Goal: Task Accomplishment & Management: Manage account settings

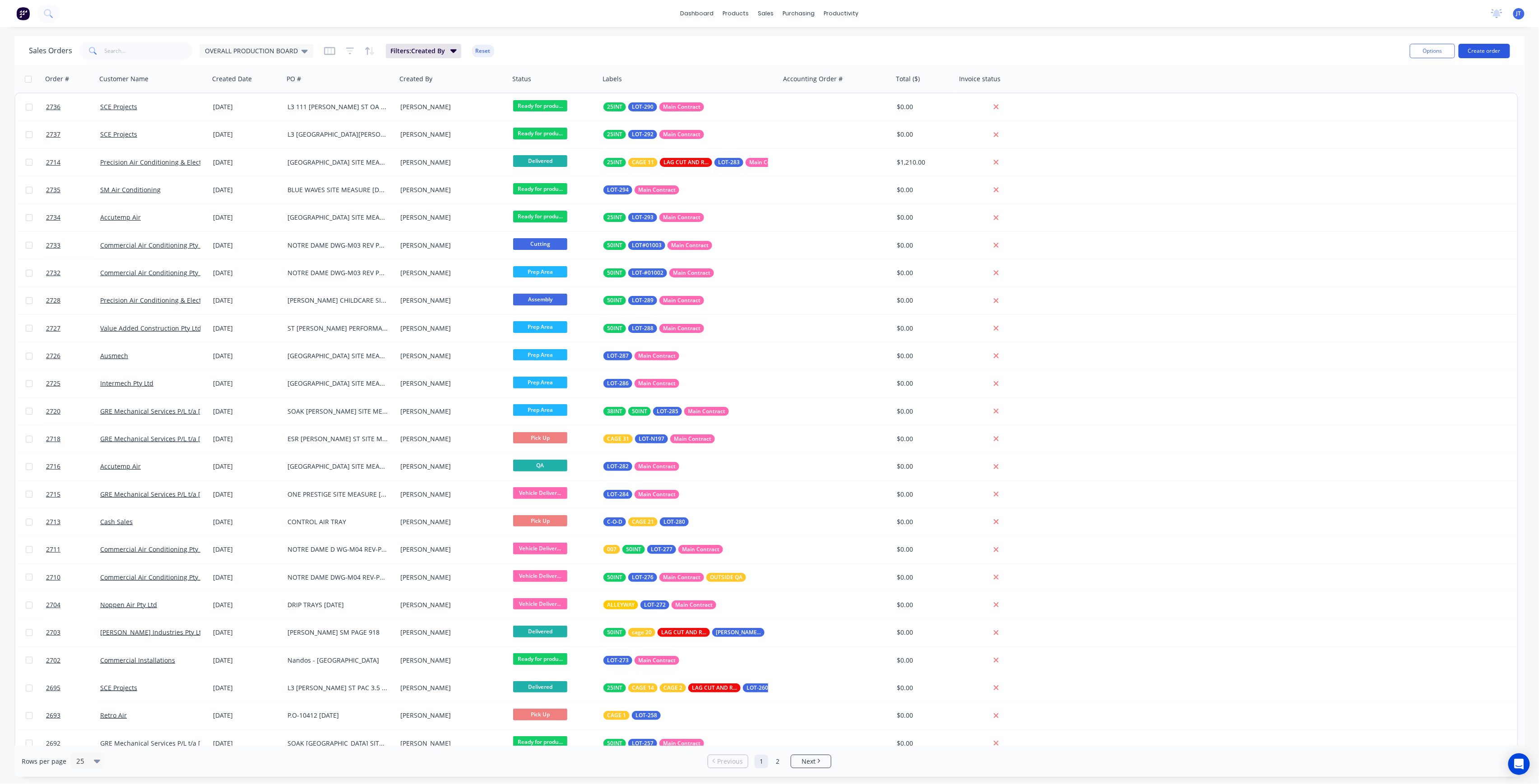
click at [1508, 54] on button "Create order" at bounding box center [1485, 51] width 51 height 14
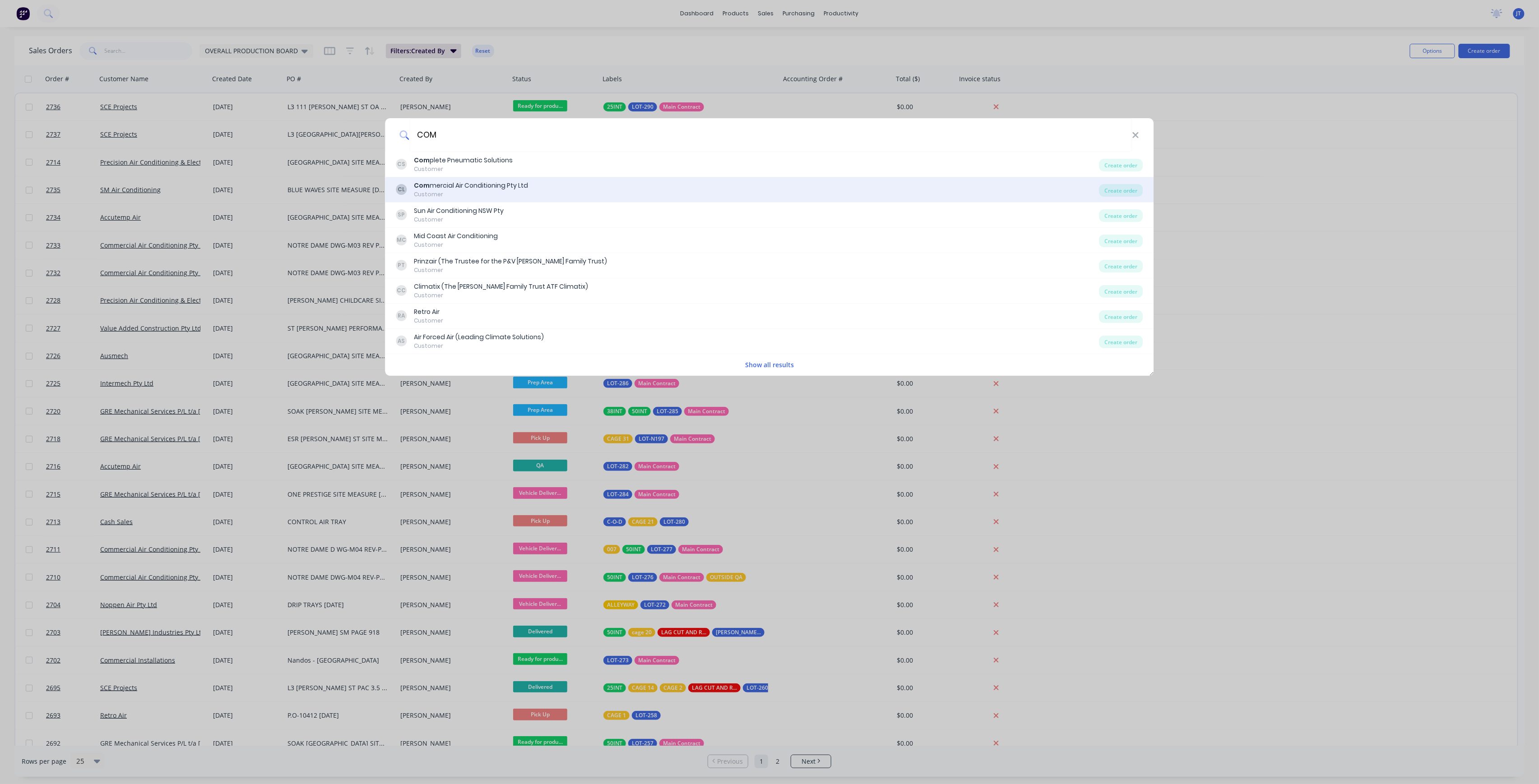
type input "COM"
click at [514, 196] on div "Customer" at bounding box center [471, 195] width 114 height 8
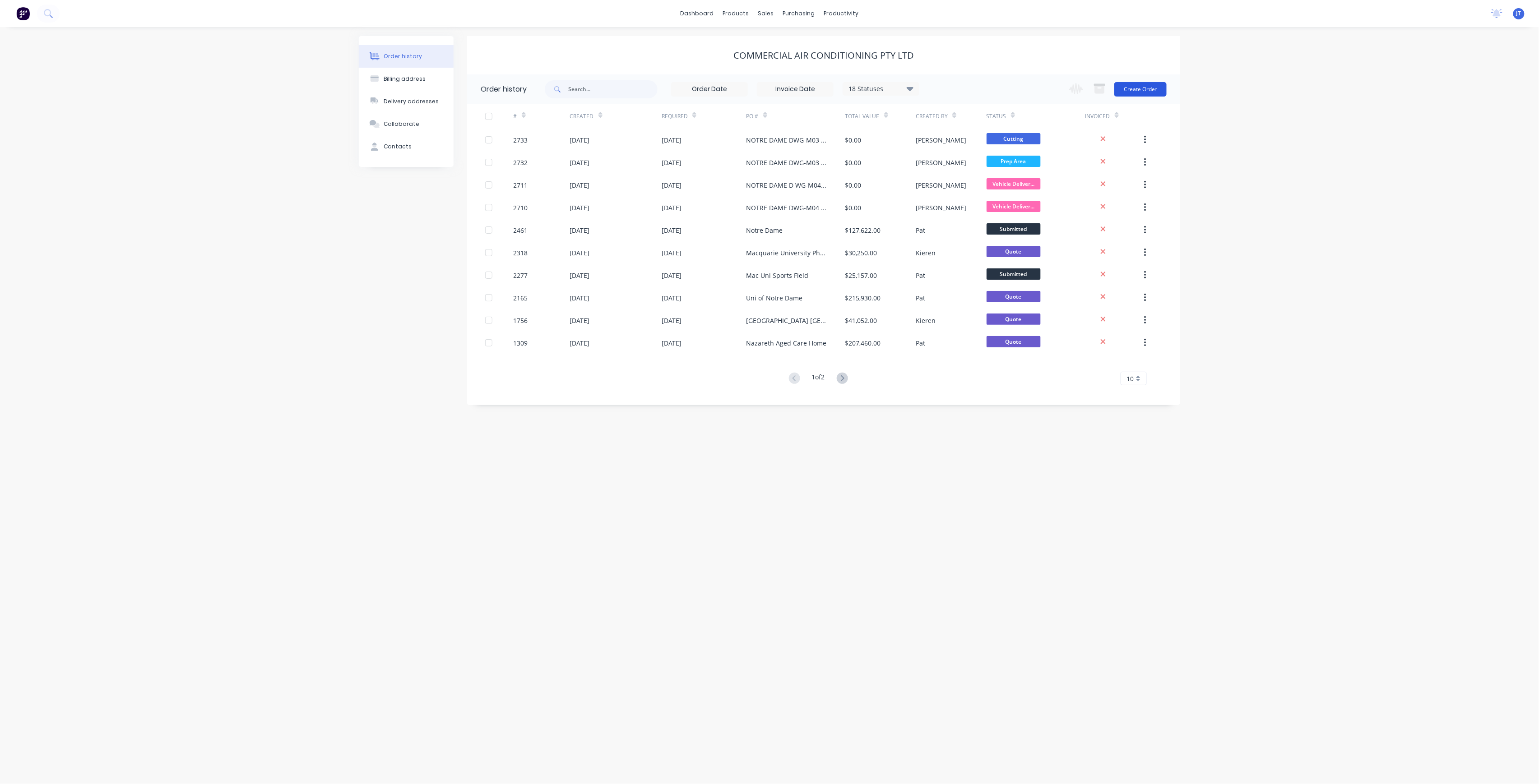
click at [1148, 88] on button "Create Order" at bounding box center [1141, 89] width 53 height 14
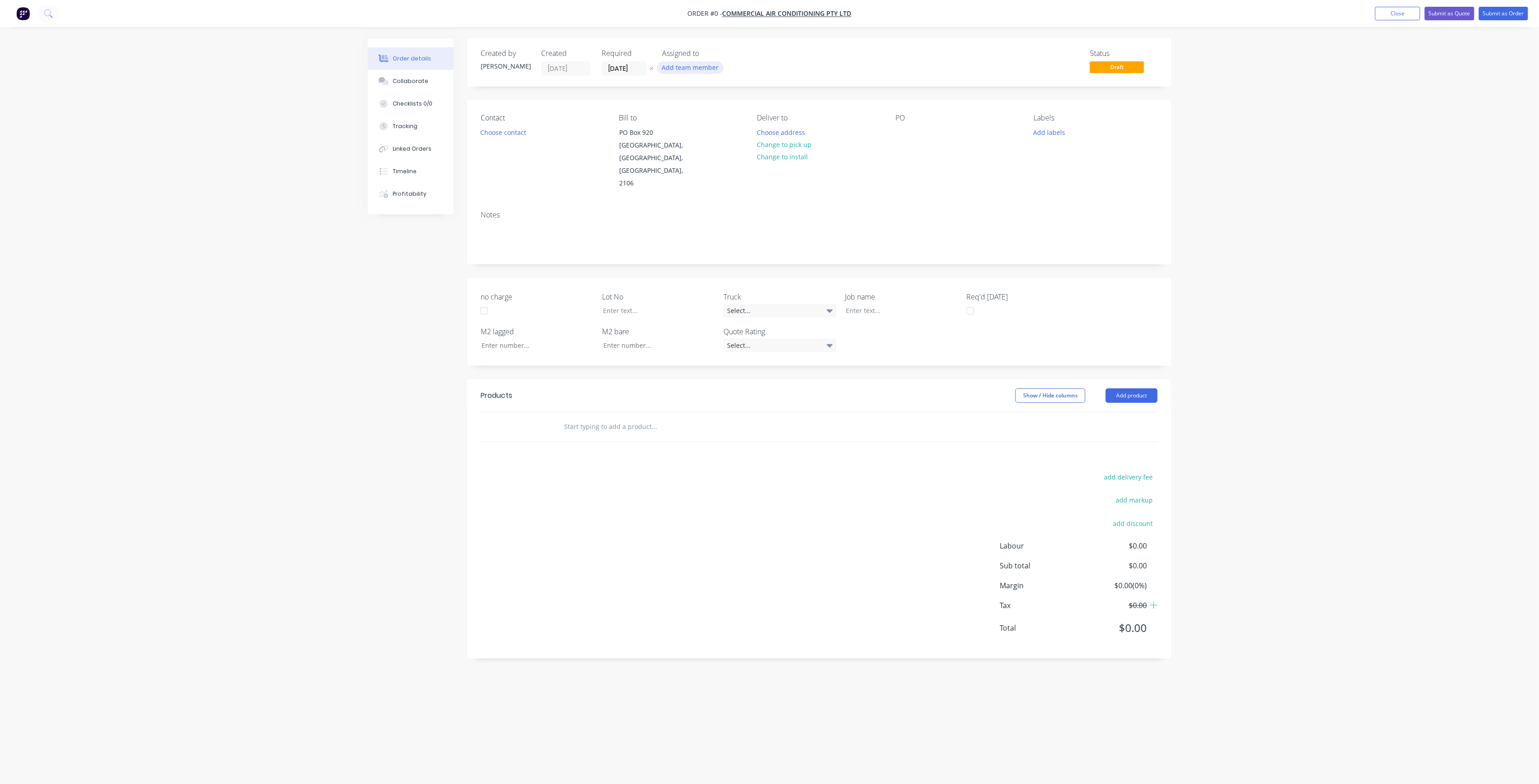
click at [710, 73] on button "Add team member" at bounding box center [690, 67] width 66 height 12
click at [721, 128] on button "005APS" at bounding box center [730, 136] width 136 height 18
click at [721, 116] on div "005APS" at bounding box center [735, 118] width 90 height 10
click at [721, 116] on div "[PERSON_NAME] (You)" at bounding box center [735, 118] width 90 height 10
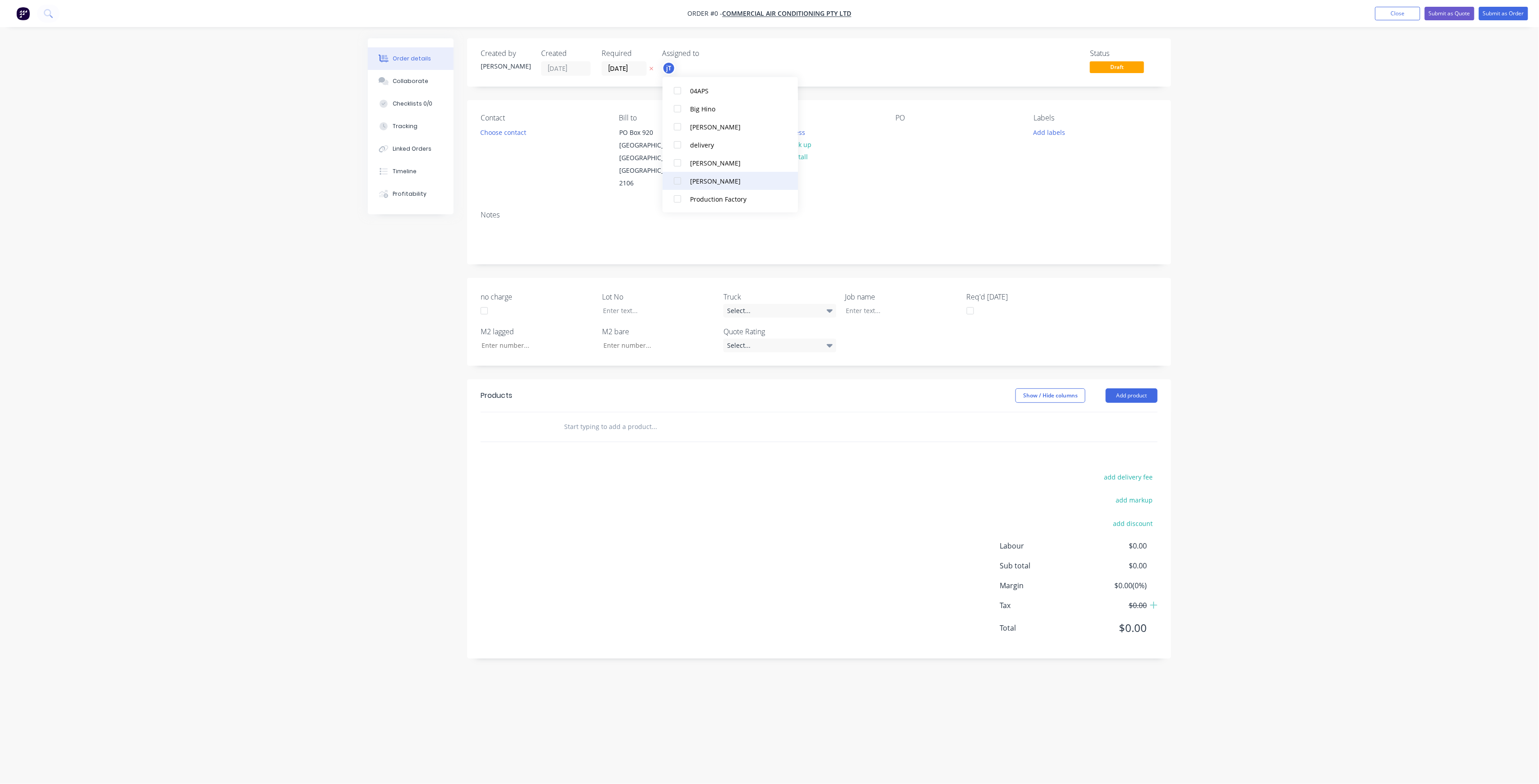
click at [739, 183] on div "[PERSON_NAME]" at bounding box center [735, 181] width 90 height 10
click at [518, 131] on div "Order details Collaborate Checklists 0/0 Tracking Linked Orders Timeline Profit…" at bounding box center [770, 374] width 821 height 673
click at [523, 139] on div "Contact Choose contact" at bounding box center [542, 152] width 124 height 76
click at [512, 133] on button "Choose contact" at bounding box center [503, 132] width 56 height 12
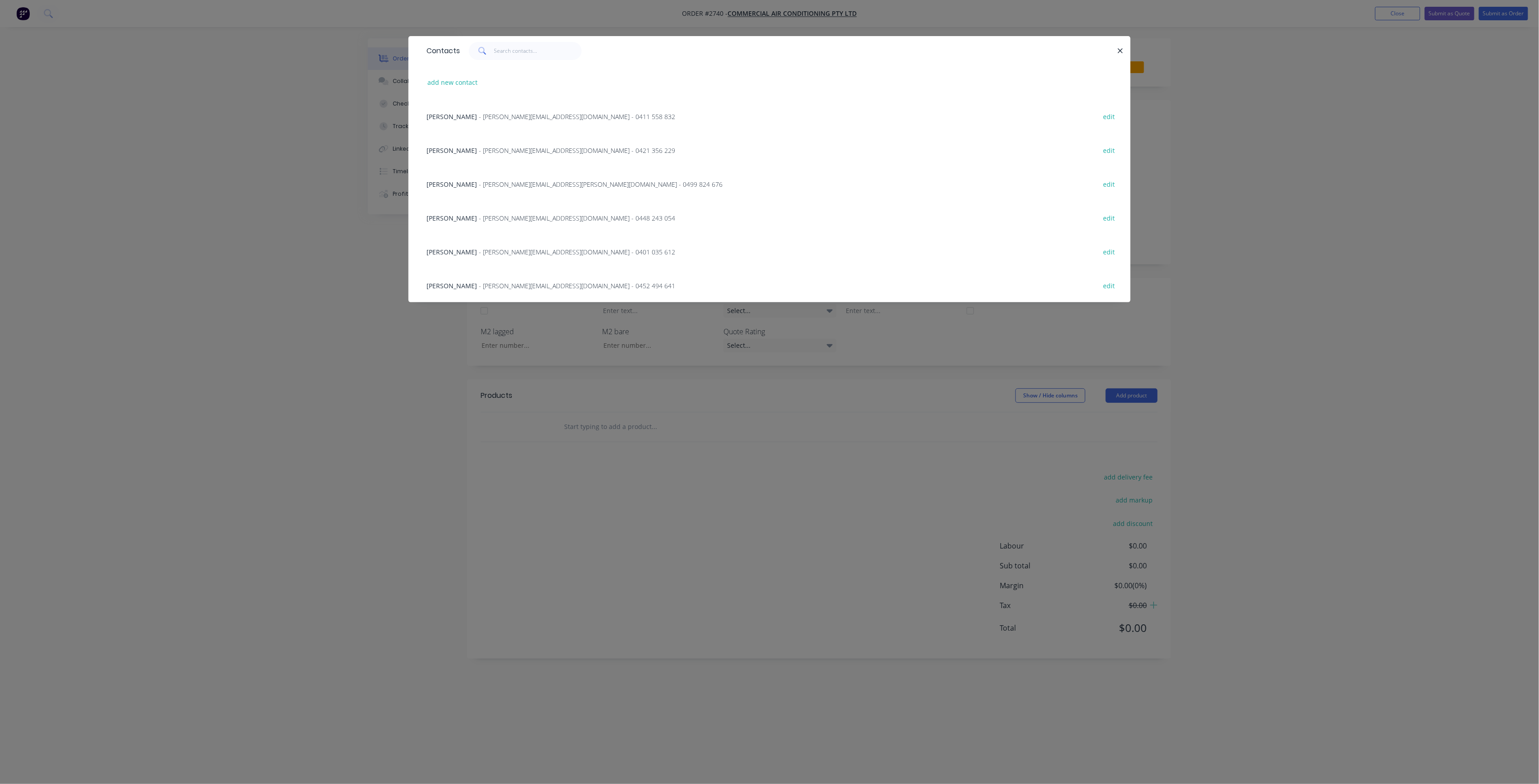
click at [293, 169] on div "Contacts add new contact Matthew Tasker - matt@commair.com.au - 0411 558 832 ed…" at bounding box center [770, 392] width 1539 height 784
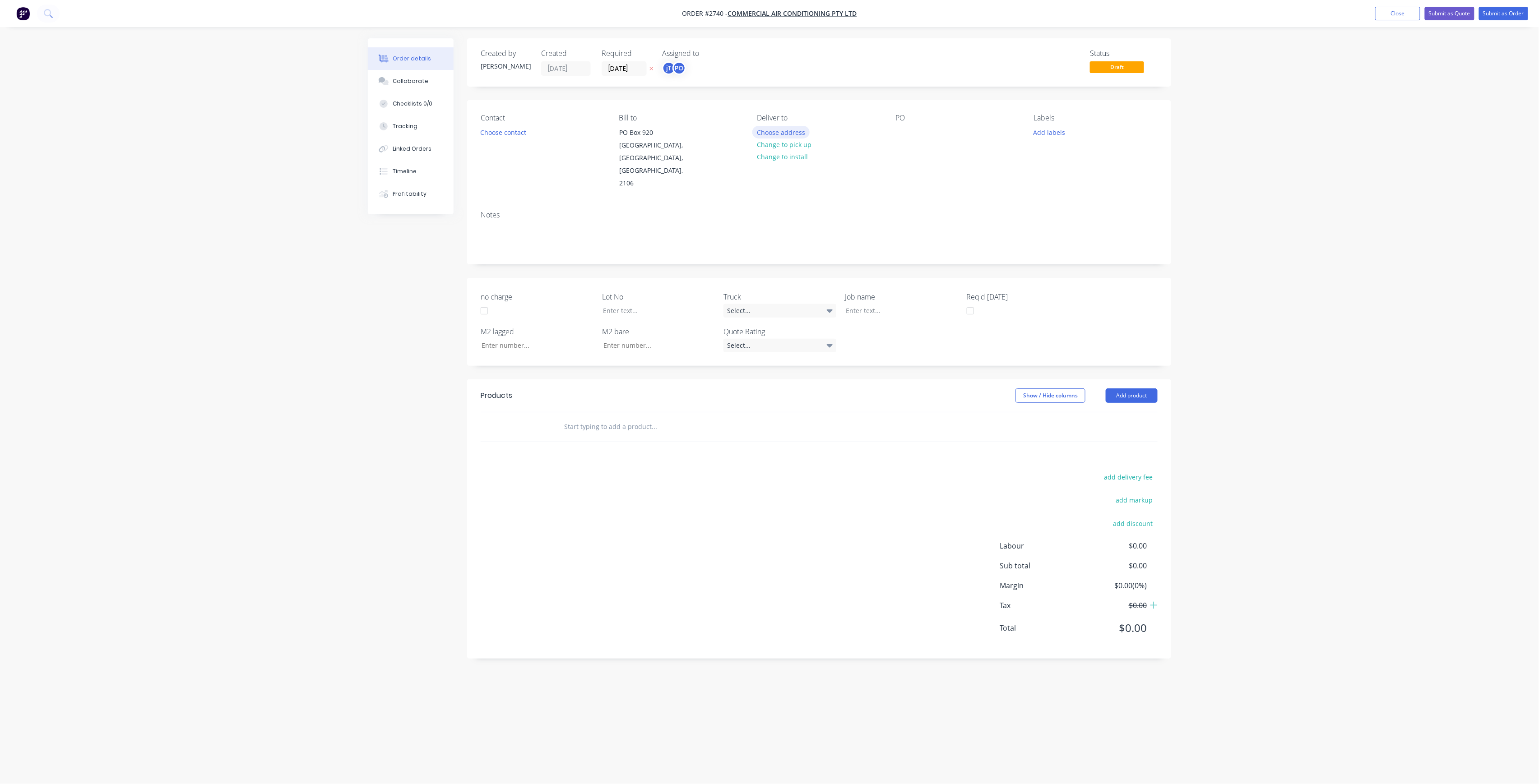
click at [764, 136] on button "Choose address" at bounding box center [781, 132] width 58 height 12
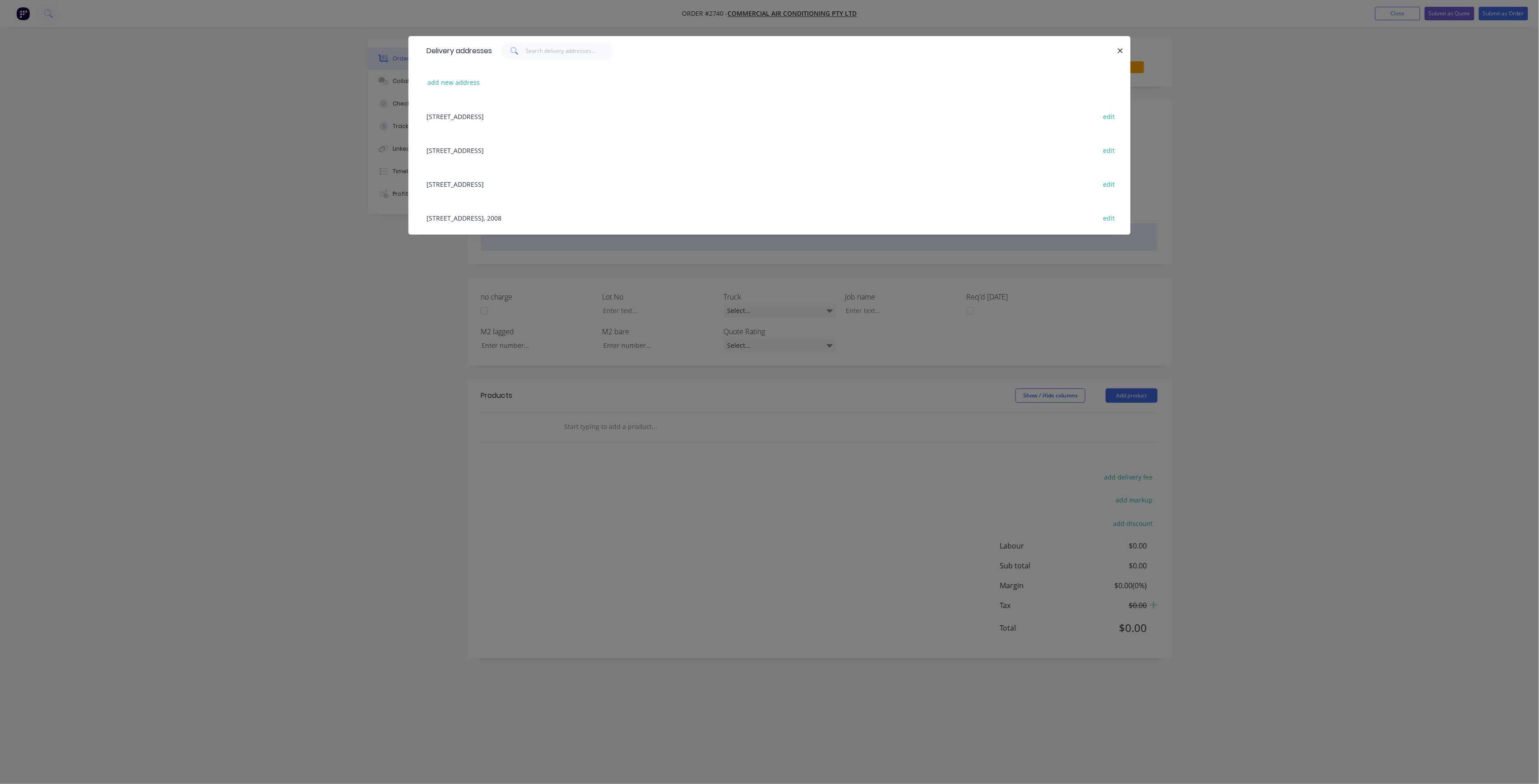
click at [615, 215] on div "[STREET_ADDRESS], 2008 edit" at bounding box center [769, 217] width 695 height 34
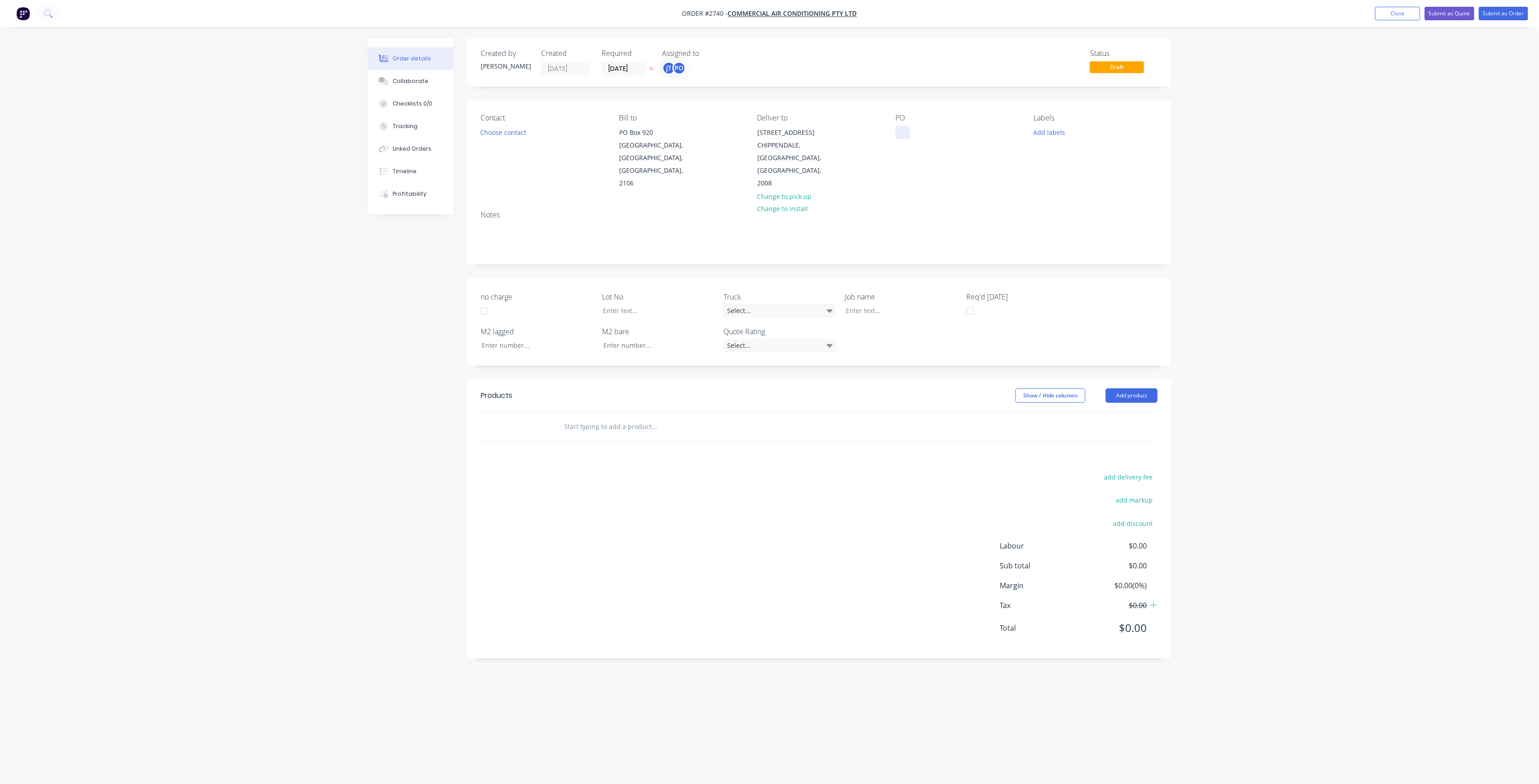
click at [905, 131] on div at bounding box center [903, 133] width 14 height 13
drag, startPoint x: 929, startPoint y: 150, endPoint x: 865, endPoint y: 111, distance: 74.9
click at [865, 111] on div "Contact Choose contact Bill to PO Box 920 Newport, New South Wales, Australia, …" at bounding box center [819, 152] width 704 height 103
copy div "NOTRE DAME DWG-M02 REV-P2 OA"
click at [1034, 130] on button "Add labels" at bounding box center [1049, 132] width 41 height 12
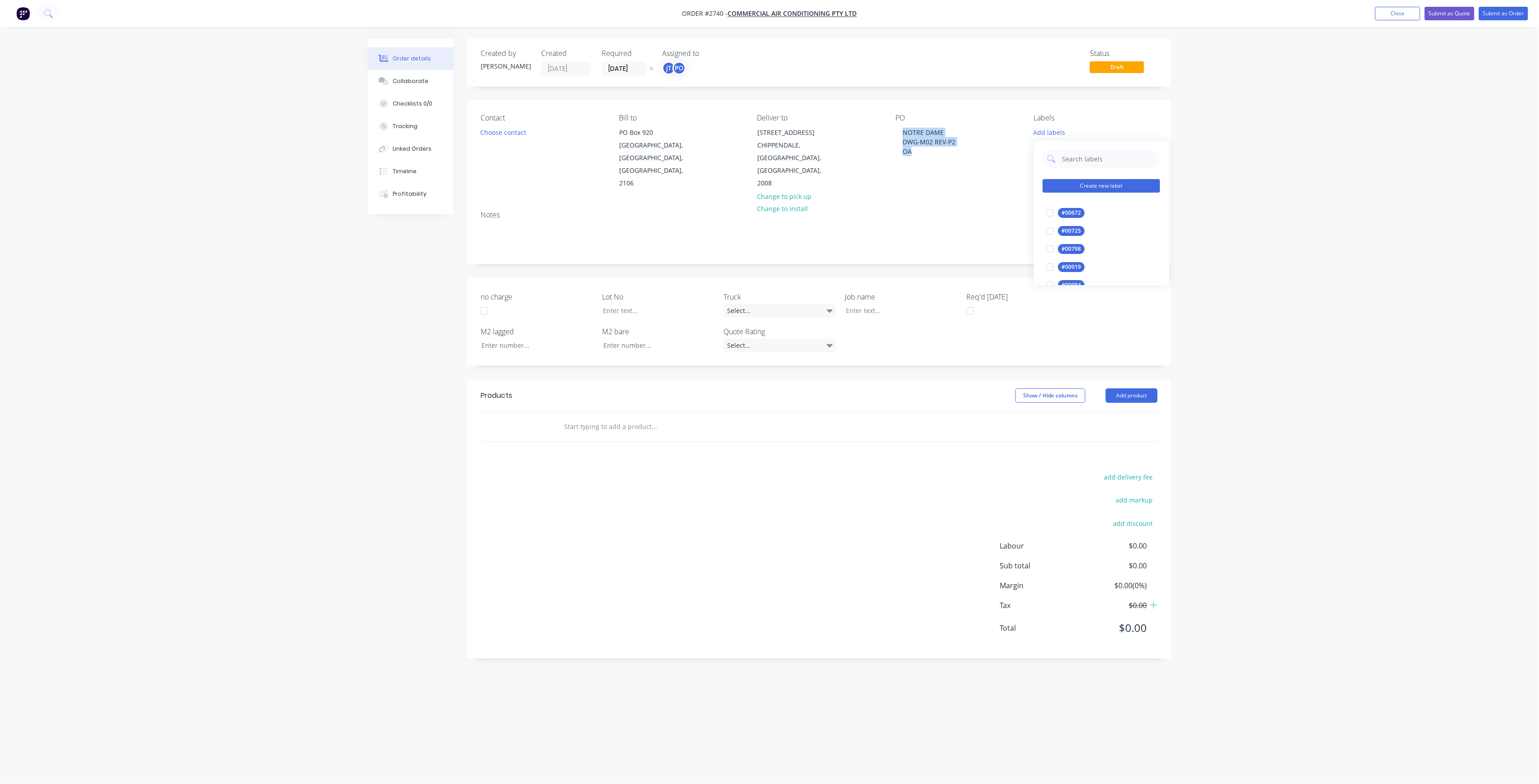
click at [1077, 183] on button "Create new label" at bounding box center [1102, 186] width 117 height 14
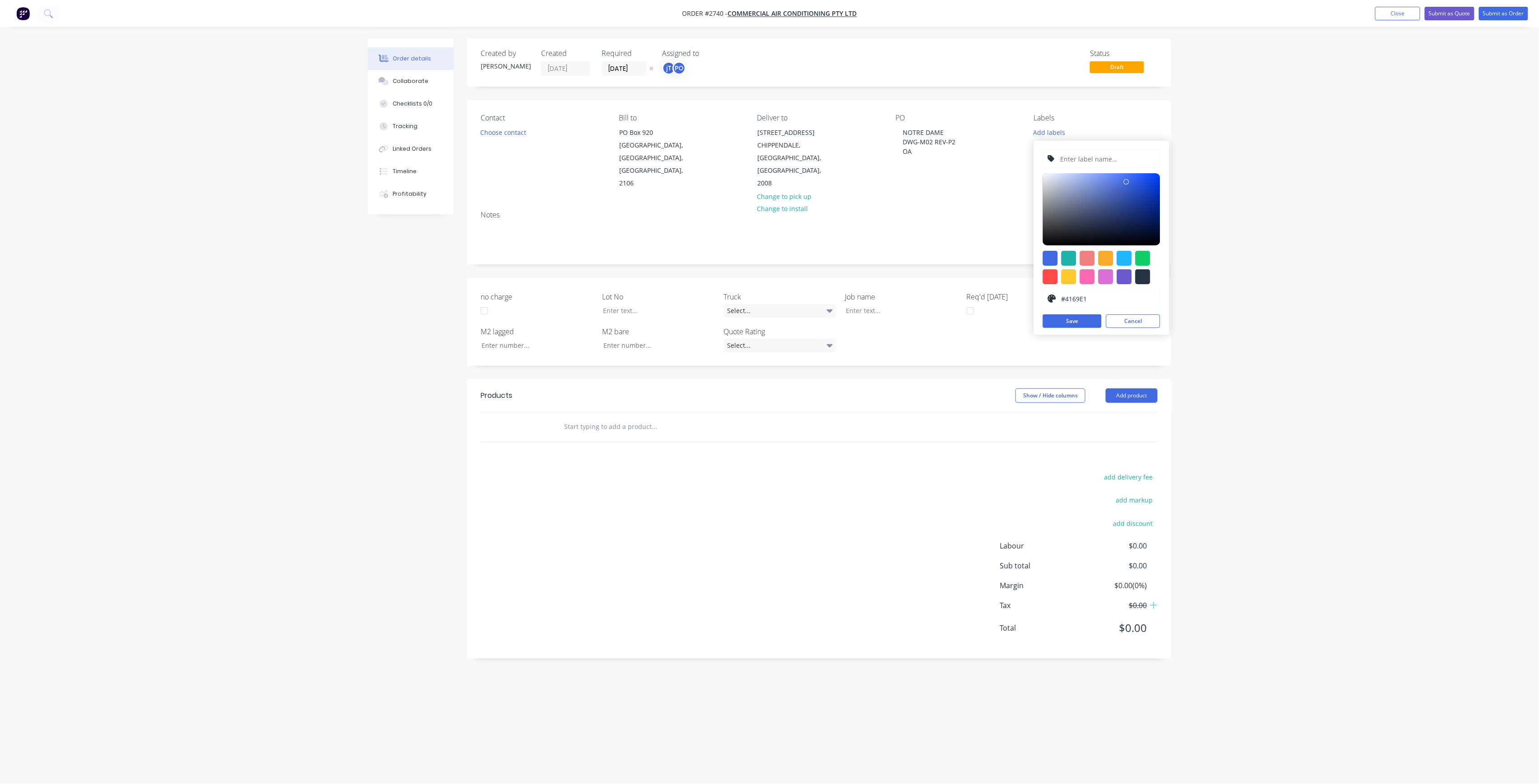
click at [1077, 157] on input "text" at bounding box center [1107, 159] width 96 height 17
click at [1071, 159] on input "LOY-295" at bounding box center [1107, 159] width 96 height 17
type input "LOT-295"
click at [1087, 324] on button "Save" at bounding box center [1072, 321] width 59 height 14
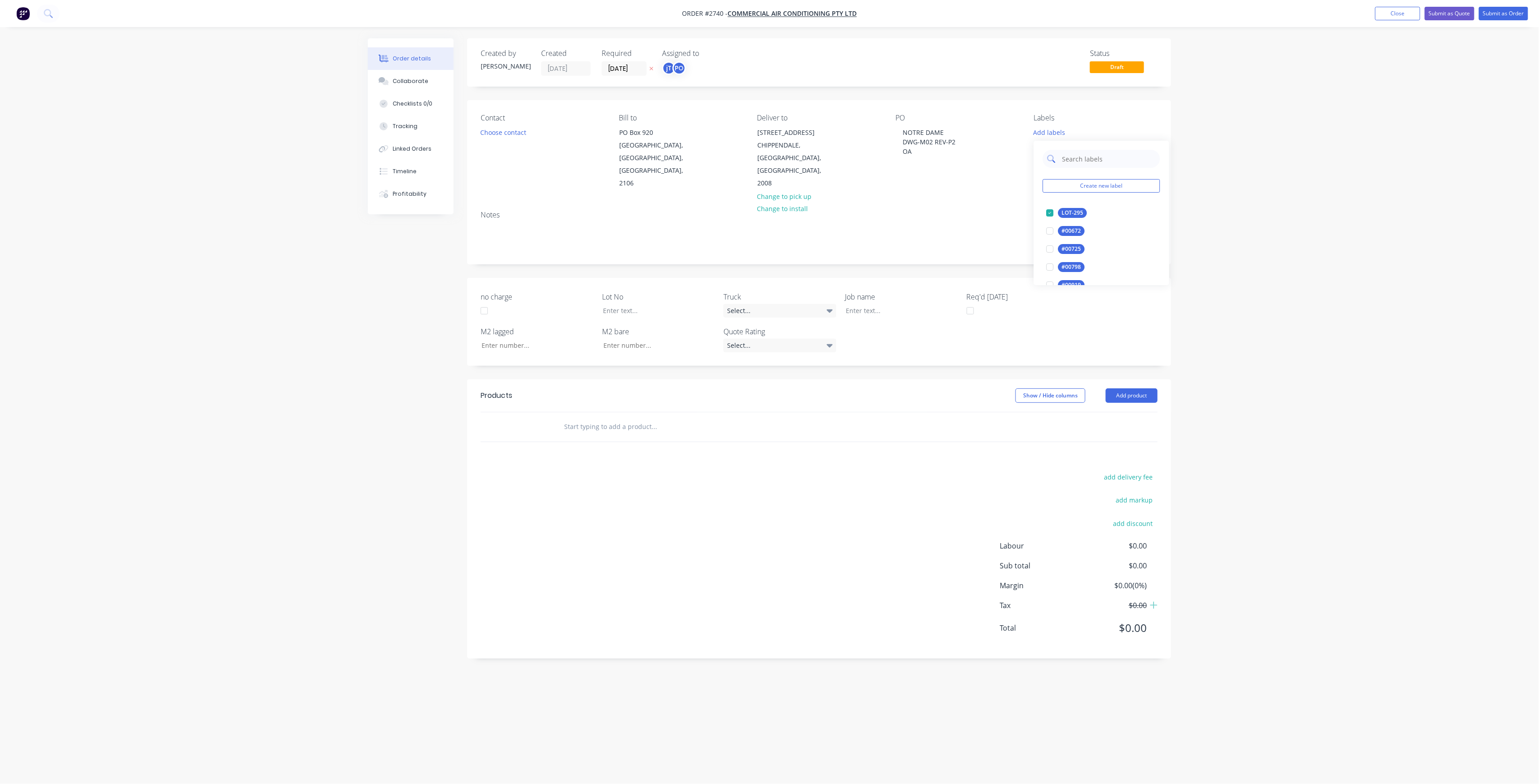
click at [1099, 159] on input "text" at bounding box center [1109, 159] width 94 height 18
click at [1077, 244] on div "50INT" at bounding box center [1069, 249] width 23 height 10
click at [1099, 162] on input "50" at bounding box center [1109, 155] width 94 height 18
type input "MAIN"
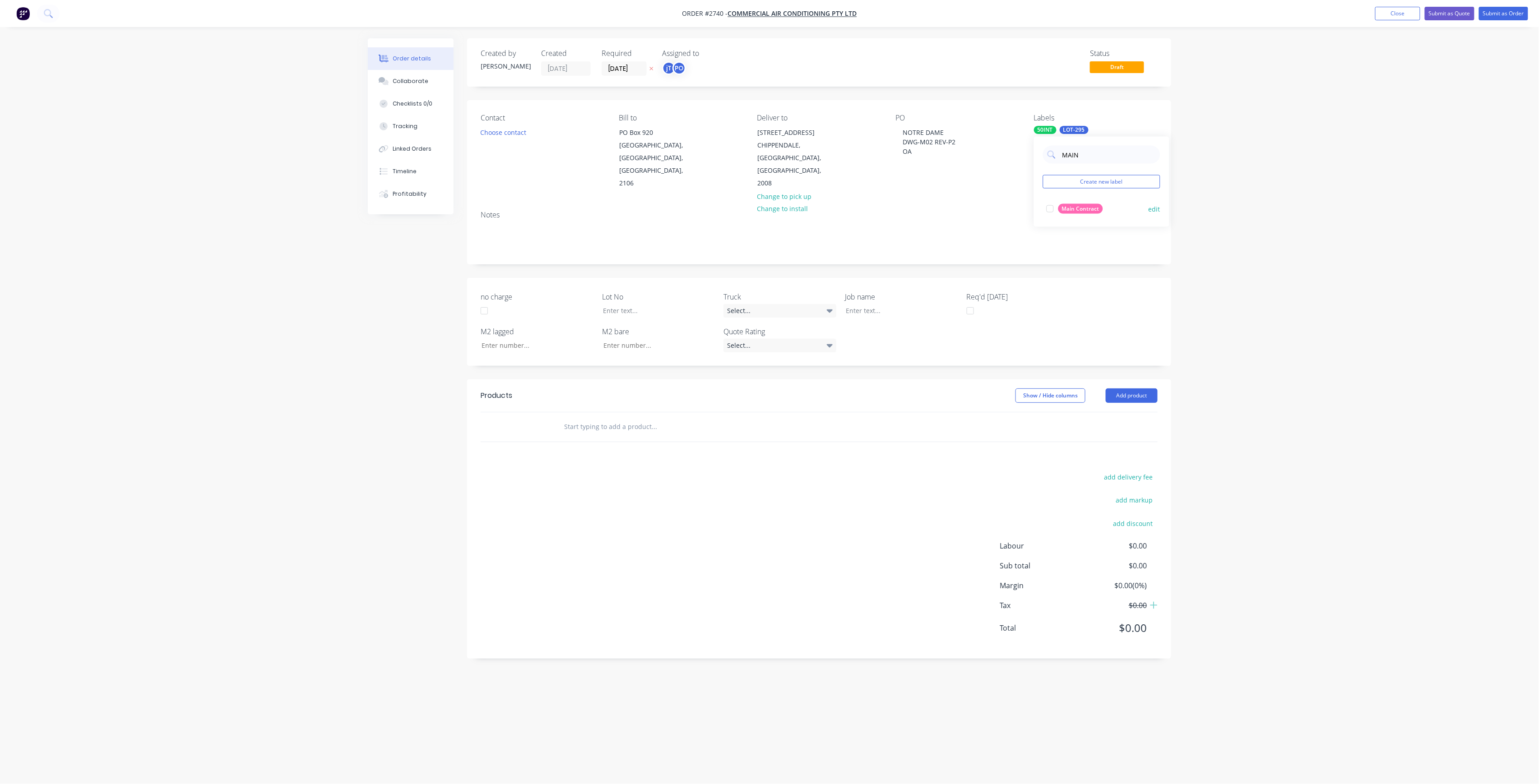
click at [1066, 208] on div "Main Contract" at bounding box center [1080, 208] width 45 height 10
click at [1186, 201] on div "Order details Collaborate Checklists 0/0 Tracking Linked Orders Timeline Profit…" at bounding box center [770, 392] width 1539 height 784
click at [903, 304] on div at bounding box center [895, 310] width 113 height 13
paste div
drag, startPoint x: 885, startPoint y: 295, endPoint x: 901, endPoint y: 296, distance: 16.0
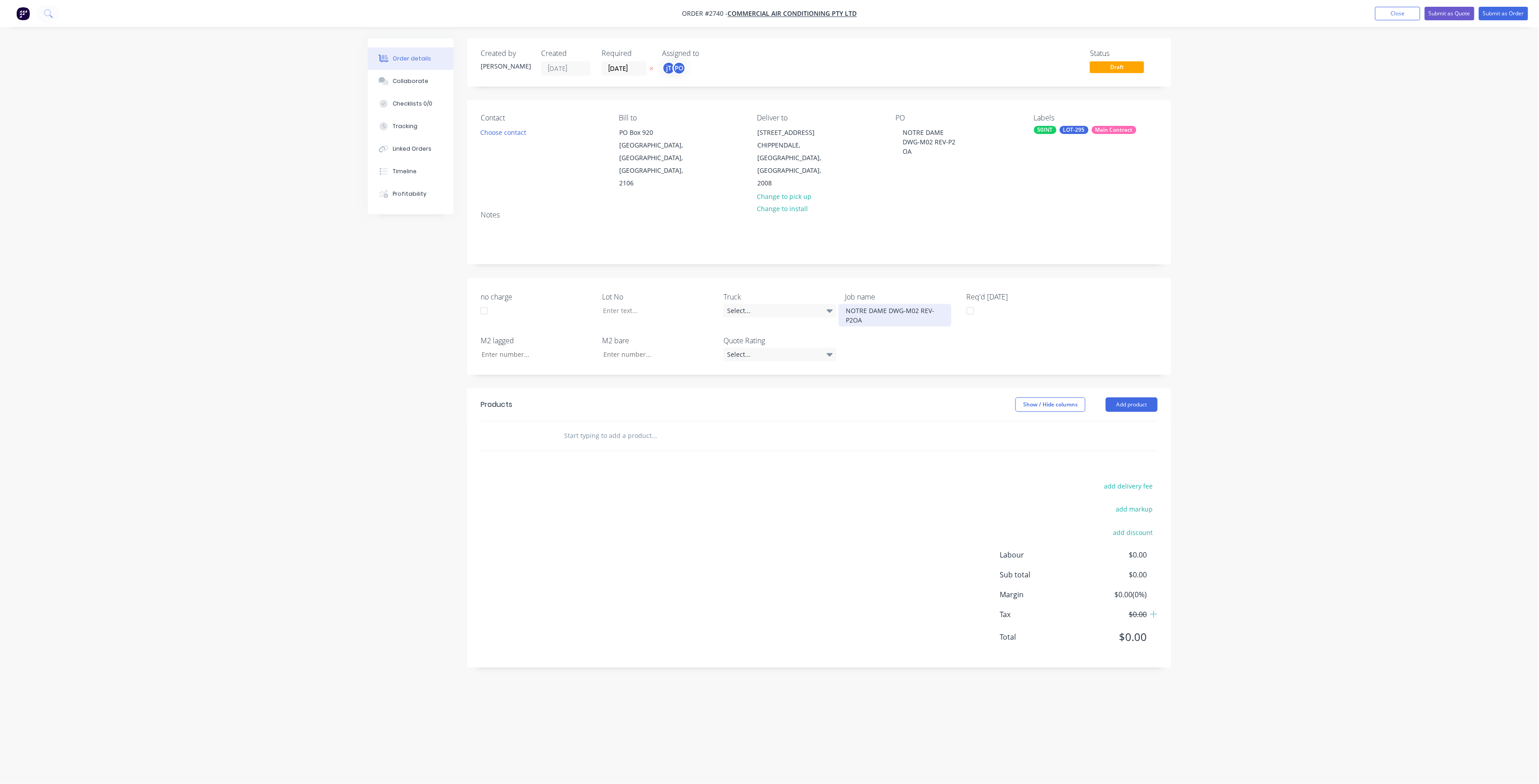
click at [885, 304] on div "NOTRE DAME DWG-M02 REV-P2OA" at bounding box center [895, 315] width 113 height 23
click at [893, 304] on div "NOTRE DAME DWG-M02 REV-P2OA" at bounding box center [895, 315] width 113 height 23
drag, startPoint x: 623, startPoint y: 296, endPoint x: 622, endPoint y: 282, distance: 14.0
click at [623, 304] on div at bounding box center [652, 310] width 113 height 13
click at [609, 438] on input "text" at bounding box center [654, 445] width 180 height 18
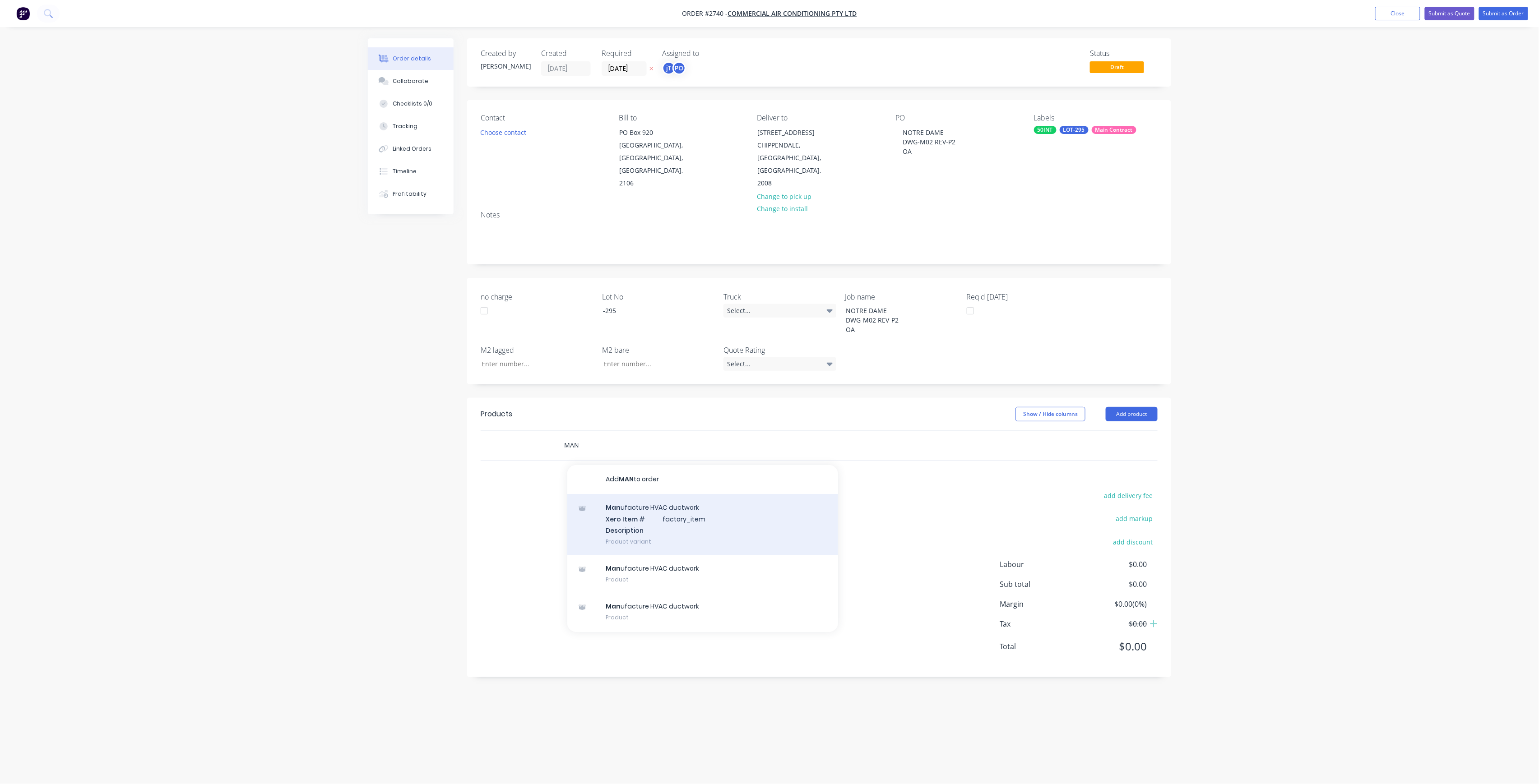
type input "MAN"
click at [630, 517] on div "Man ufacture HVAC ductwork Xero Item # factory_item Description Product variant" at bounding box center [703, 524] width 271 height 61
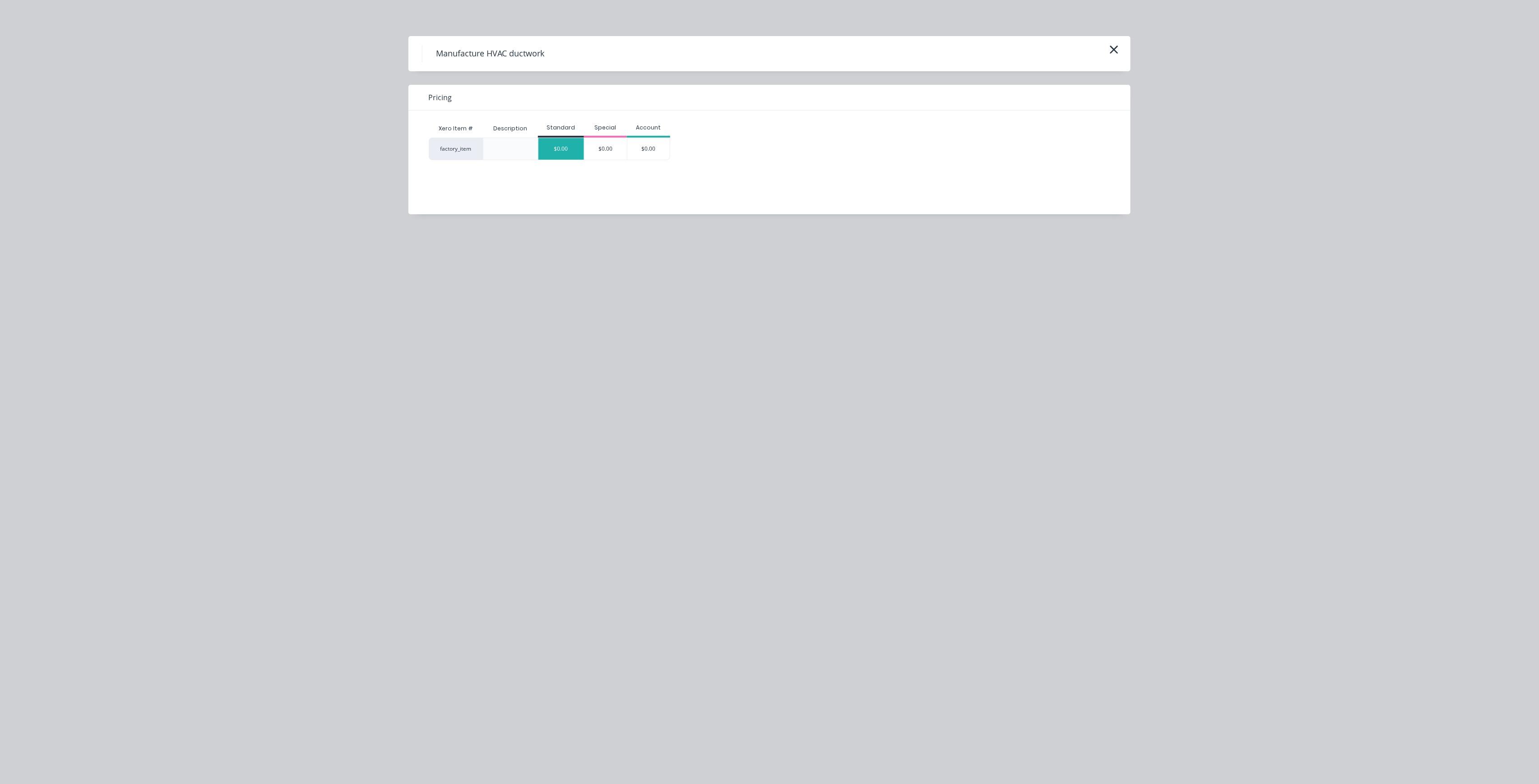
click at [560, 150] on div "$0.00" at bounding box center [561, 149] width 45 height 21
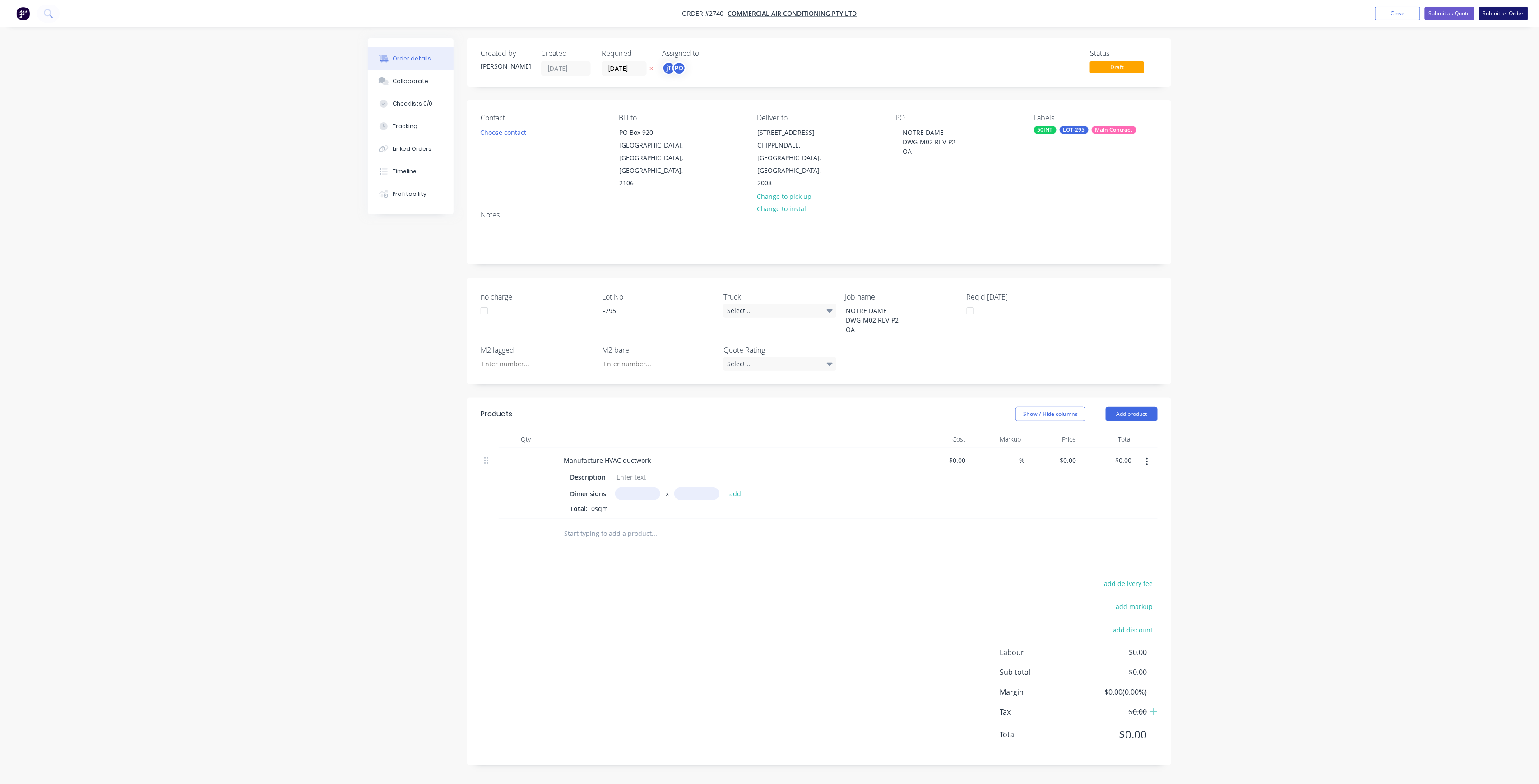
click at [1488, 7] on button "Submit as Order" at bounding box center [1504, 13] width 49 height 14
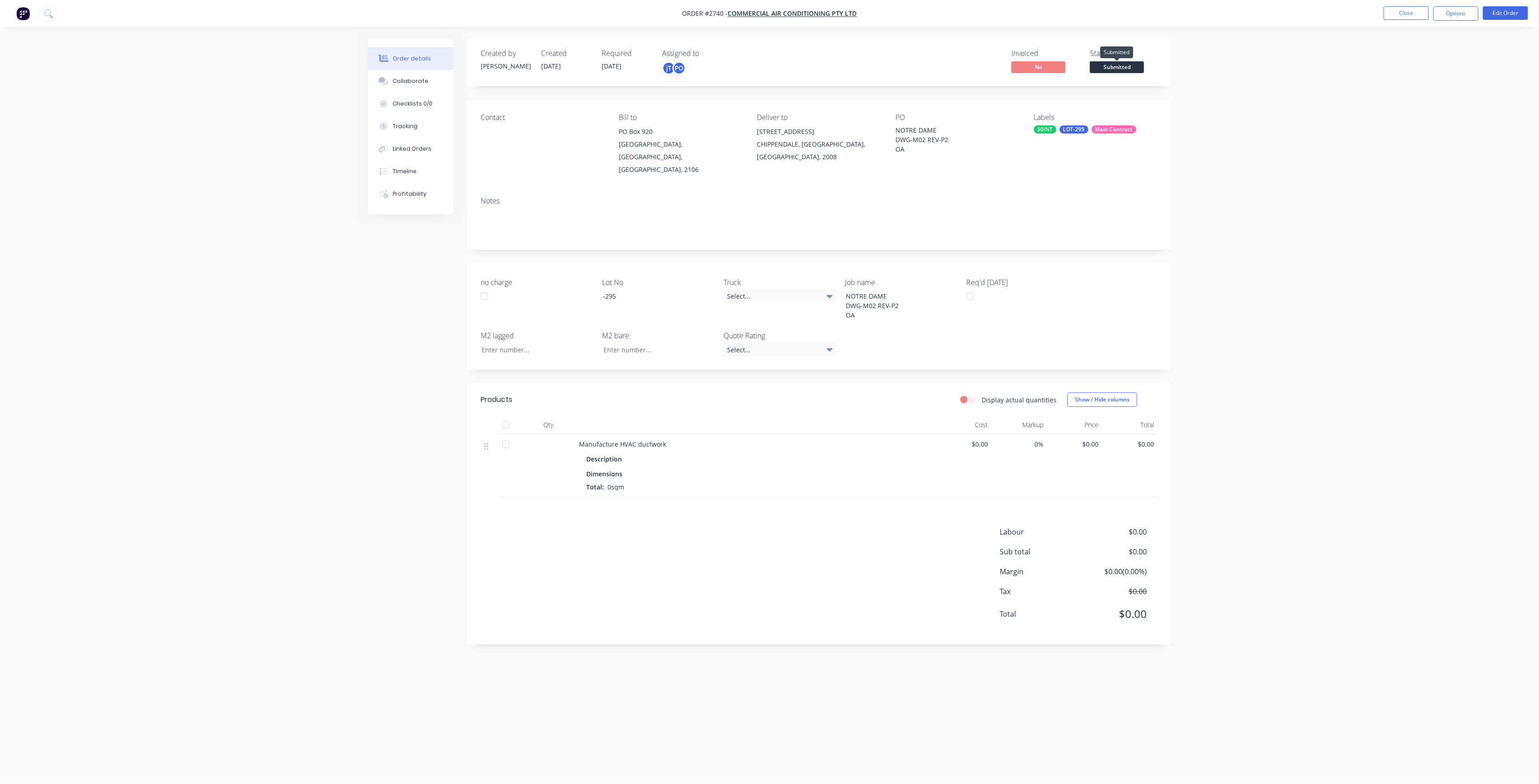
click at [1125, 67] on span "Submitted" at bounding box center [1117, 67] width 54 height 11
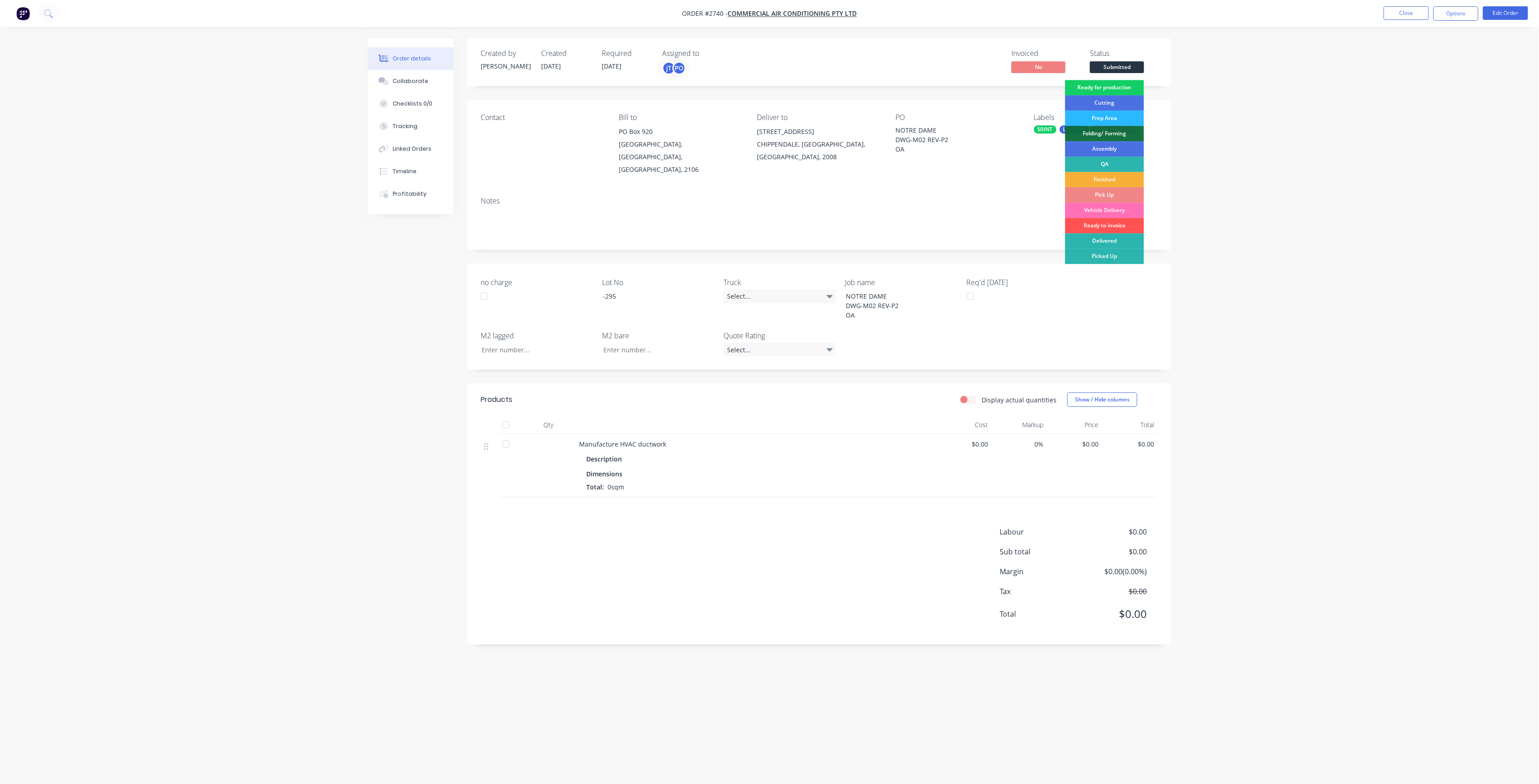
click at [1138, 85] on div "Ready for production" at bounding box center [1105, 88] width 79 height 16
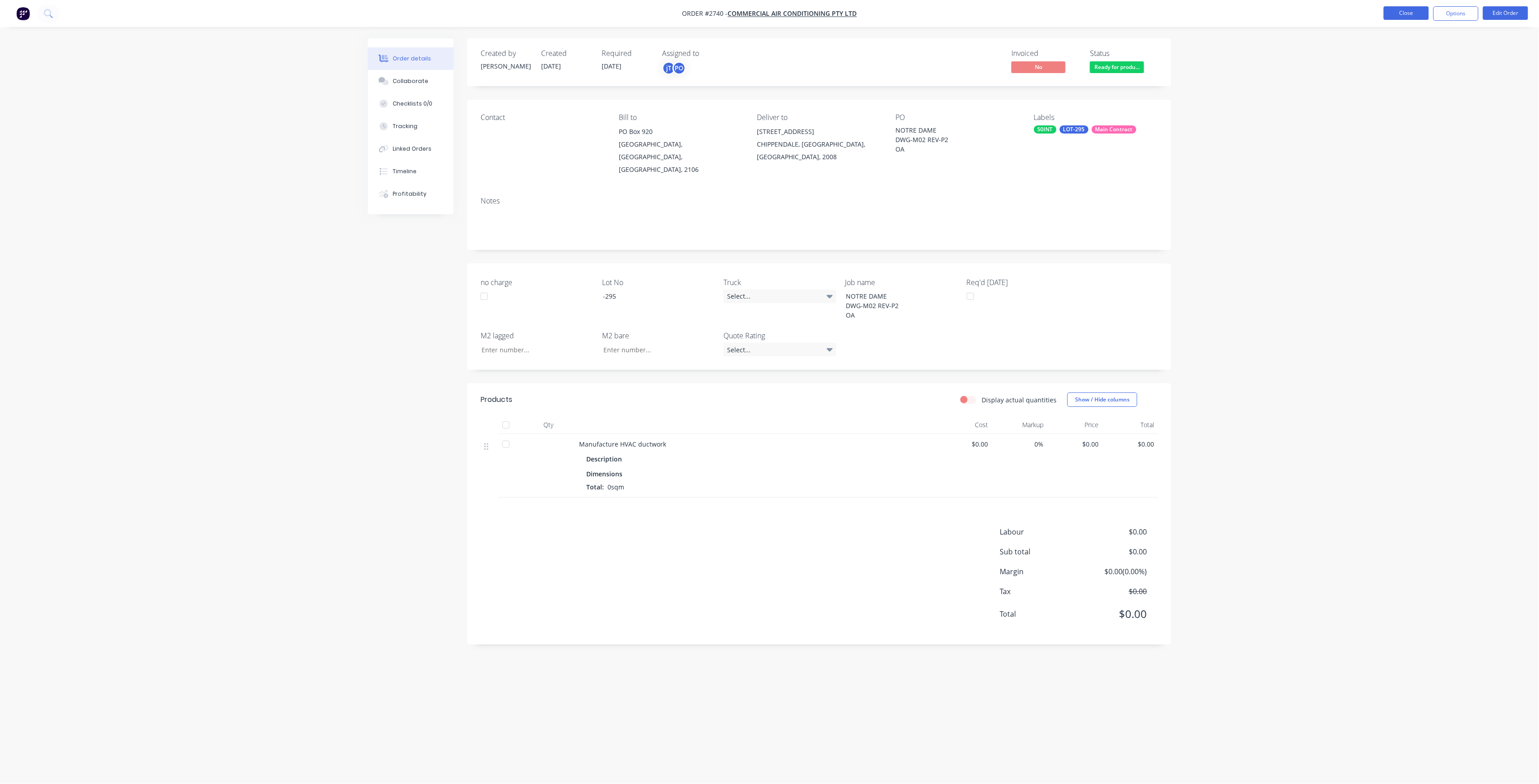
click at [1405, 13] on button "Close" at bounding box center [1406, 13] width 45 height 14
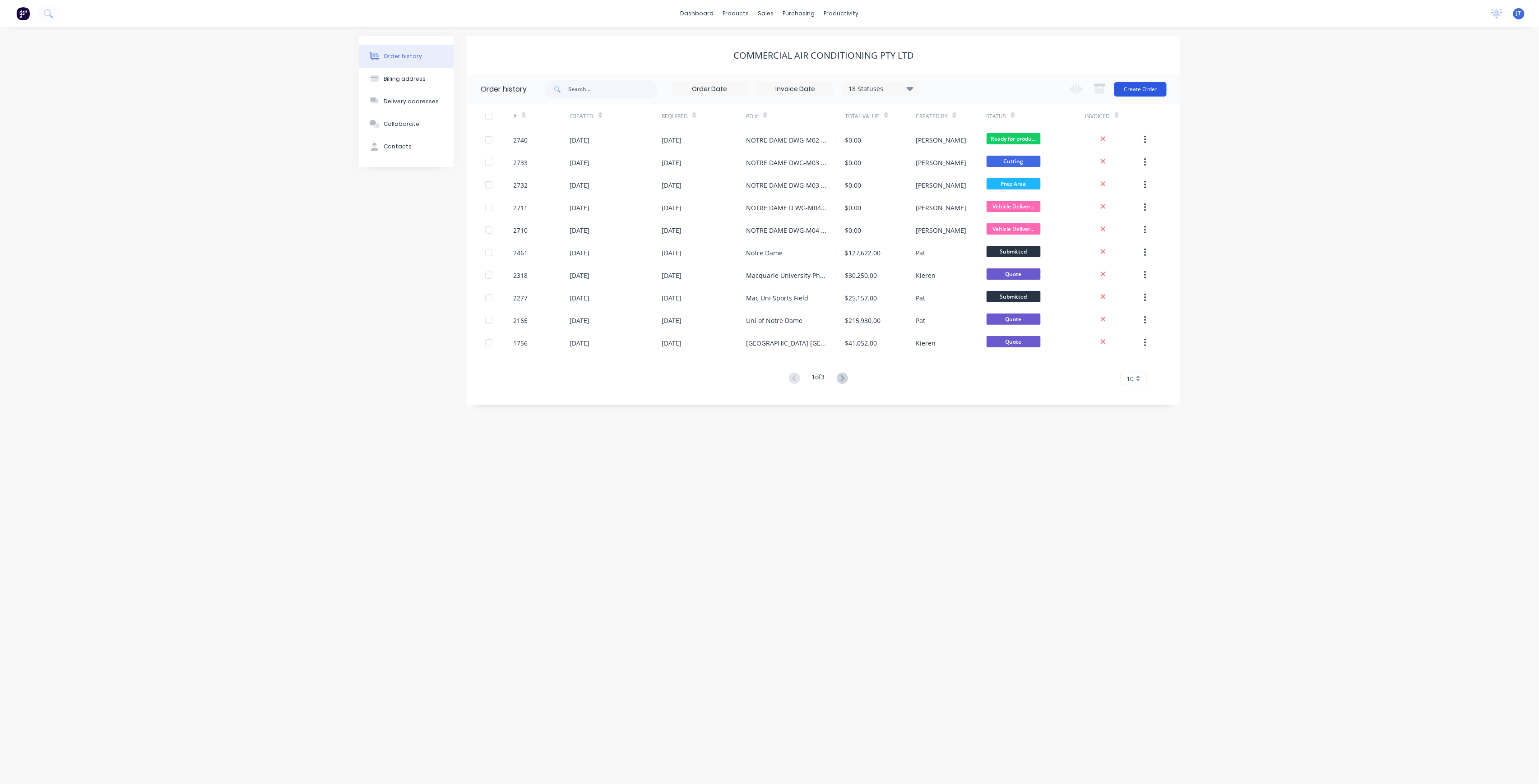
click at [1146, 89] on button "Create Order" at bounding box center [1141, 89] width 53 height 14
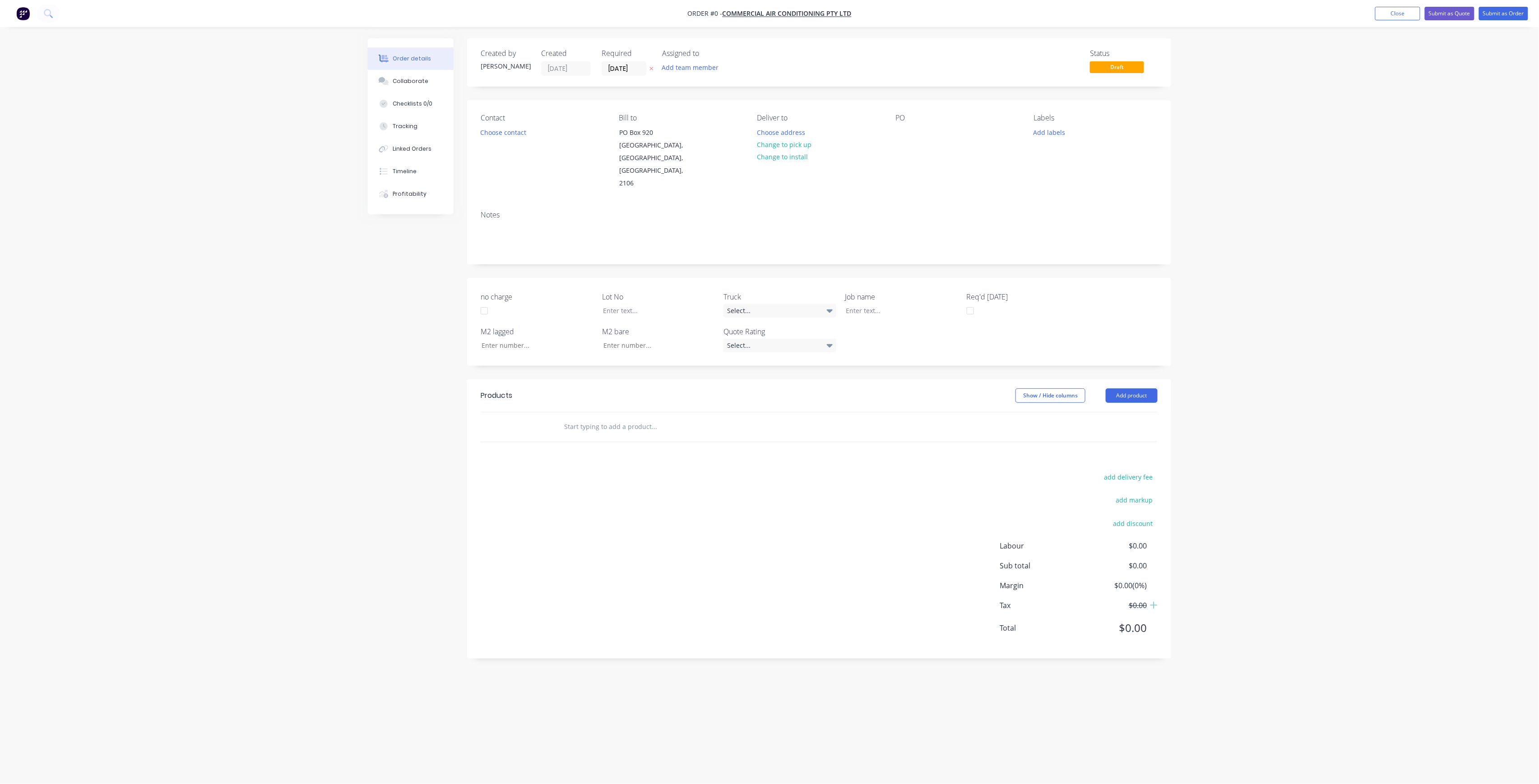
click at [682, 76] on div "Assigned to Add team member" at bounding box center [707, 62] width 90 height 27
click at [683, 71] on button "Add team member" at bounding box center [690, 67] width 66 height 12
click at [728, 109] on button "[PERSON_NAME] (You)" at bounding box center [730, 118] width 136 height 18
click at [722, 183] on div "[PERSON_NAME]" at bounding box center [735, 181] width 90 height 10
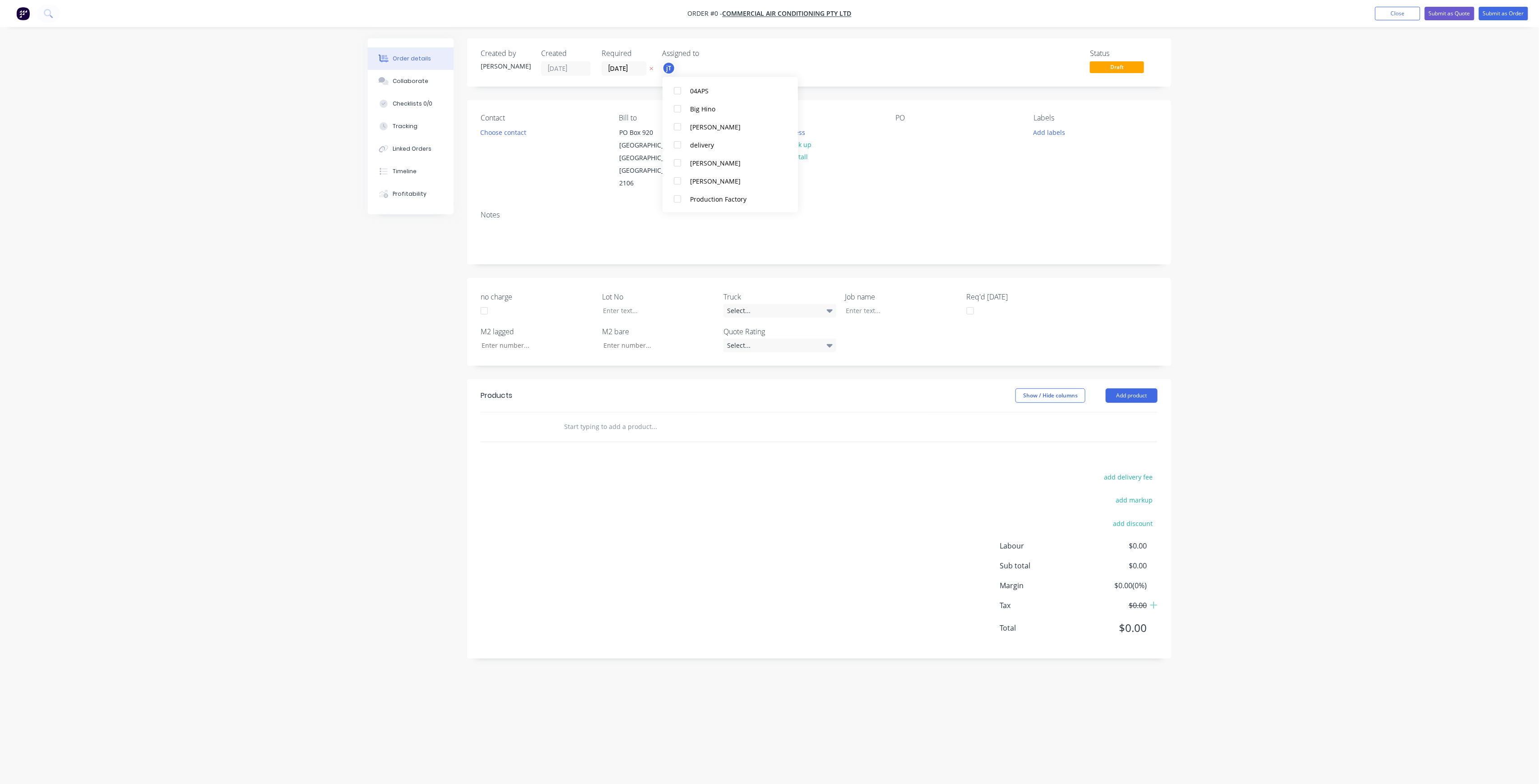
scroll to position [0, 0]
click at [595, 152] on div "Order details Collaborate Checklists 0/0 Tracking Linked Orders Timeline Profit…" at bounding box center [770, 374] width 821 height 673
click at [793, 127] on button "Choose address" at bounding box center [781, 132] width 58 height 12
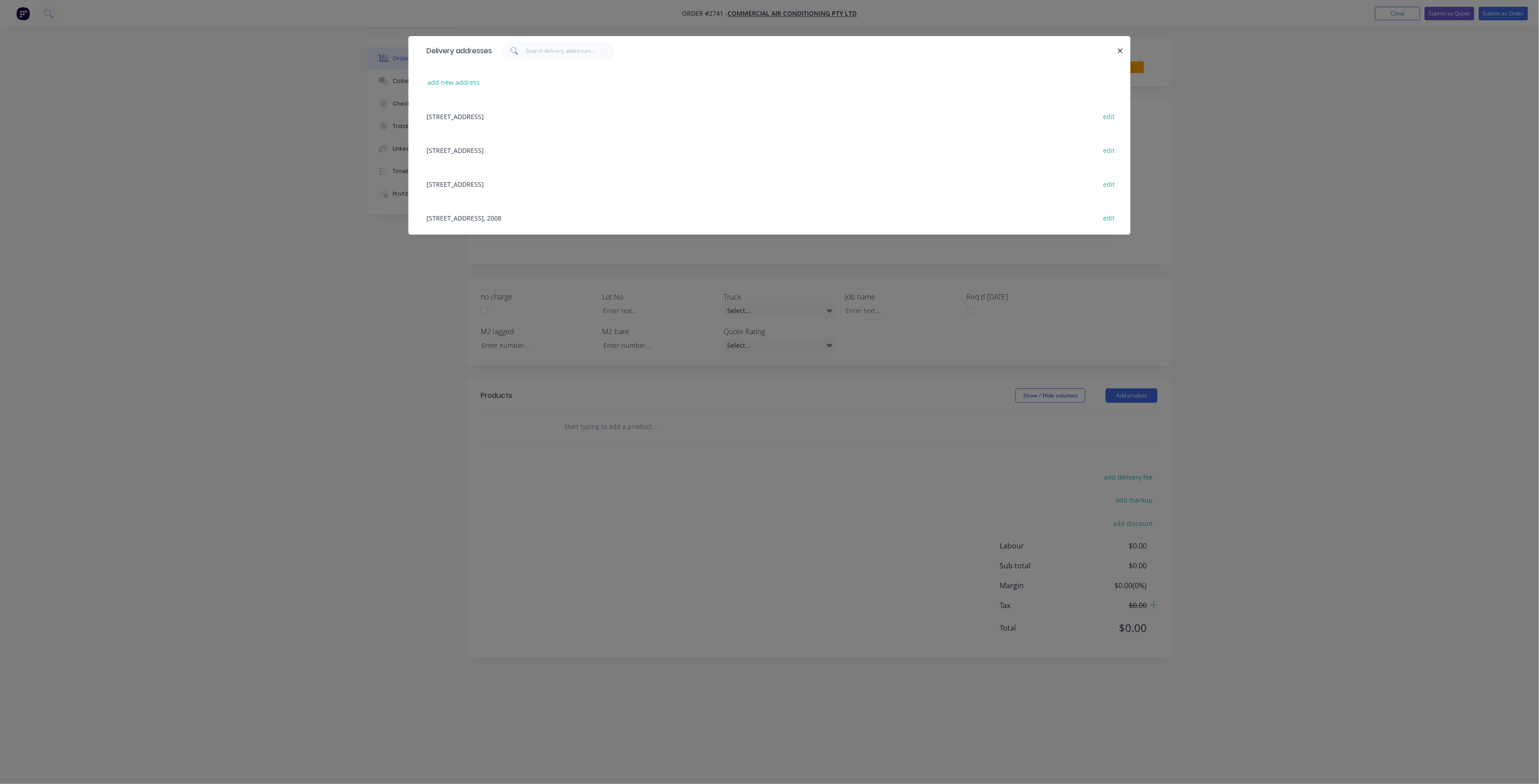
click at [535, 226] on div "140 MYRTLE ST, CHIPPENDALE, New South Wales, Australia, 2008 edit" at bounding box center [769, 217] width 695 height 34
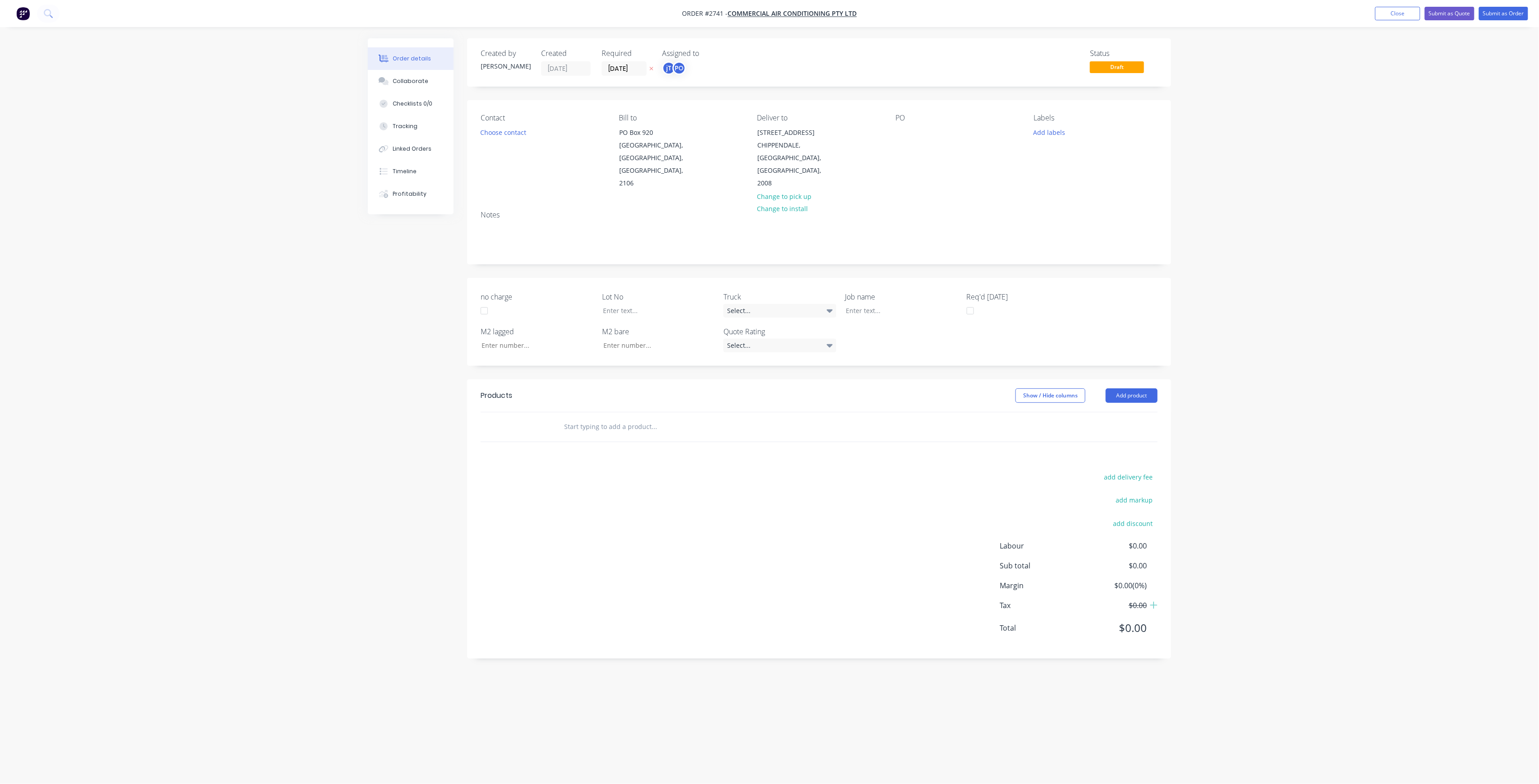
click at [894, 136] on div "Contact Choose contact Bill to PO Box 920 Newport, New South Wales, Australia, …" at bounding box center [819, 152] width 704 height 103
click at [898, 136] on div at bounding box center [903, 133] width 14 height 13
paste div
click at [890, 304] on div at bounding box center [895, 310] width 113 height 13
paste div
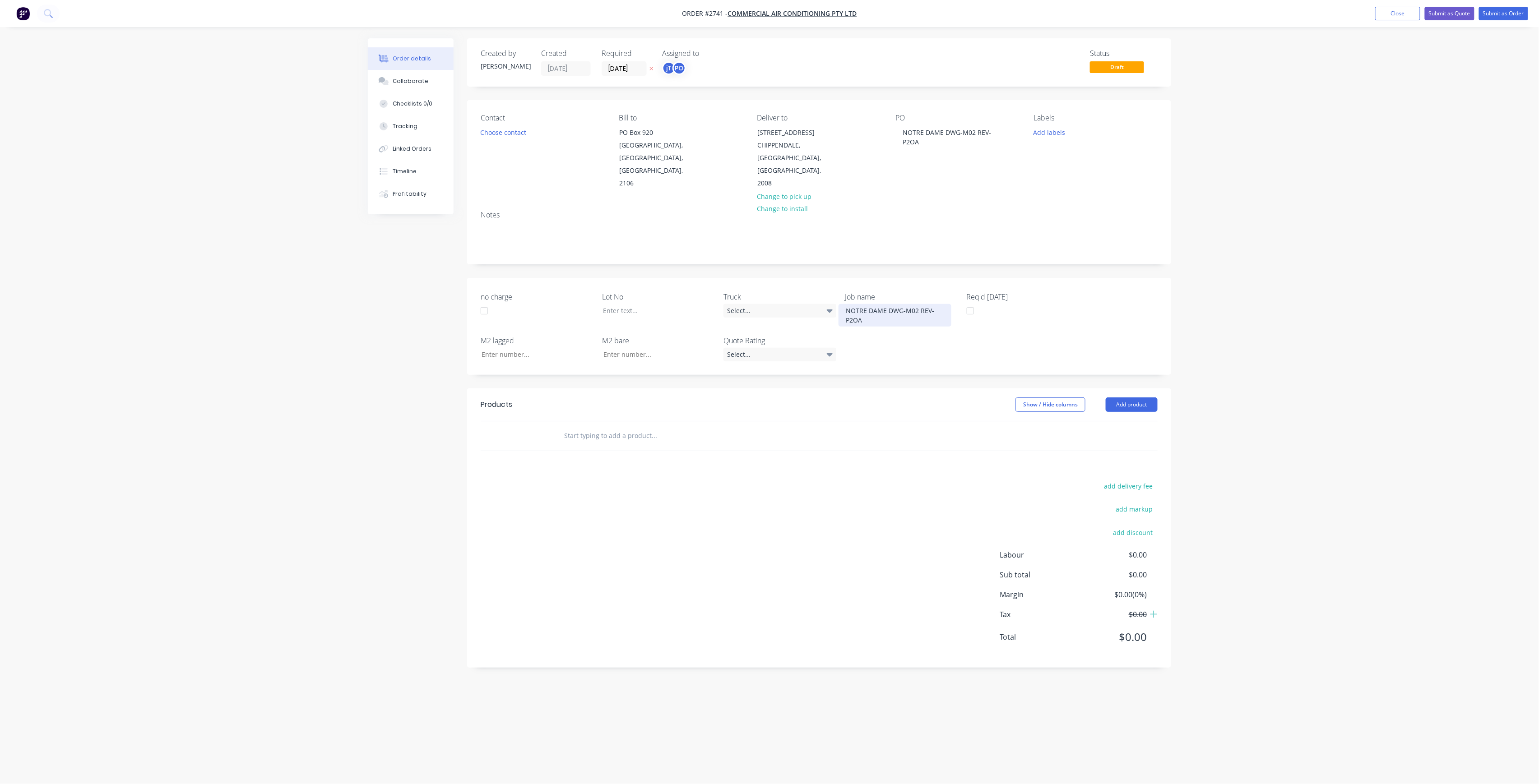
click at [887, 304] on div "NOTRE DAME DWG-M02 REV-P2OA" at bounding box center [895, 315] width 113 height 23
drag, startPoint x: 900, startPoint y: 309, endPoint x: 924, endPoint y: 291, distance: 30.0
click at [900, 308] on div "NOTRE DAME DWG-M02 REV-P2OA" at bounding box center [895, 315] width 113 height 23
click at [946, 133] on div "NOTRE DAME DWG-M02 REV-P2OA" at bounding box center [952, 137] width 113 height 23
drag, startPoint x: 954, startPoint y: 142, endPoint x: 964, endPoint y: 142, distance: 10.0
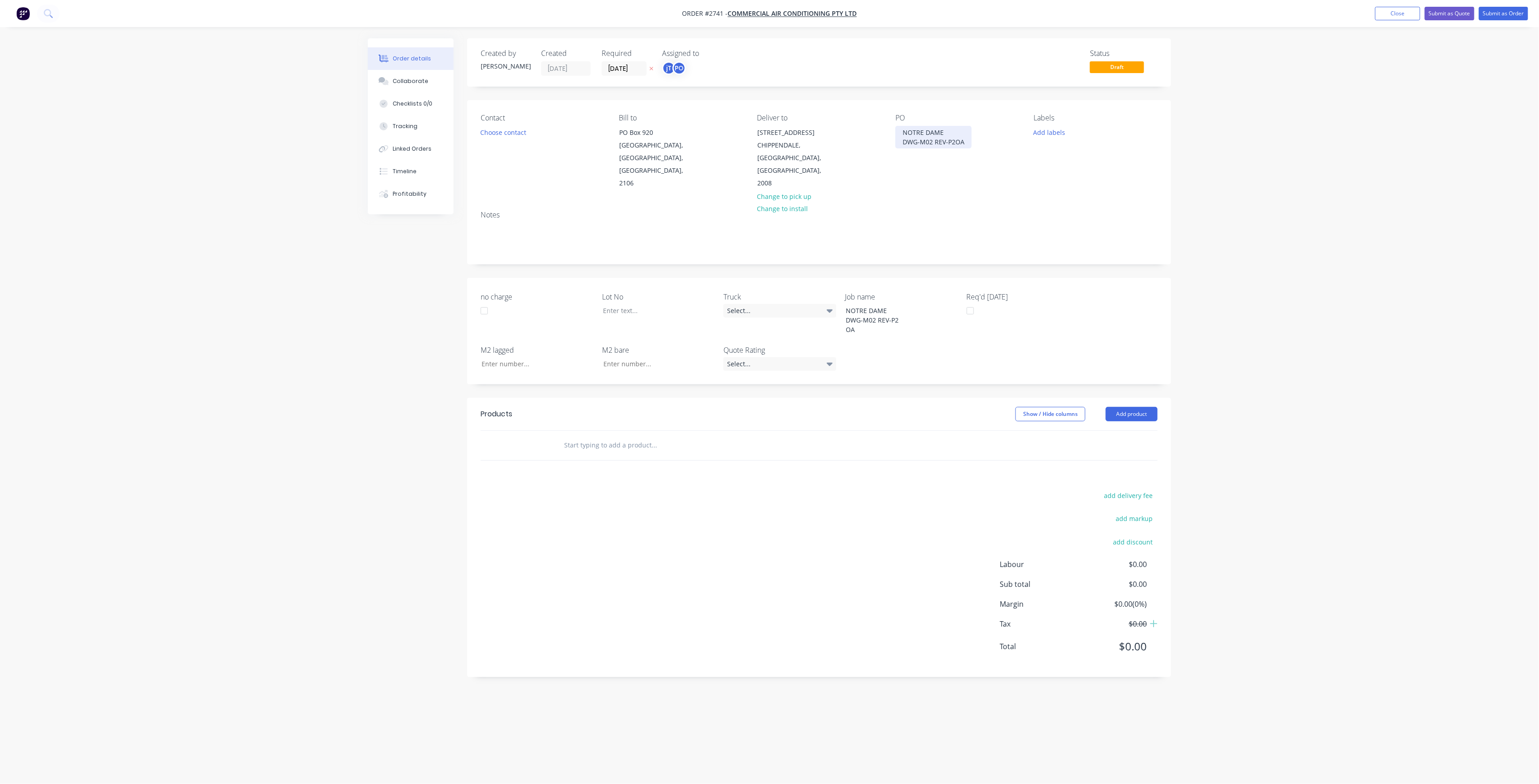
click at [954, 142] on div "NOTRE DAME DWG-M02 REV-P2OA" at bounding box center [934, 137] width 76 height 23
click at [665, 304] on div at bounding box center [652, 310] width 113 height 13
click at [1046, 132] on button "Add labels" at bounding box center [1049, 132] width 41 height 12
click at [1089, 165] on input "text" at bounding box center [1109, 159] width 94 height 18
click at [1099, 159] on input "LOT-296" at bounding box center [1109, 159] width 94 height 18
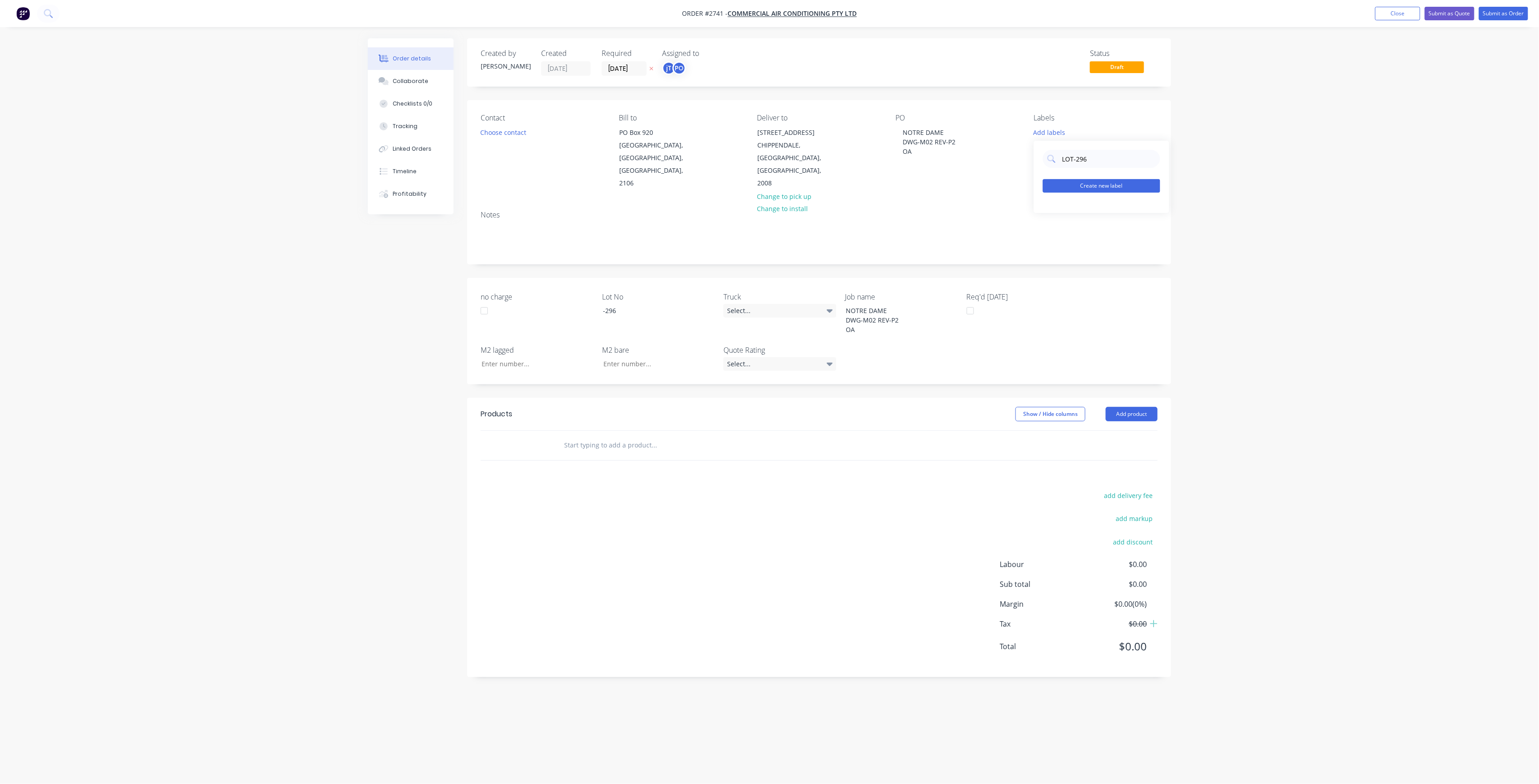
type input "LOT-296"
click at [1095, 185] on button "Create new label" at bounding box center [1102, 186] width 117 height 14
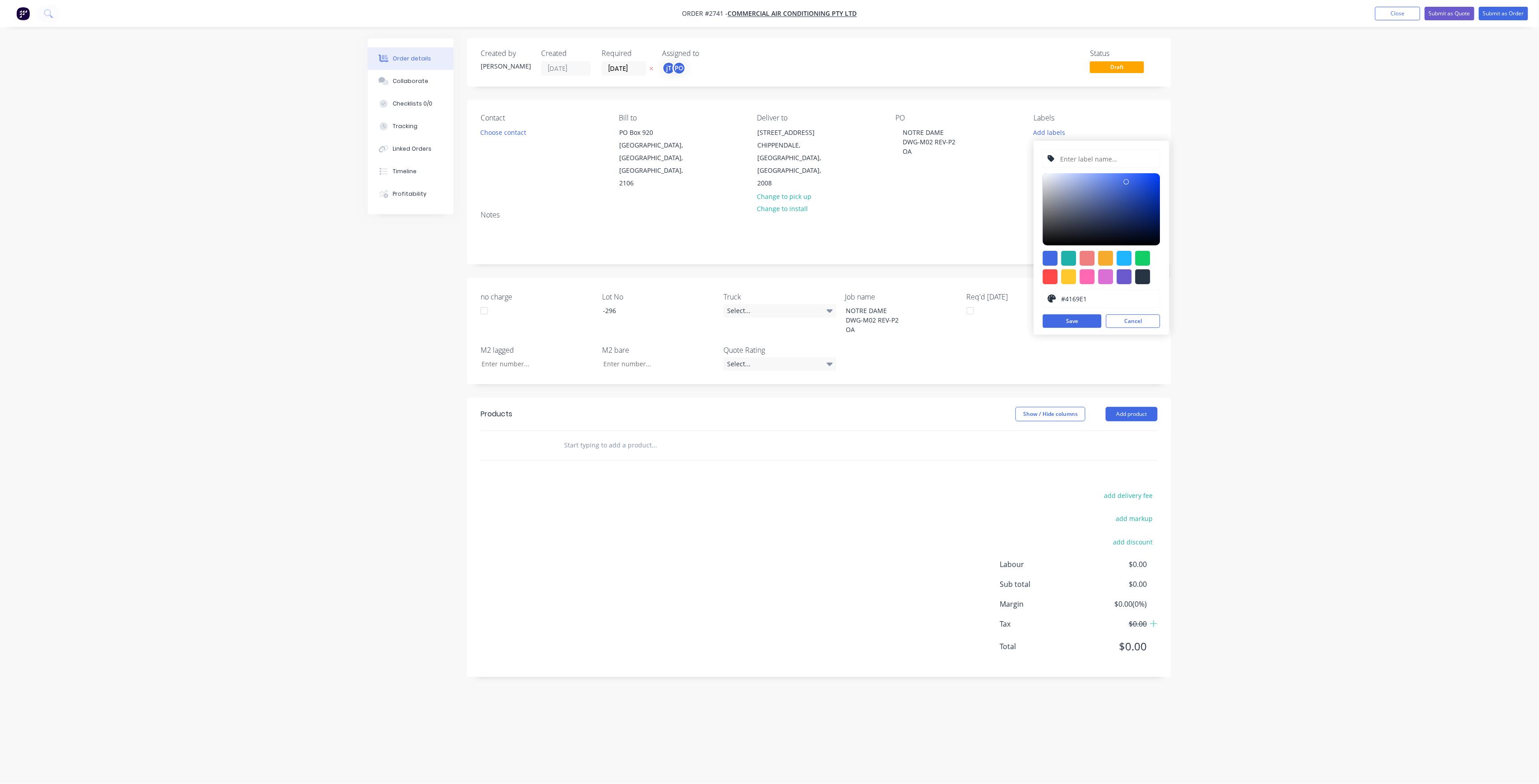
click at [1097, 163] on input "text" at bounding box center [1107, 159] width 96 height 17
type input "LOT-296"
click at [1095, 322] on button "Save" at bounding box center [1072, 321] width 59 height 14
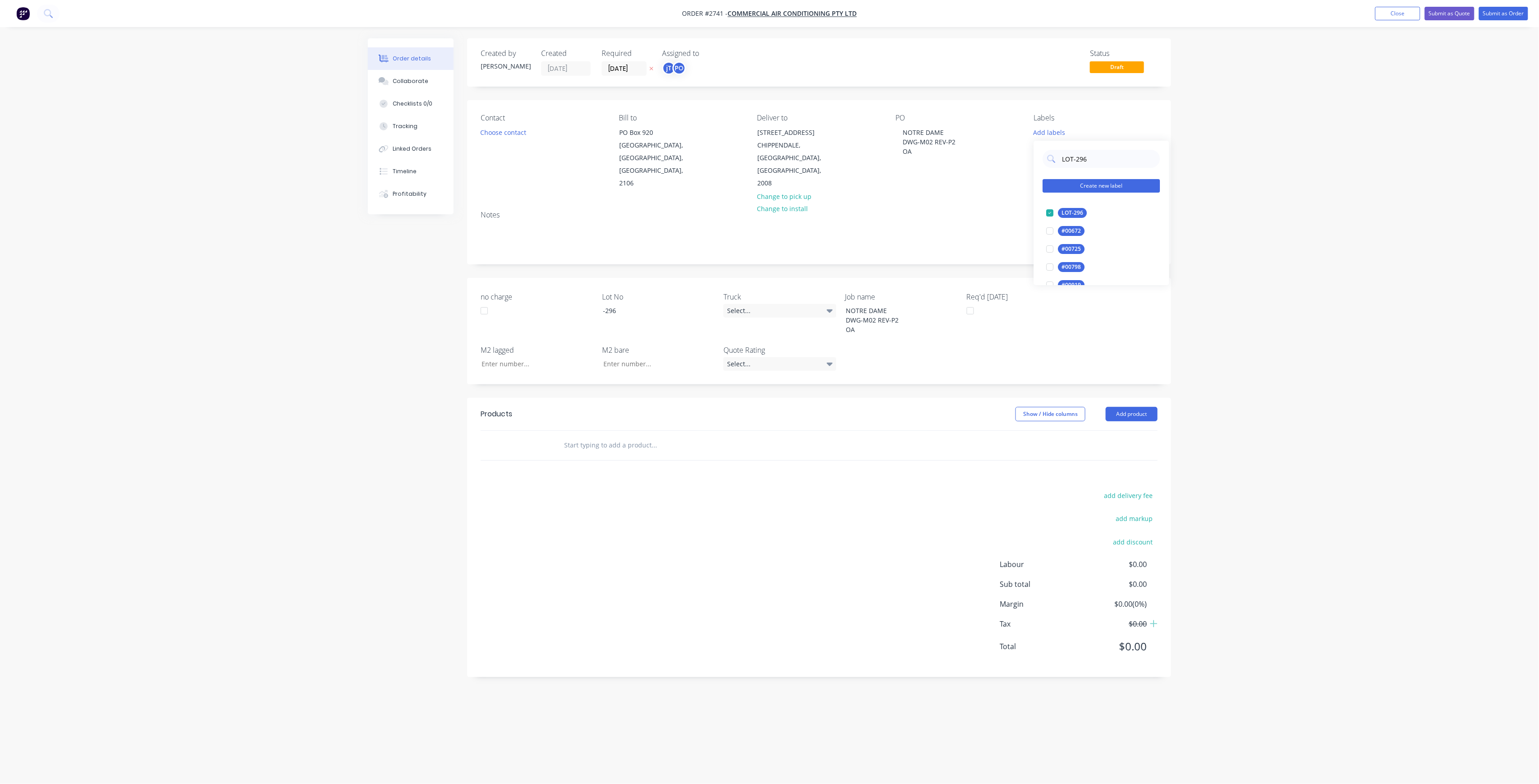
click at [1101, 183] on button "Create new label" at bounding box center [1102, 186] width 117 height 14
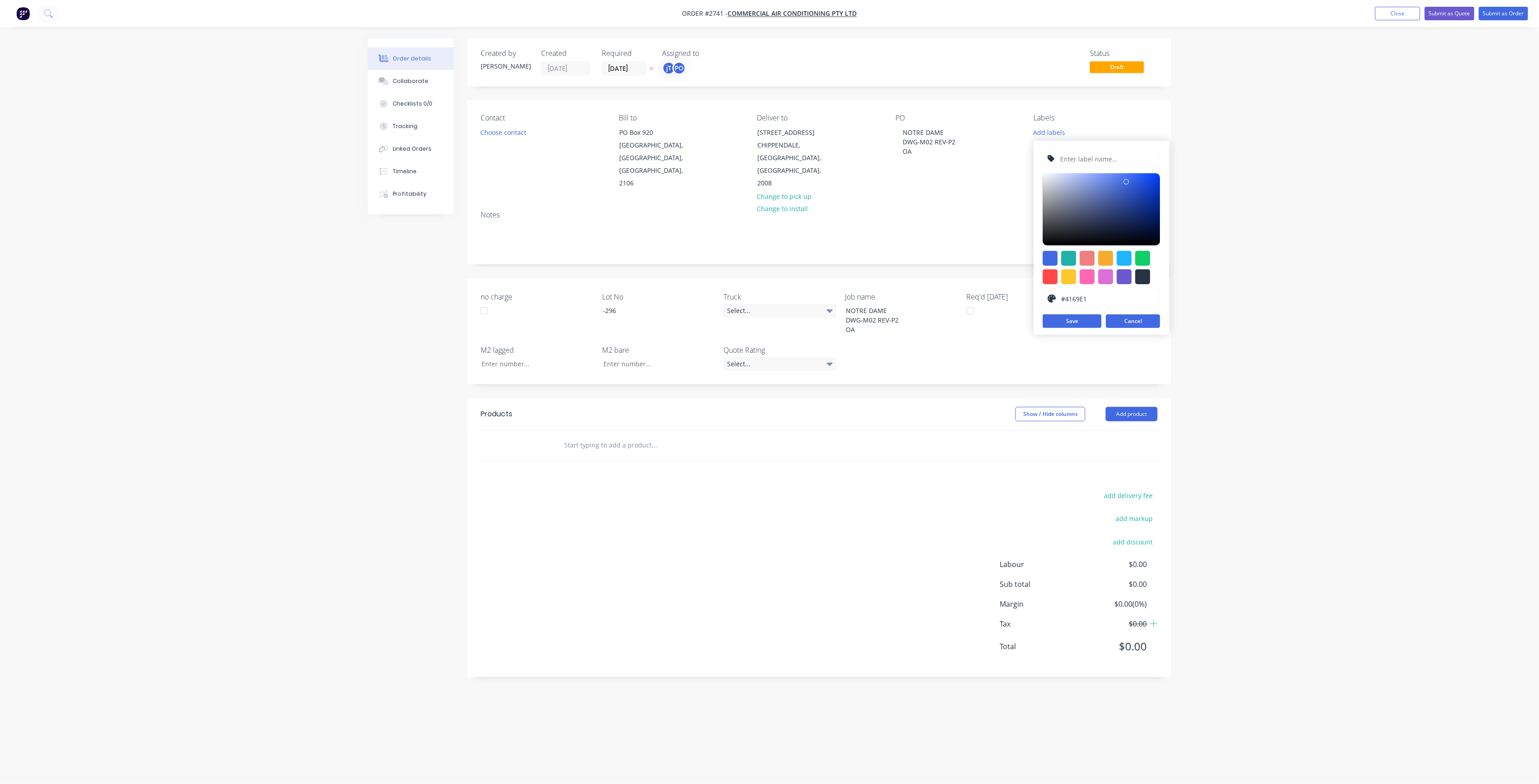
click at [1136, 318] on button "Cancel" at bounding box center [1133, 321] width 54 height 14
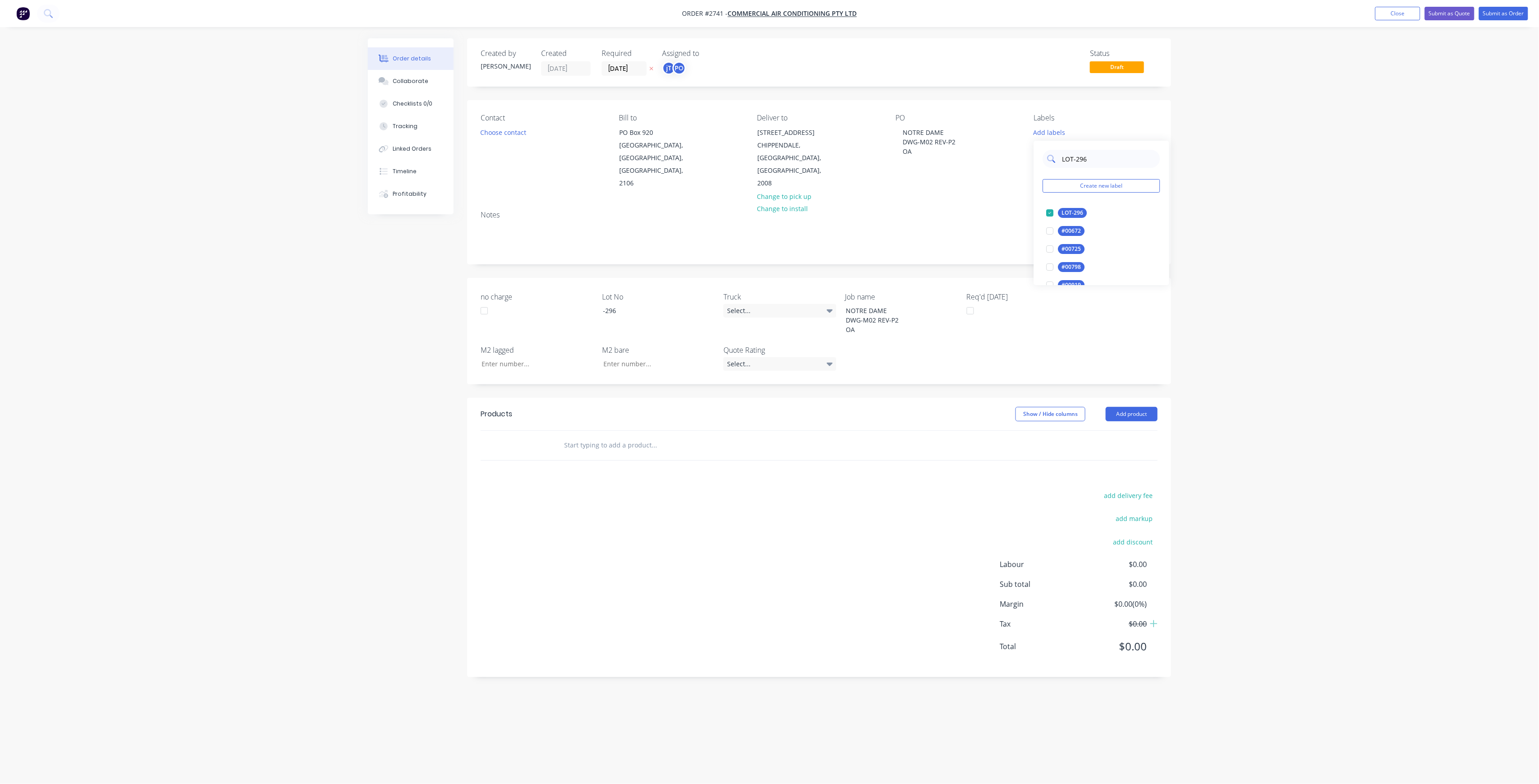
click at [1109, 154] on input "LOT-296" at bounding box center [1109, 159] width 94 height 18
click at [1109, 155] on input "LOT-296" at bounding box center [1109, 159] width 94 height 18
click at [1068, 246] on div "50INT" at bounding box center [1069, 249] width 23 height 10
click at [1086, 150] on input "50" at bounding box center [1109, 155] width 94 height 18
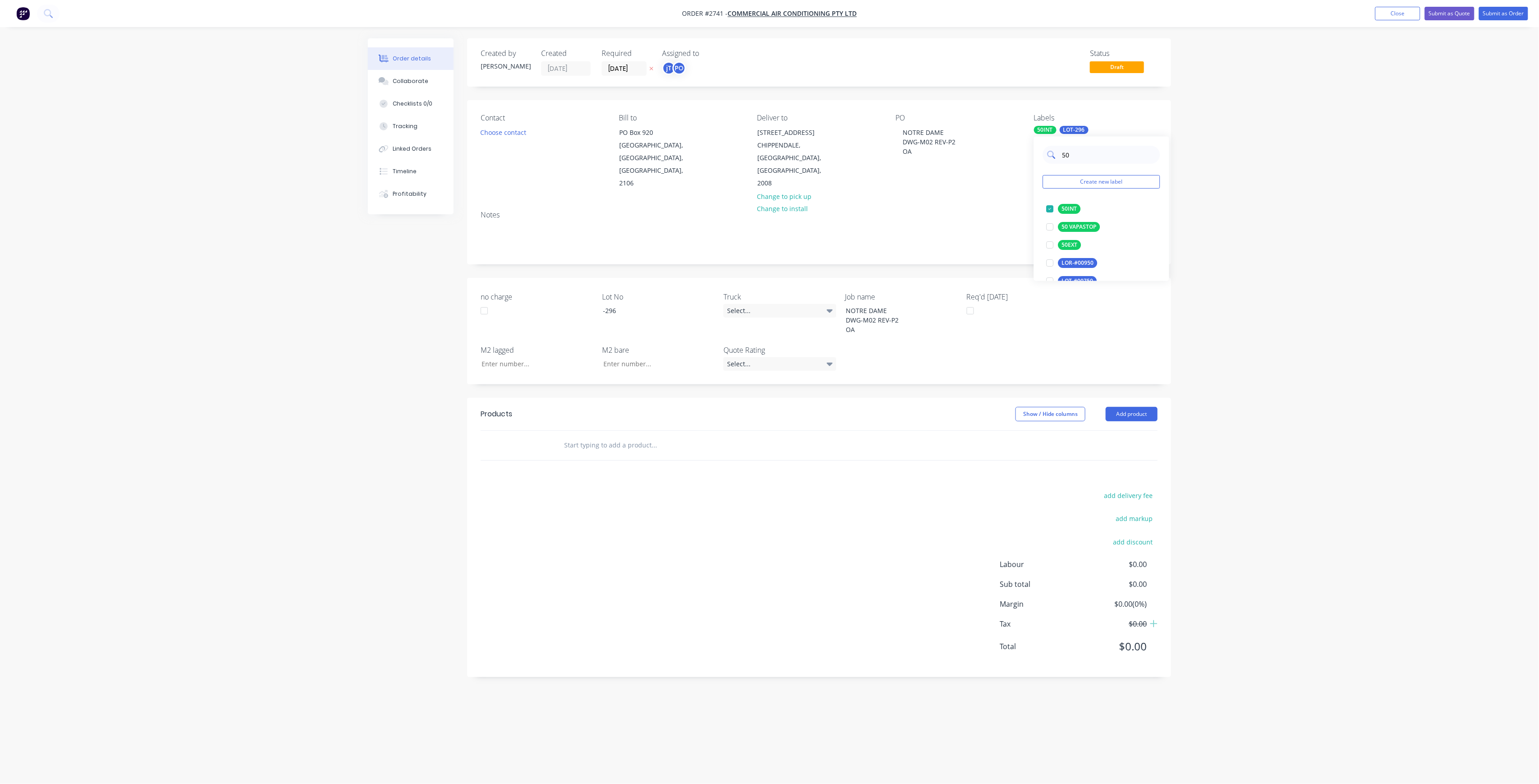
click at [1086, 150] on input "50" at bounding box center [1109, 155] width 94 height 18
type input "MAIN"
click at [1058, 210] on div at bounding box center [1050, 209] width 18 height 18
click at [692, 436] on input "text" at bounding box center [654, 445] width 180 height 18
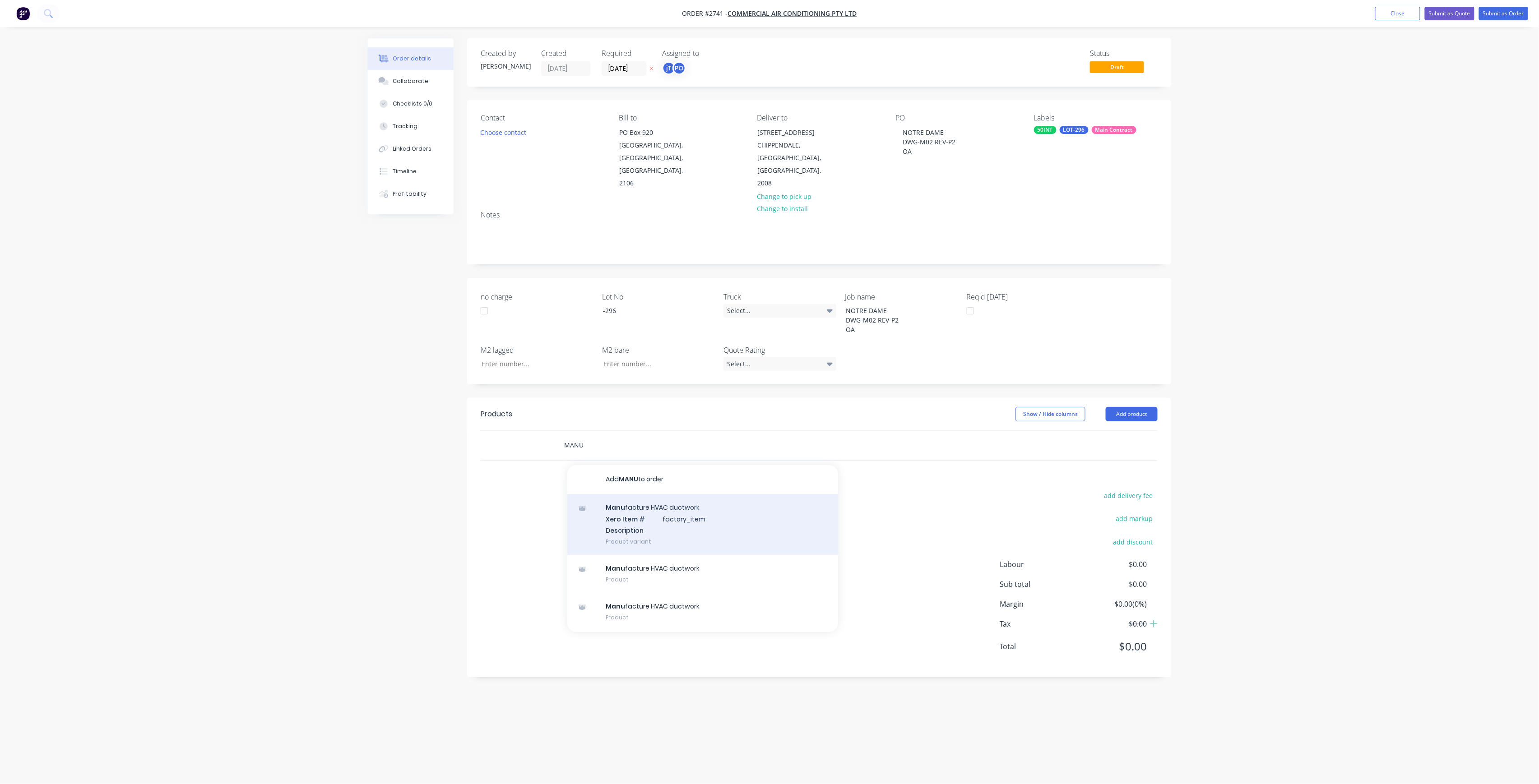
type input "MANU"
click at [685, 501] on div "Manu facture HVAC ductwork Xero Item # factory_item Description Product variant" at bounding box center [703, 524] width 271 height 61
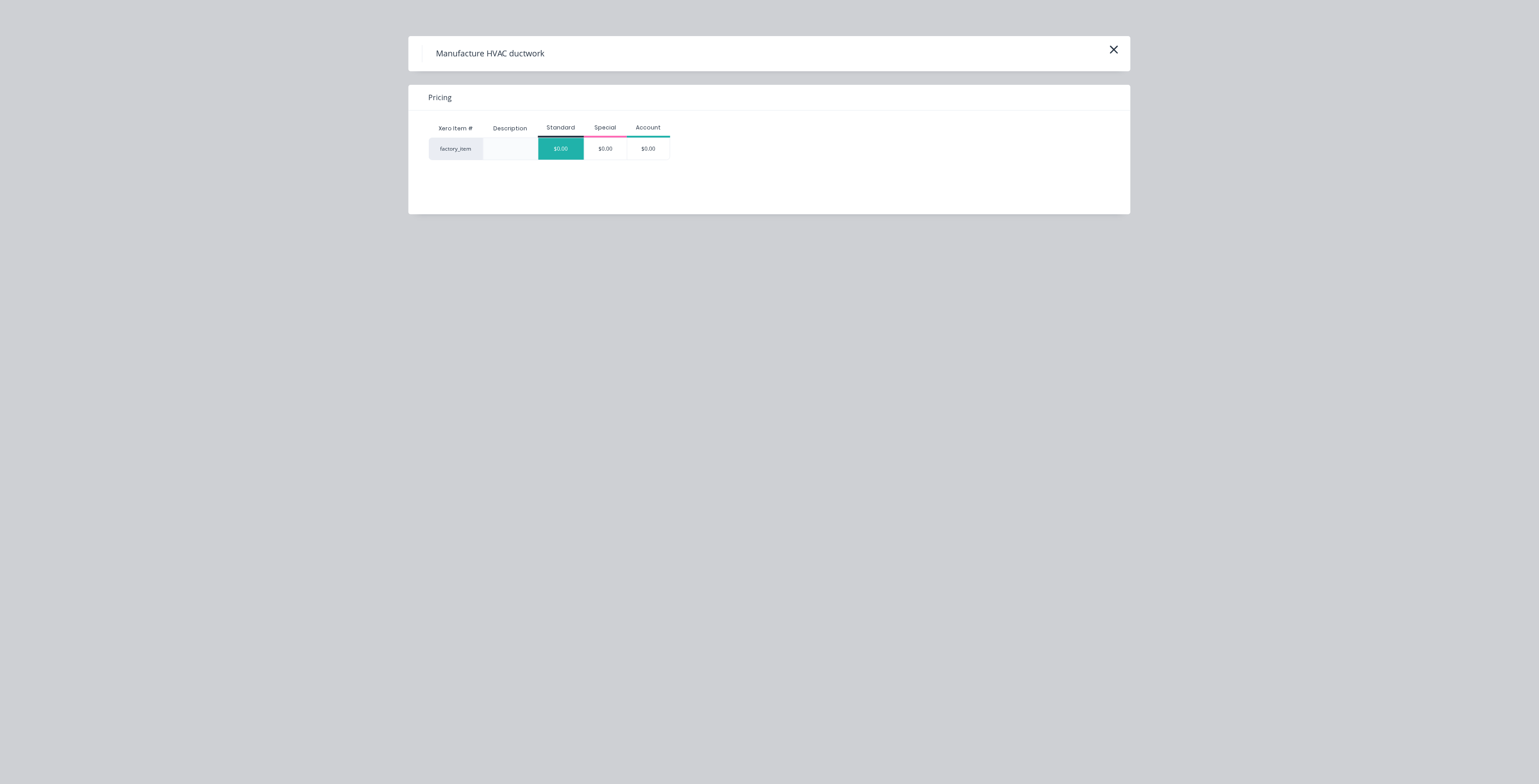
click at [575, 153] on div "$0.00" at bounding box center [561, 149] width 45 height 21
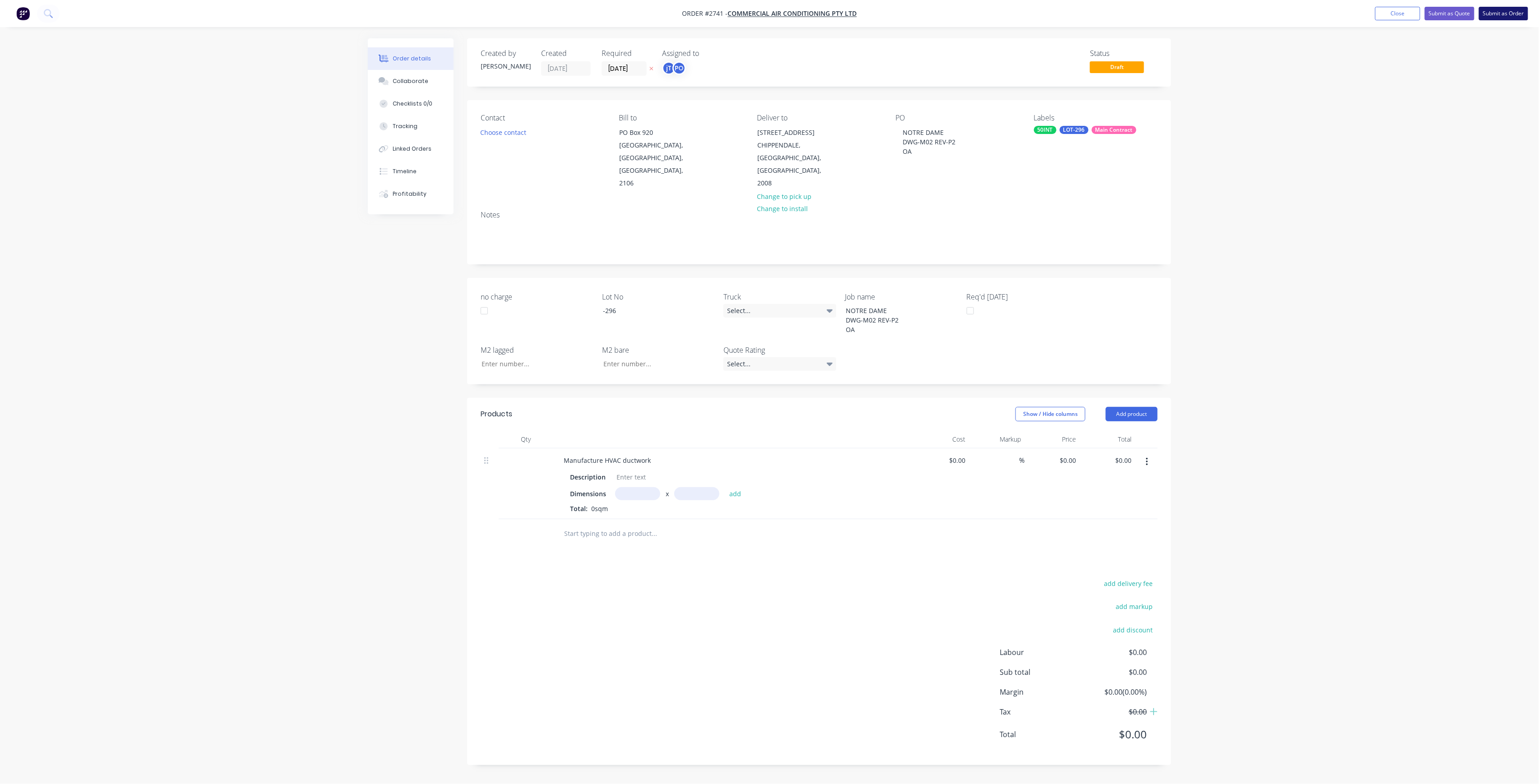
click at [1503, 8] on button "Submit as Order" at bounding box center [1504, 13] width 49 height 14
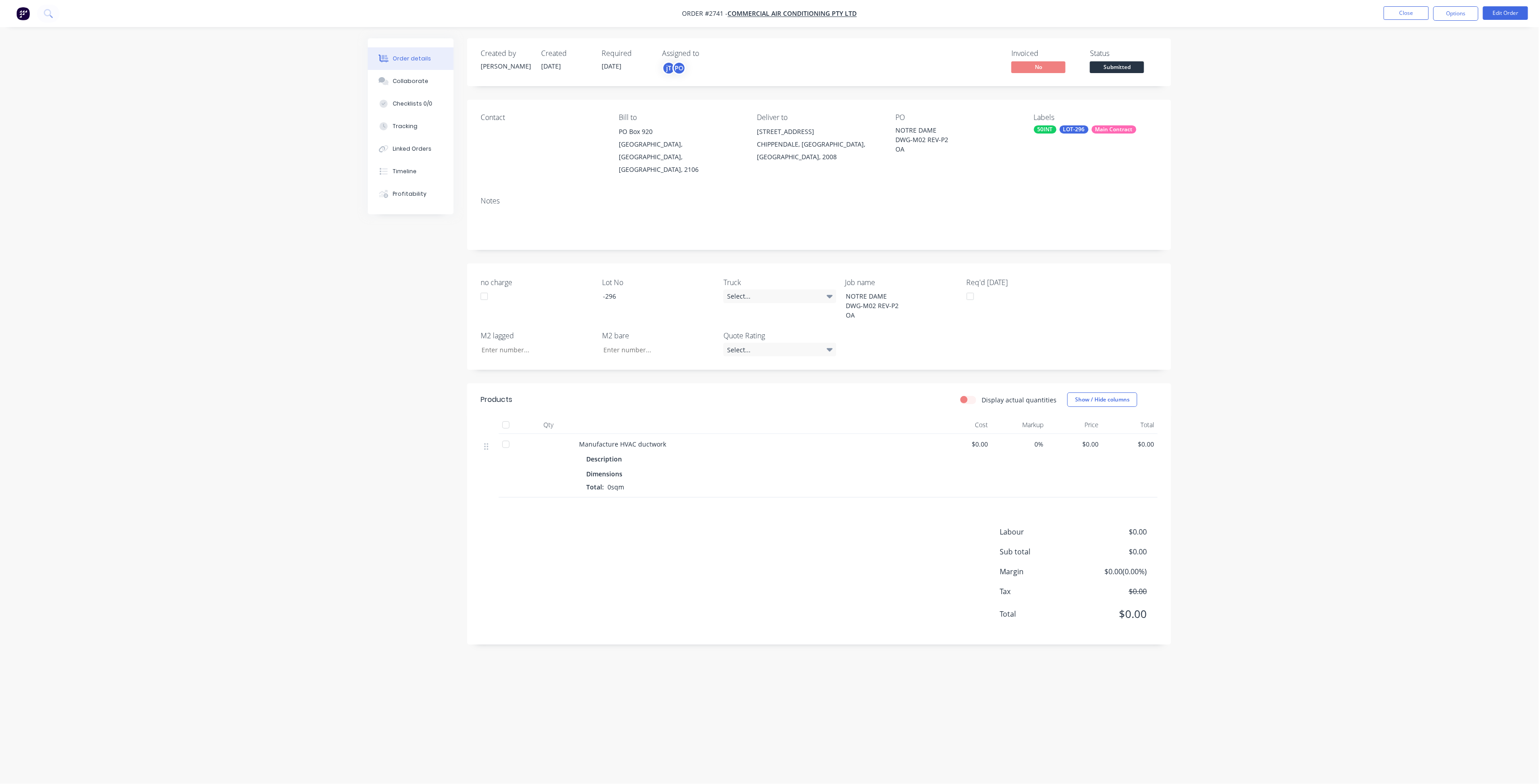
click at [1097, 75] on button "Submitted" at bounding box center [1117, 68] width 54 height 14
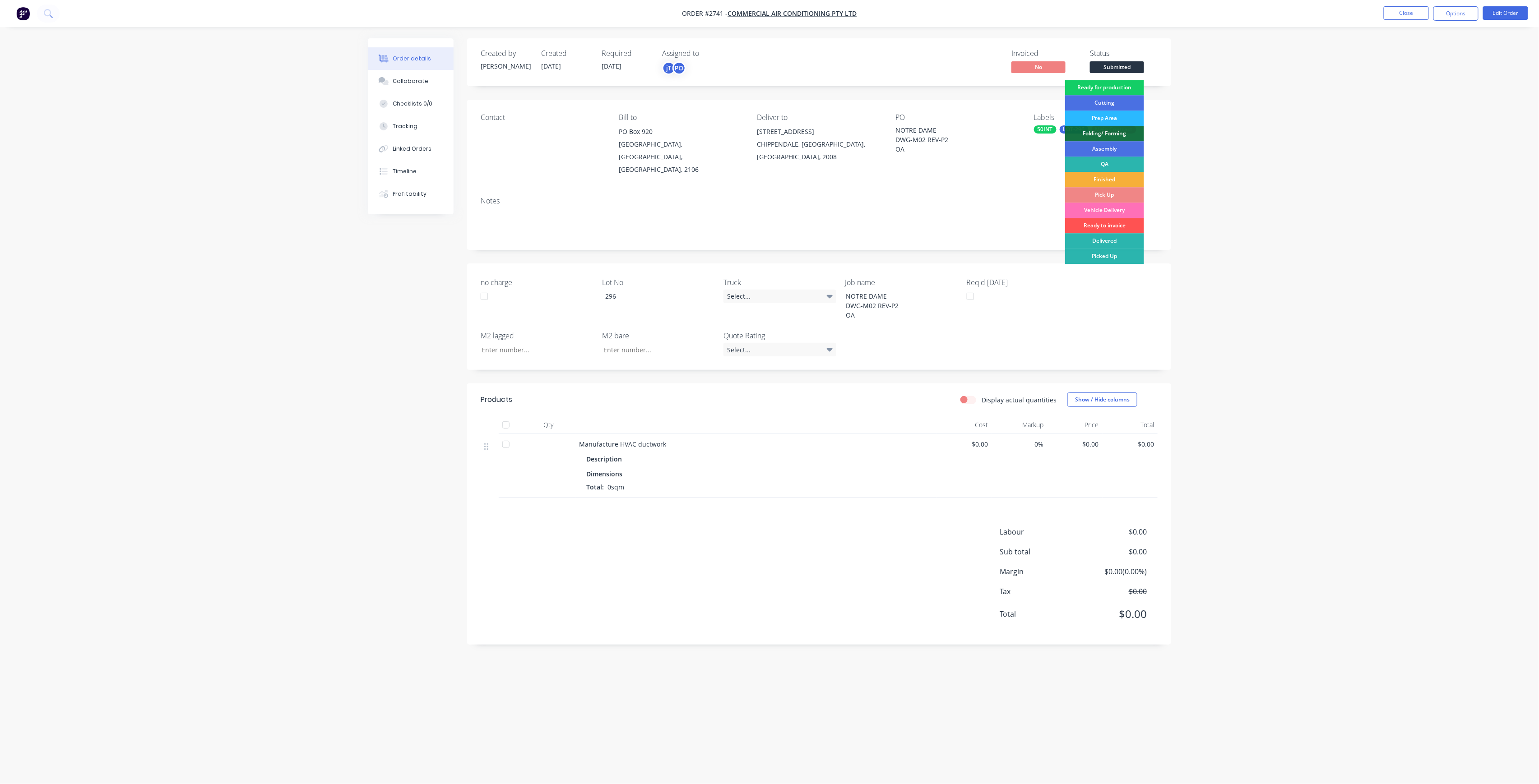
click at [1102, 87] on div "Ready for production" at bounding box center [1105, 88] width 79 height 16
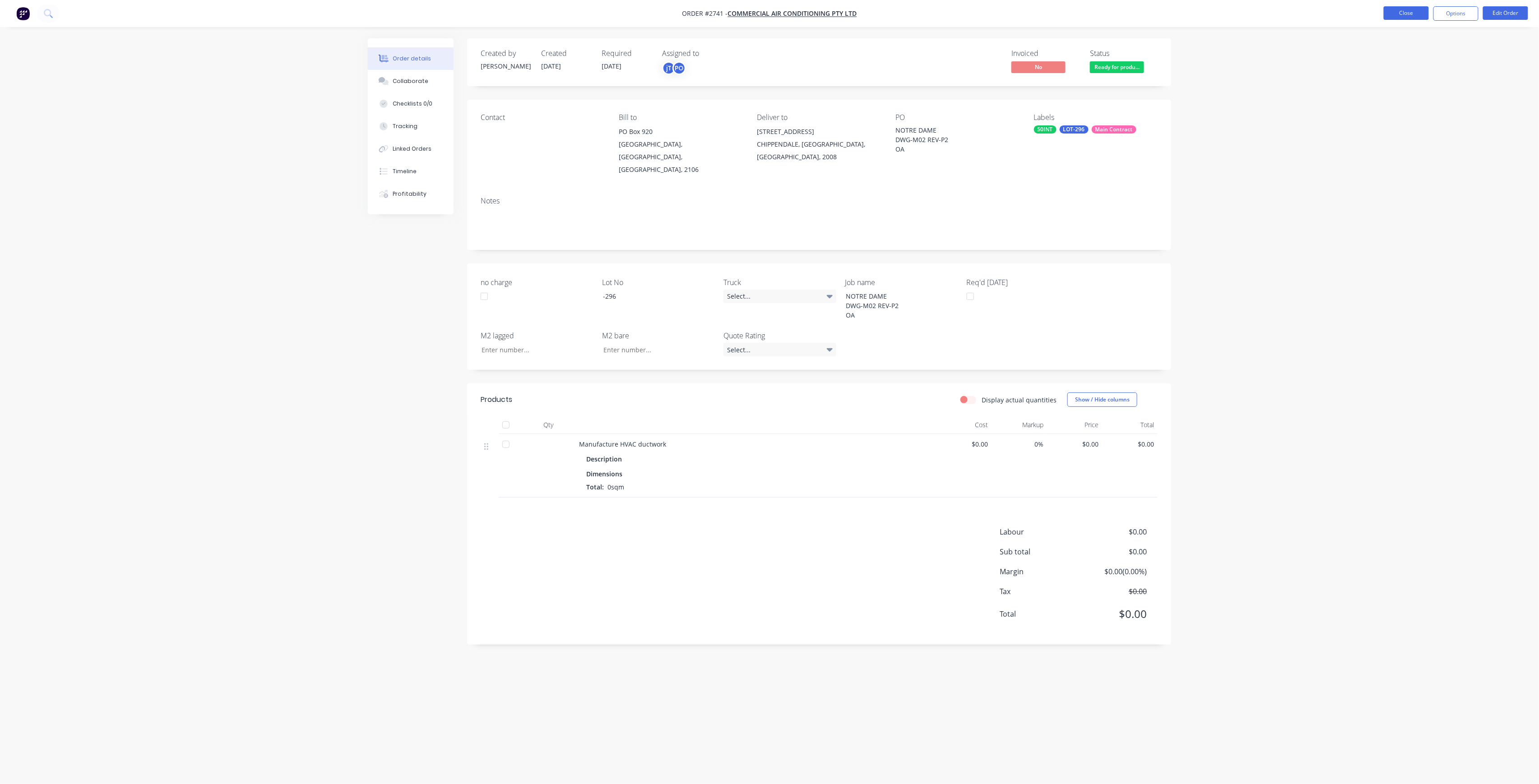
click at [1425, 16] on button "Close" at bounding box center [1406, 13] width 45 height 14
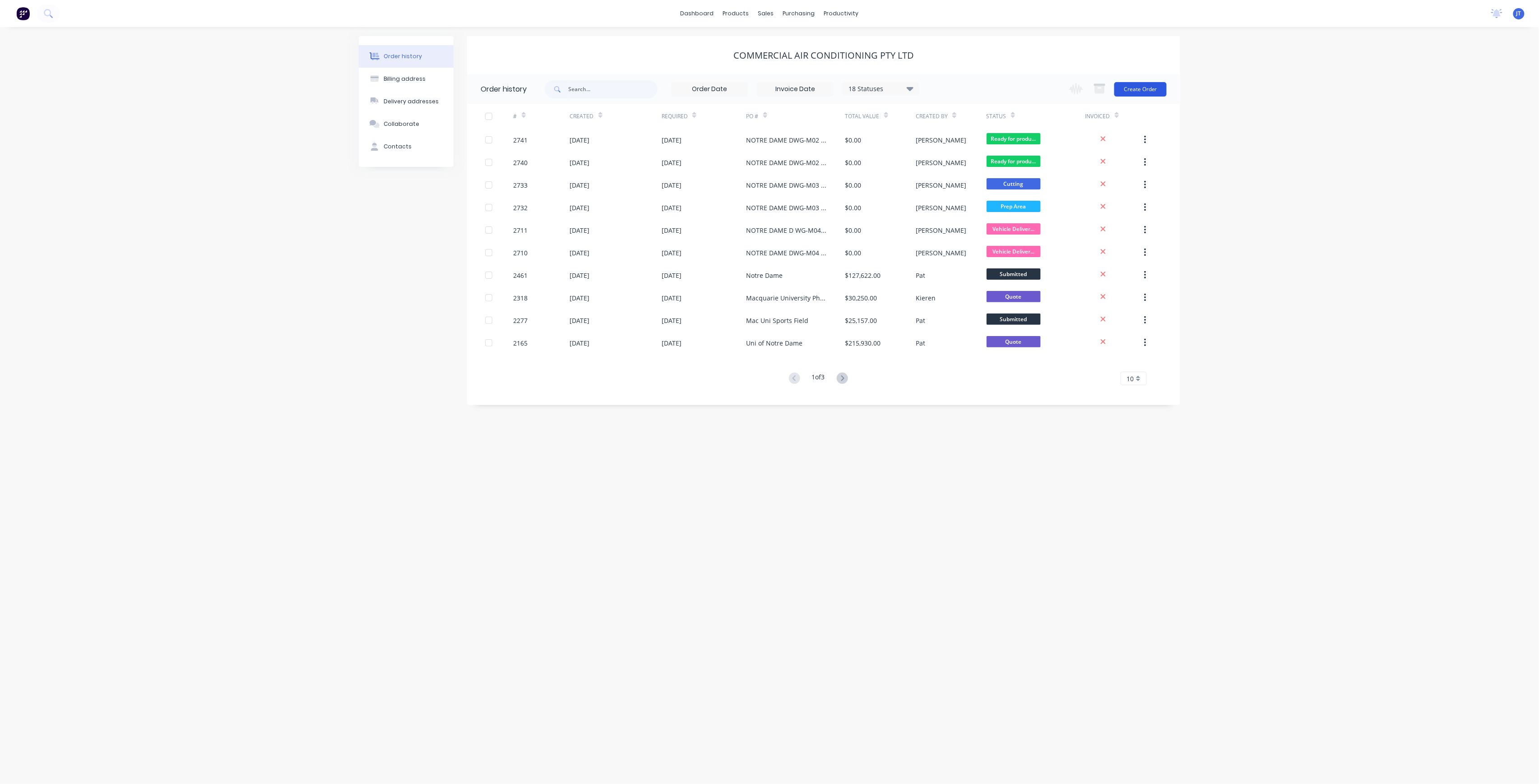
click at [1143, 88] on button "Create Order" at bounding box center [1141, 89] width 53 height 14
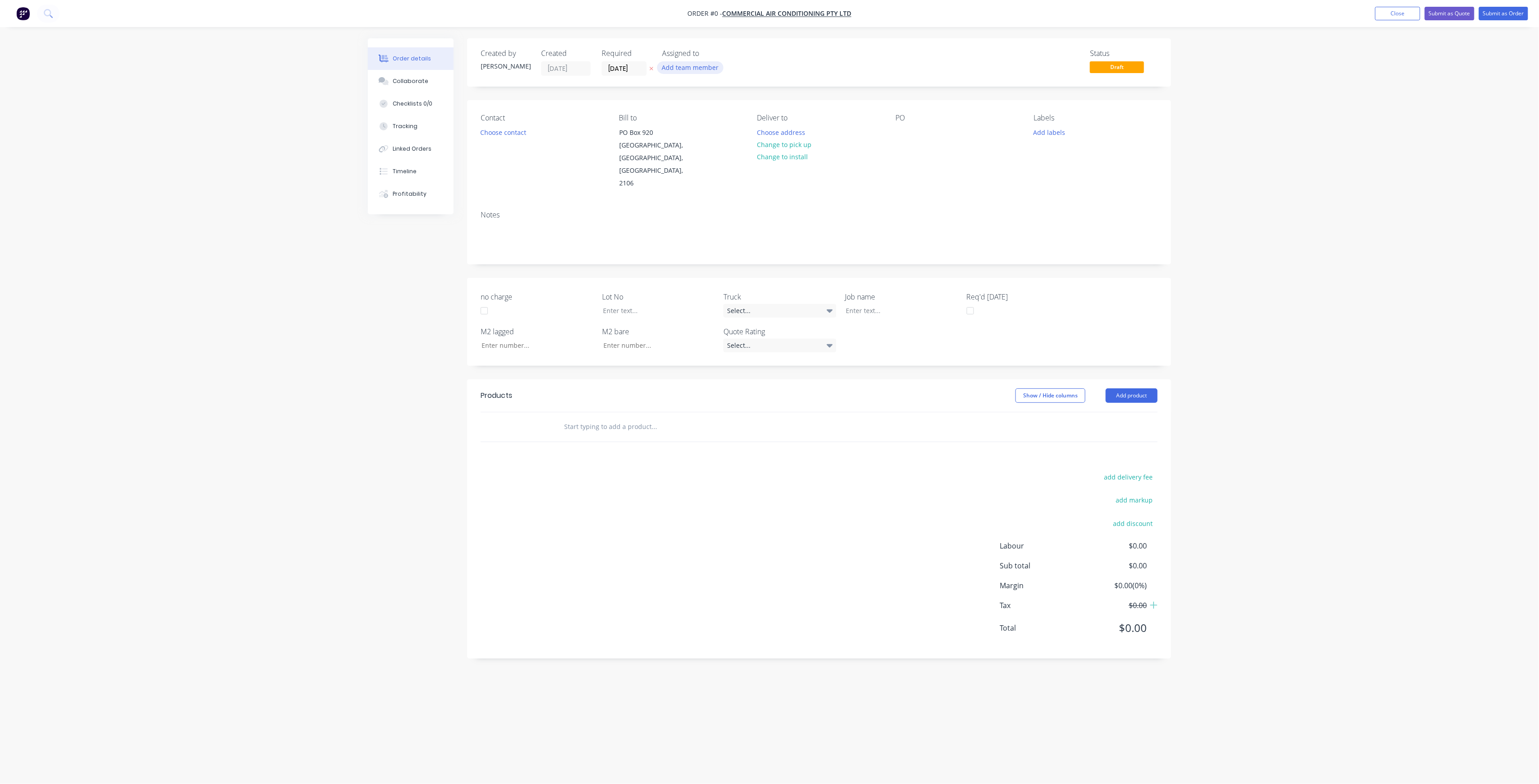
click at [695, 69] on button "Add team member" at bounding box center [690, 67] width 66 height 12
click at [716, 90] on input "text" at bounding box center [737, 95] width 96 height 18
drag, startPoint x: 741, startPoint y: 113, endPoint x: 735, endPoint y: 113, distance: 6.0
click at [739, 113] on div "[PERSON_NAME] (You)" at bounding box center [735, 118] width 90 height 10
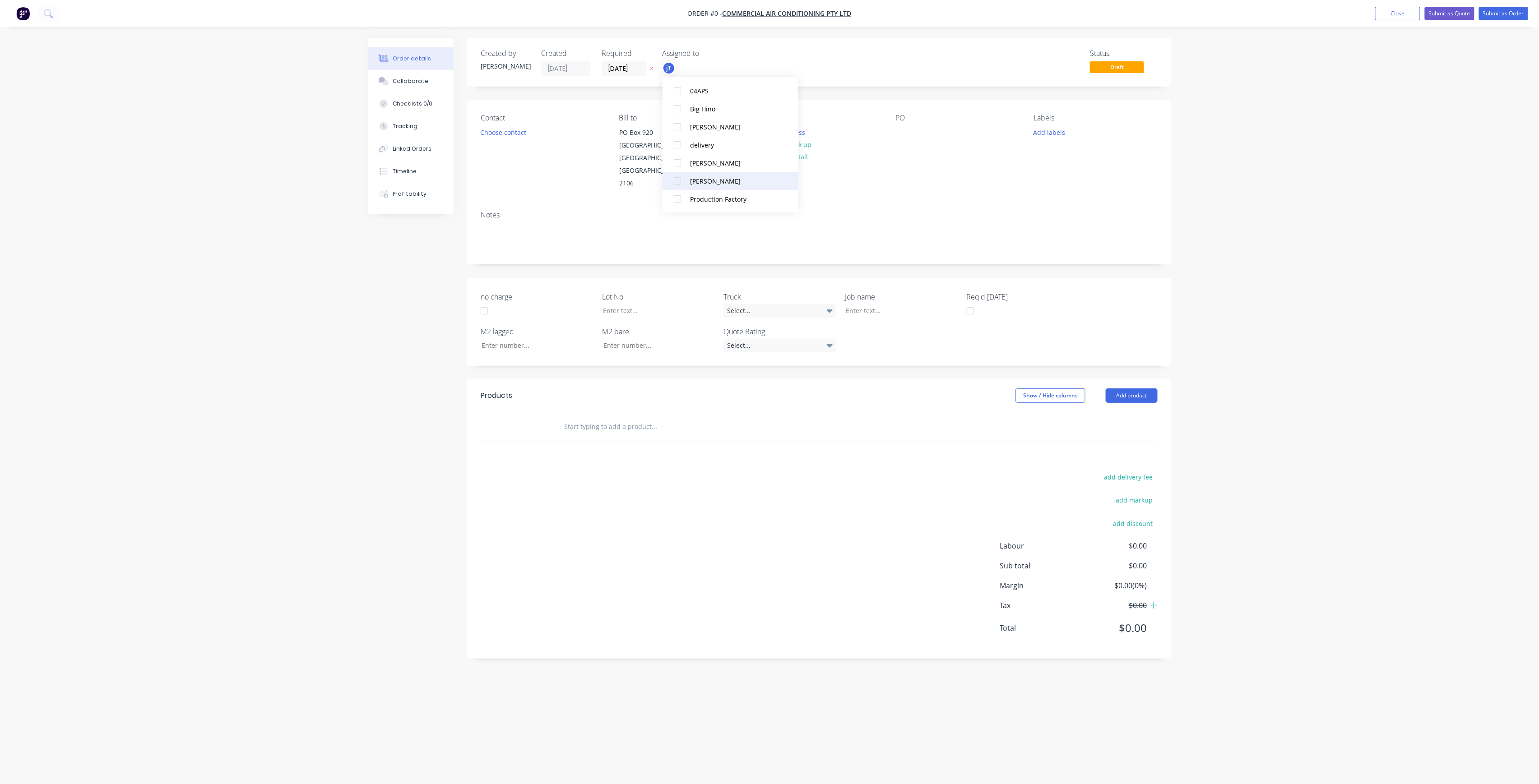
click at [735, 186] on button "[PERSON_NAME]" at bounding box center [730, 181] width 136 height 18
click at [857, 137] on div "Creating draft order... Loading... Order details Collaborate Checklists 0/0 Tra…" at bounding box center [770, 374] width 821 height 673
click at [795, 137] on button "Choose address" at bounding box center [781, 132] width 58 height 12
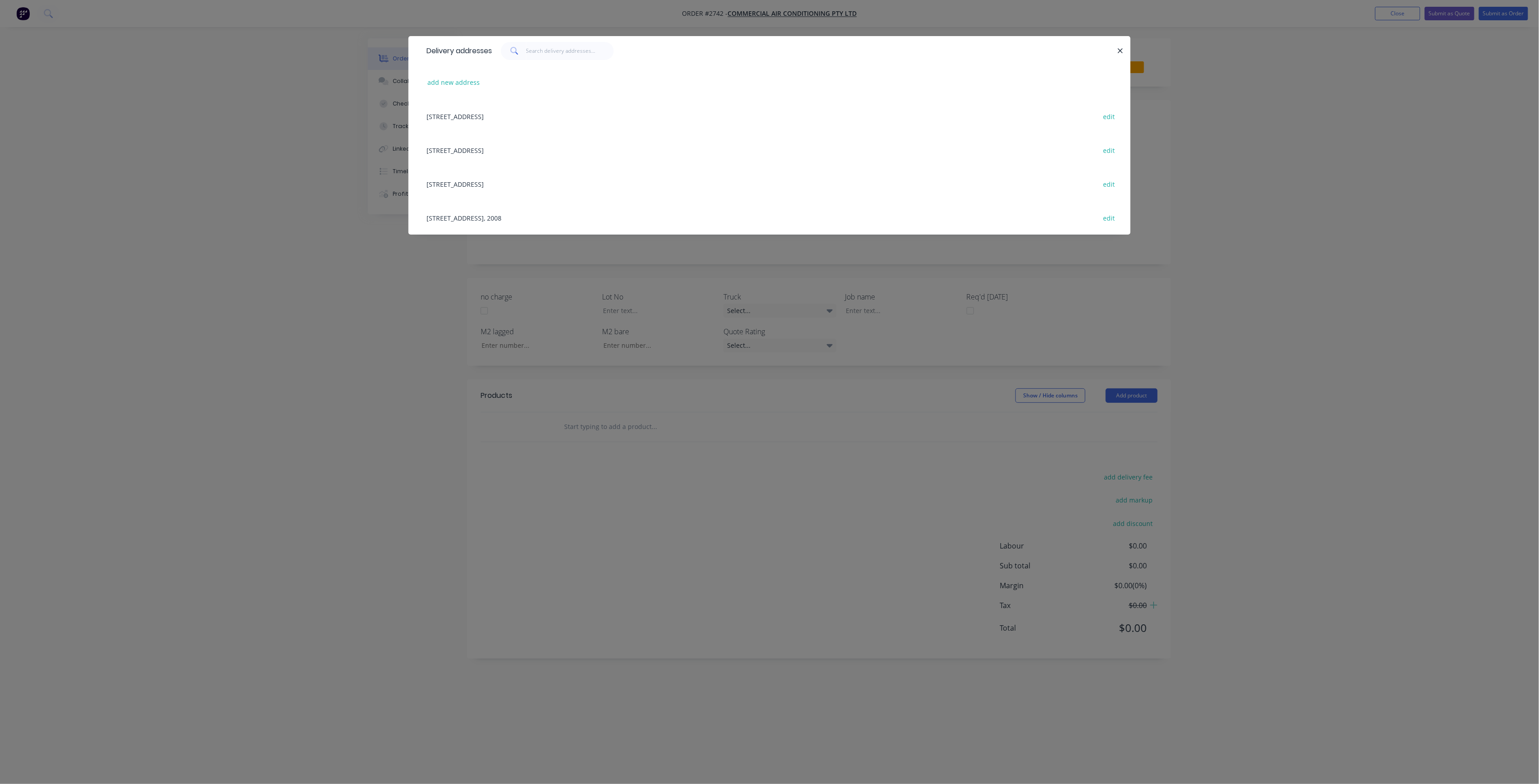
click at [654, 224] on div "140 MYRTLE ST, CHIPPENDALE, New South Wales, Australia, 2008 edit" at bounding box center [769, 217] width 695 height 34
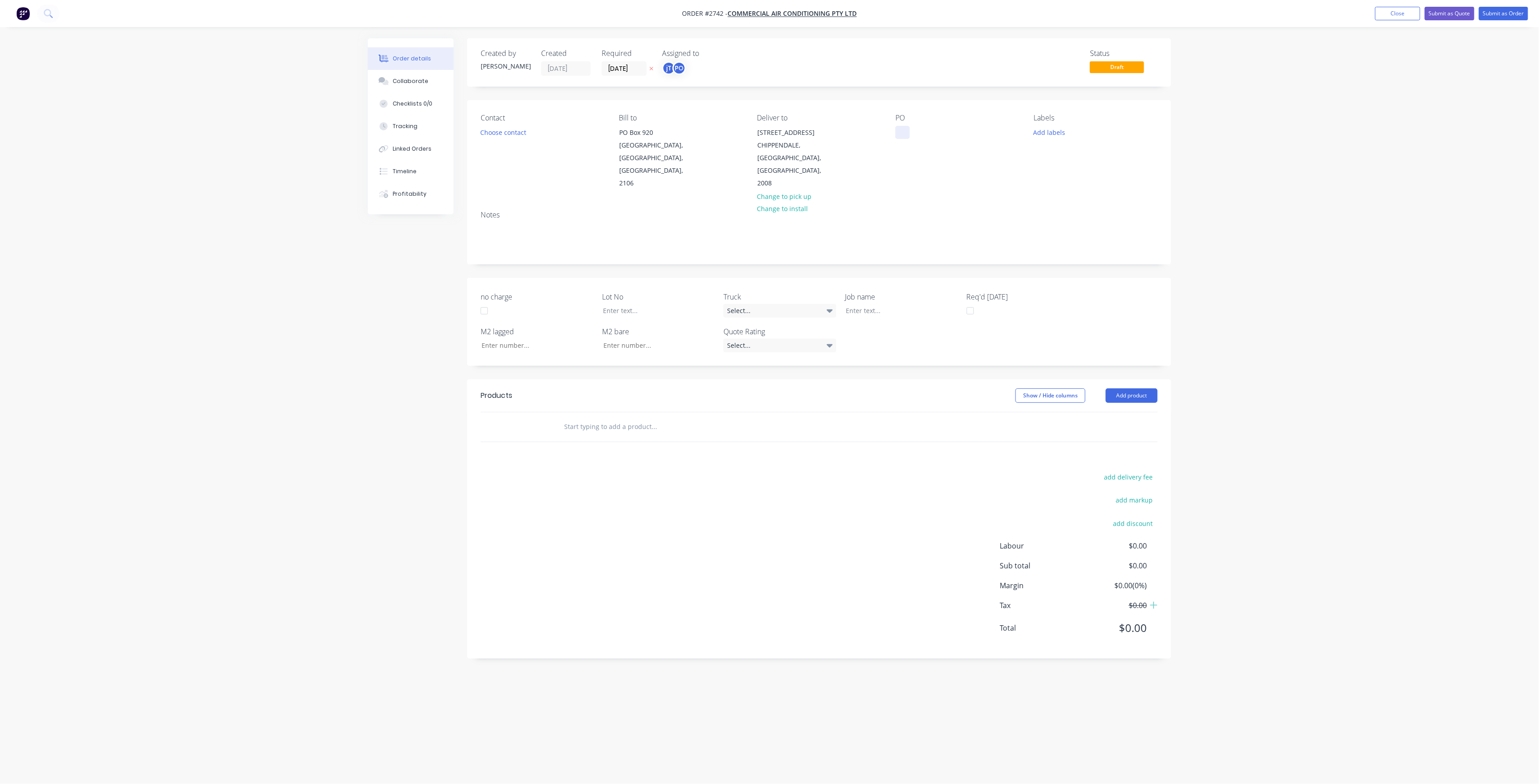
click at [902, 137] on div at bounding box center [903, 133] width 14 height 13
paste div
click at [945, 129] on div "NOTRE DAME DWG-M02 REV-P2OA" at bounding box center [952, 137] width 113 height 23
click at [954, 141] on div "NOTRE DAME DWG-M02 REV-P2OA" at bounding box center [934, 137] width 76 height 23
click at [952, 147] on div "NOTRE DAME DWG-M02 REV-P2 OA" at bounding box center [929, 142] width 68 height 32
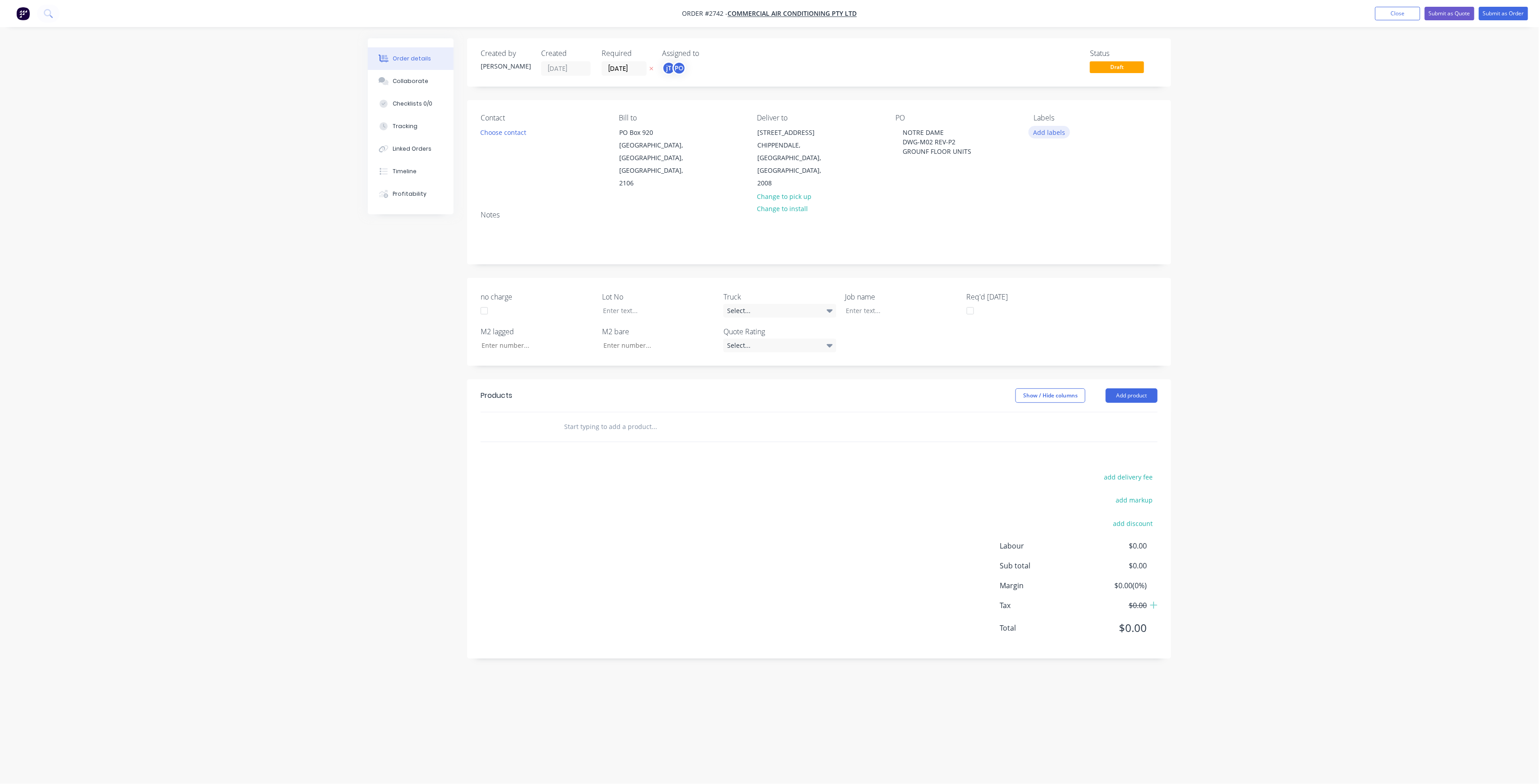
click at [1050, 130] on button "Add labels" at bounding box center [1049, 132] width 41 height 12
click at [1082, 161] on input "text" at bounding box center [1109, 159] width 94 height 18
type input "LOT-297"
click at [1094, 189] on button "Create new label" at bounding box center [1102, 186] width 117 height 14
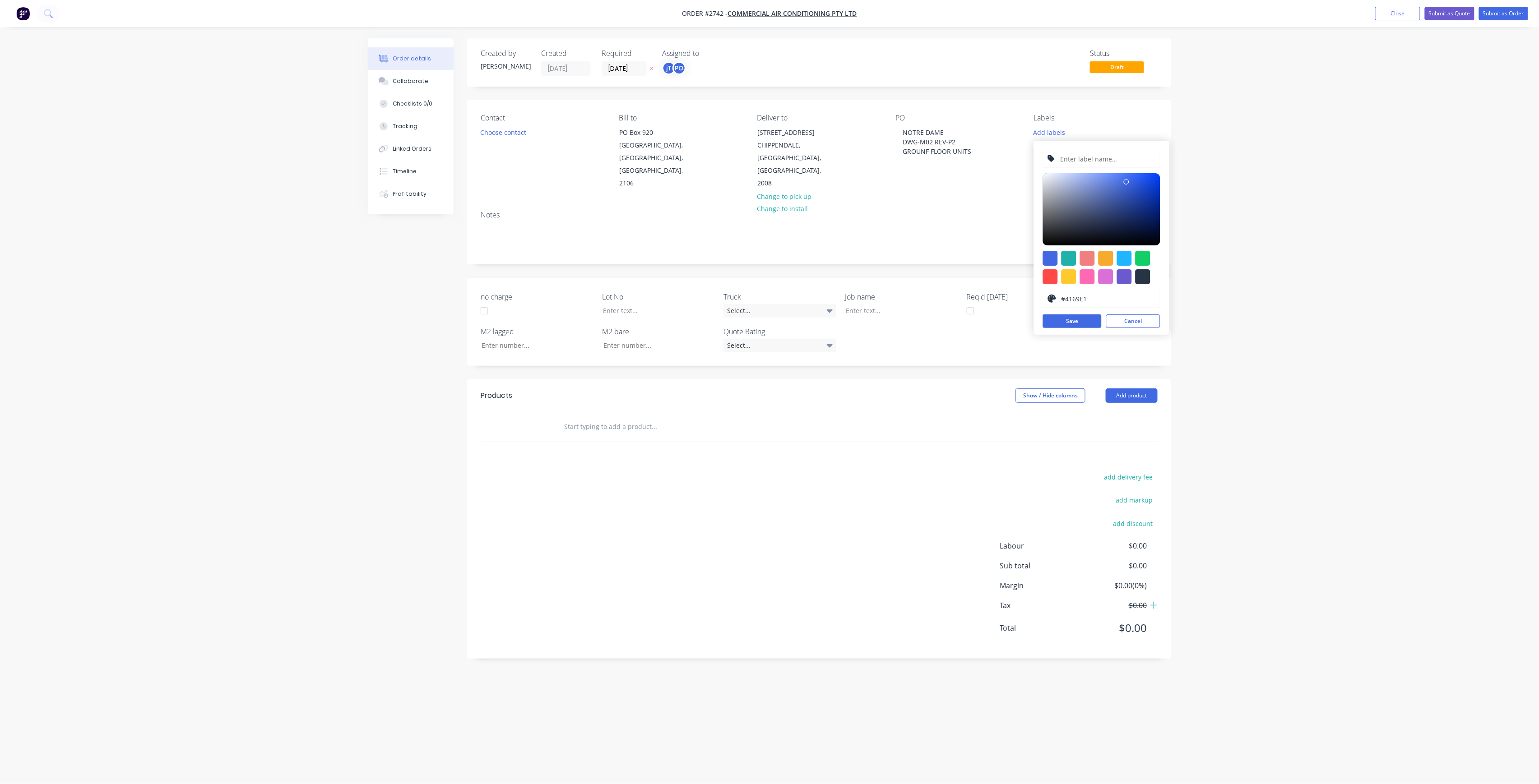
click at [1090, 161] on input "text" at bounding box center [1107, 159] width 96 height 17
type input "LOT-297"
click at [1089, 315] on button "Save" at bounding box center [1072, 321] width 59 height 14
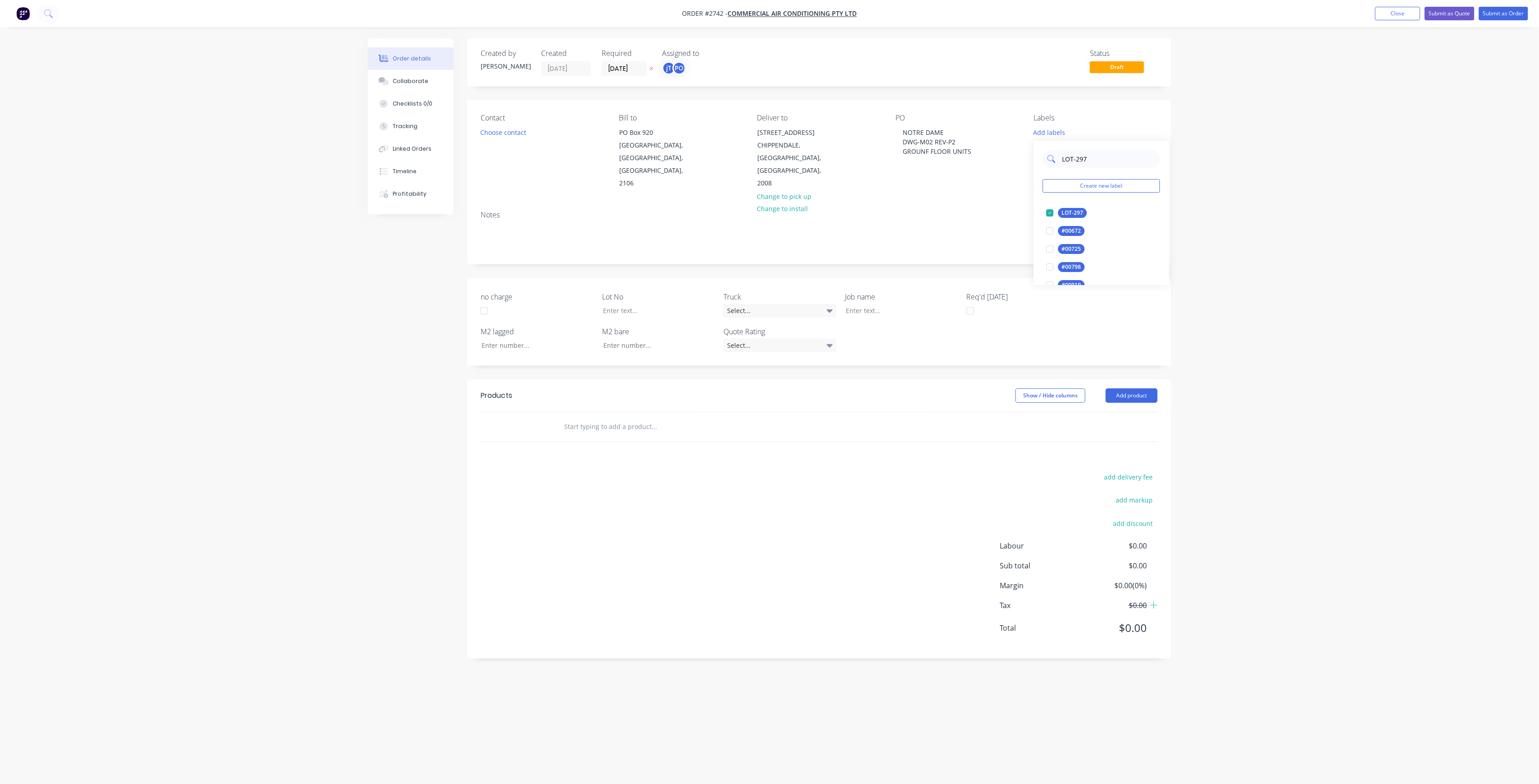
click at [1086, 159] on input "LOT-297" at bounding box center [1109, 159] width 94 height 18
click at [1090, 159] on input "LOT-297" at bounding box center [1109, 159] width 94 height 18
click at [1089, 158] on input "LOT-297" at bounding box center [1109, 159] width 94 height 18
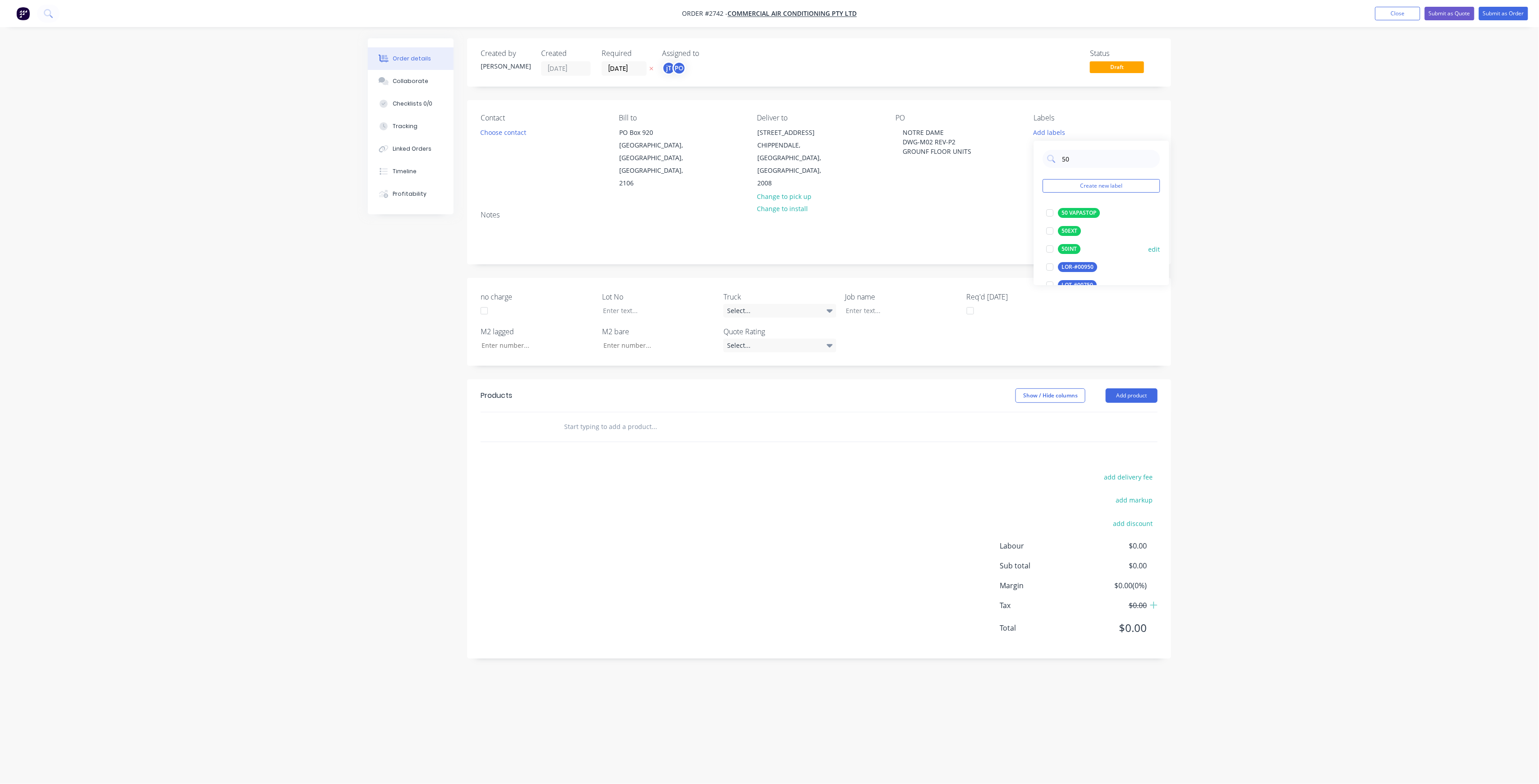
click at [1074, 248] on div "50INT" at bounding box center [1069, 249] width 23 height 10
click at [1090, 158] on input "50" at bounding box center [1109, 155] width 94 height 18
type input "MAIN"
click at [1062, 217] on div "Main Contract edit" at bounding box center [1102, 209] width 117 height 18
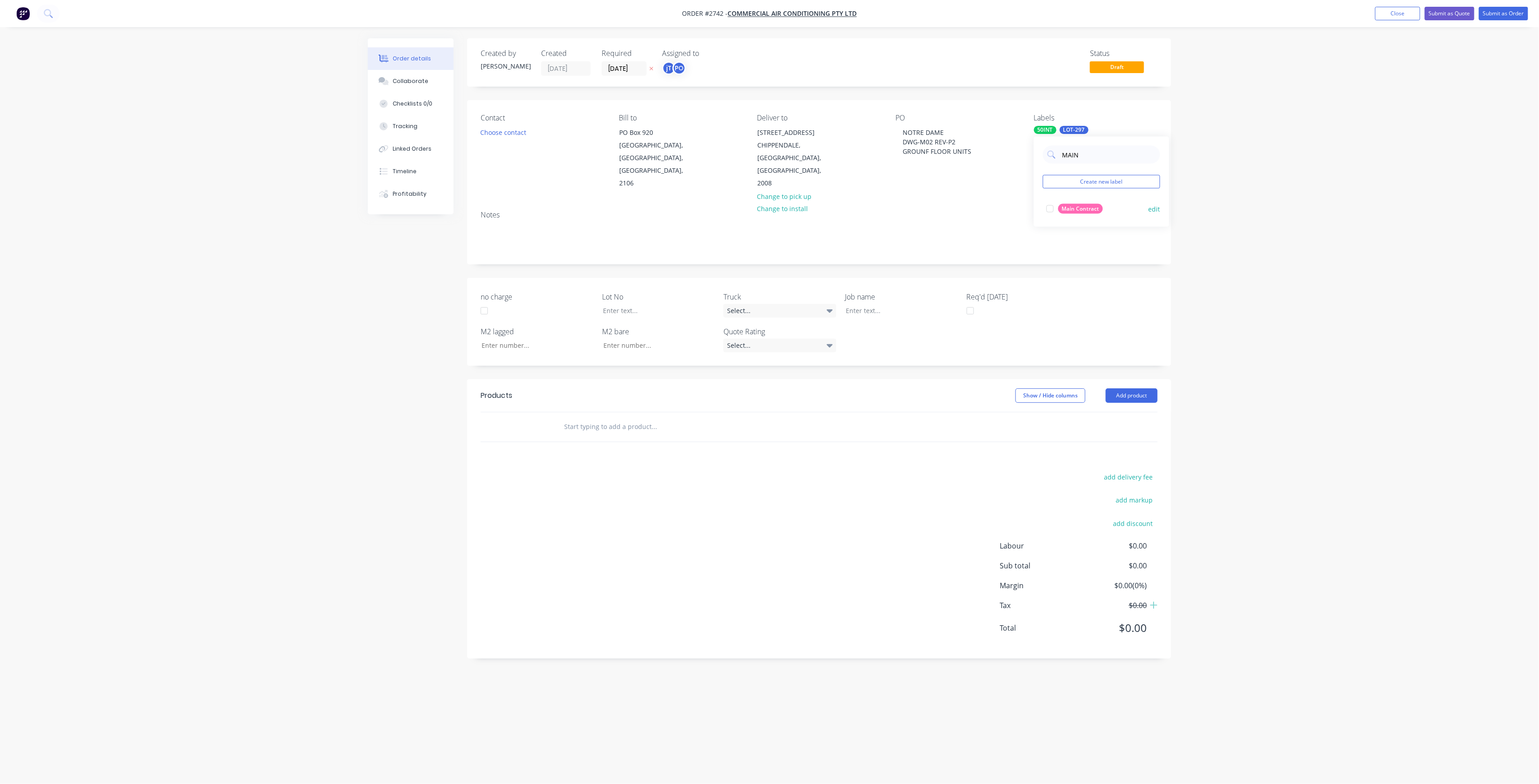
click at [1051, 213] on div at bounding box center [1050, 209] width 18 height 18
drag, startPoint x: 965, startPoint y: 154, endPoint x: 881, endPoint y: 134, distance: 86.3
click at [881, 134] on div "Contact Choose contact Bill to PO Box 920 Newport, New South Wales, Australia, …" at bounding box center [819, 152] width 704 height 103
copy div "NOTRE DAME DWG-M02 REV-P2 GROUNF FLOOR UNITS"
click at [893, 304] on div at bounding box center [895, 310] width 113 height 13
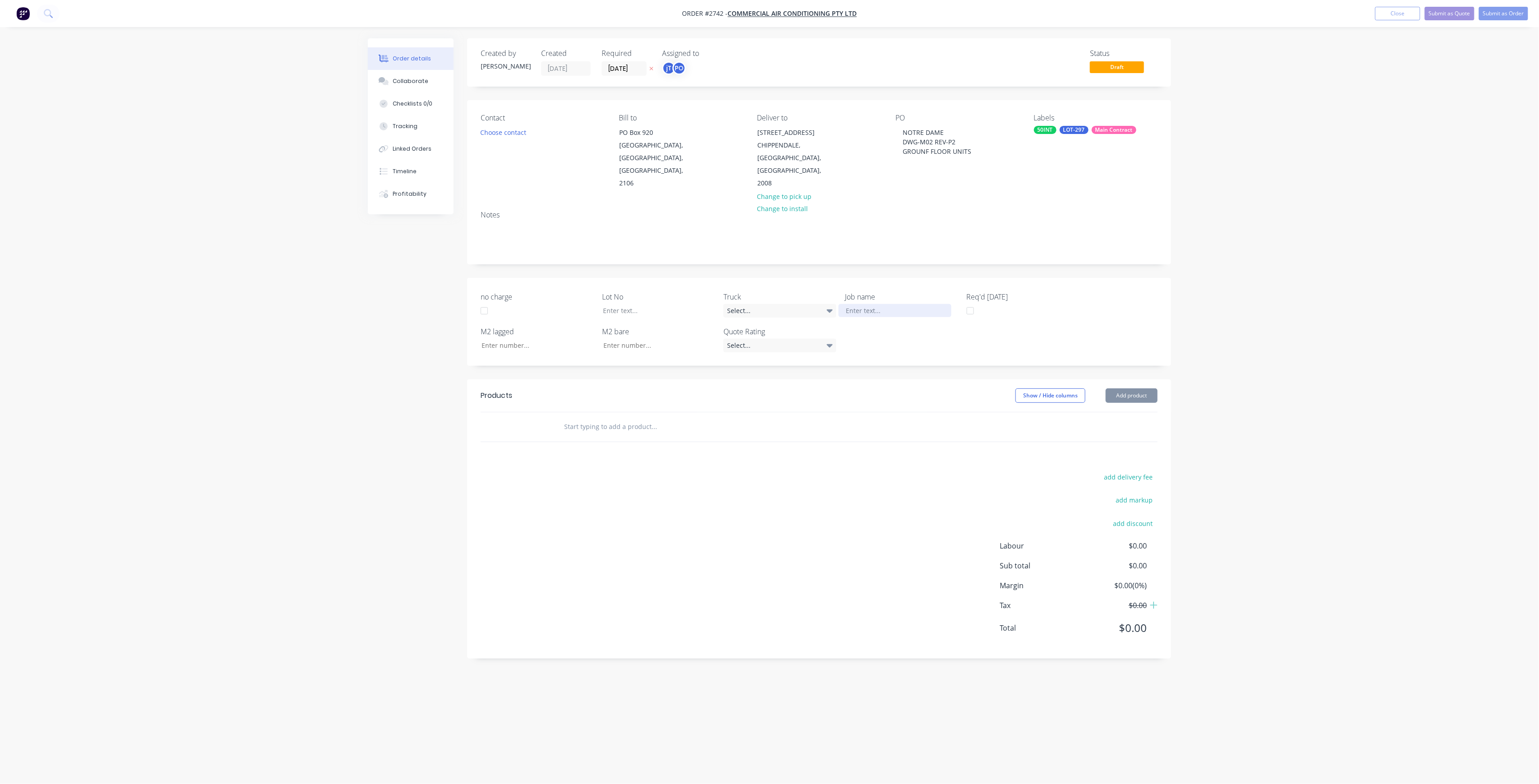
paste div
click at [888, 304] on div "NOTRE DAME DWG-M02 REV-P2GROUNF FLOOR UNITS" at bounding box center [895, 315] width 113 height 23
click at [898, 305] on div "NOTRE DAME DWG-M02 REV-P2GROUNF FLOOR UNITS" at bounding box center [895, 320] width 113 height 32
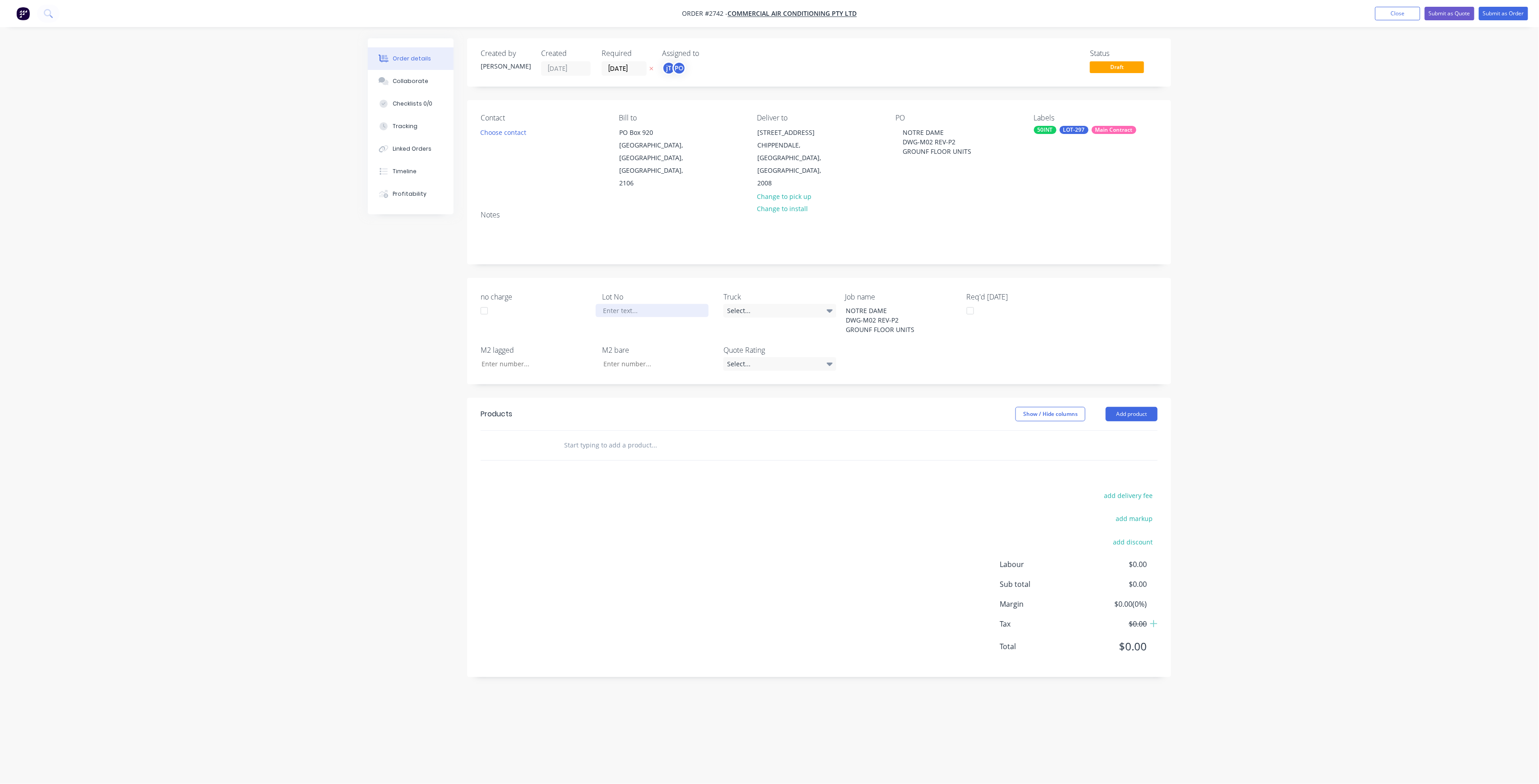
click at [629, 304] on div at bounding box center [652, 310] width 113 height 13
drag, startPoint x: 612, startPoint y: 300, endPoint x: 673, endPoint y: 314, distance: 62.6
click at [612, 304] on div "-267" at bounding box center [652, 310] width 113 height 13
click at [781, 436] on div at bounding box center [691, 445] width 271 height 18
click at [681, 436] on input "text" at bounding box center [654, 445] width 180 height 18
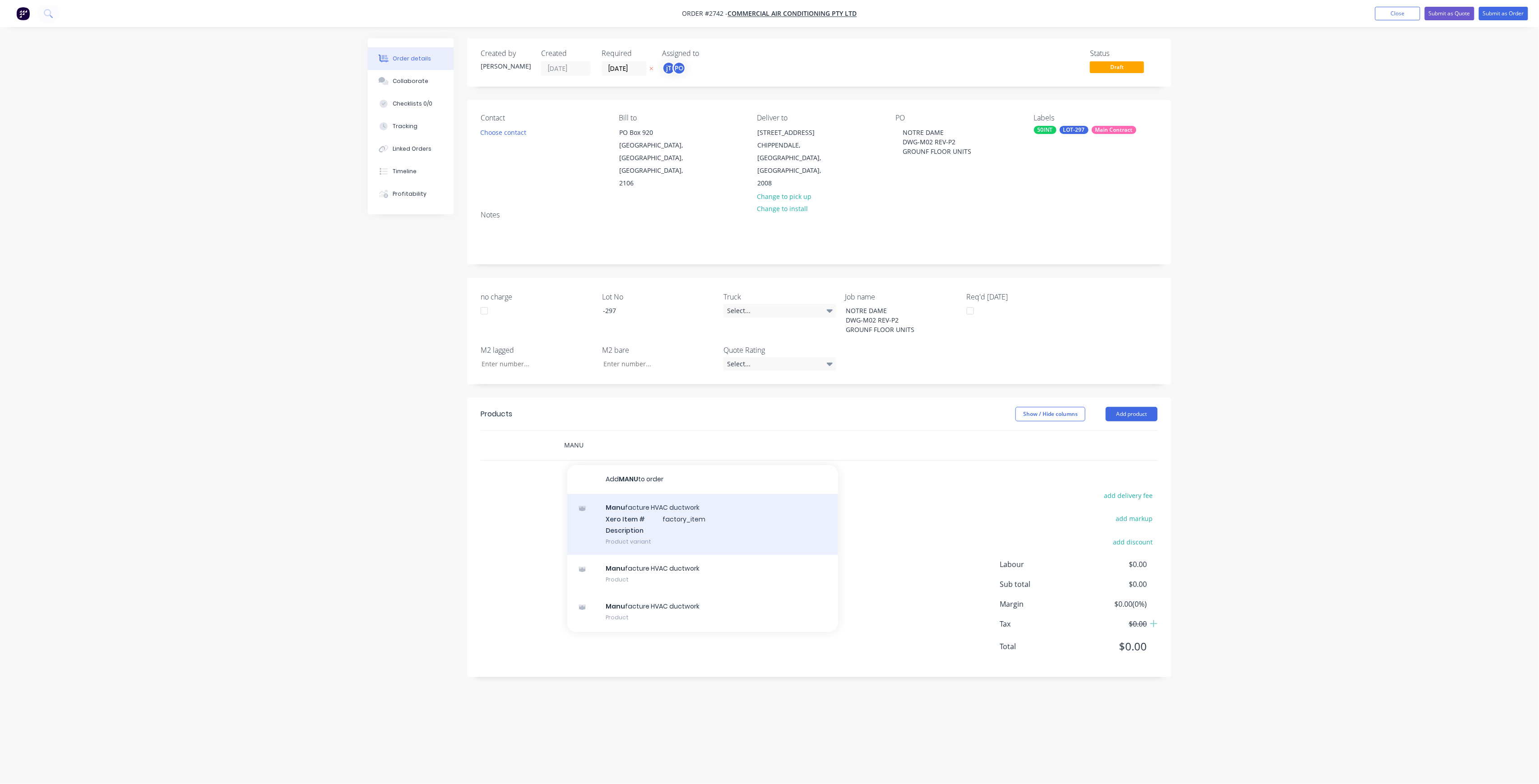
type input "MANU"
click at [658, 531] on div "Manu facture HVAC ductwork Xero Item # factory_item Description Product variant" at bounding box center [703, 524] width 271 height 61
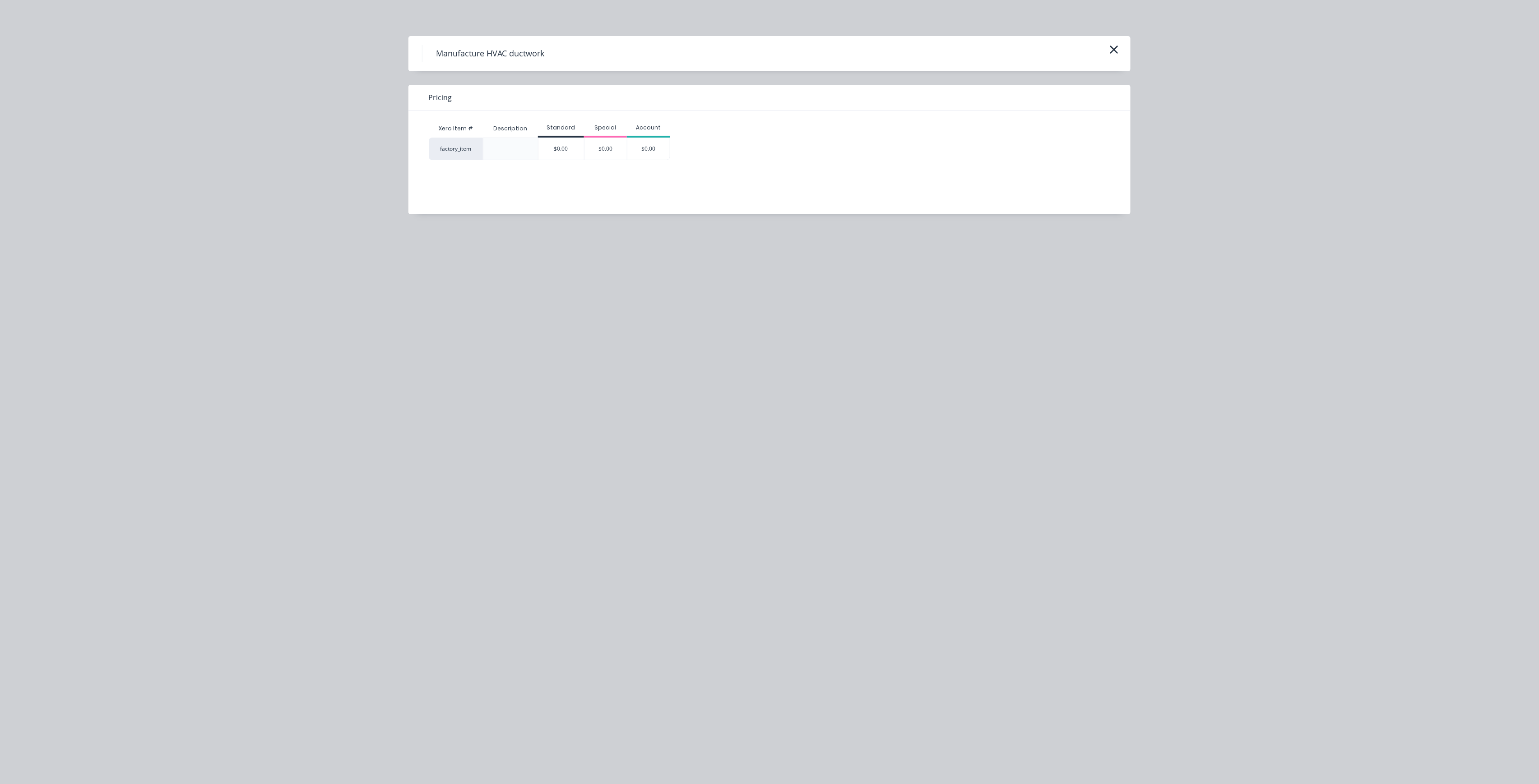
click at [565, 159] on div "$0.00" at bounding box center [560, 149] width 46 height 23
click at [562, 154] on div "$0.00" at bounding box center [561, 149] width 45 height 21
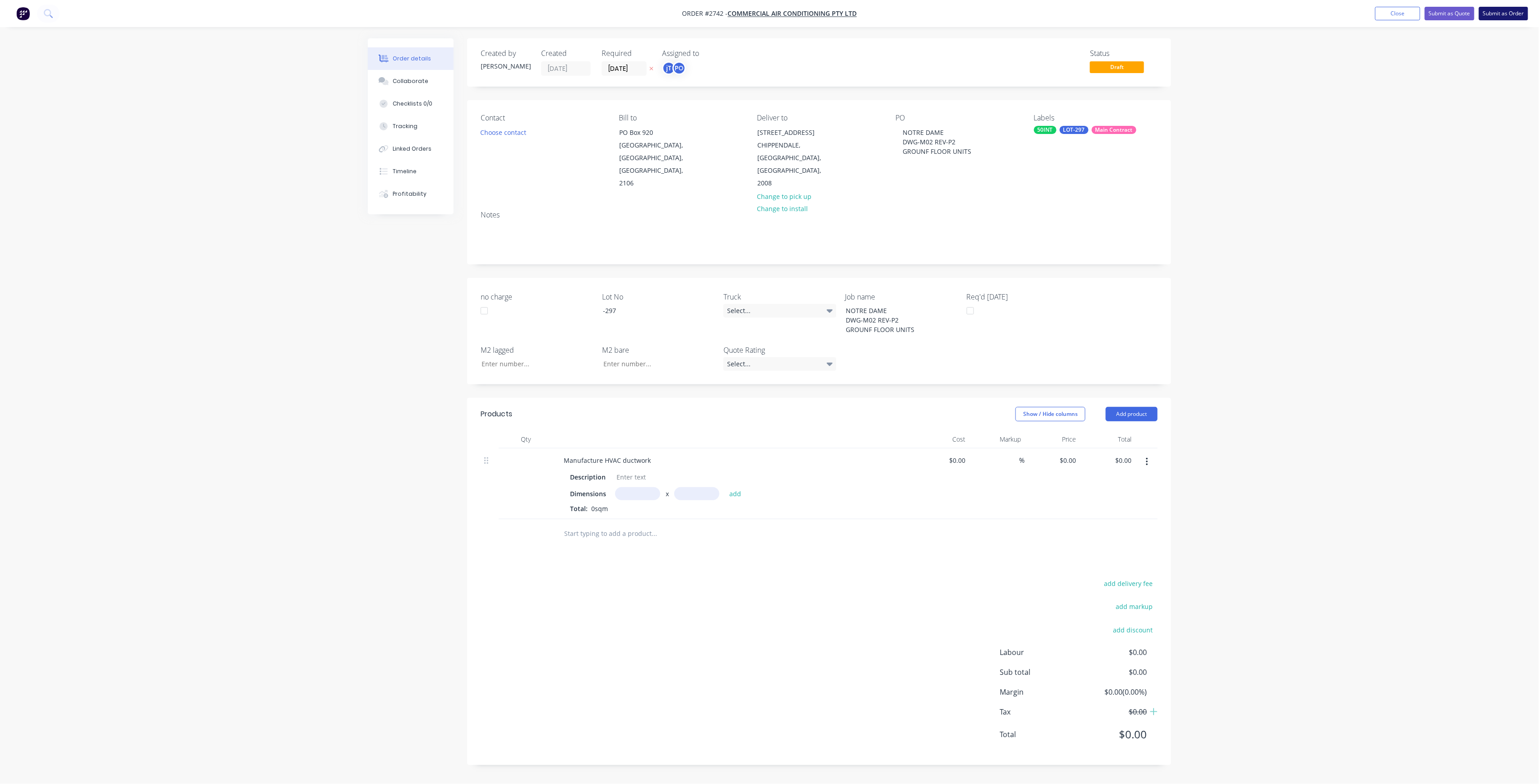
click at [1502, 17] on button "Submit as Order" at bounding box center [1504, 13] width 49 height 14
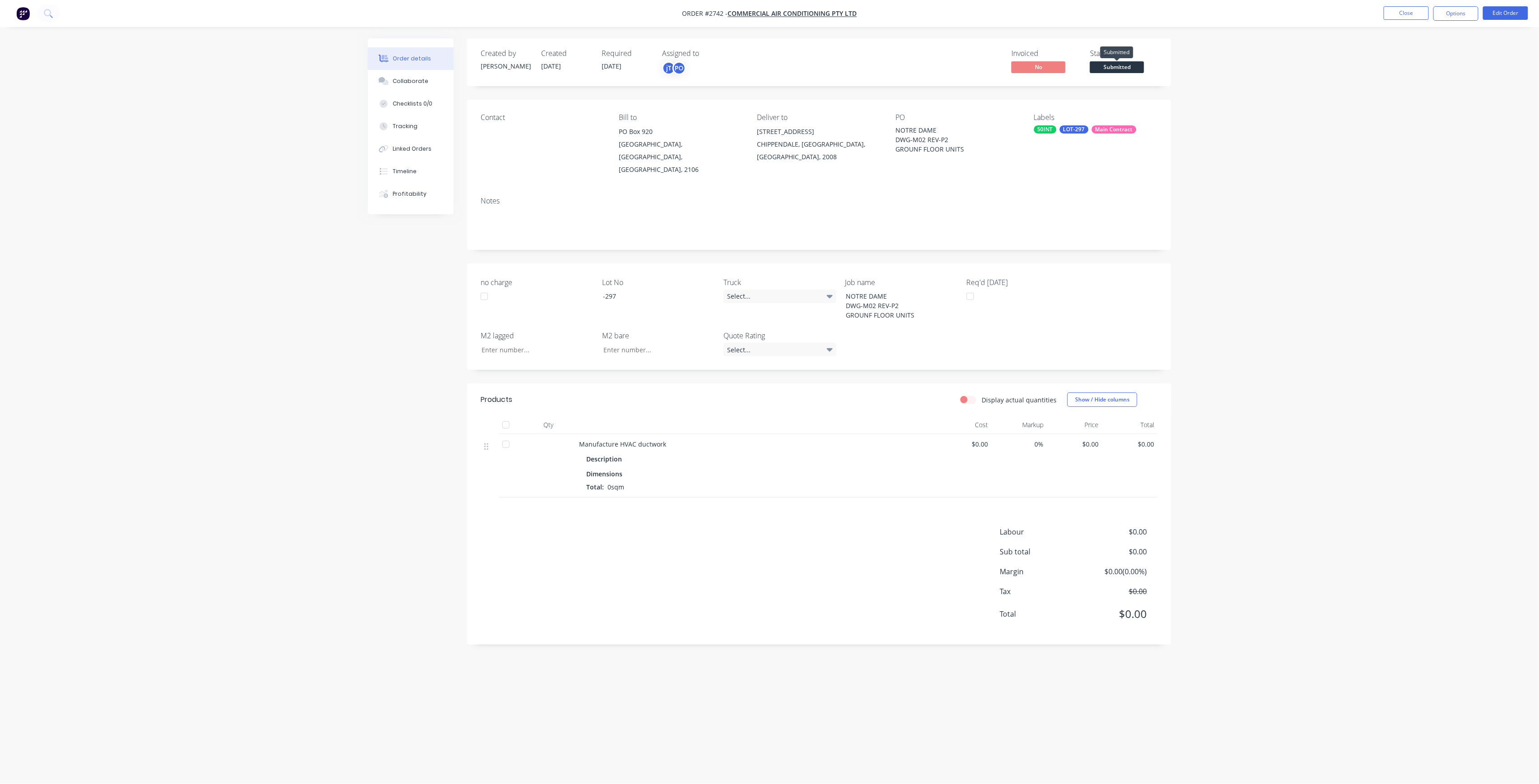
click at [1118, 73] on span "Submitted" at bounding box center [1117, 67] width 54 height 11
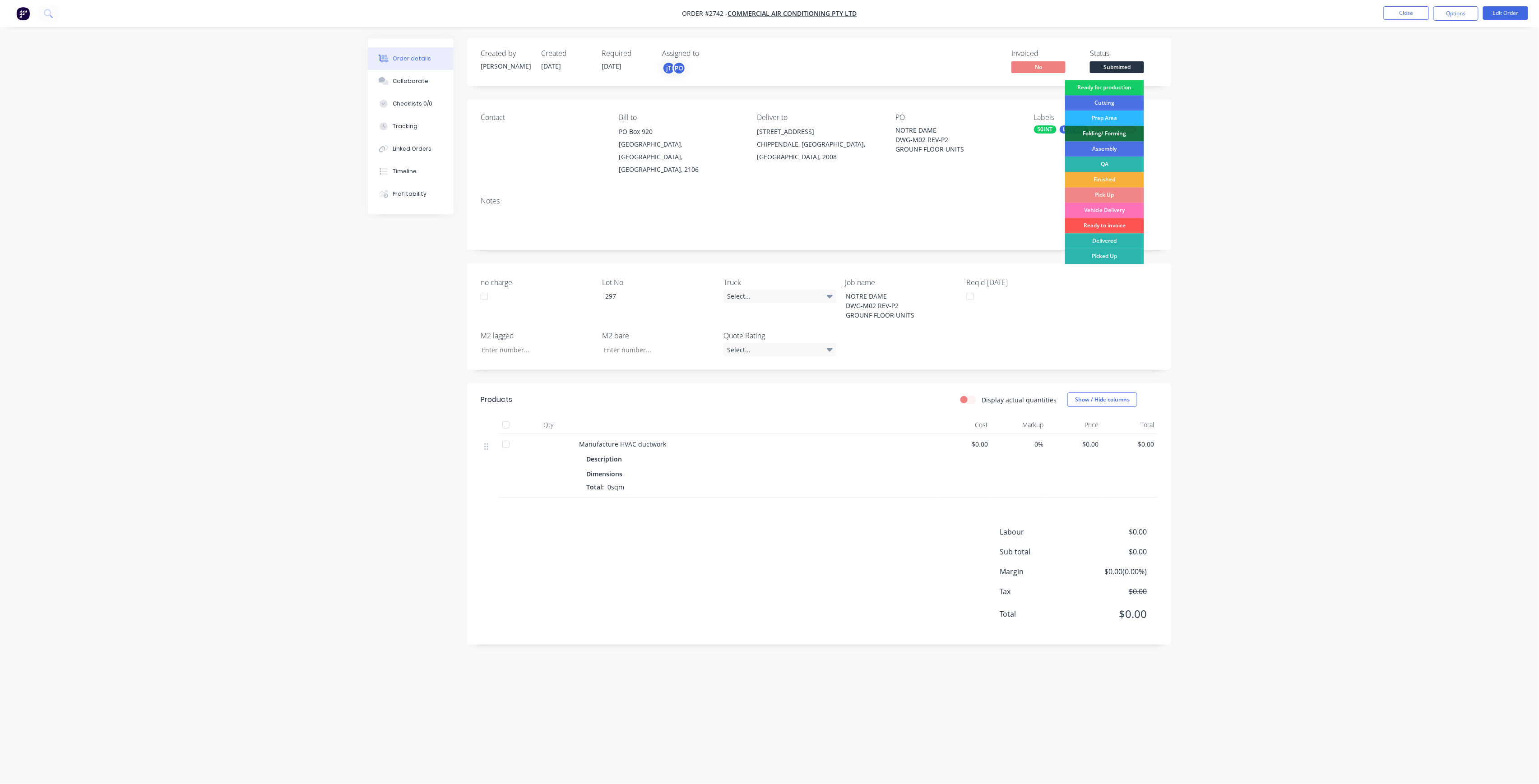
click at [1117, 85] on div "Ready for production" at bounding box center [1105, 88] width 79 height 16
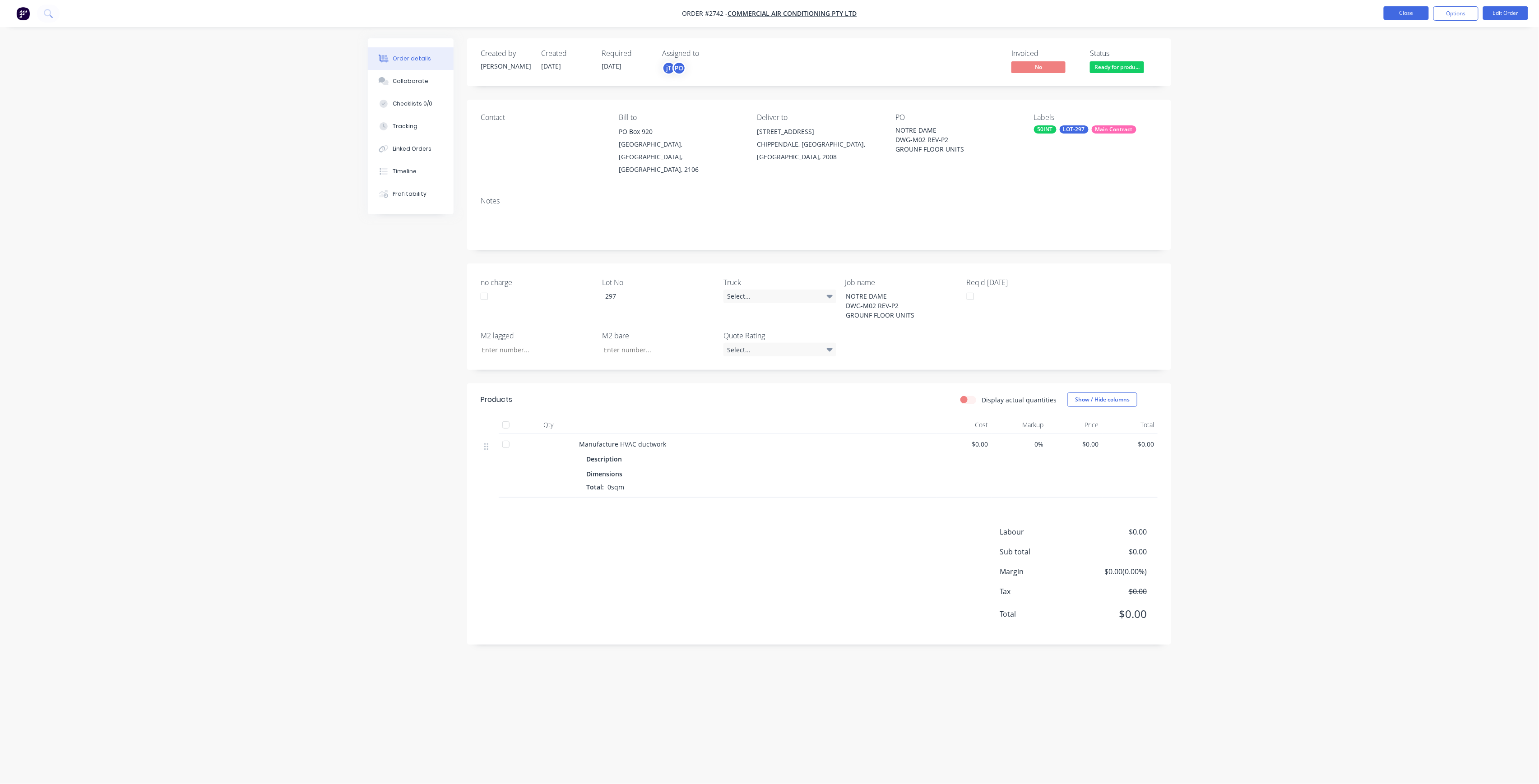
click at [1418, 10] on button "Close" at bounding box center [1406, 13] width 45 height 14
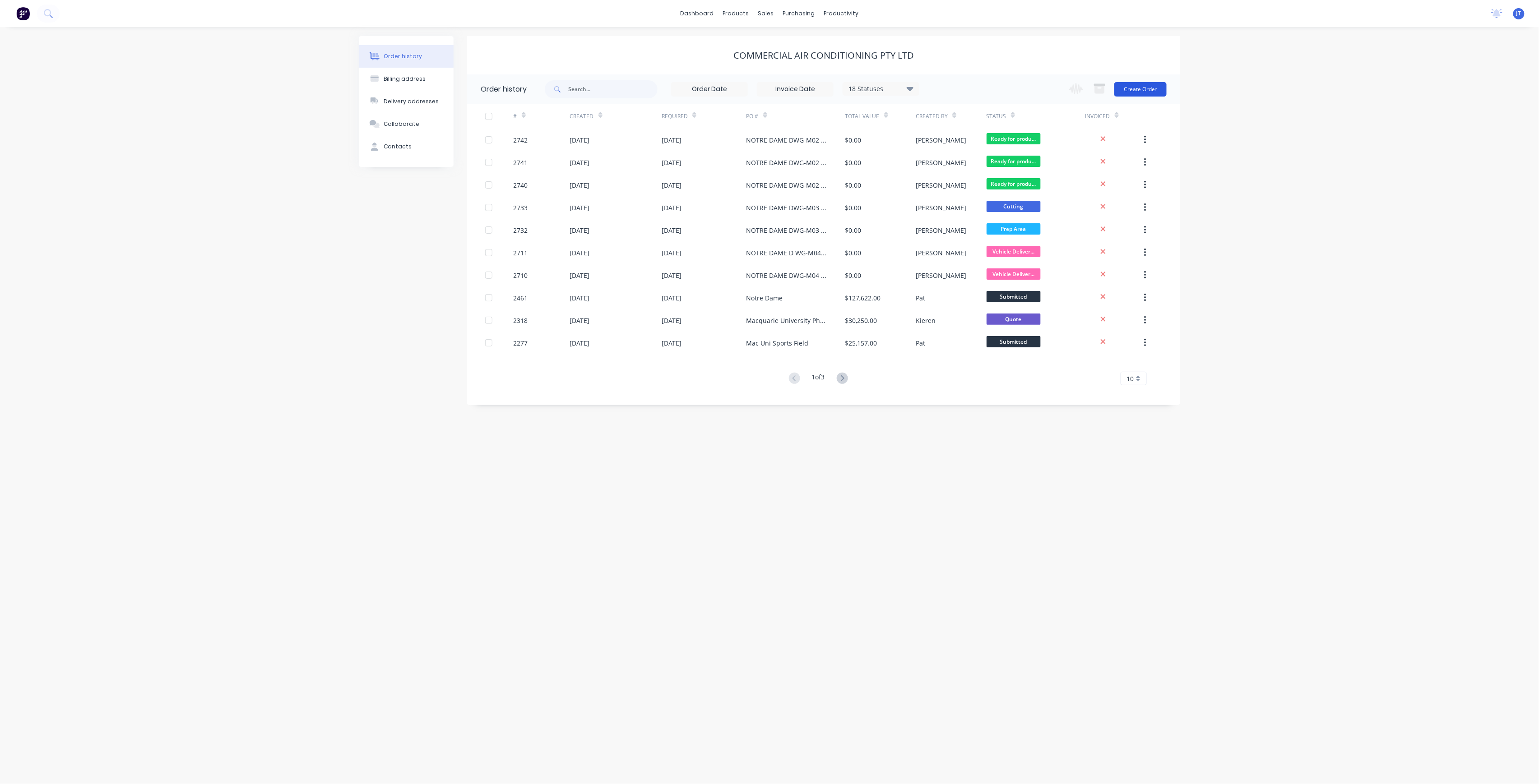
click at [1167, 93] on div "18 Statuses Invoice Status Invoiced Not Invoiced Partial Order Status All Archi…" at bounding box center [863, 89] width 636 height 29
click at [1161, 93] on button "Create Order" at bounding box center [1141, 89] width 53 height 14
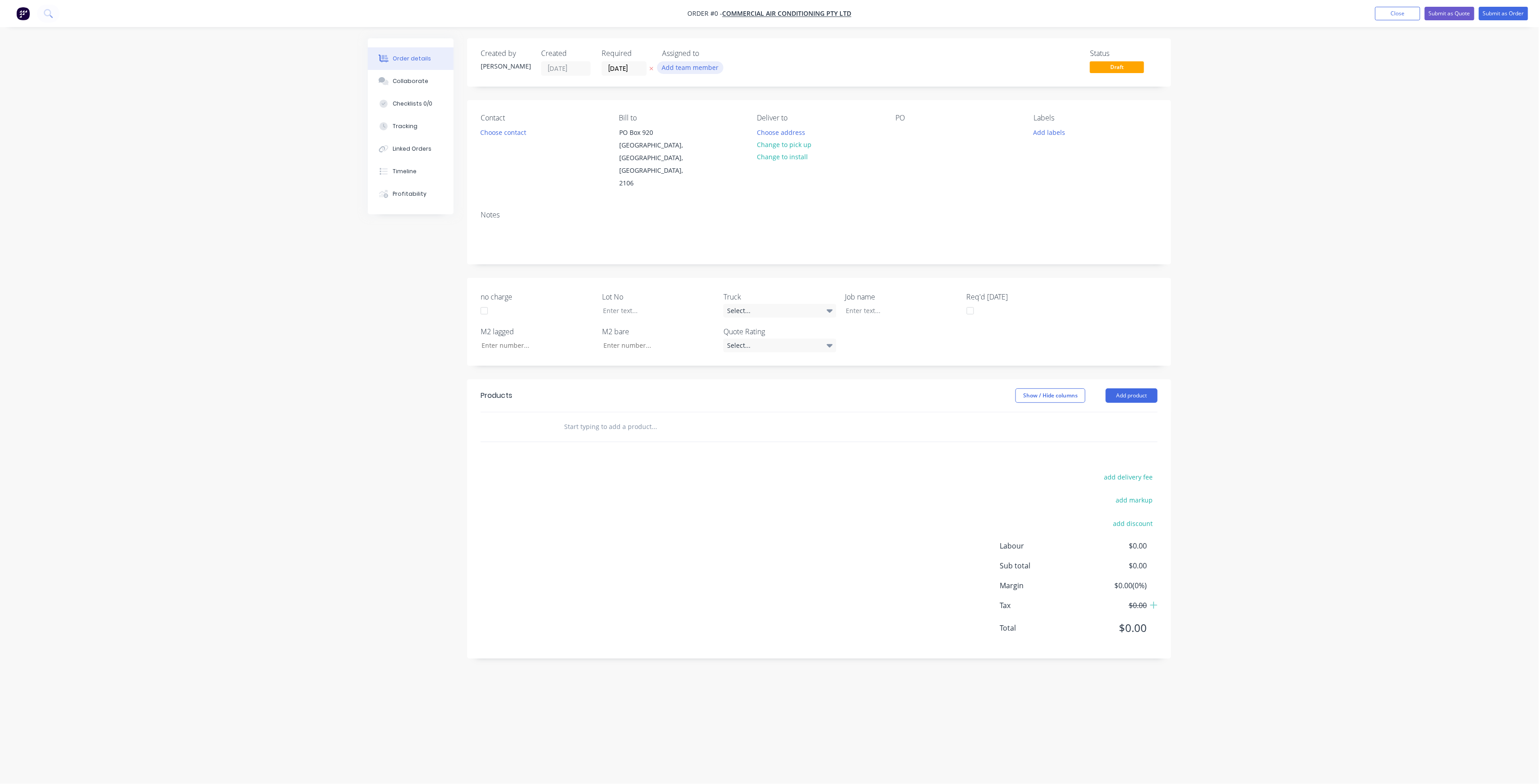
click at [677, 66] on button "Add team member" at bounding box center [690, 67] width 66 height 12
click at [734, 119] on div "[PERSON_NAME] (You)" at bounding box center [735, 118] width 90 height 10
click at [738, 179] on div "[PERSON_NAME]" at bounding box center [735, 181] width 90 height 10
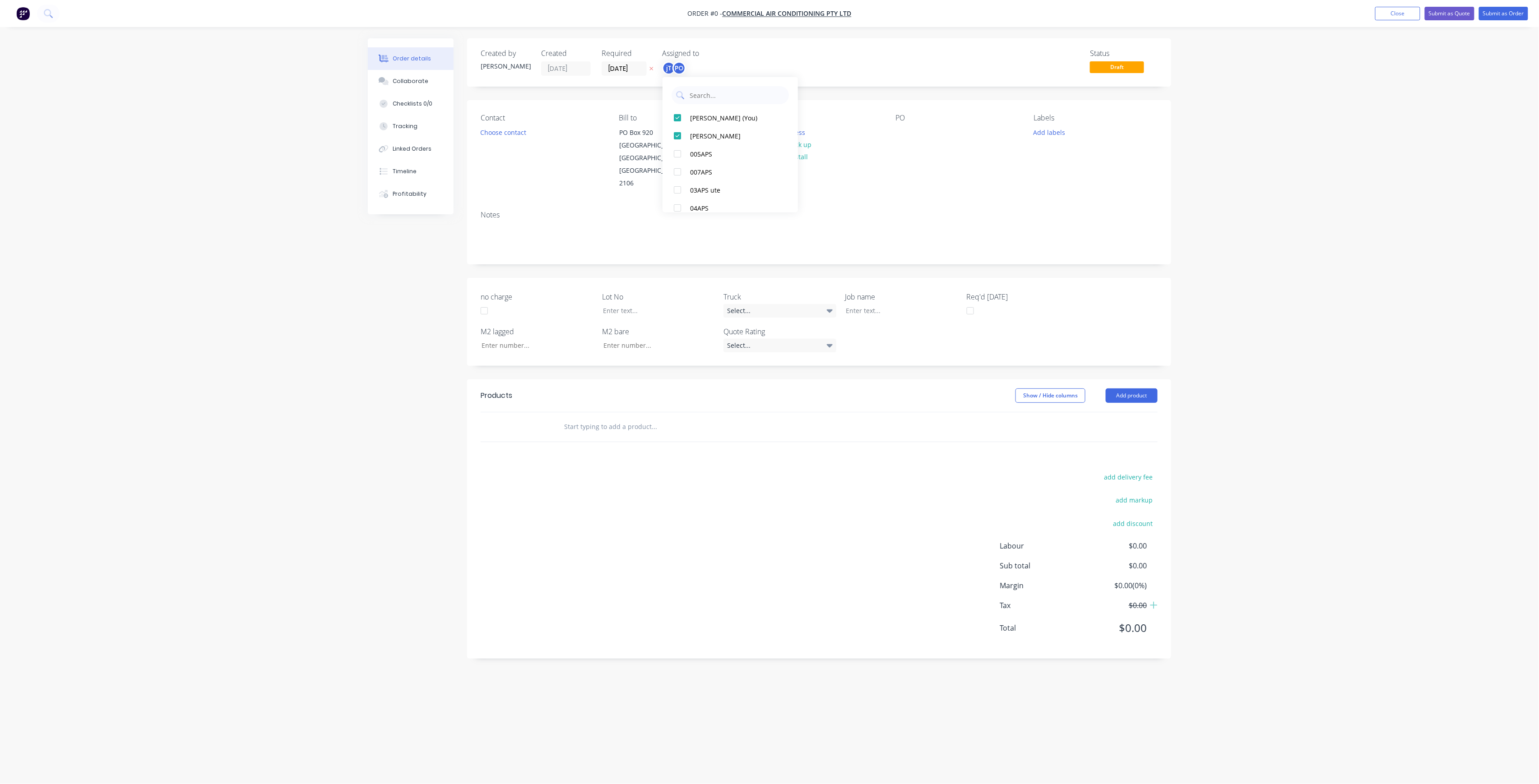
click at [588, 159] on div "Order details Collaborate Checklists 0/0 Tracking Linked Orders Timeline Profit…" at bounding box center [770, 374] width 821 height 673
click at [793, 132] on button "Choose address" at bounding box center [781, 132] width 58 height 12
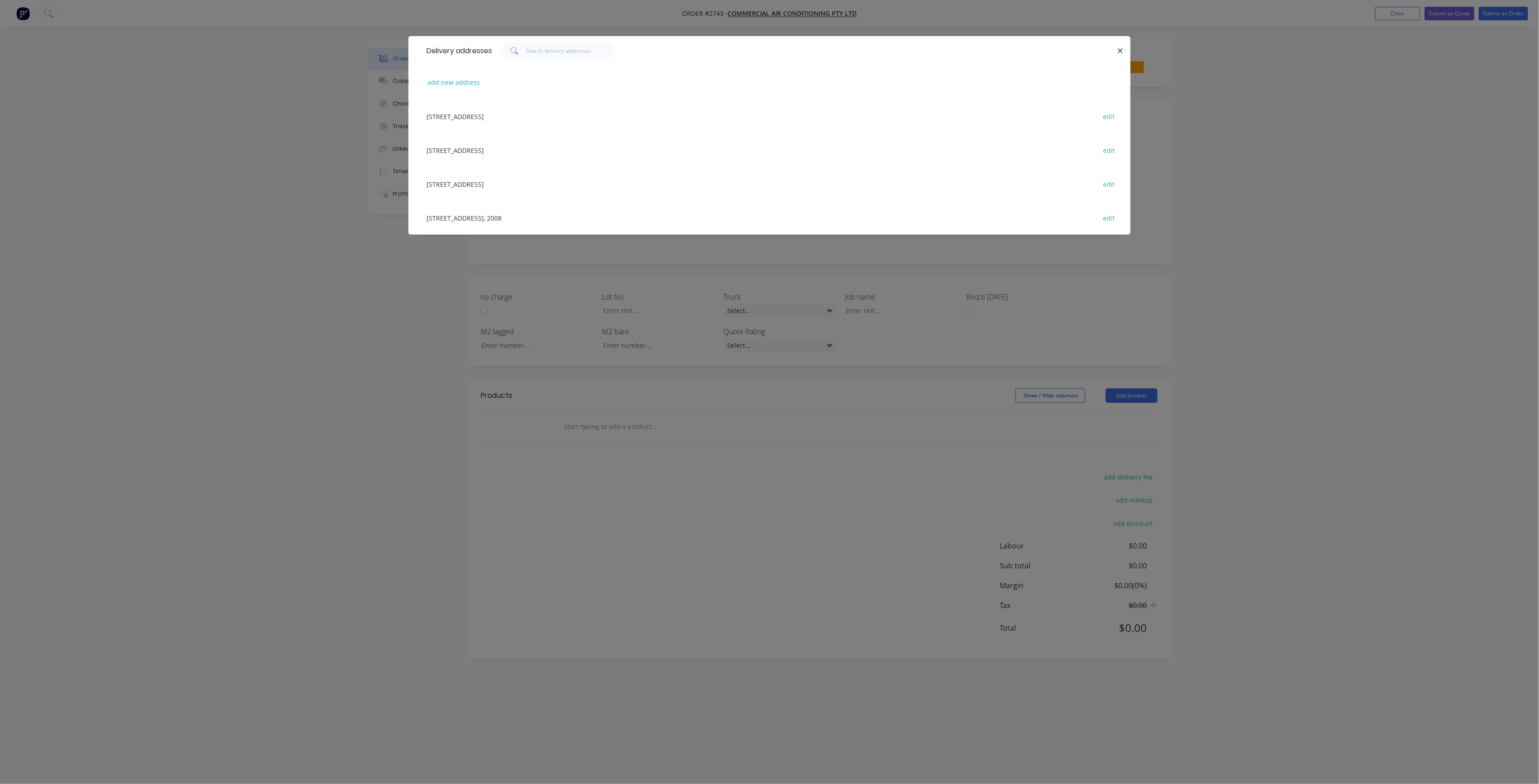
click at [667, 211] on div "140 MYRTLE ST, CHIPPENDALE, New South Wales, Australia, 2008 edit" at bounding box center [769, 217] width 695 height 34
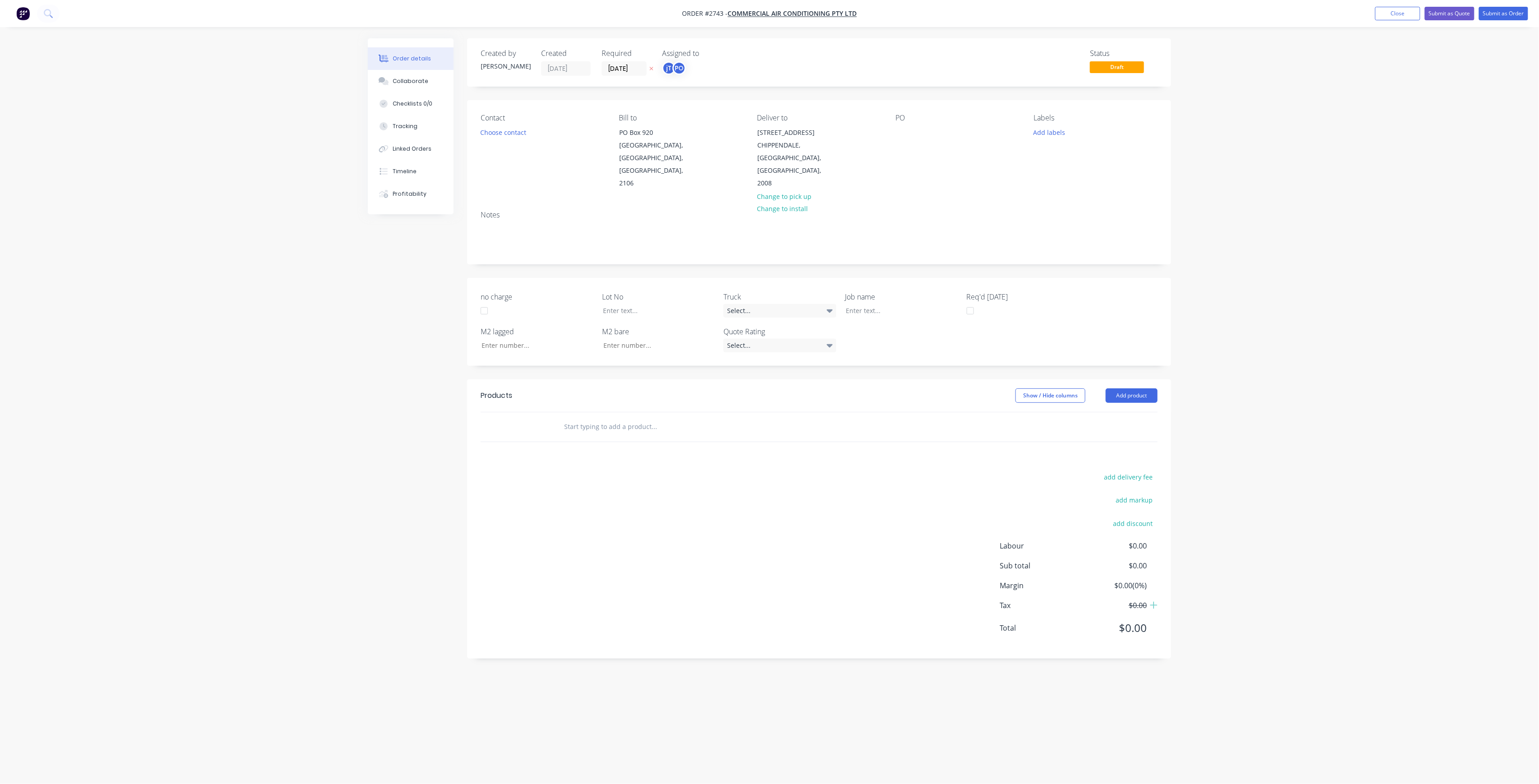
click at [903, 141] on div "PO" at bounding box center [957, 152] width 124 height 76
click at [903, 134] on div at bounding box center [903, 133] width 14 height 13
paste div
click at [944, 132] on div "NOTRE DAME DWG-M02 REV-P2GROUNF FLOOR UNITS" at bounding box center [952, 137] width 113 height 23
click at [955, 140] on div "NOTRE DAME DWG-M02 REV-P2GROUNF FLOOR UNITS" at bounding box center [952, 142] width 113 height 32
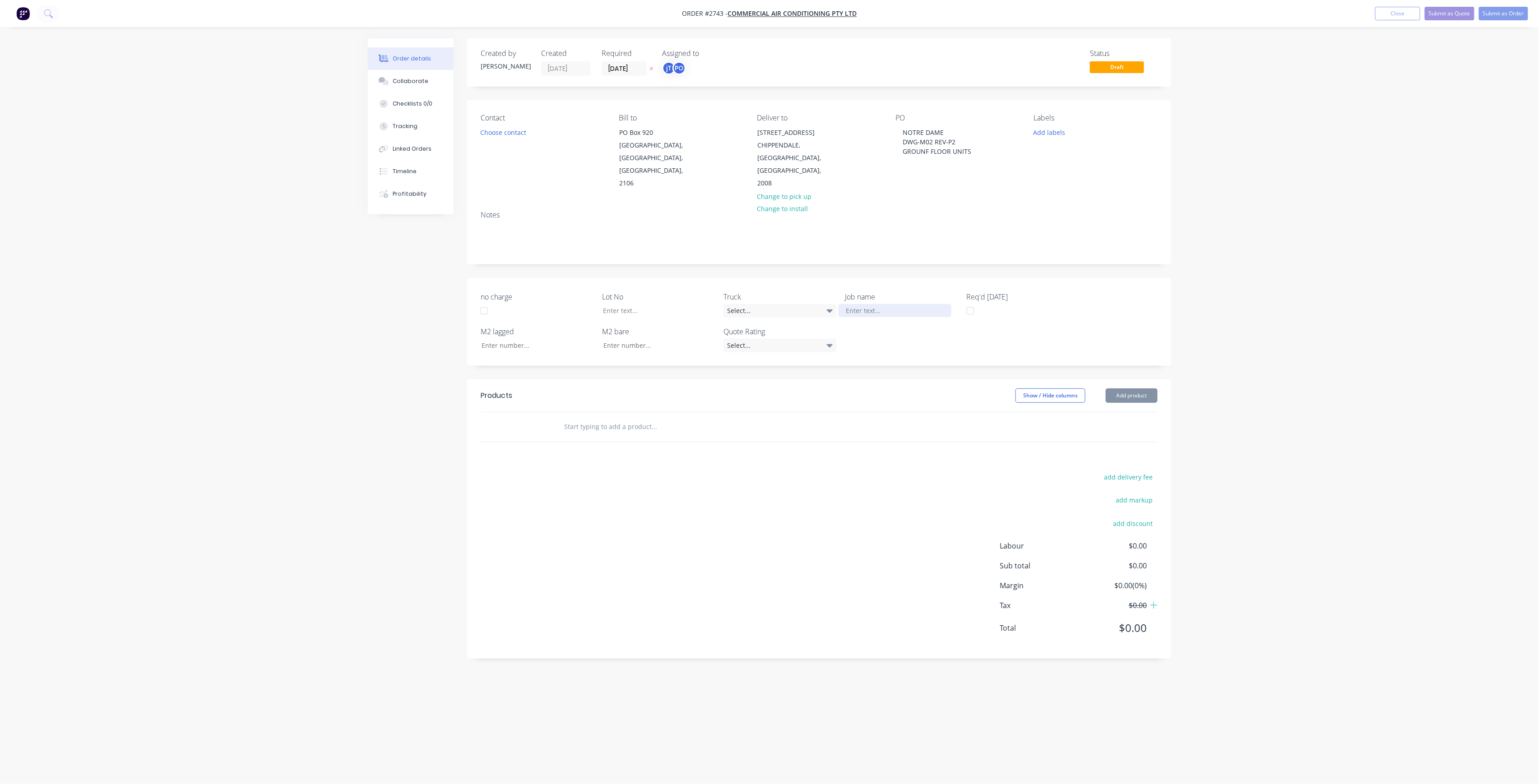
click at [887, 304] on div at bounding box center [895, 310] width 113 height 13
paste div
click at [887, 304] on div "NOTRE DAME DWG-M02 REV-P2GROUNF FLOOR UNITS" at bounding box center [895, 315] width 113 height 23
click at [898, 306] on div "NOTRE DAME DWG-M02 REV-P2GROUNF FLOOR UNITS" at bounding box center [895, 320] width 113 height 32
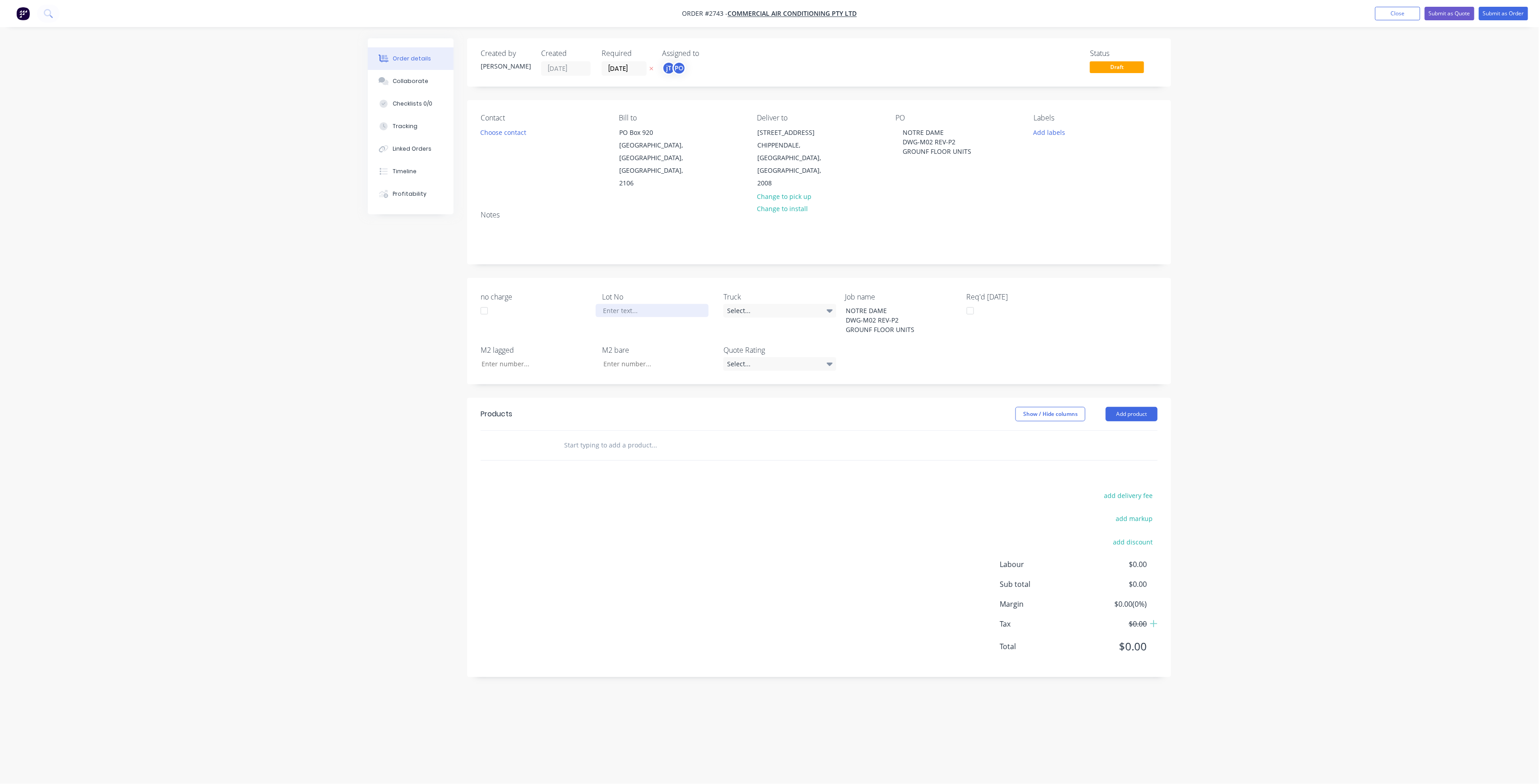
click at [606, 304] on div at bounding box center [652, 310] width 113 height 13
click at [610, 304] on div at bounding box center [652, 310] width 113 height 13
click at [621, 304] on div at bounding box center [652, 310] width 113 height 13
click at [1051, 136] on button "Add labels" at bounding box center [1049, 132] width 41 height 12
click at [1071, 154] on input "text" at bounding box center [1109, 159] width 94 height 18
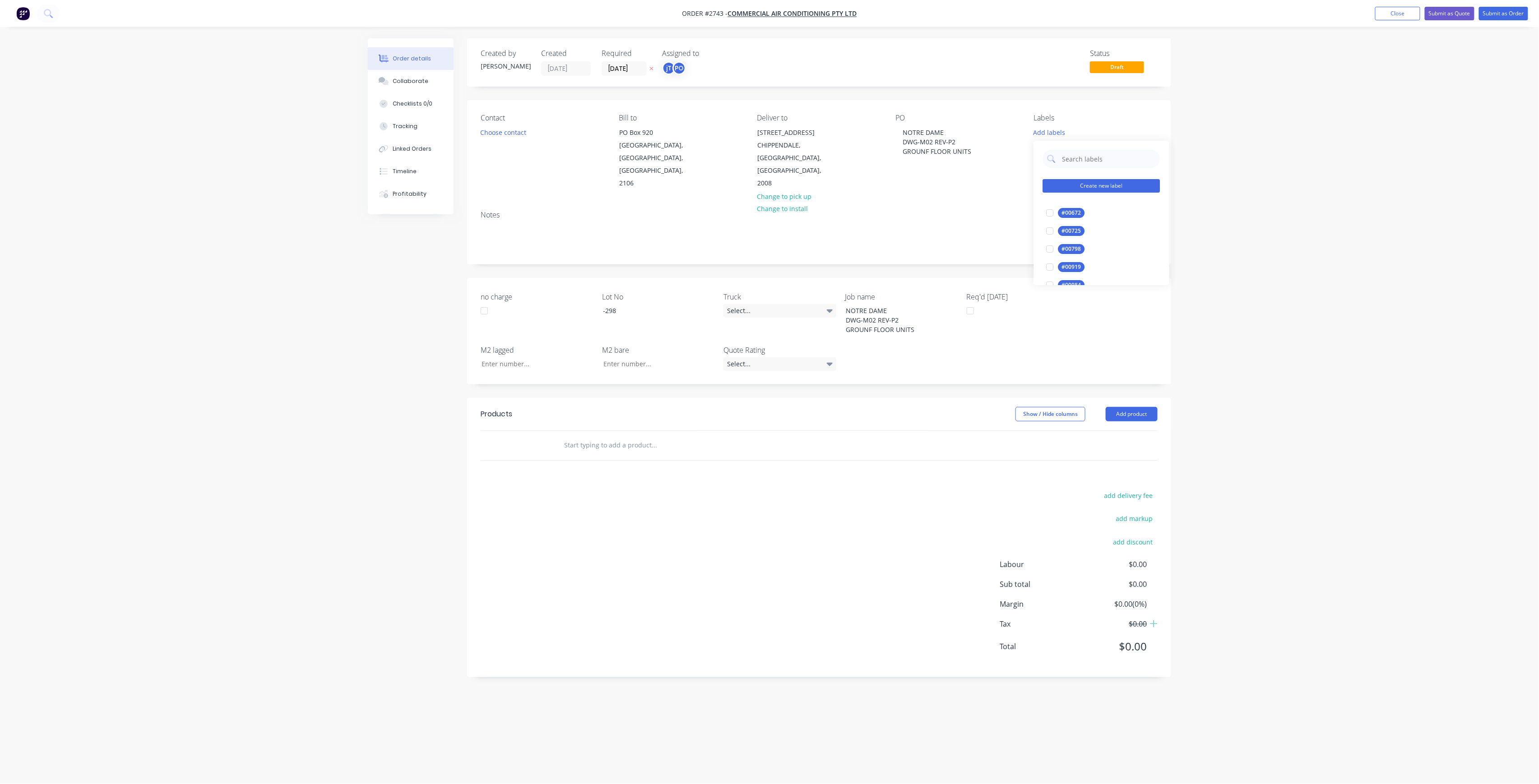
click at [1108, 185] on button "Create new label" at bounding box center [1102, 186] width 117 height 14
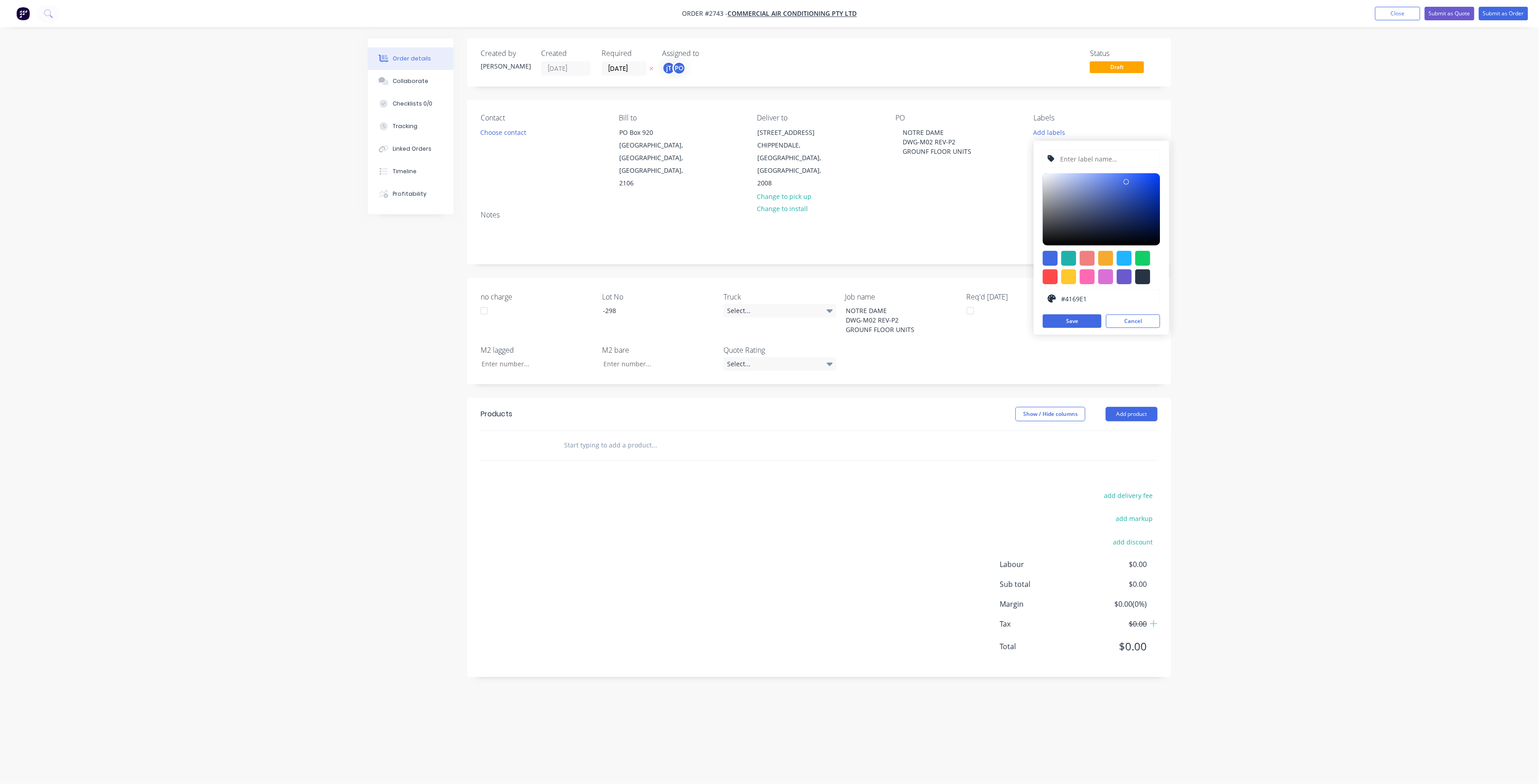
click at [1101, 161] on input "text" at bounding box center [1107, 159] width 96 height 17
type input "LOT-298"
click at [1069, 327] on button "Save" at bounding box center [1072, 321] width 59 height 14
click at [1145, 322] on button "Cancel" at bounding box center [1133, 321] width 54 height 14
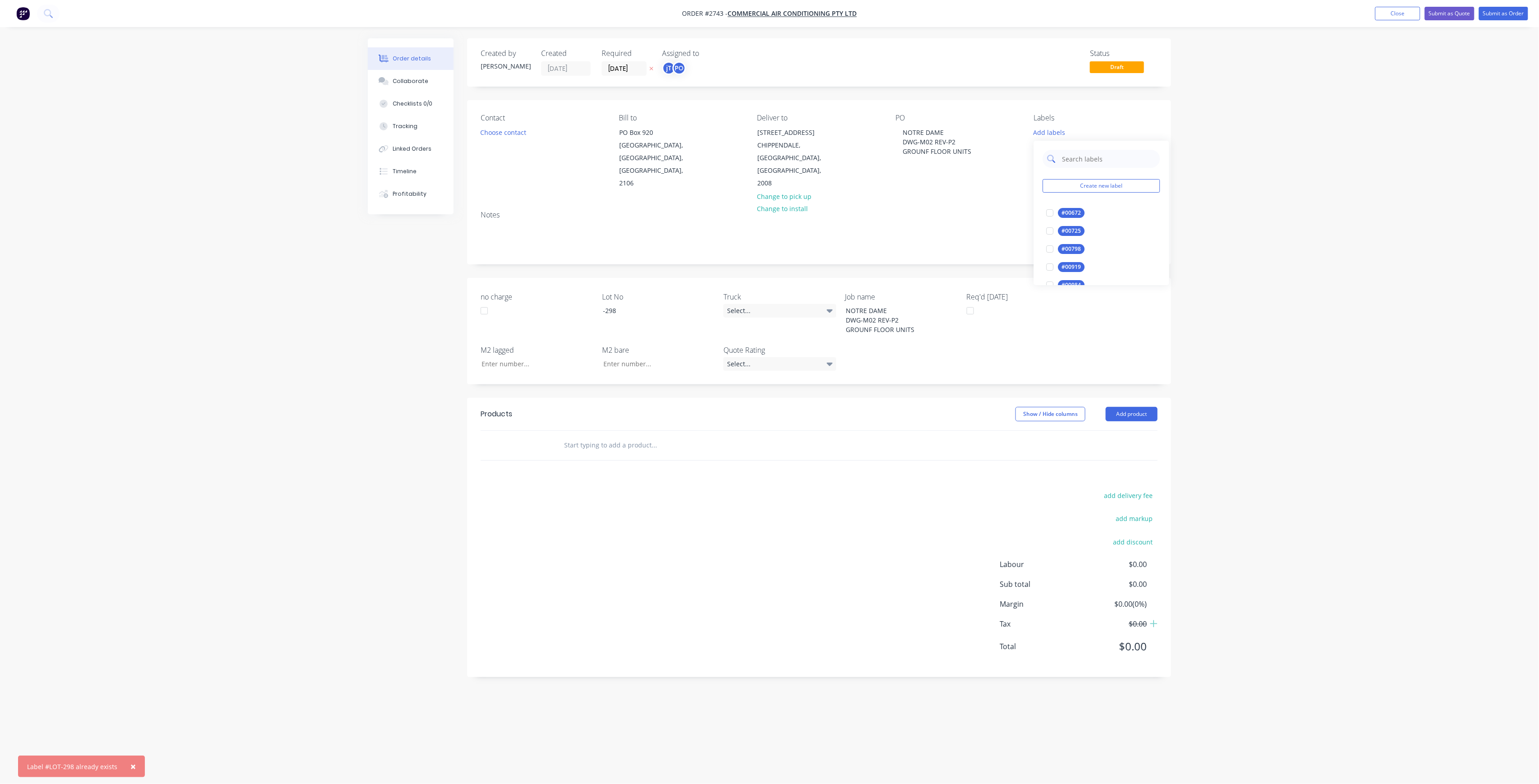
click at [1101, 162] on input "text" at bounding box center [1109, 159] width 94 height 18
type input "LOT-298"
click at [1068, 217] on div "LOT-298" at bounding box center [1072, 213] width 29 height 10
click at [1182, 206] on div "Order details Collaborate Checklists 0/0 Tracking Linked Orders Timeline Profit…" at bounding box center [770, 392] width 1539 height 784
click at [1044, 132] on div "LOT-298" at bounding box center [1049, 130] width 29 height 8
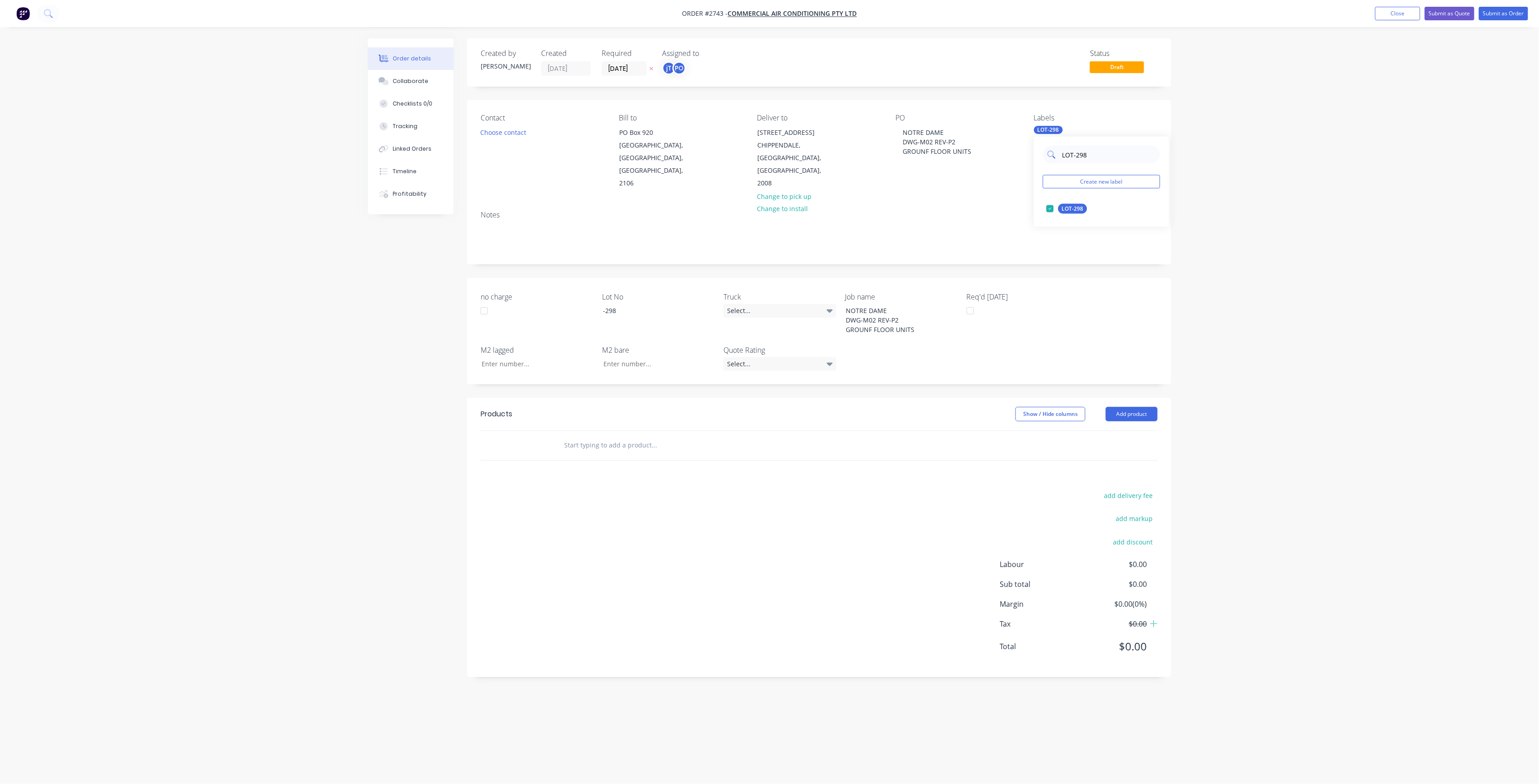
click at [1090, 153] on input "LOT-298" at bounding box center [1109, 155] width 94 height 18
click at [1090, 152] on input "LOT-298" at bounding box center [1109, 155] width 94 height 18
click at [1097, 202] on div "Main Contract edit" at bounding box center [1102, 209] width 117 height 18
click at [1084, 208] on div "Main Contract" at bounding box center [1080, 208] width 45 height 10
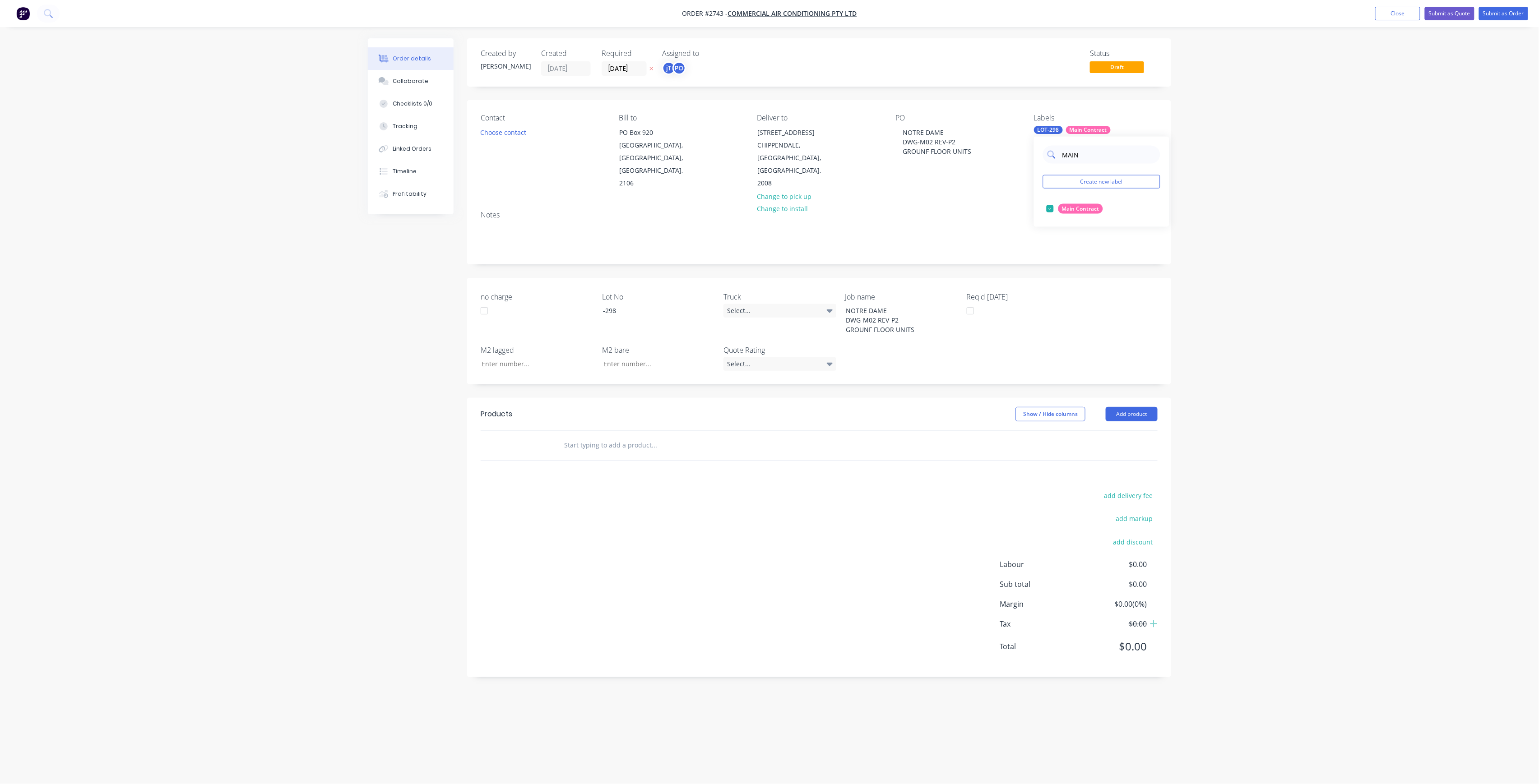
click at [1094, 154] on input "MAIN" at bounding box center [1109, 155] width 94 height 18
type input "50"
click at [1064, 236] on div "50INT edit" at bounding box center [1102, 245] width 117 height 18
click at [1071, 241] on div "50INT" at bounding box center [1069, 245] width 23 height 10
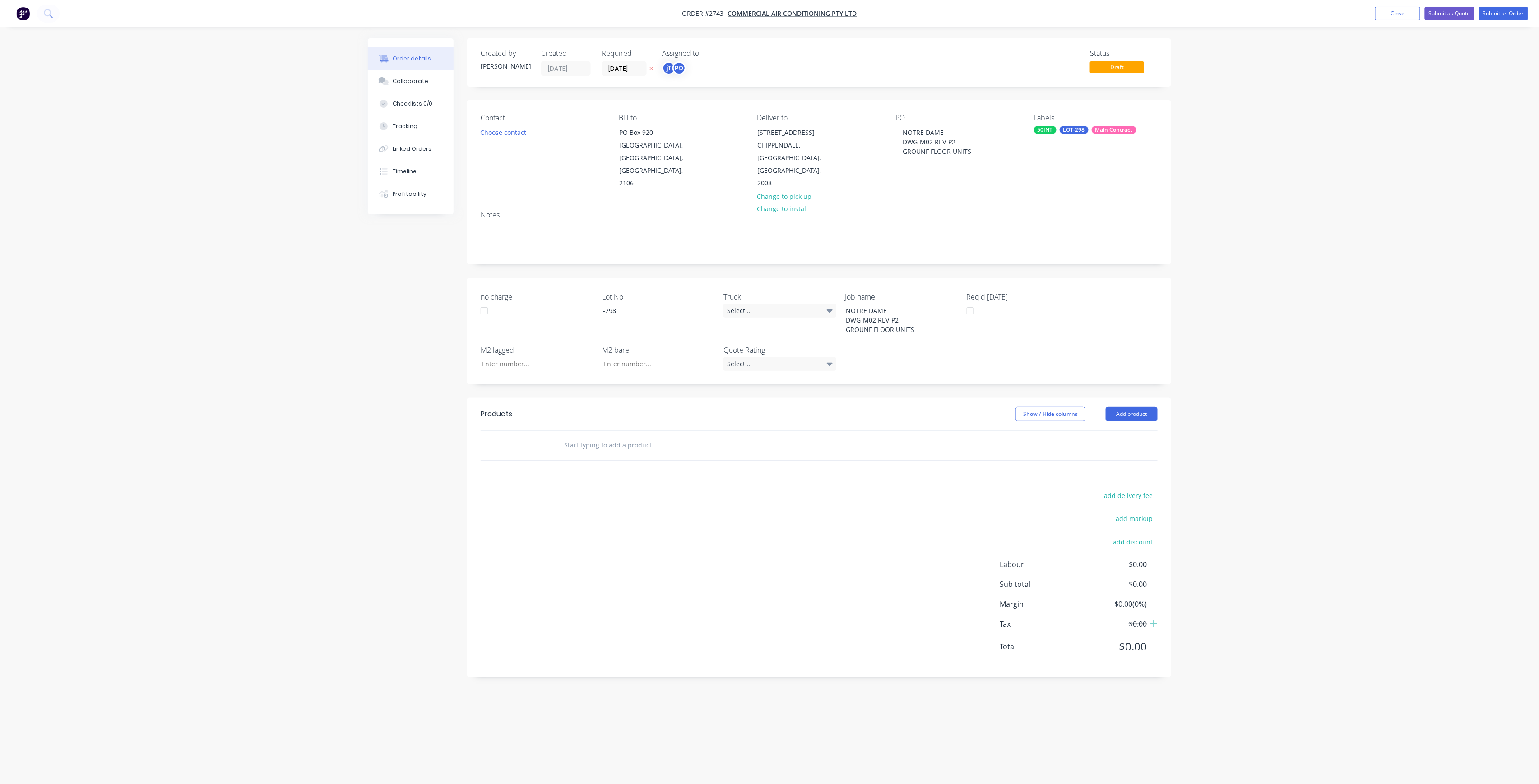
drag, startPoint x: 1320, startPoint y: 227, endPoint x: 1307, endPoint y: 227, distance: 13.0
click at [1320, 227] on div "Order details Collaborate Checklists 0/0 Tracking Linked Orders Timeline Profit…" at bounding box center [770, 392] width 1539 height 784
click at [667, 436] on input "text" at bounding box center [654, 445] width 180 height 18
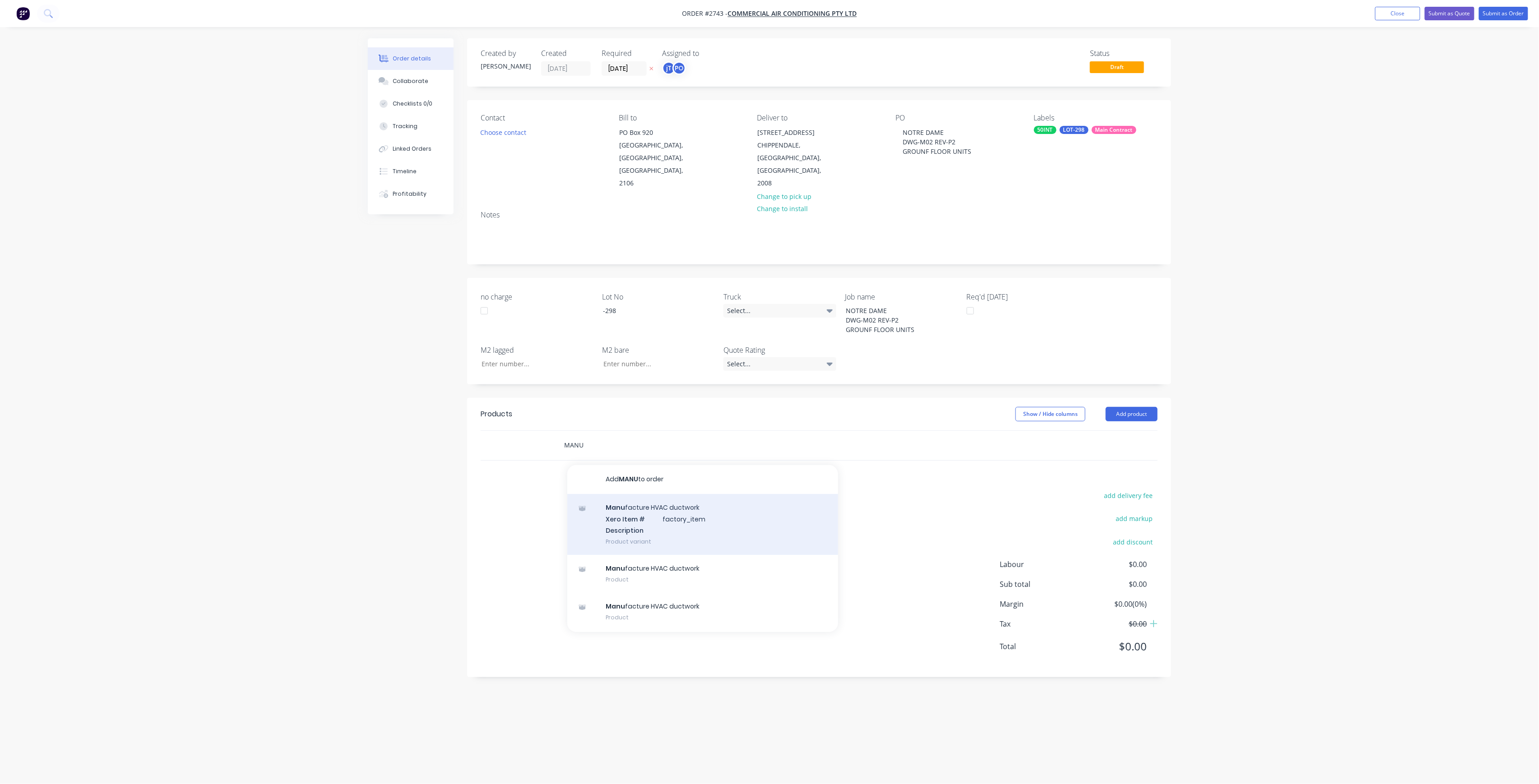
type input "MANU"
click at [627, 516] on div "Manu facture HVAC ductwork Xero Item # factory_item Description Product variant" at bounding box center [703, 524] width 271 height 61
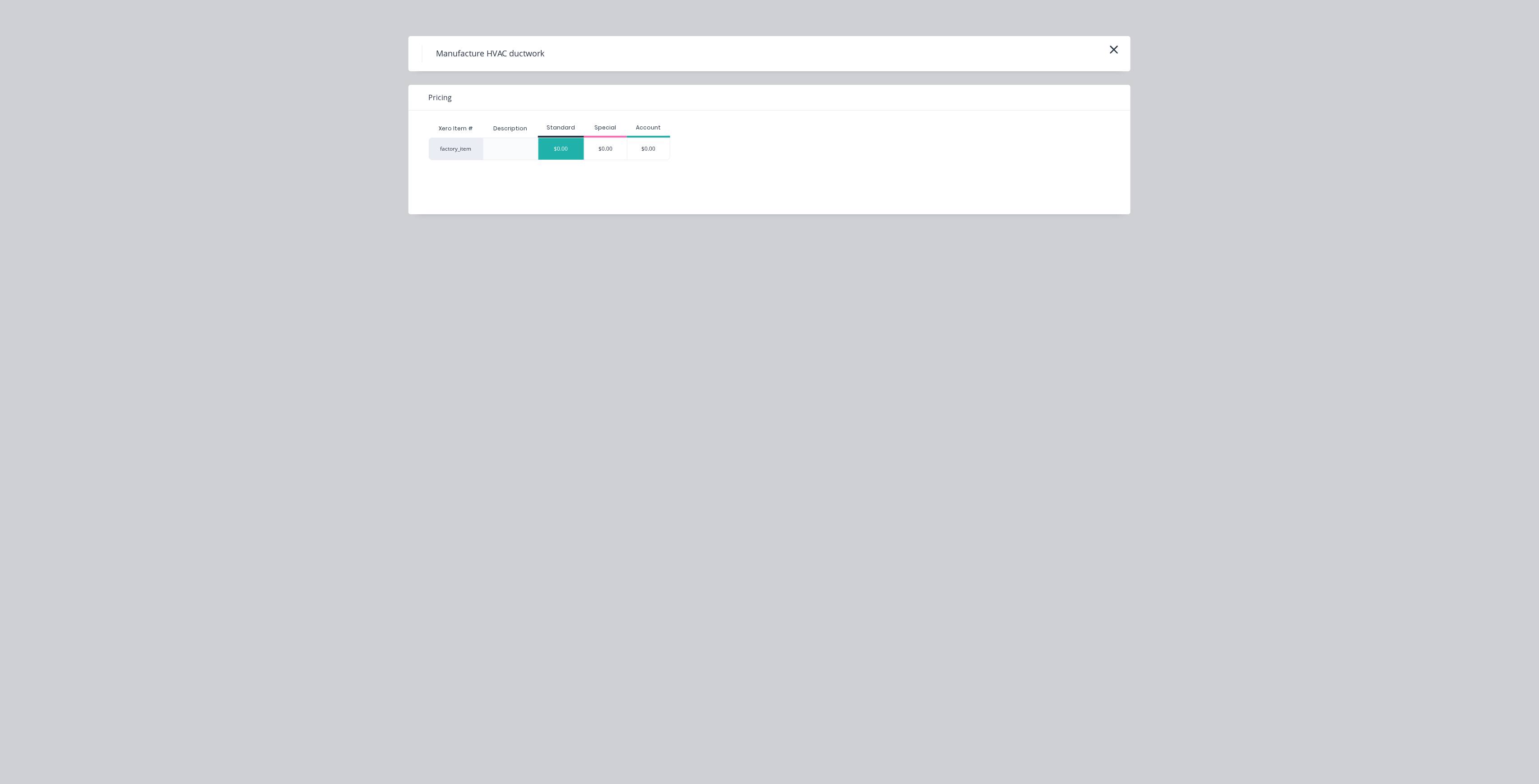
click at [538, 149] on div "$0.00" at bounding box center [561, 149] width 45 height 21
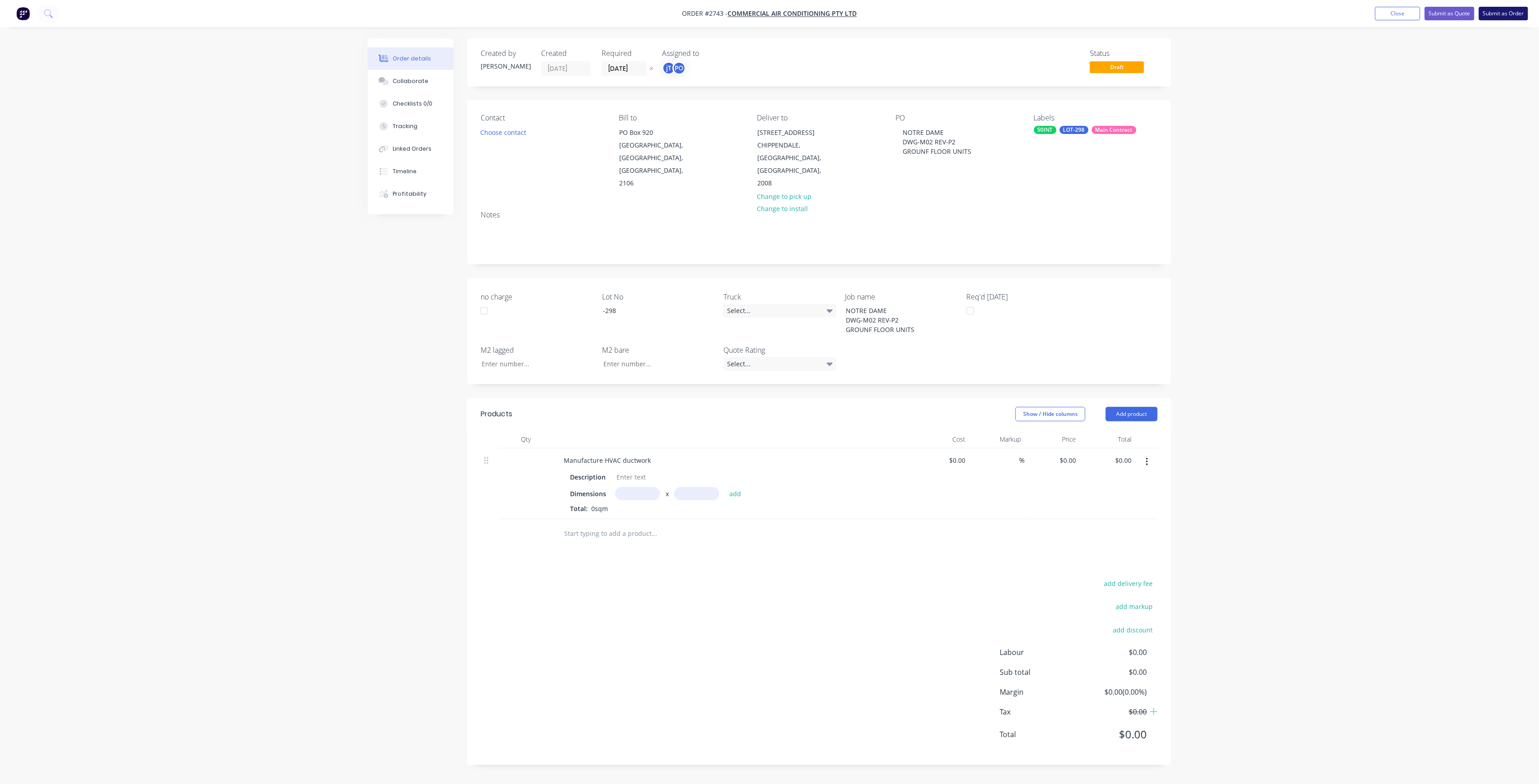
click at [1488, 15] on button "Submit as Order" at bounding box center [1504, 13] width 49 height 14
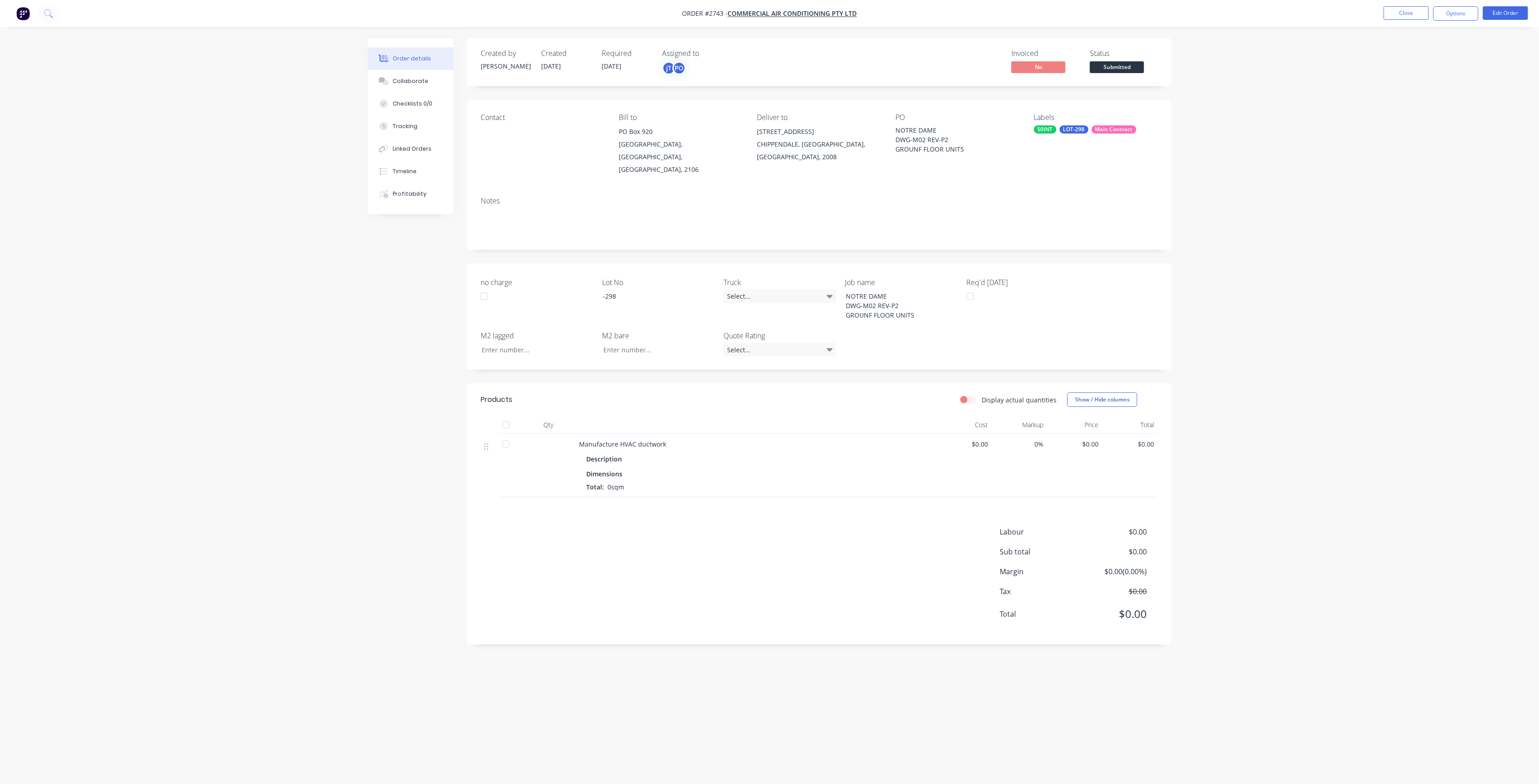
click at [1096, 62] on span "Submitted" at bounding box center [1117, 67] width 54 height 11
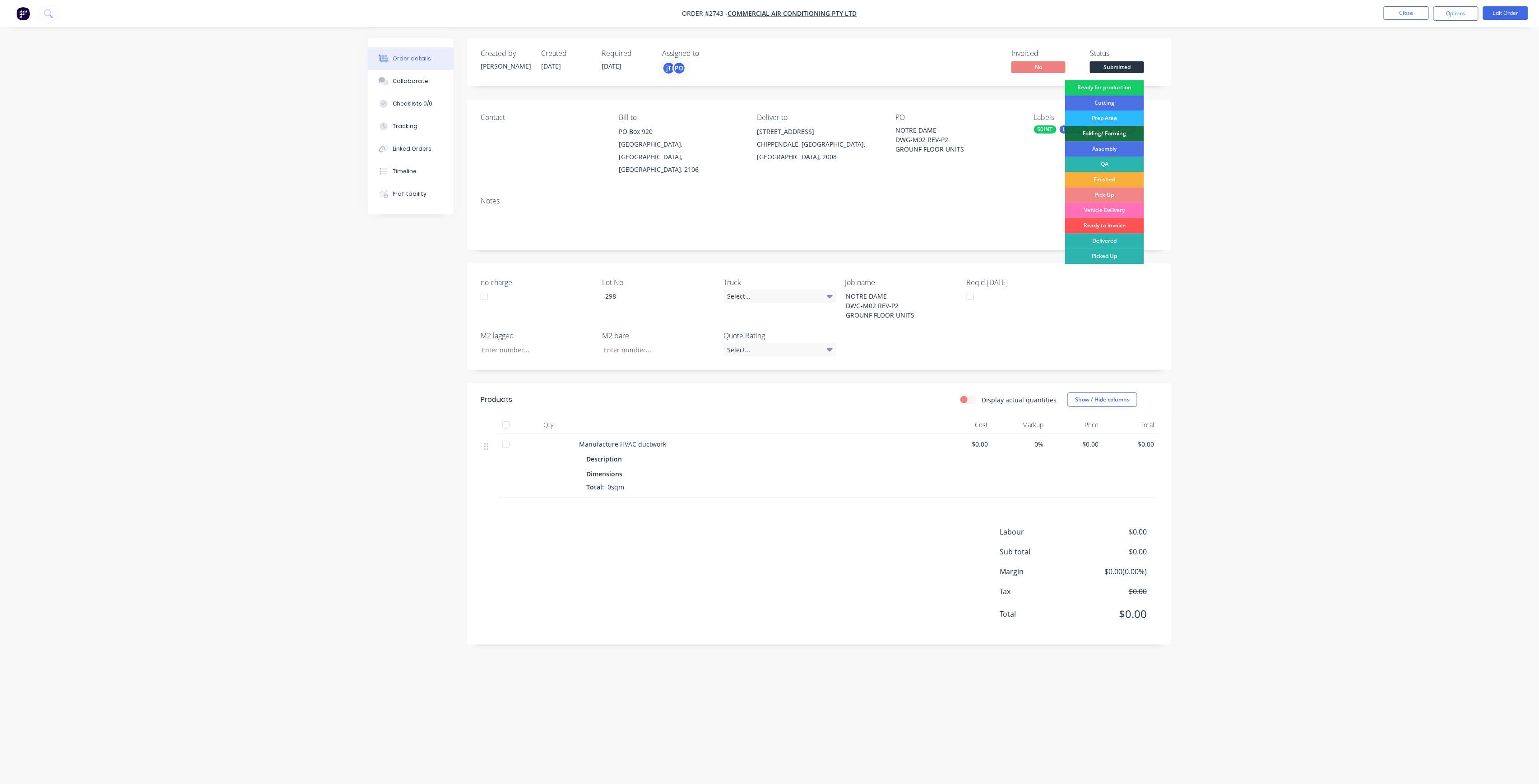
click at [1097, 86] on div "Ready for production" at bounding box center [1105, 88] width 79 height 16
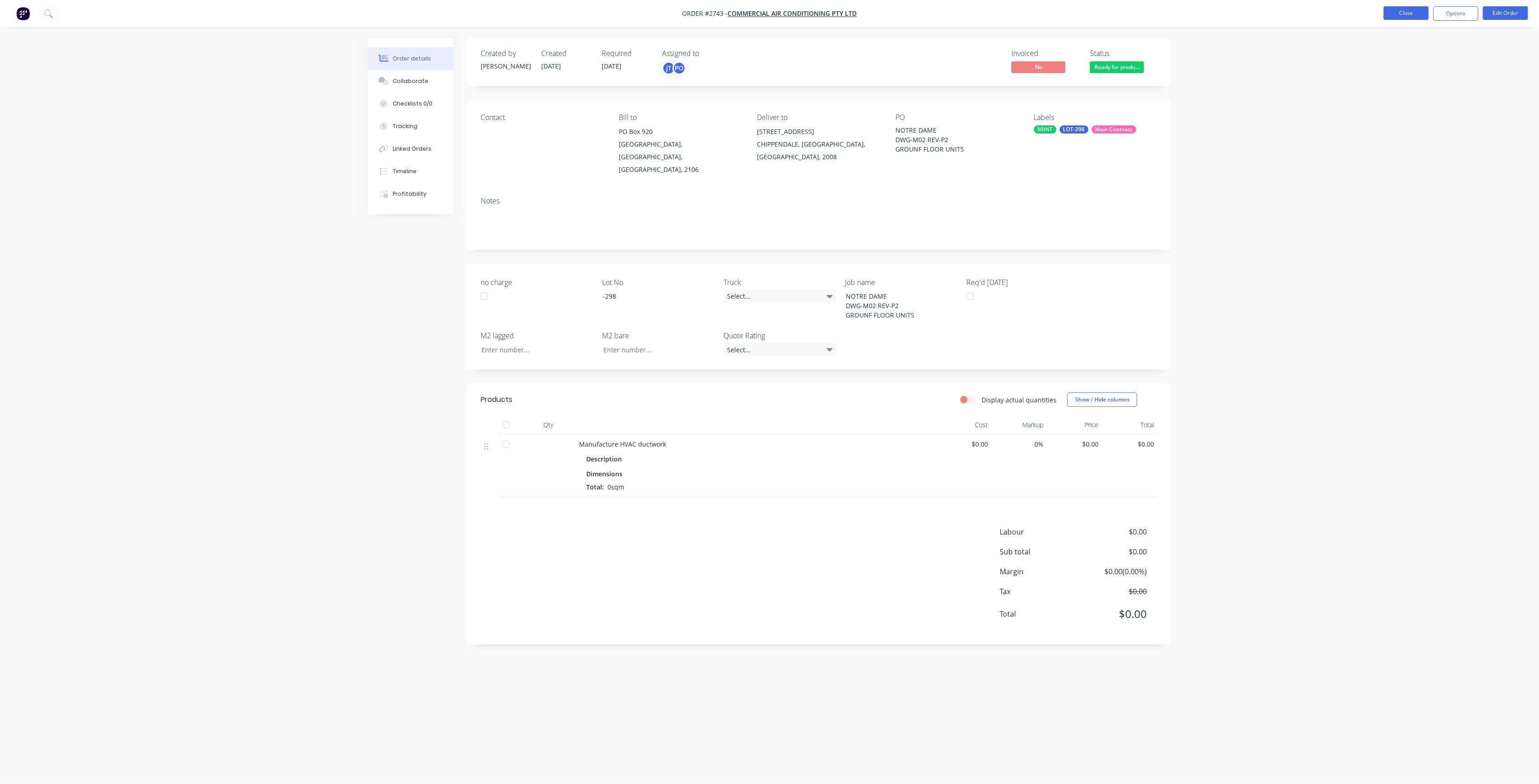
click at [1405, 17] on button "Close" at bounding box center [1406, 13] width 45 height 14
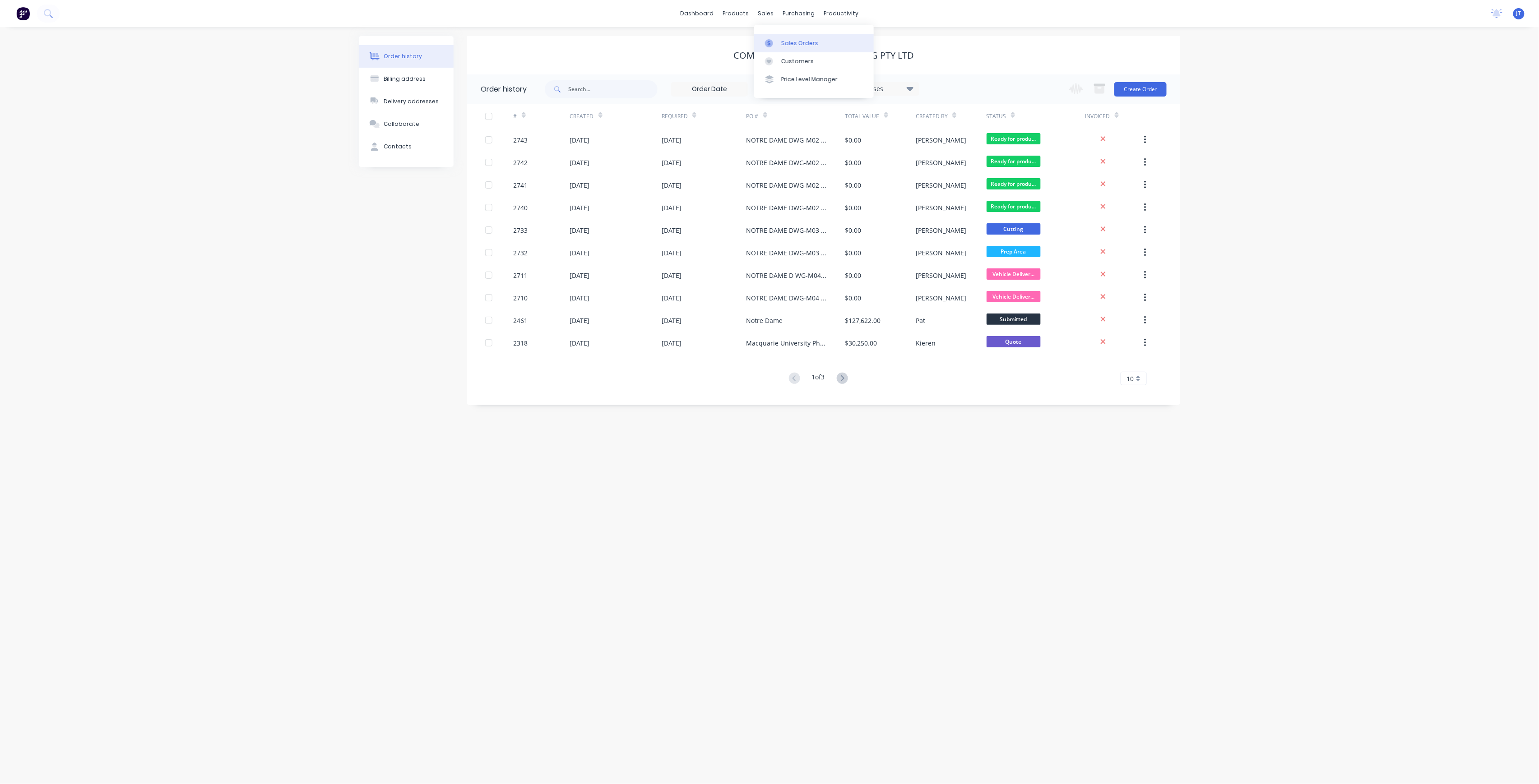
click at [802, 51] on link "Sales Orders" at bounding box center [814, 43] width 119 height 18
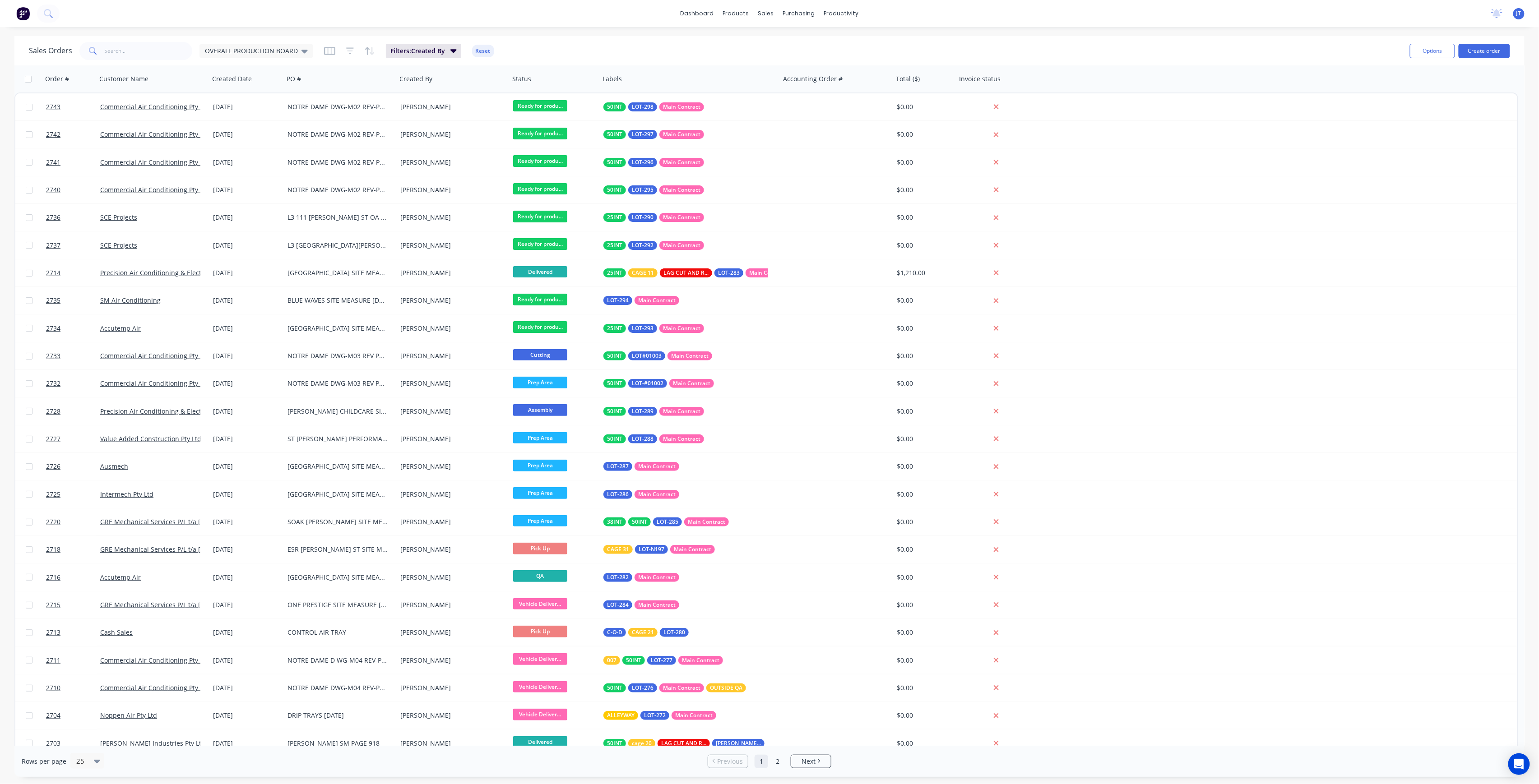
click at [1511, 45] on div "Sales Orders OVERALL PRODUCTION BOARD Filters: Created By Reset Options Create …" at bounding box center [770, 50] width 1510 height 29
click at [1504, 49] on button "Create order" at bounding box center [1485, 51] width 51 height 14
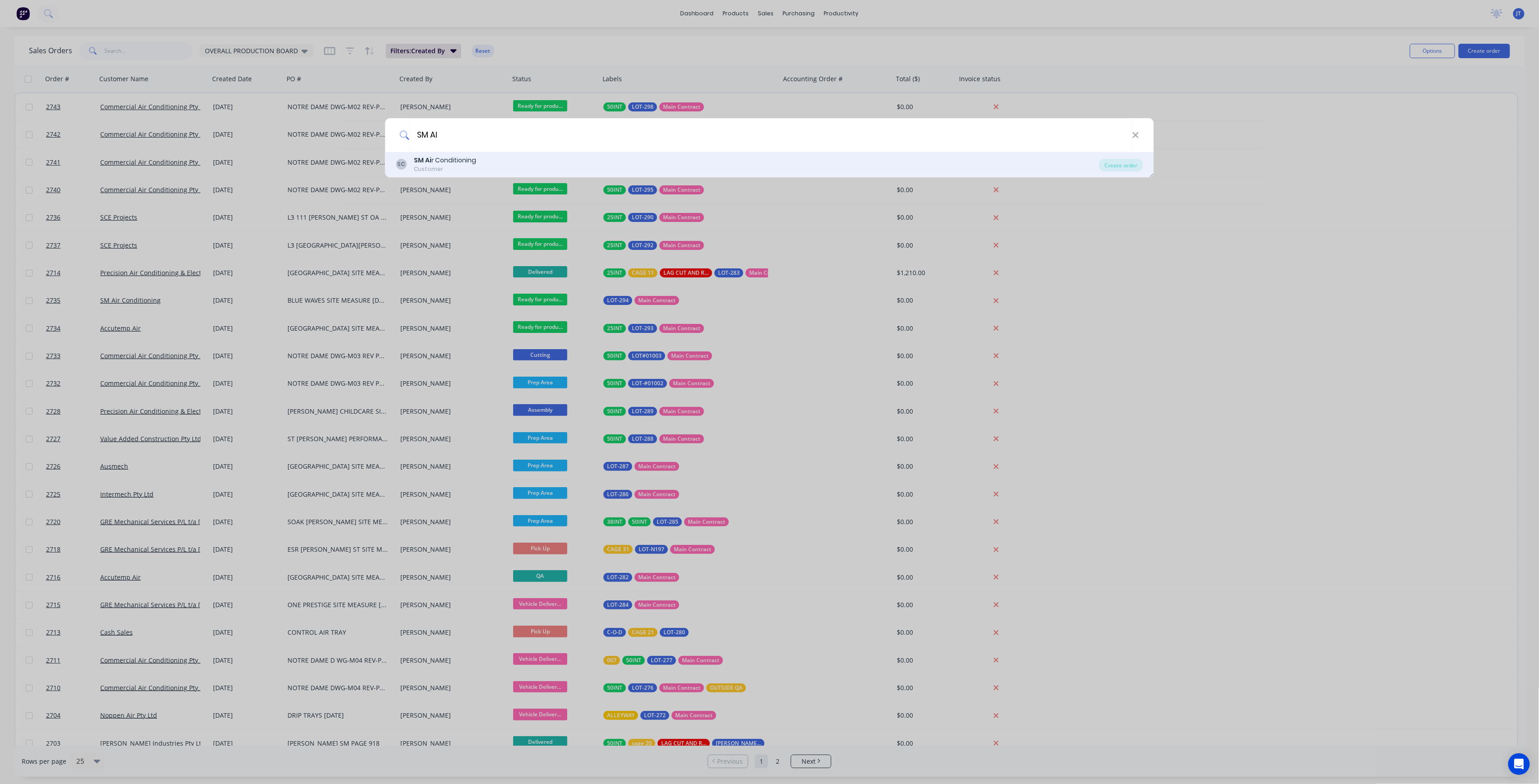
type input "SM AI"
click at [862, 159] on div "SC SM Ai r Conditioning Customer" at bounding box center [747, 164] width 703 height 17
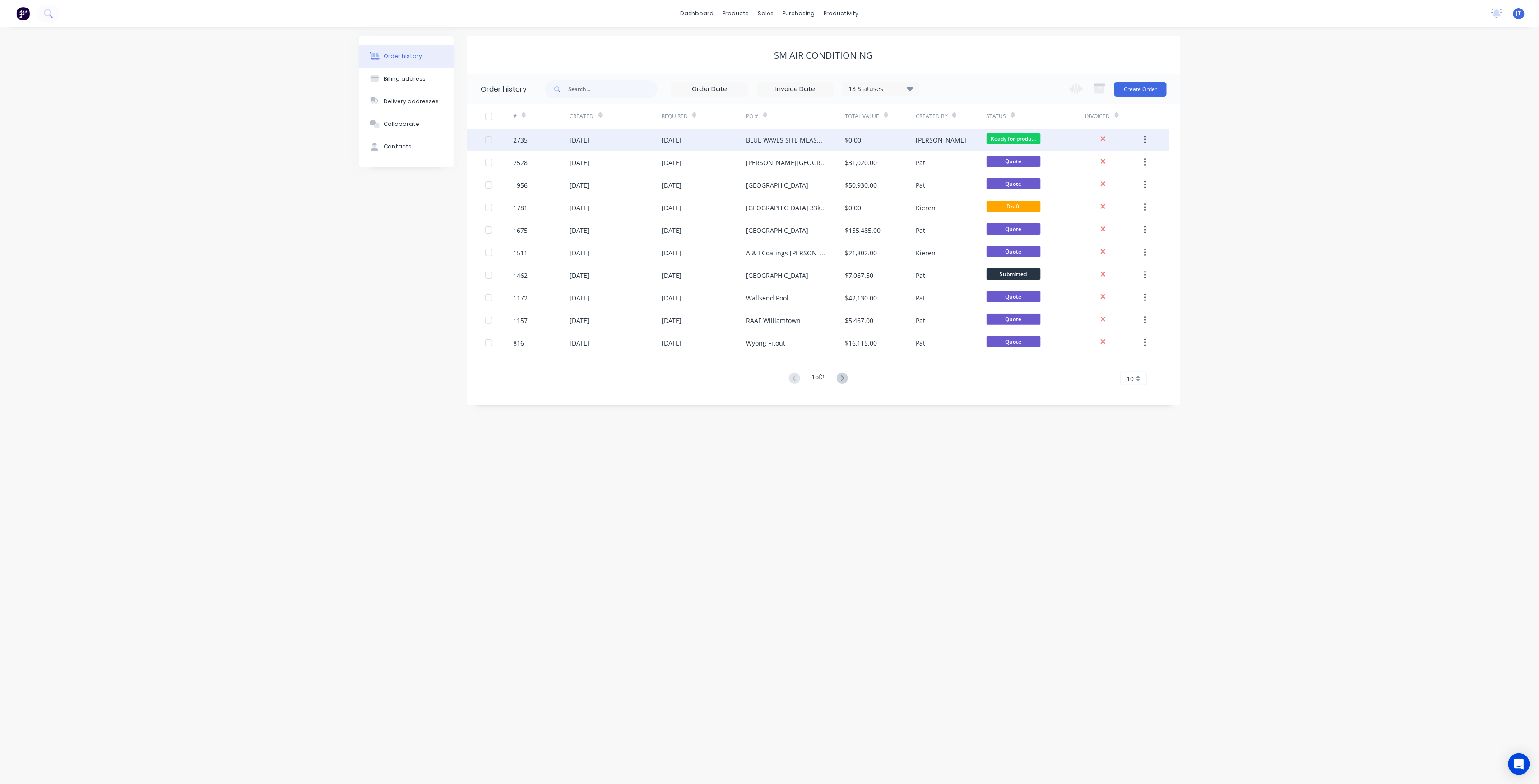
click at [855, 142] on div "$0.00" at bounding box center [853, 140] width 16 height 10
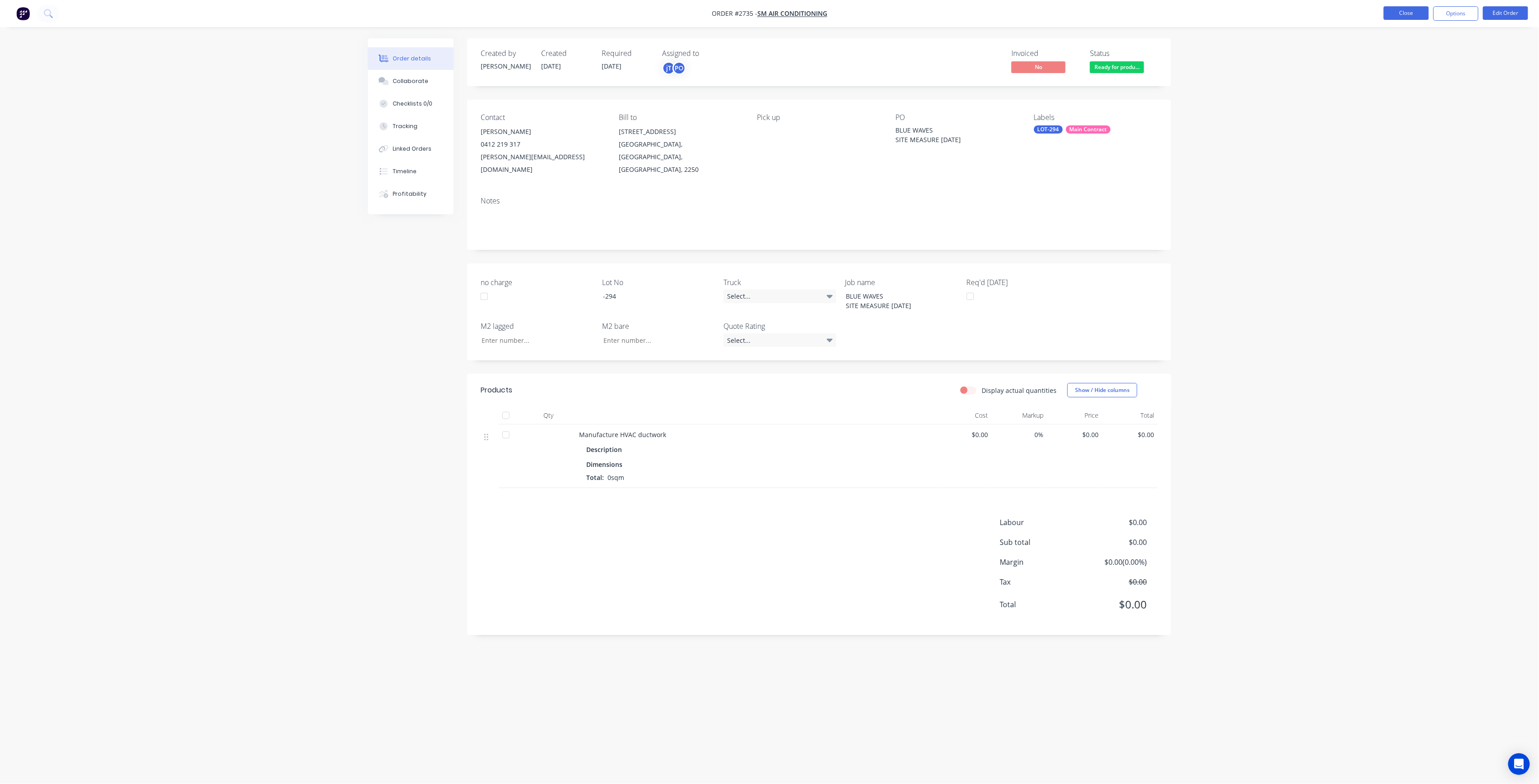
click at [1410, 8] on button "Close" at bounding box center [1406, 13] width 45 height 14
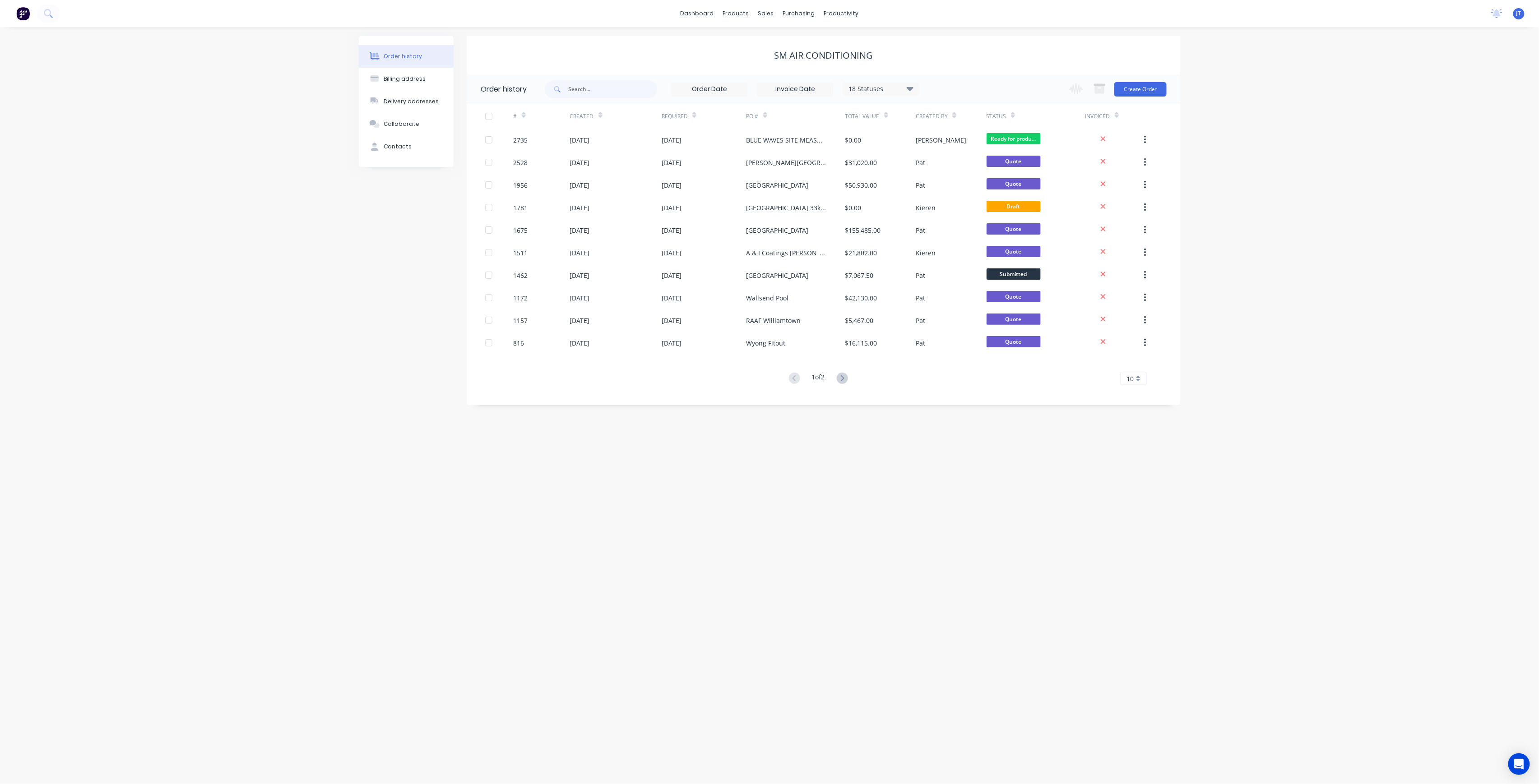
drag, startPoint x: 1407, startPoint y: 5, endPoint x: 981, endPoint y: 49, distance: 428.3
click at [1000, 51] on div "SM Air Conditioning" at bounding box center [824, 56] width 713 height 11
click at [786, 34] on link "Sales Orders" at bounding box center [814, 43] width 119 height 18
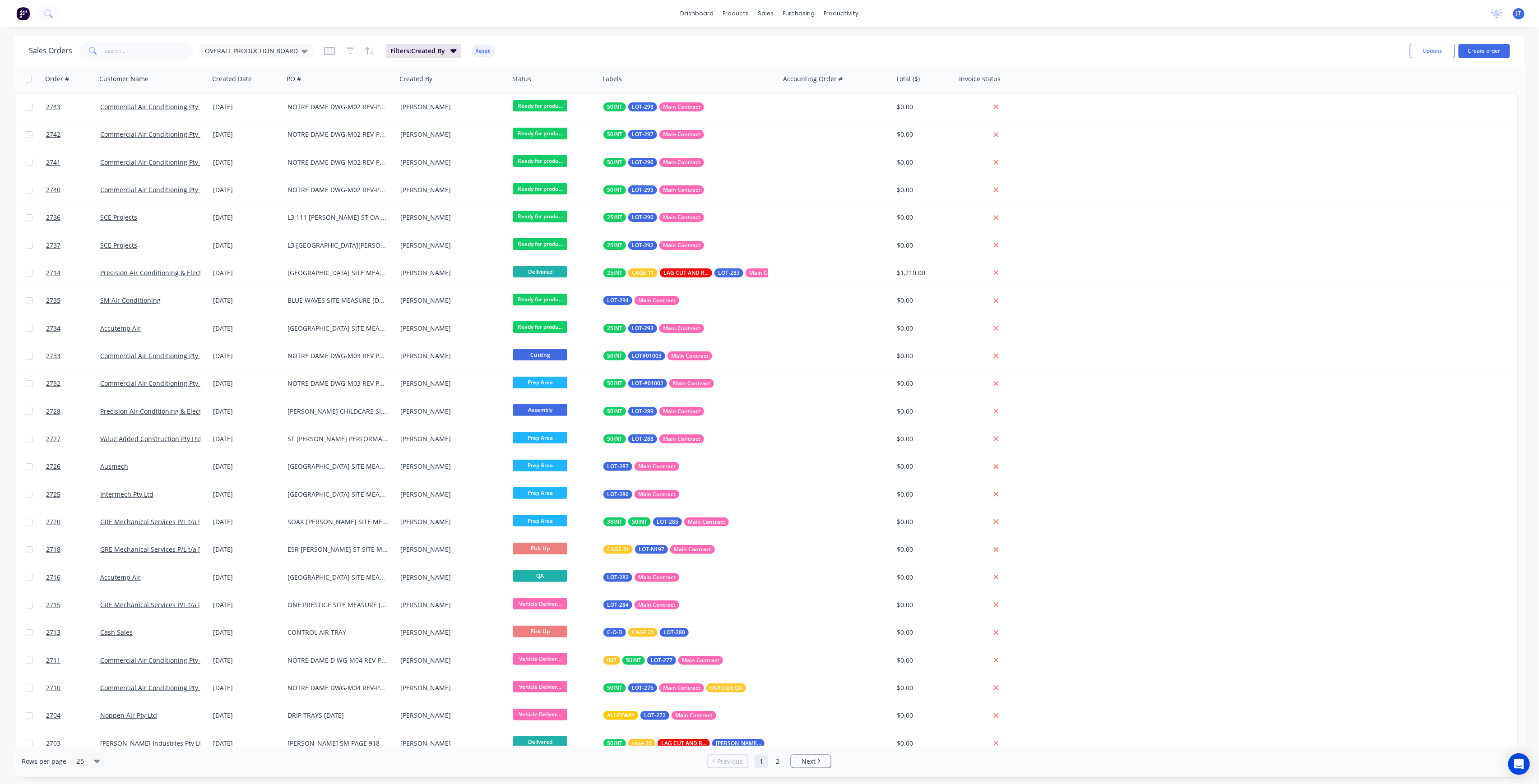
click at [1512, 50] on div "Sales Orders OVERALL PRODUCTION BOARD Filters: Created By Reset Options Create …" at bounding box center [770, 50] width 1510 height 29
click at [1503, 45] on button "Create order" at bounding box center [1485, 51] width 51 height 14
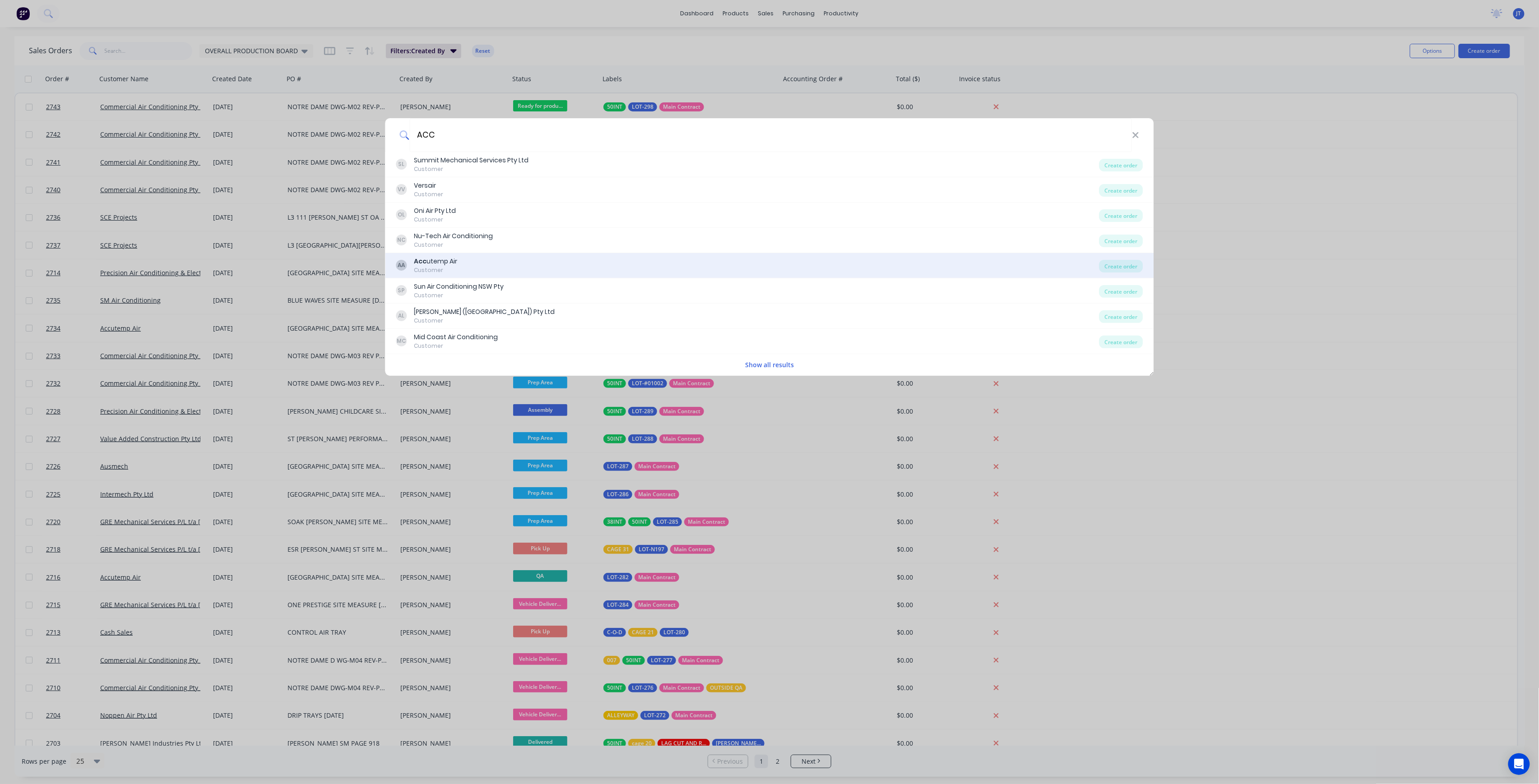
type input "ACC"
click at [493, 260] on div "AA Acc utemp Air Customer" at bounding box center [747, 265] width 703 height 17
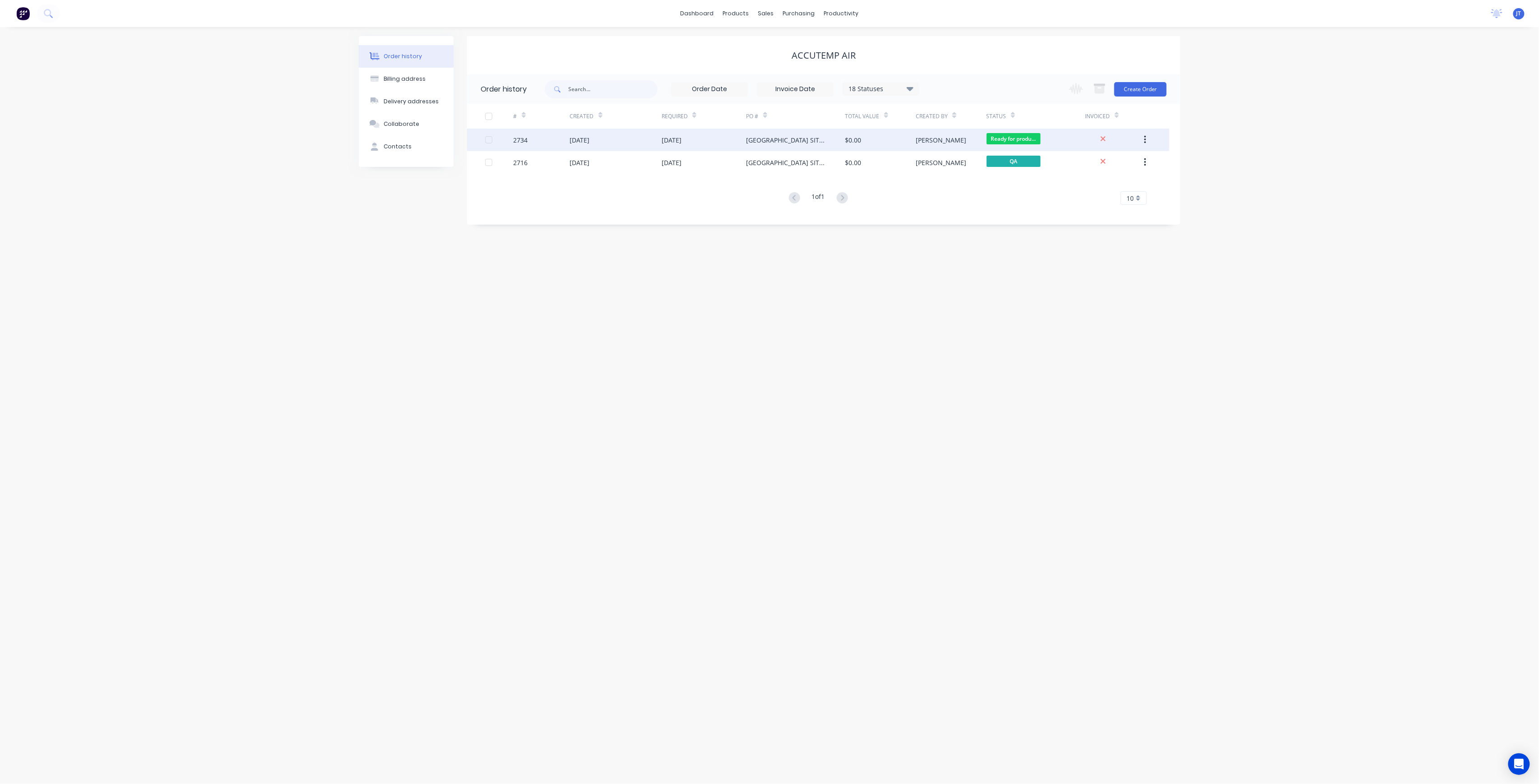
click at [839, 141] on div "[GEOGRAPHIC_DATA] SITE MEASURES [DATE]" at bounding box center [795, 140] width 99 height 23
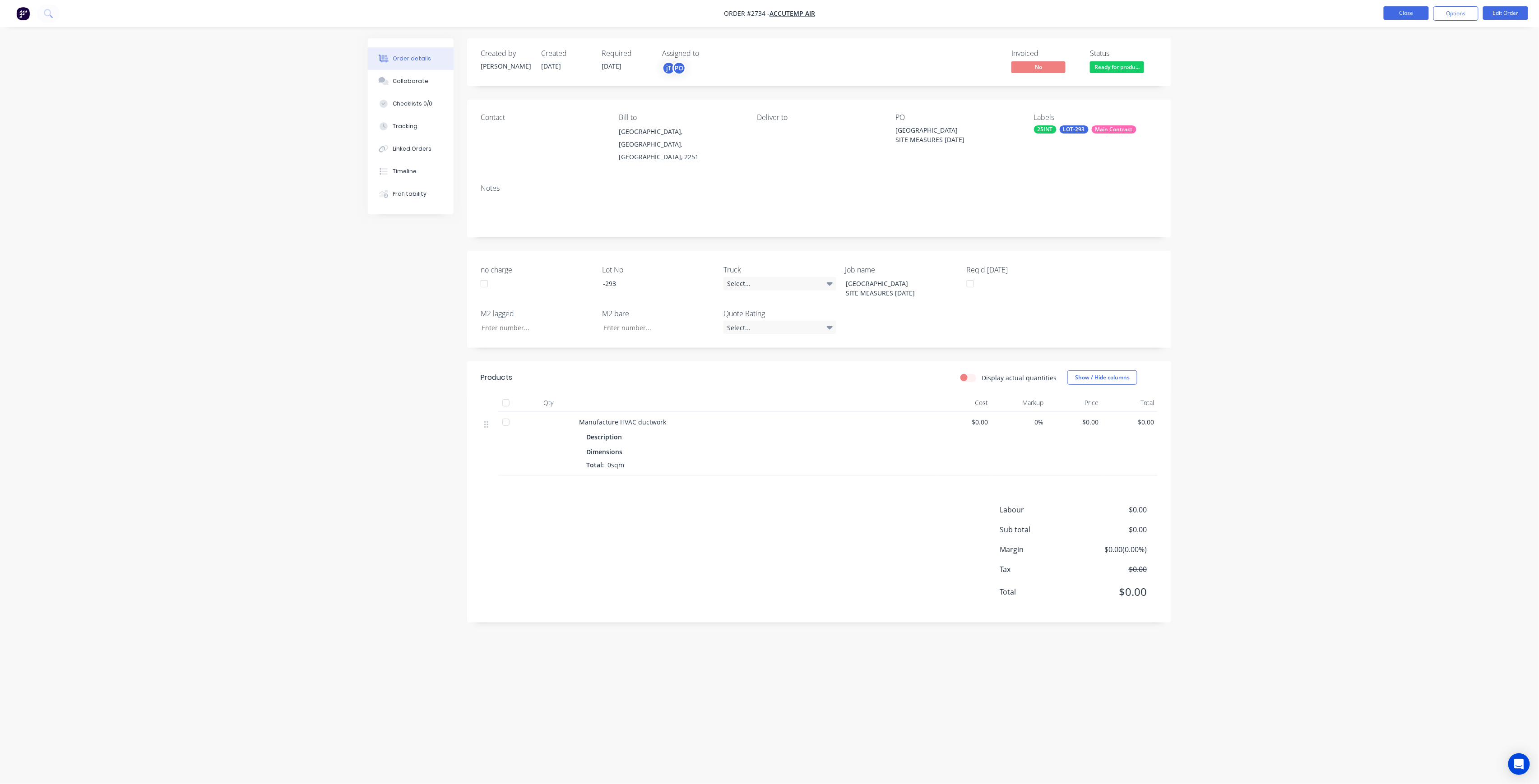
click at [1418, 15] on button "Close" at bounding box center [1406, 13] width 45 height 14
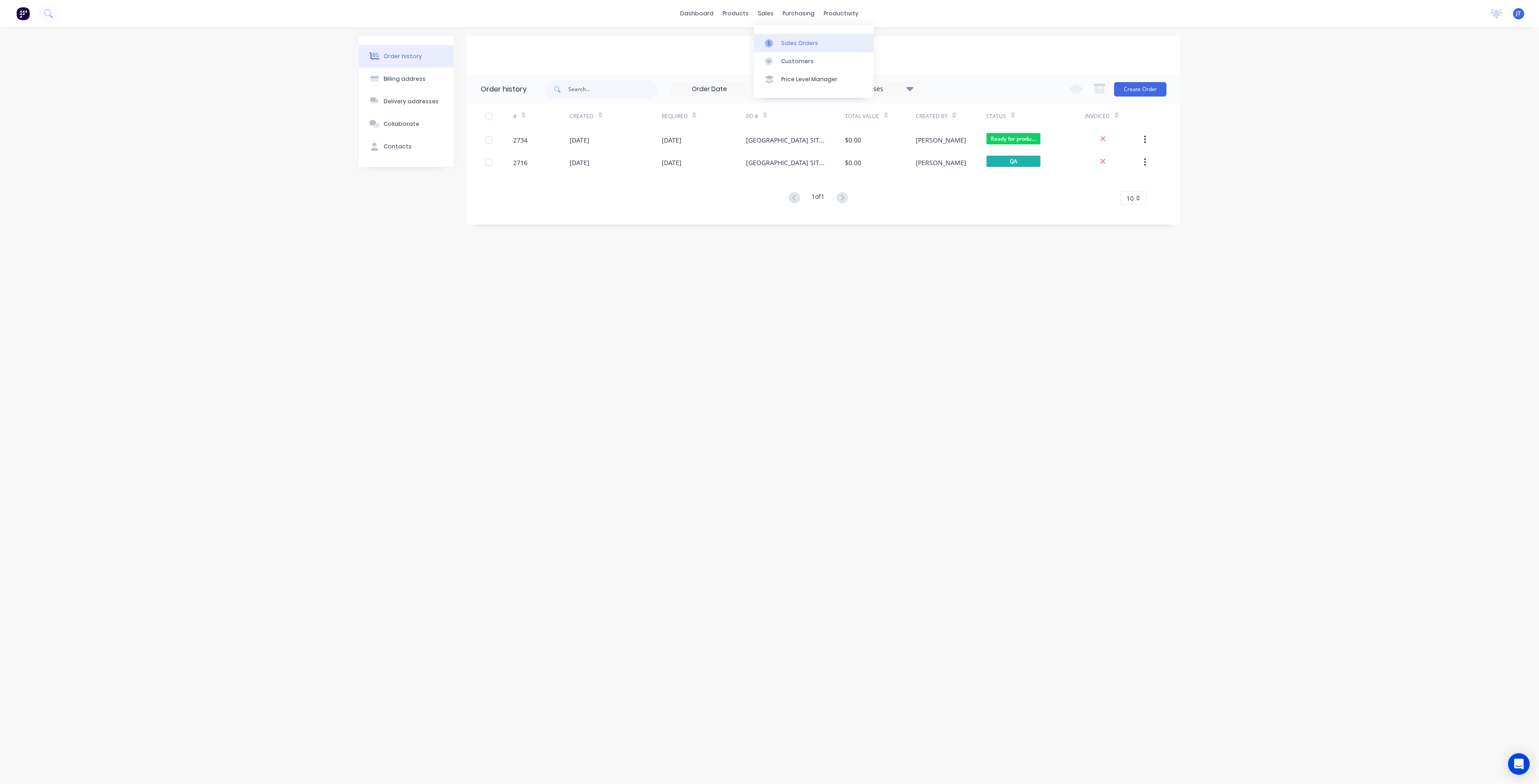
click at [789, 44] on div "Sales Orders" at bounding box center [800, 44] width 37 height 8
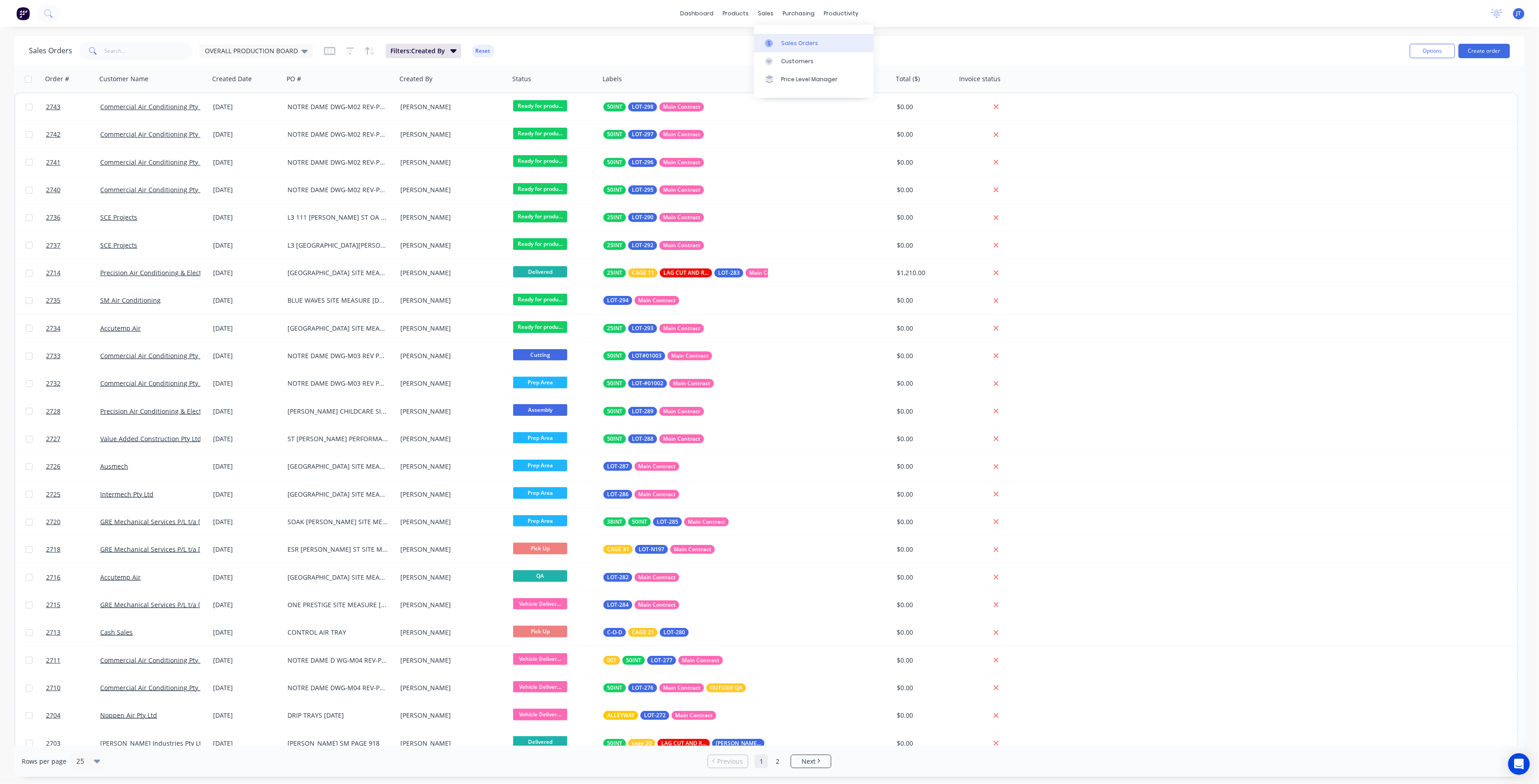
click at [786, 39] on div "Sales Orders" at bounding box center [800, 44] width 37 height 8
click at [1485, 53] on button "Create order" at bounding box center [1485, 51] width 51 height 14
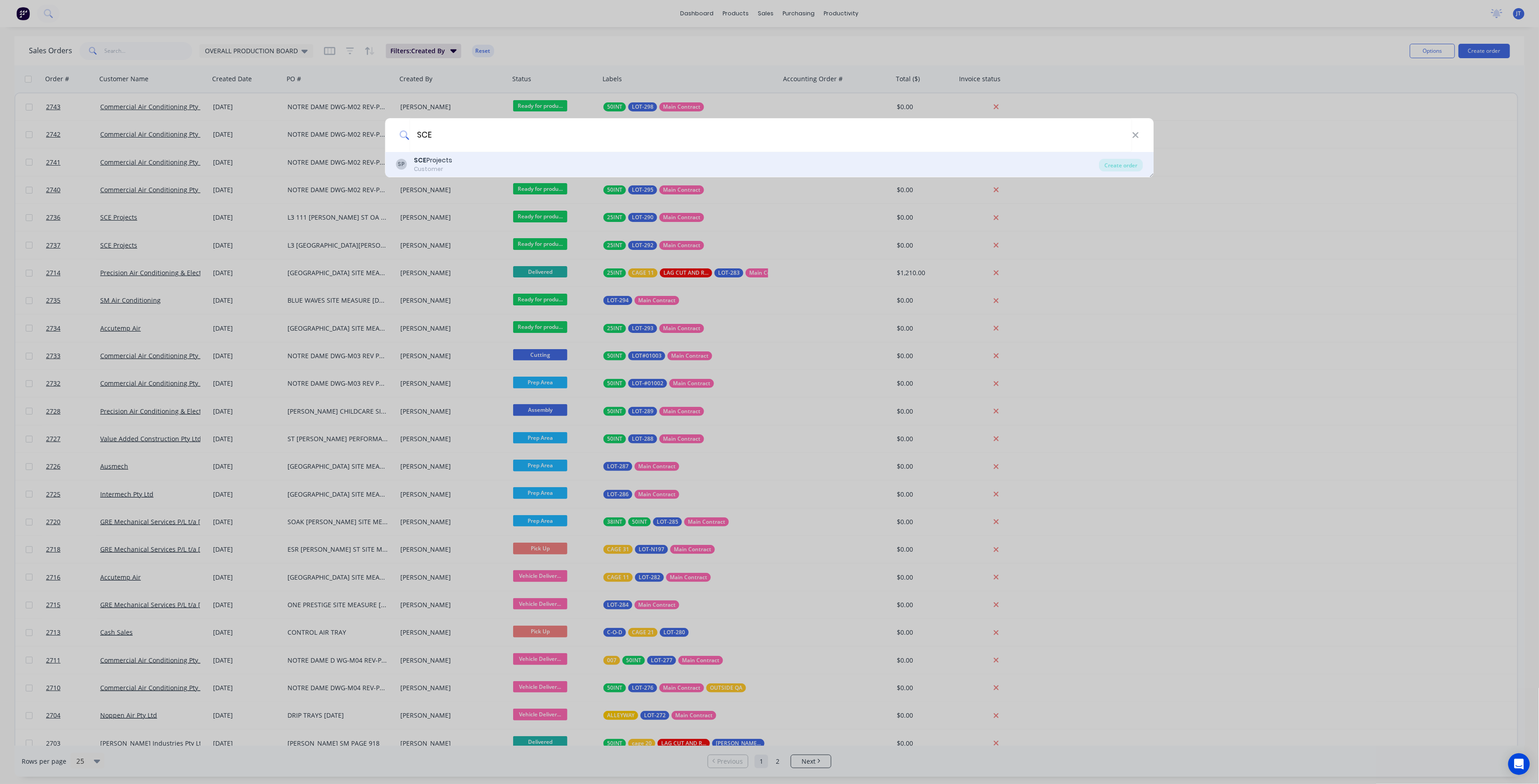
type input "SCE"
click at [571, 167] on div "SP SCE Projects Customer" at bounding box center [747, 164] width 703 height 17
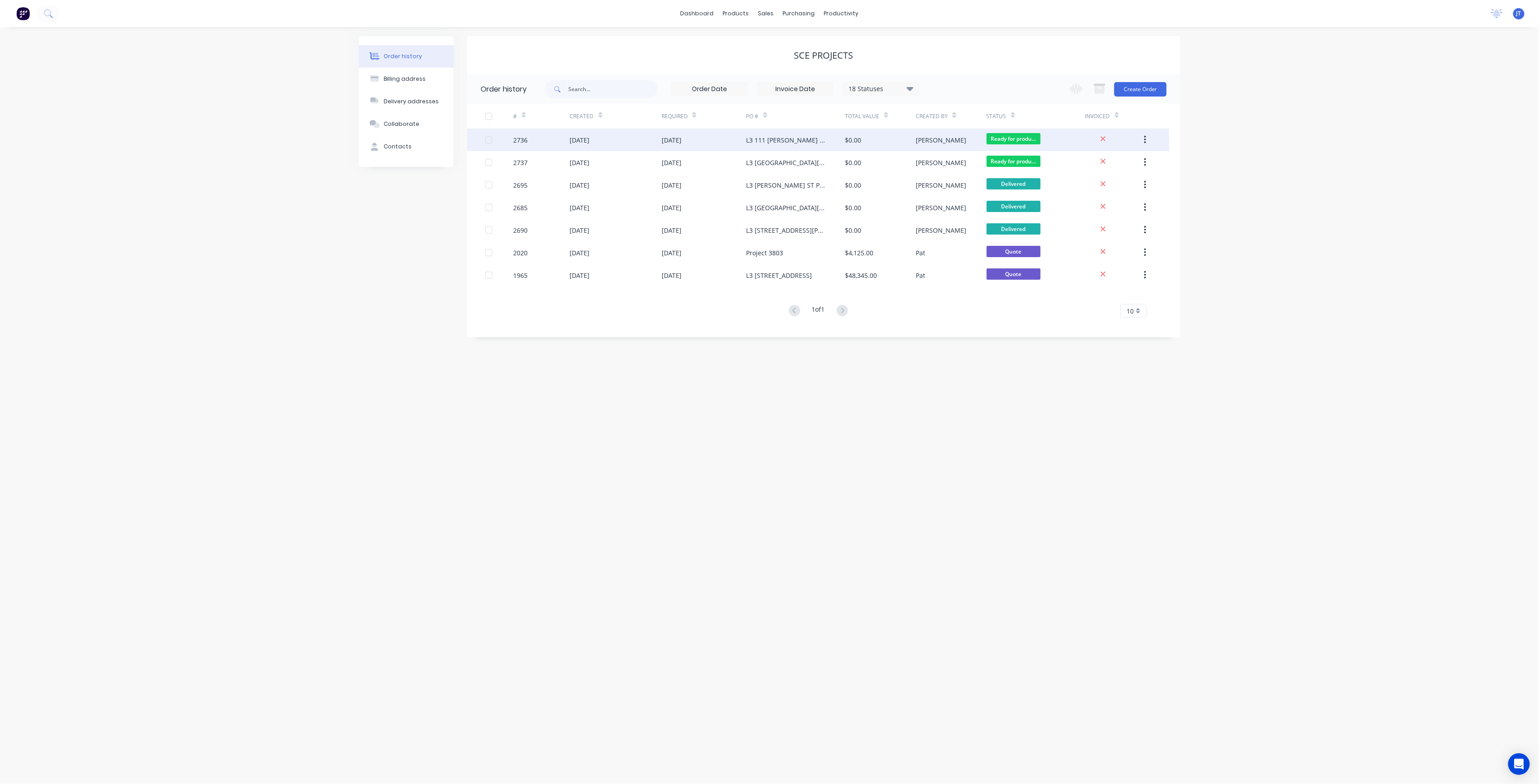
click at [820, 139] on div "L3 111 [PERSON_NAME] ST OA SECTION 1, 2" at bounding box center [786, 140] width 81 height 10
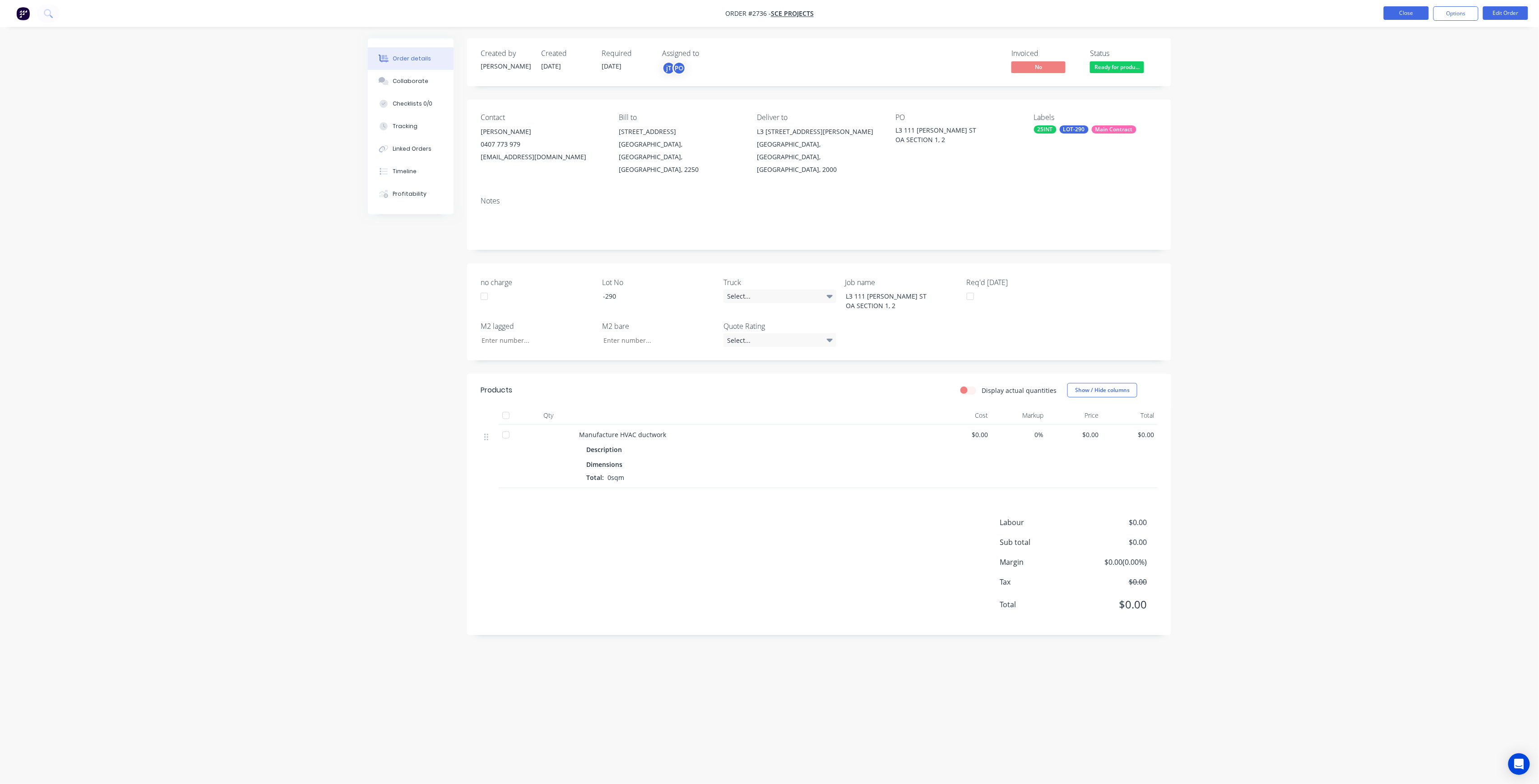
click at [1421, 11] on button "Close" at bounding box center [1406, 13] width 45 height 14
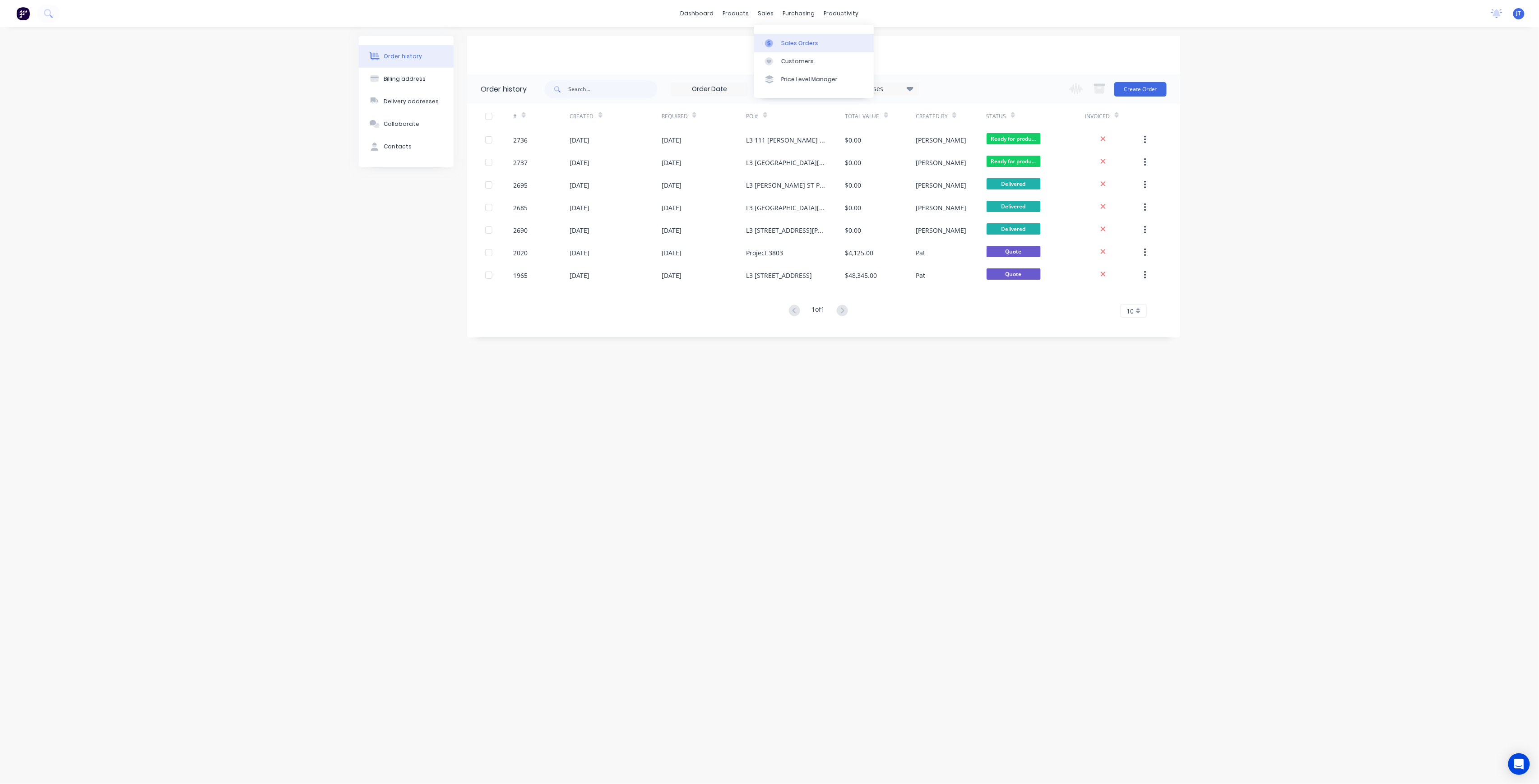
click at [784, 45] on div "Sales Orders" at bounding box center [800, 44] width 37 height 8
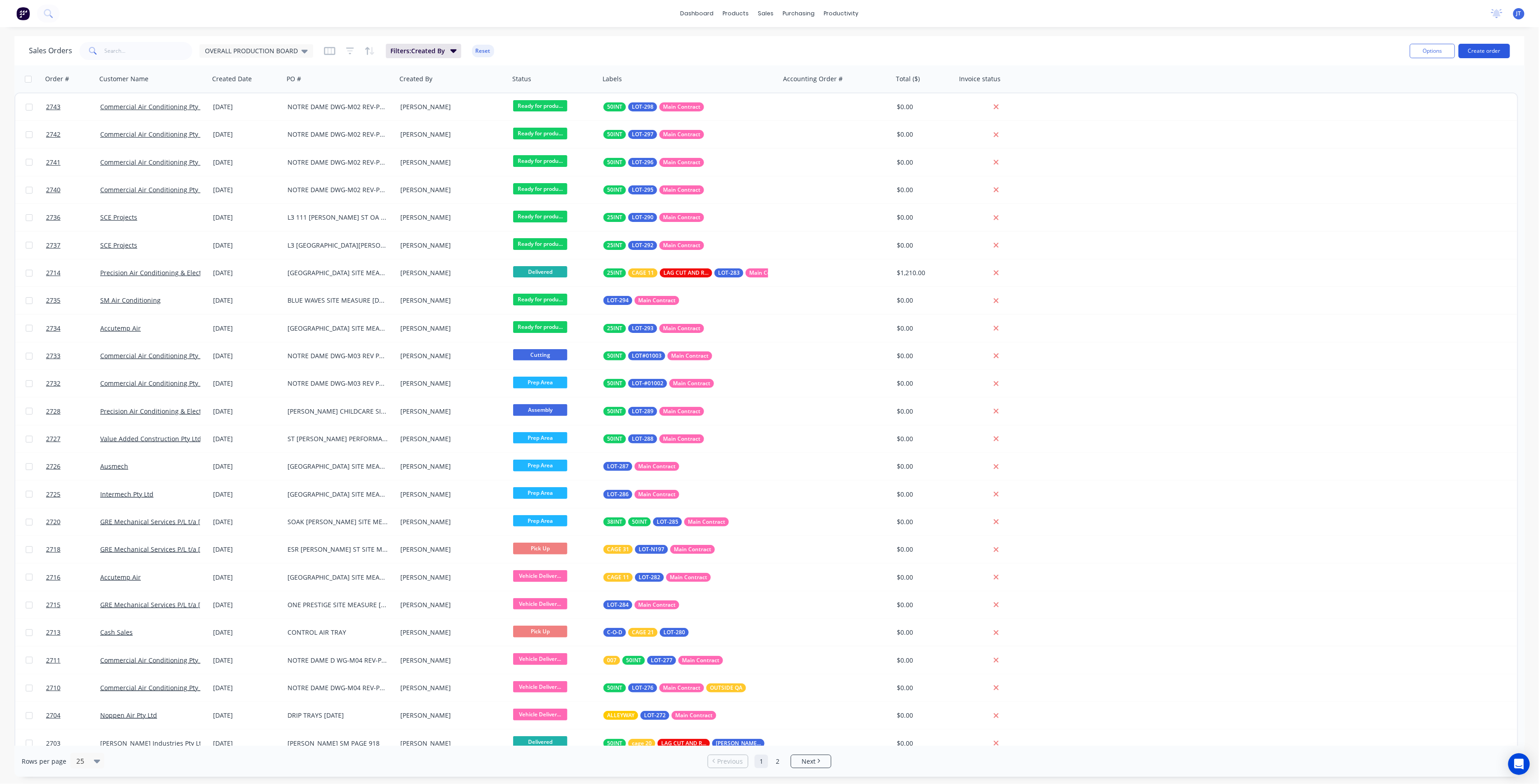
click at [1465, 49] on button "Create order" at bounding box center [1485, 51] width 51 height 14
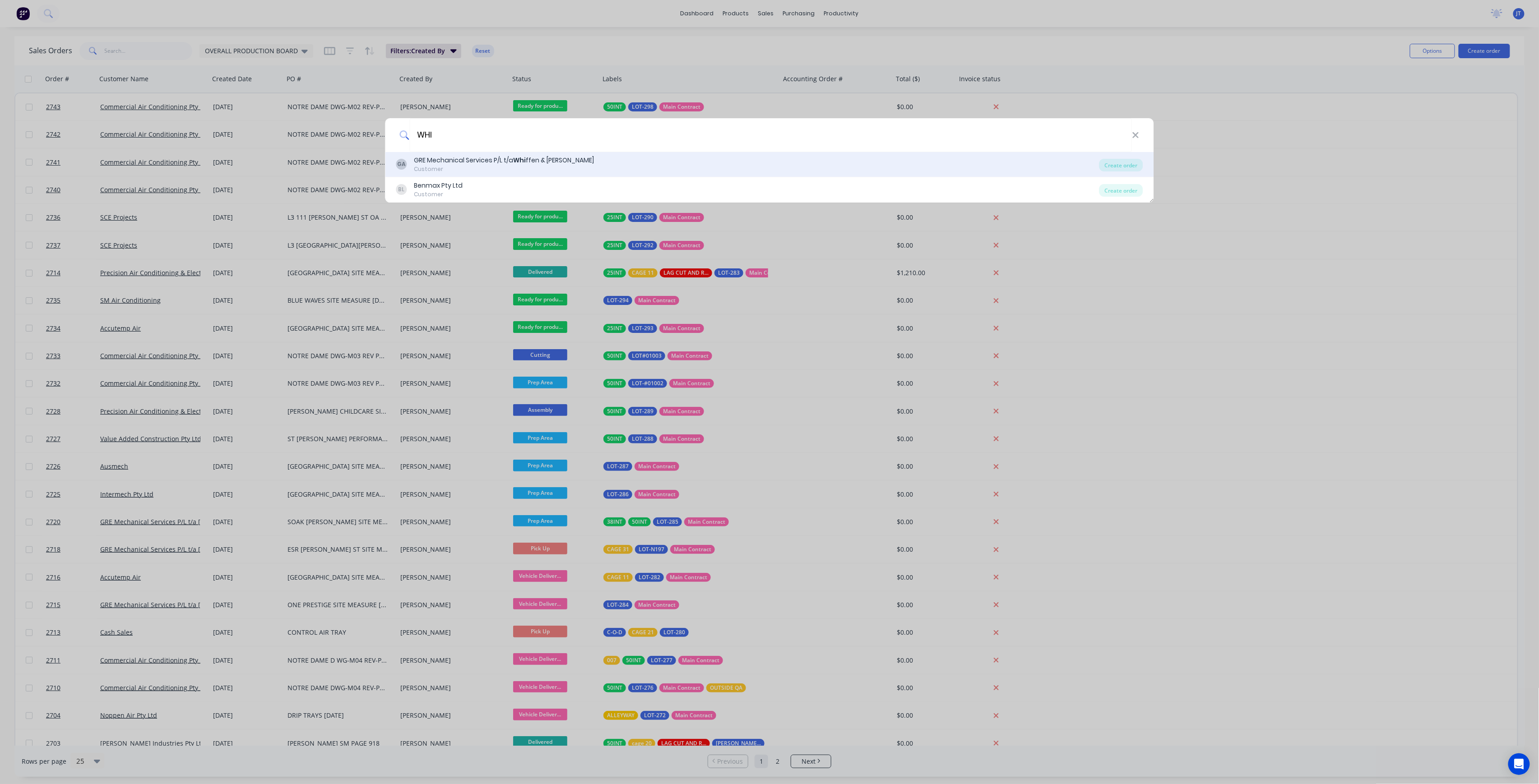
type input "WHI"
click at [530, 169] on div "Customer" at bounding box center [504, 169] width 180 height 8
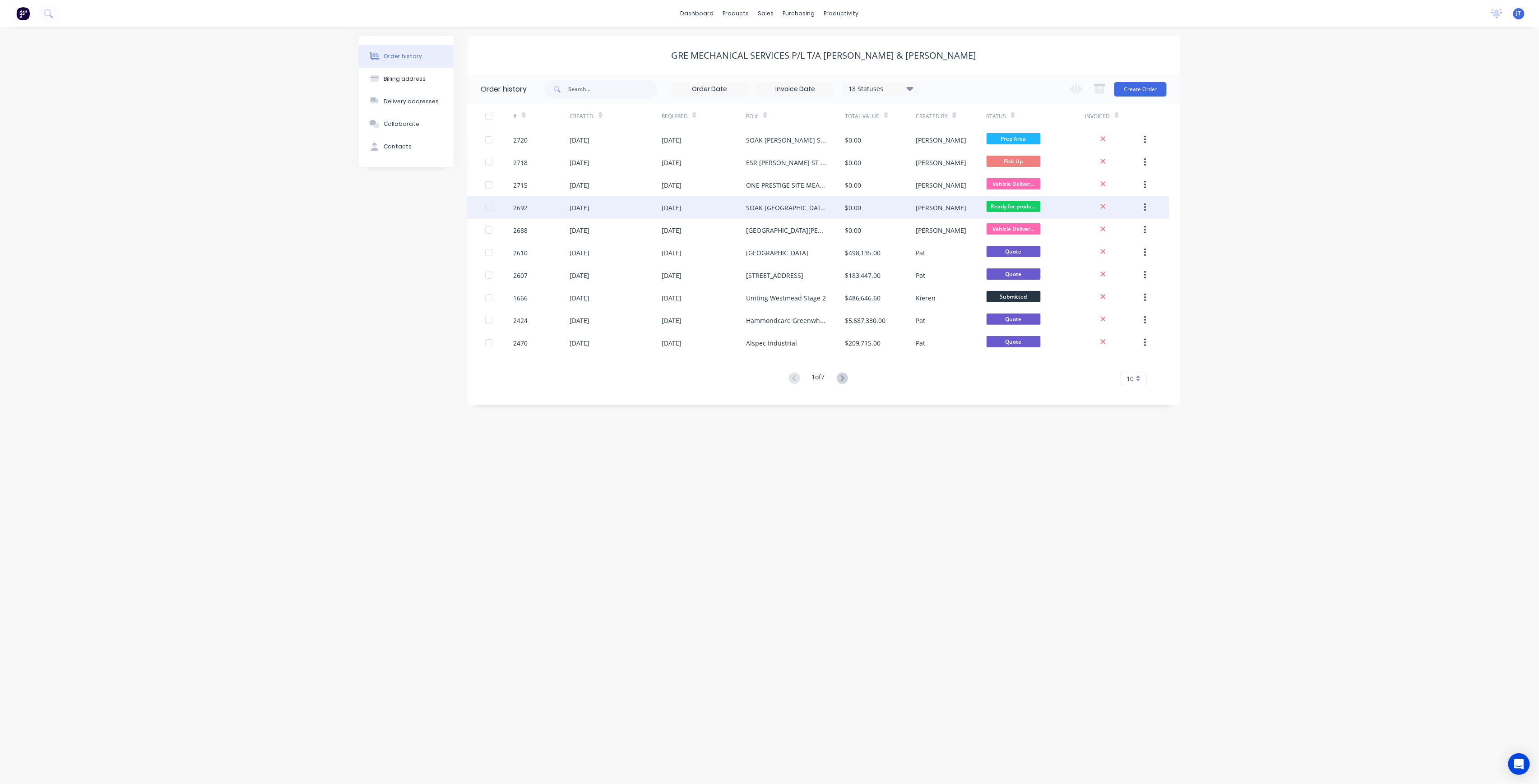
click at [870, 201] on div "$0.00" at bounding box center [881, 208] width 70 height 23
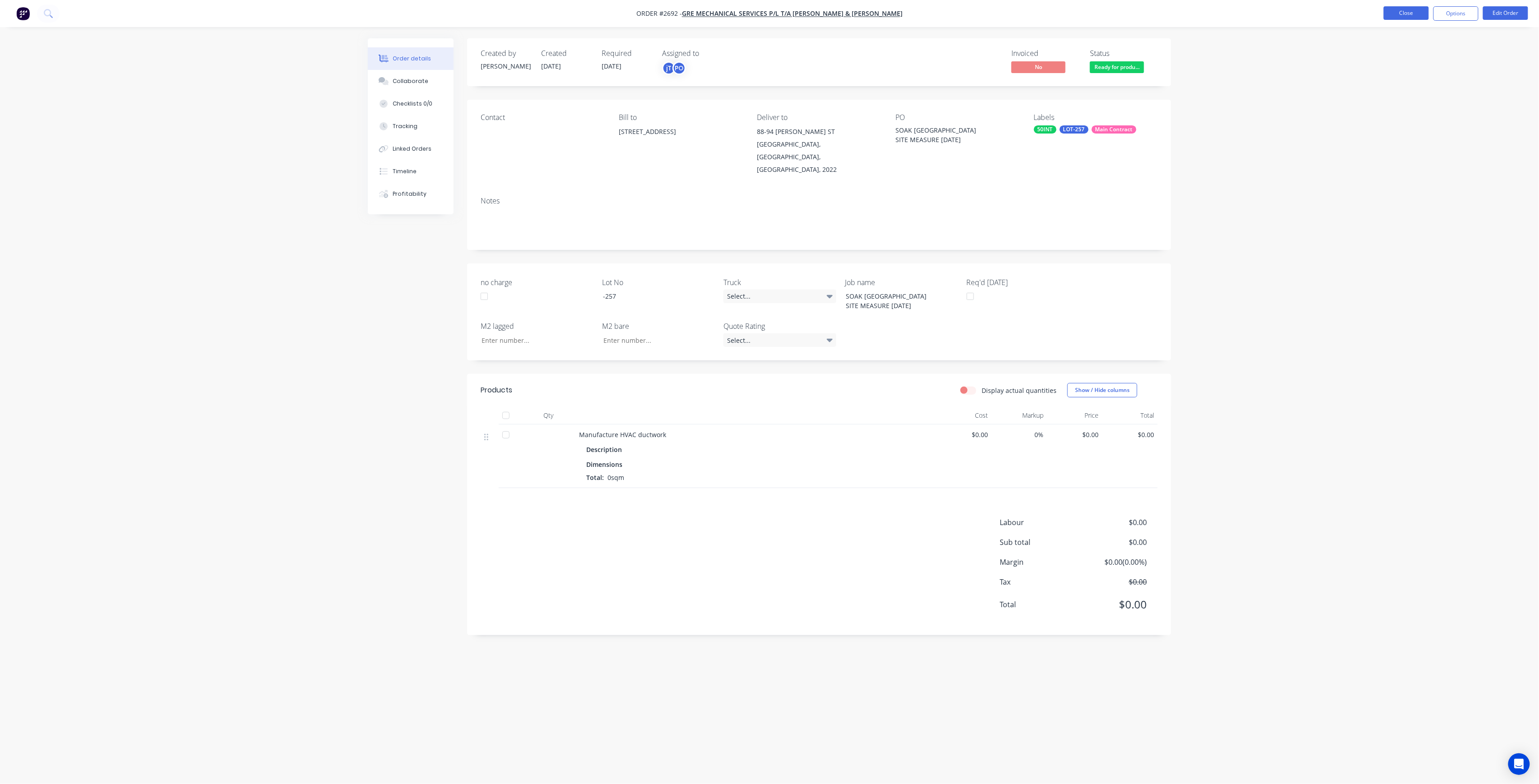
click at [1399, 14] on button "Close" at bounding box center [1406, 13] width 45 height 14
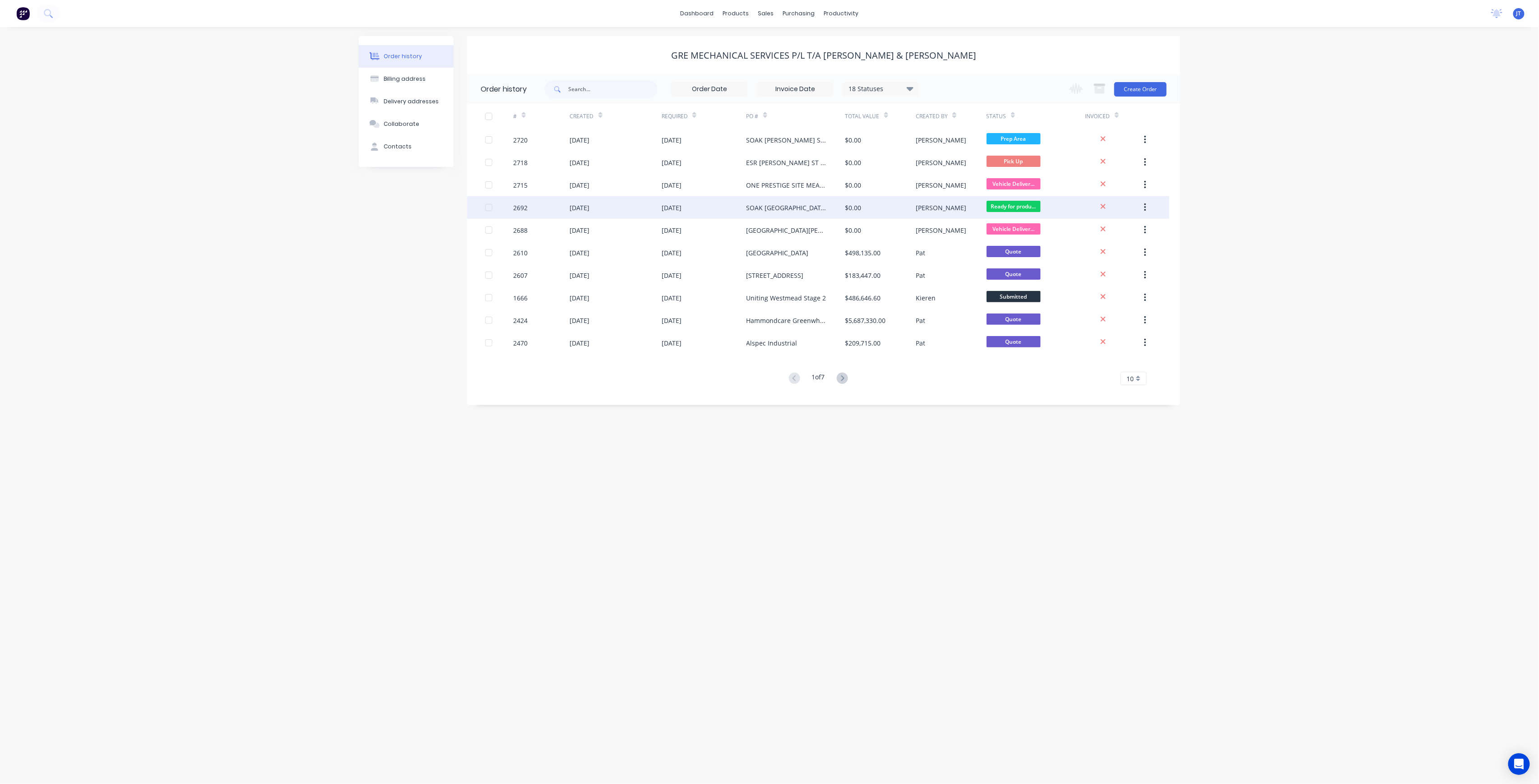
click at [763, 210] on div "SOAK BONDI BATH HOUSE SITE MEASURE 25-08-25" at bounding box center [786, 208] width 81 height 10
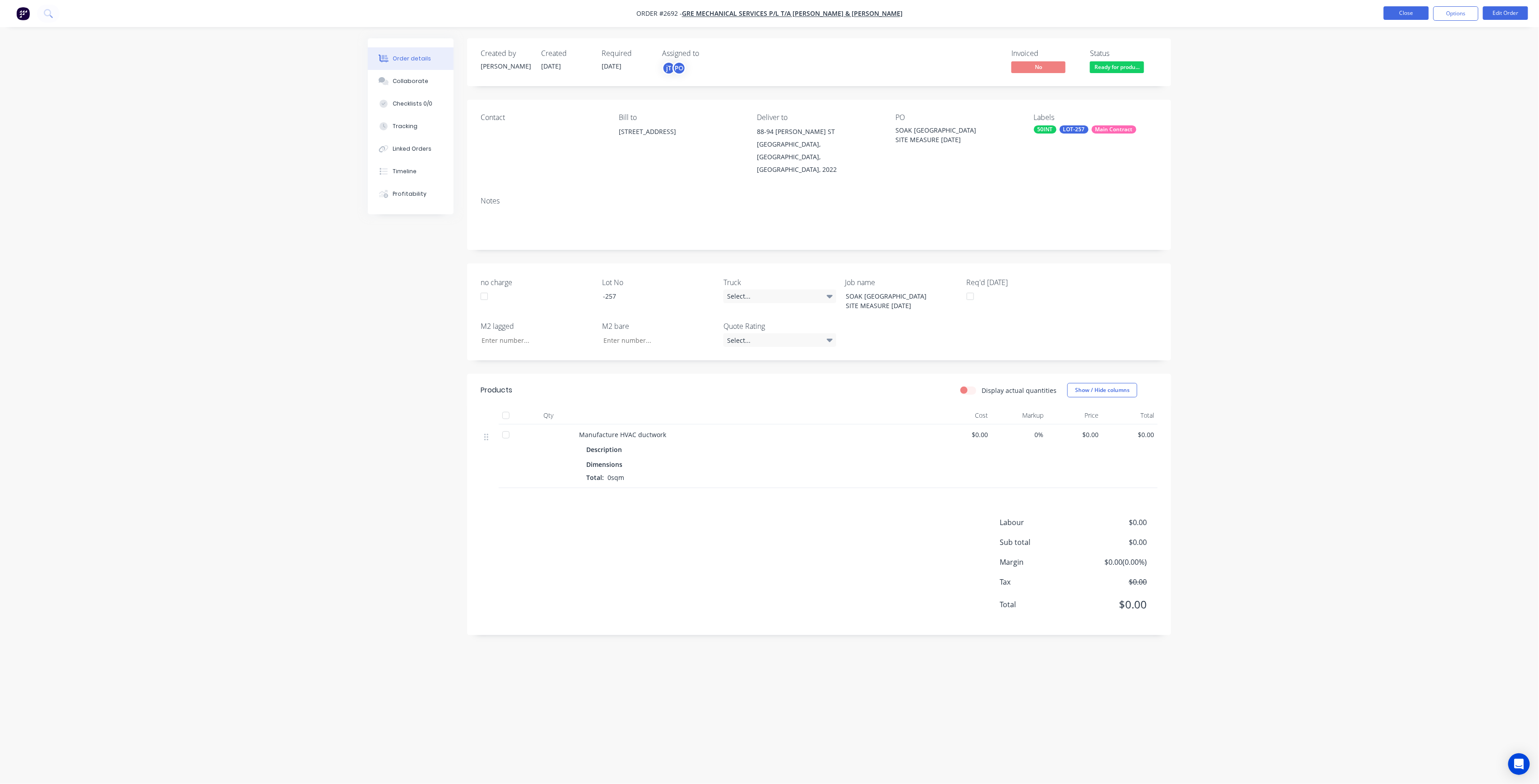
click at [1400, 13] on button "Close" at bounding box center [1406, 13] width 45 height 14
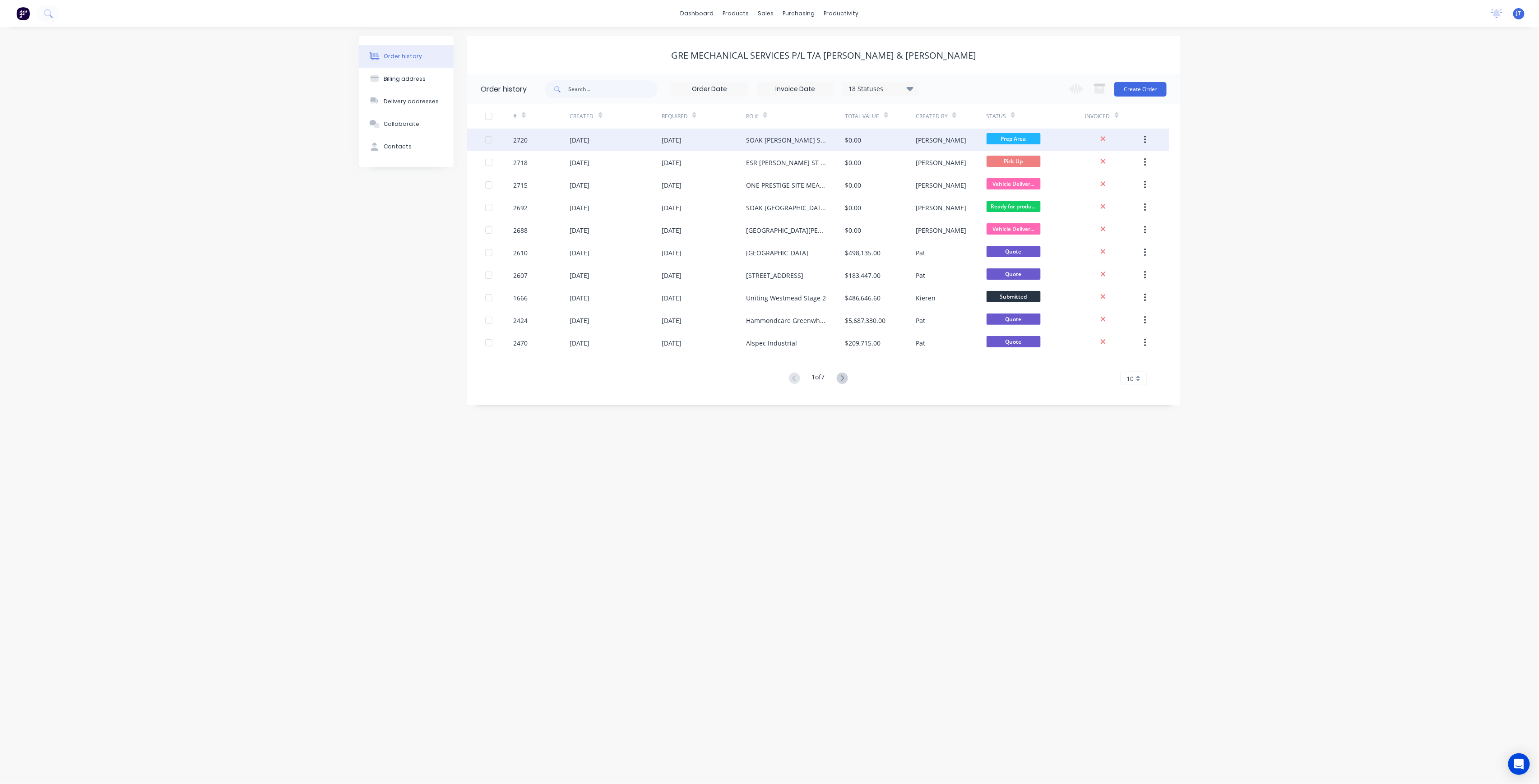
click at [975, 143] on div "[PERSON_NAME]" at bounding box center [951, 140] width 70 height 23
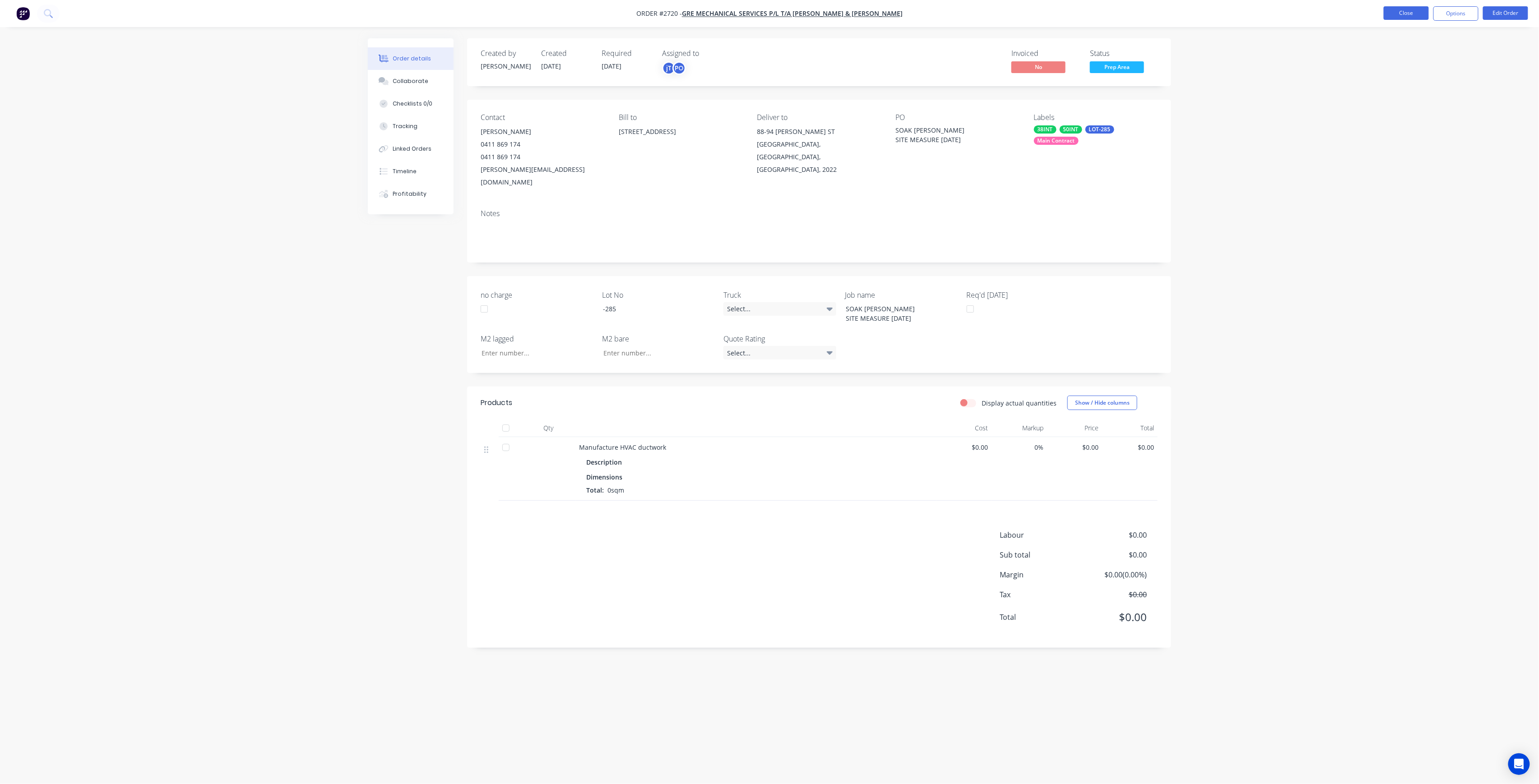
click at [1399, 7] on button "Close" at bounding box center [1406, 13] width 45 height 14
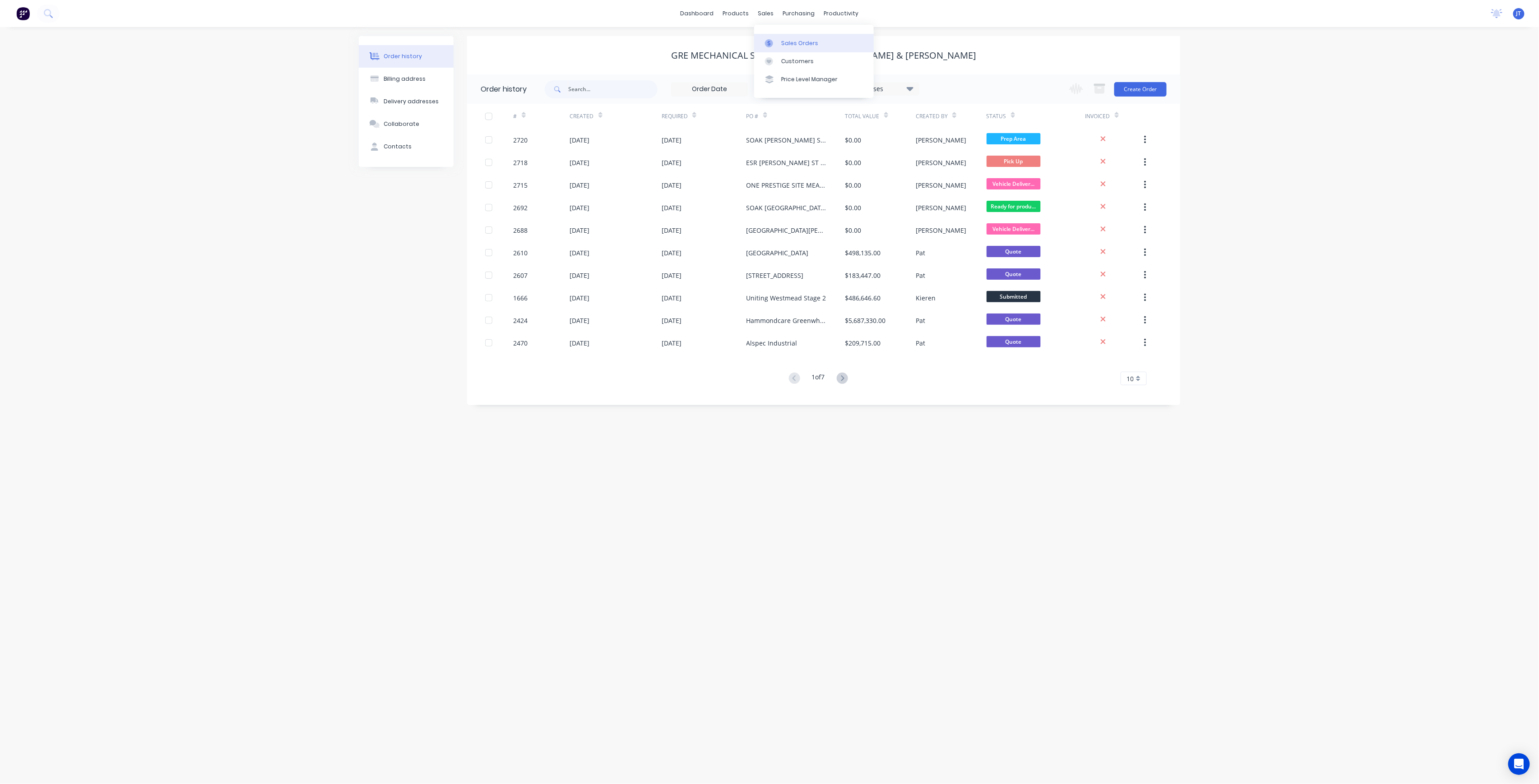
click at [786, 35] on link "Sales Orders" at bounding box center [814, 43] width 119 height 18
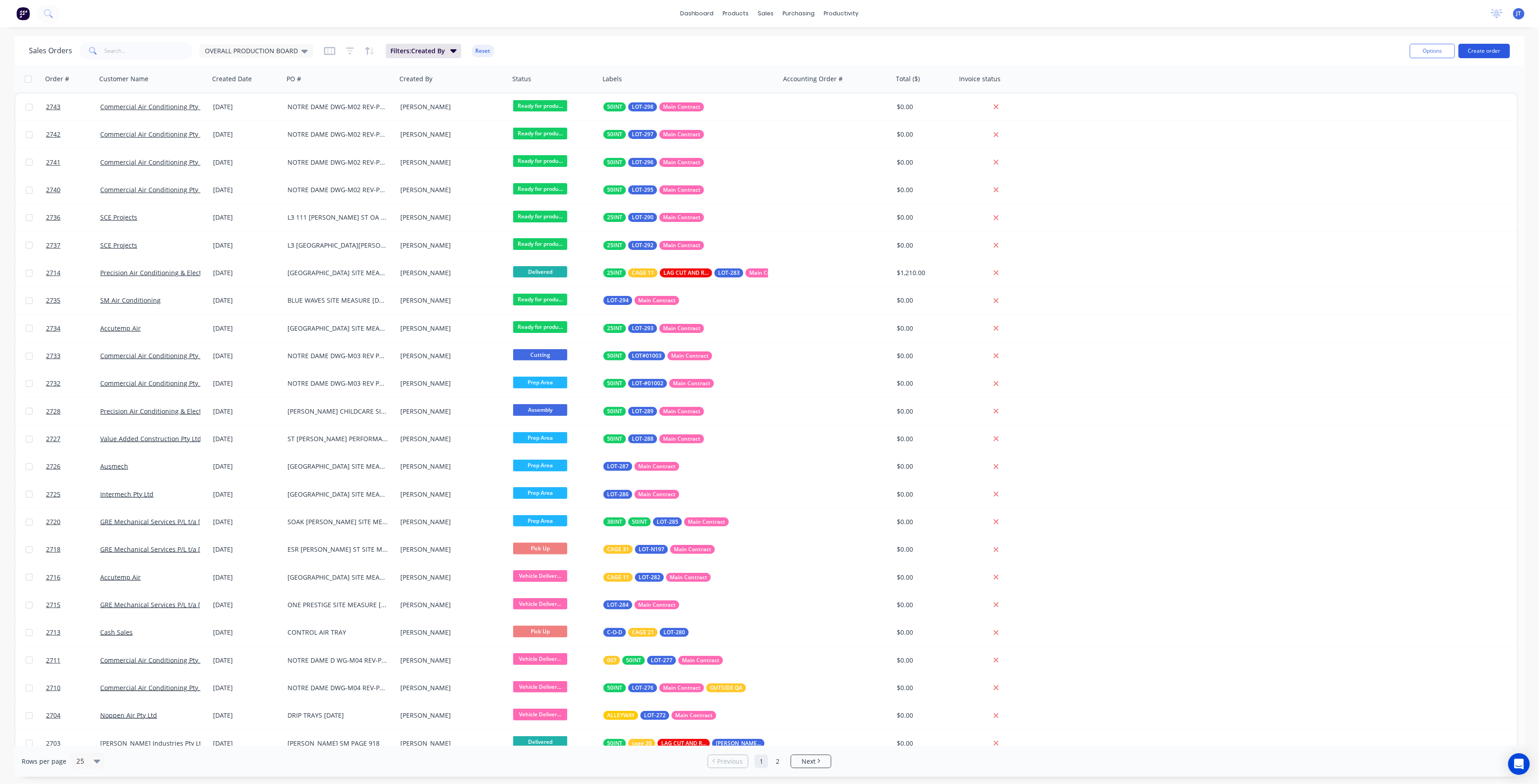
click at [1485, 51] on button "Create order" at bounding box center [1485, 51] width 51 height 14
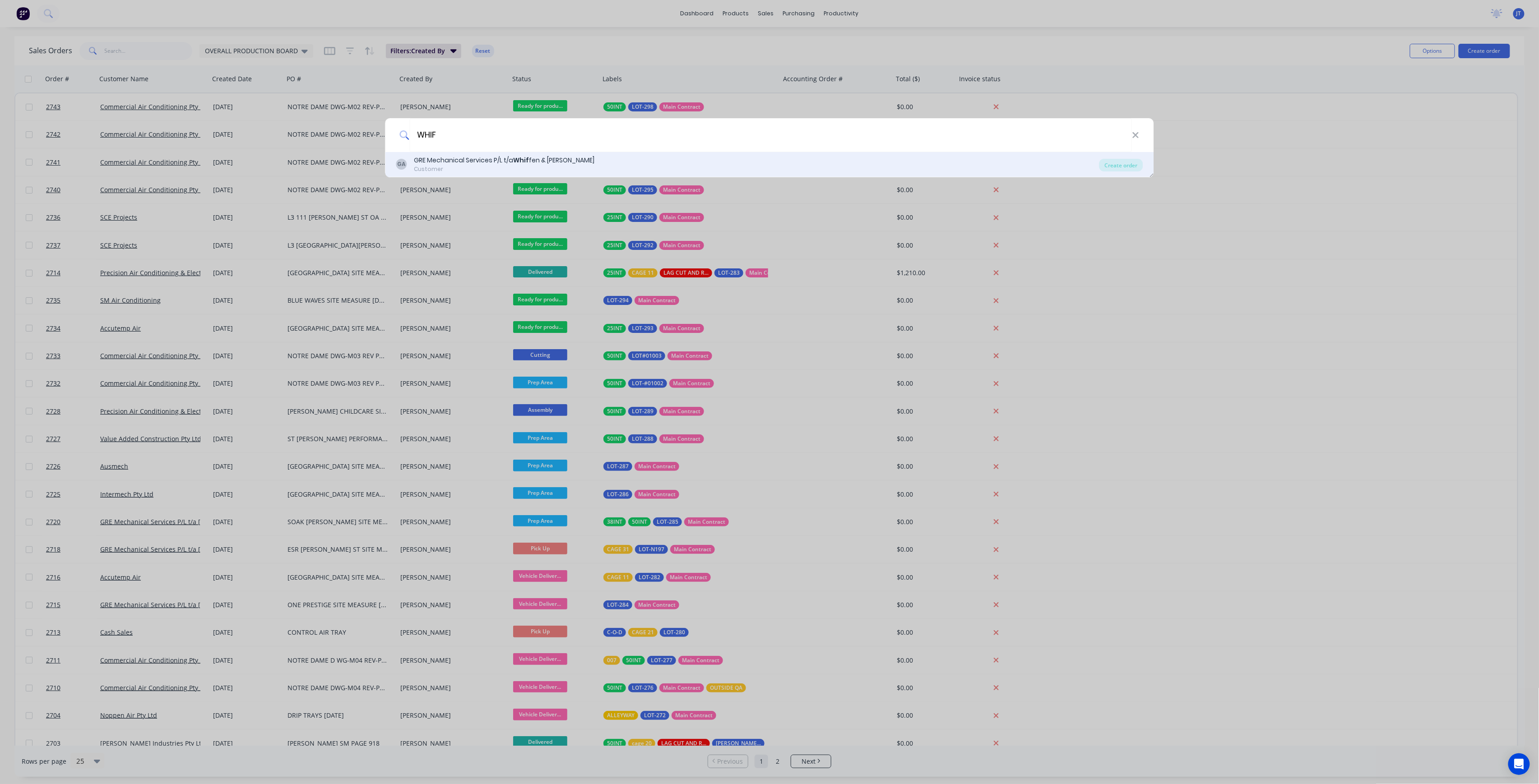
type input "WHIF"
click at [928, 163] on div "GA GRE Mechanical Services P/L t/a Whif fen & Andrews Customer" at bounding box center [747, 164] width 703 height 17
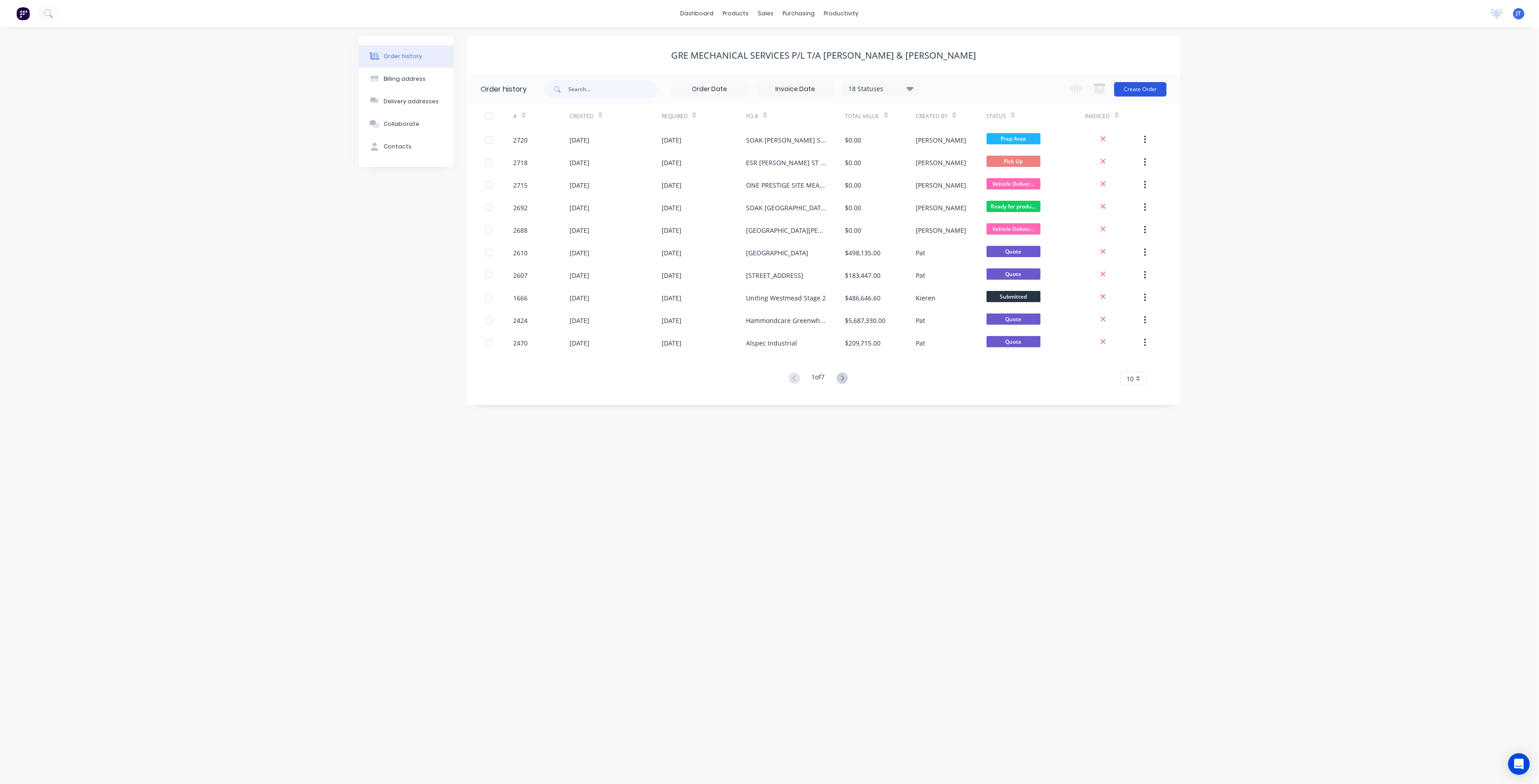
click at [1152, 88] on button "Create Order" at bounding box center [1141, 89] width 53 height 14
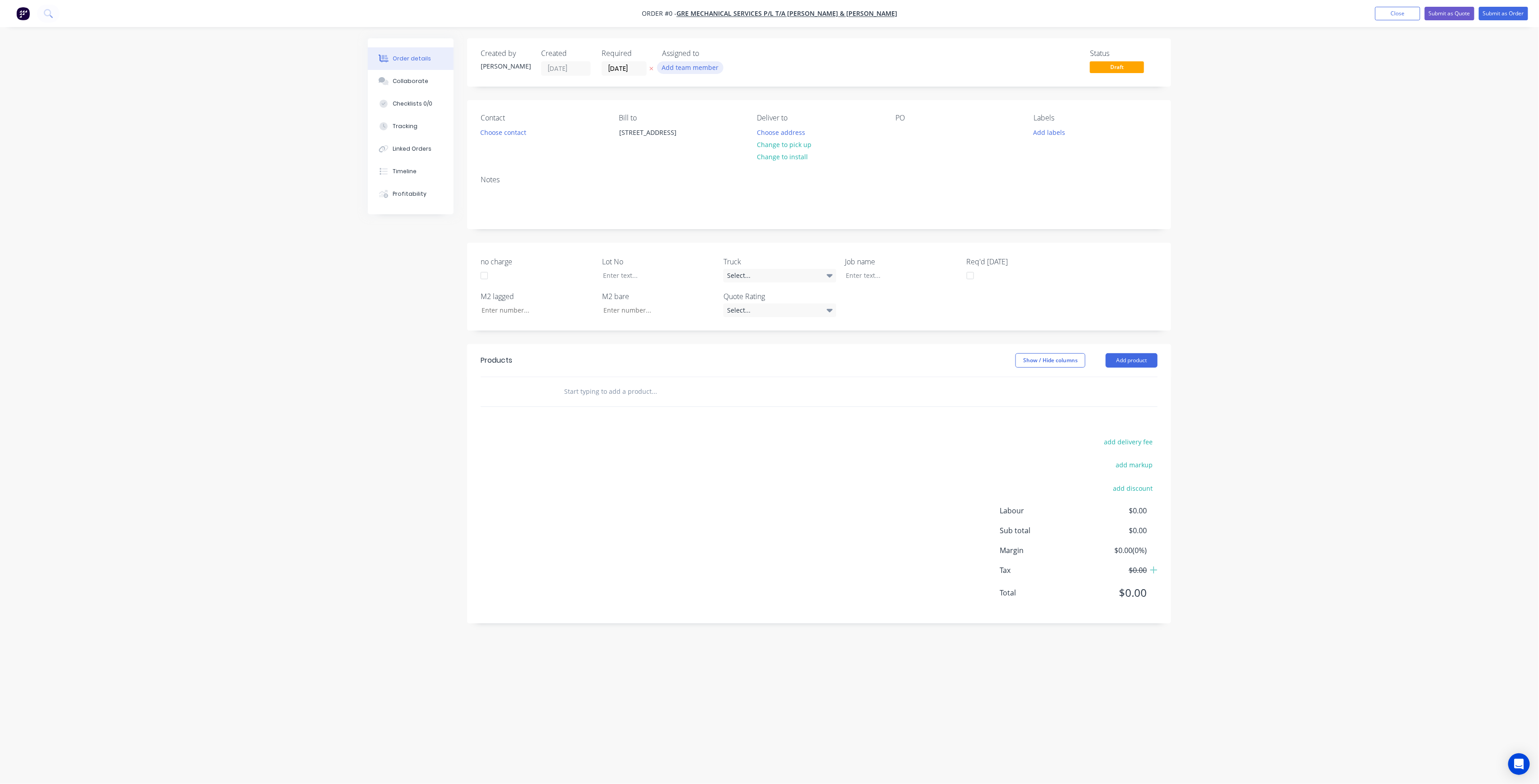
click at [678, 72] on button "Add team member" at bounding box center [690, 67] width 66 height 12
click at [719, 120] on div "[PERSON_NAME] (You)" at bounding box center [735, 118] width 90 height 10
click at [735, 172] on button "[PERSON_NAME]" at bounding box center [730, 181] width 136 height 18
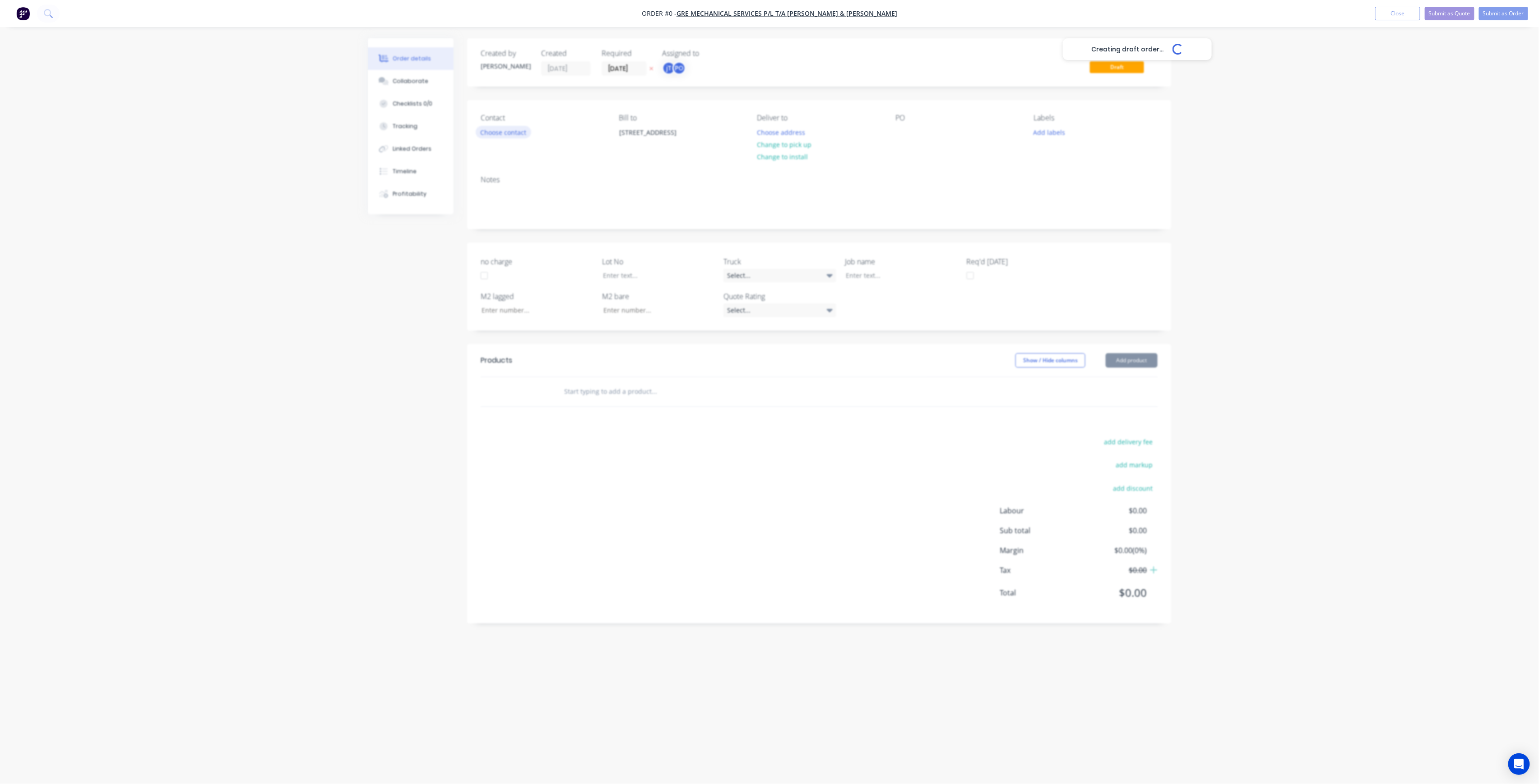
click at [496, 136] on div "Creating draft order... Loading... Order details Collaborate Checklists 0/0 Tra…" at bounding box center [770, 374] width 821 height 673
click at [511, 132] on button "Choose contact" at bounding box center [503, 132] width 56 height 12
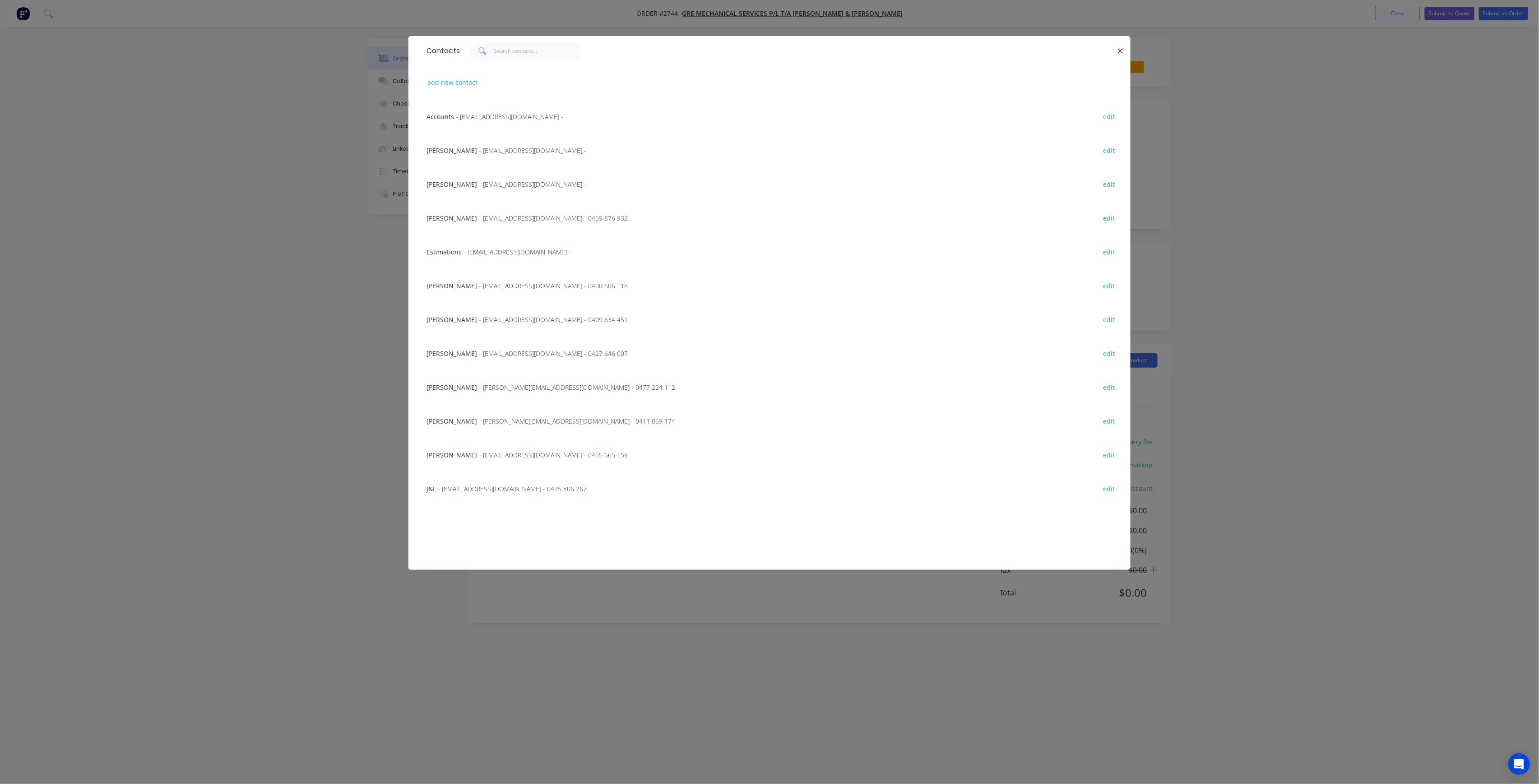
click at [265, 276] on div "Contacts add new contact Accounts - admin@whiffenandandrews.com.au - edit Matth…" at bounding box center [770, 392] width 1539 height 784
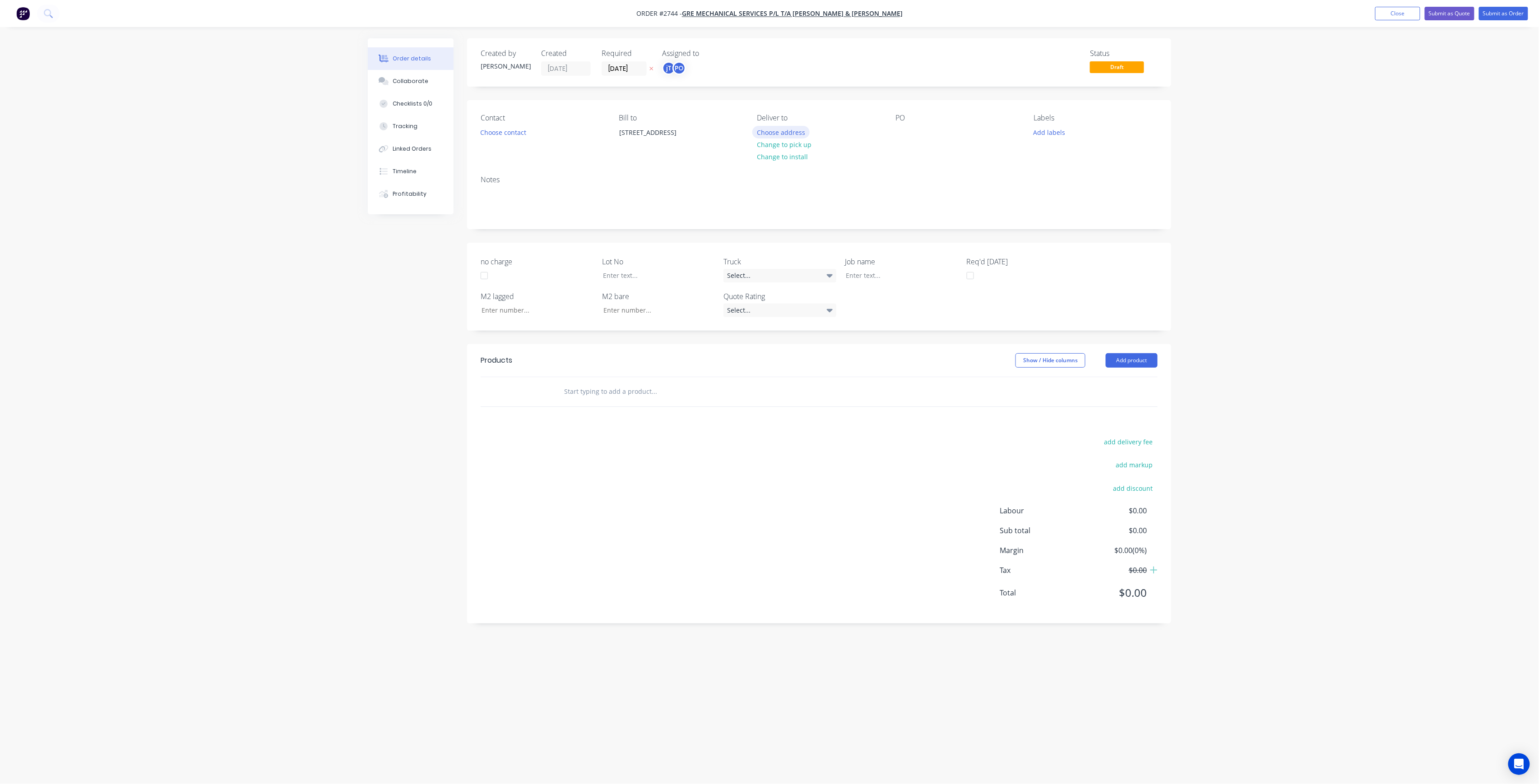
click at [796, 127] on button "Choose address" at bounding box center [781, 132] width 58 height 12
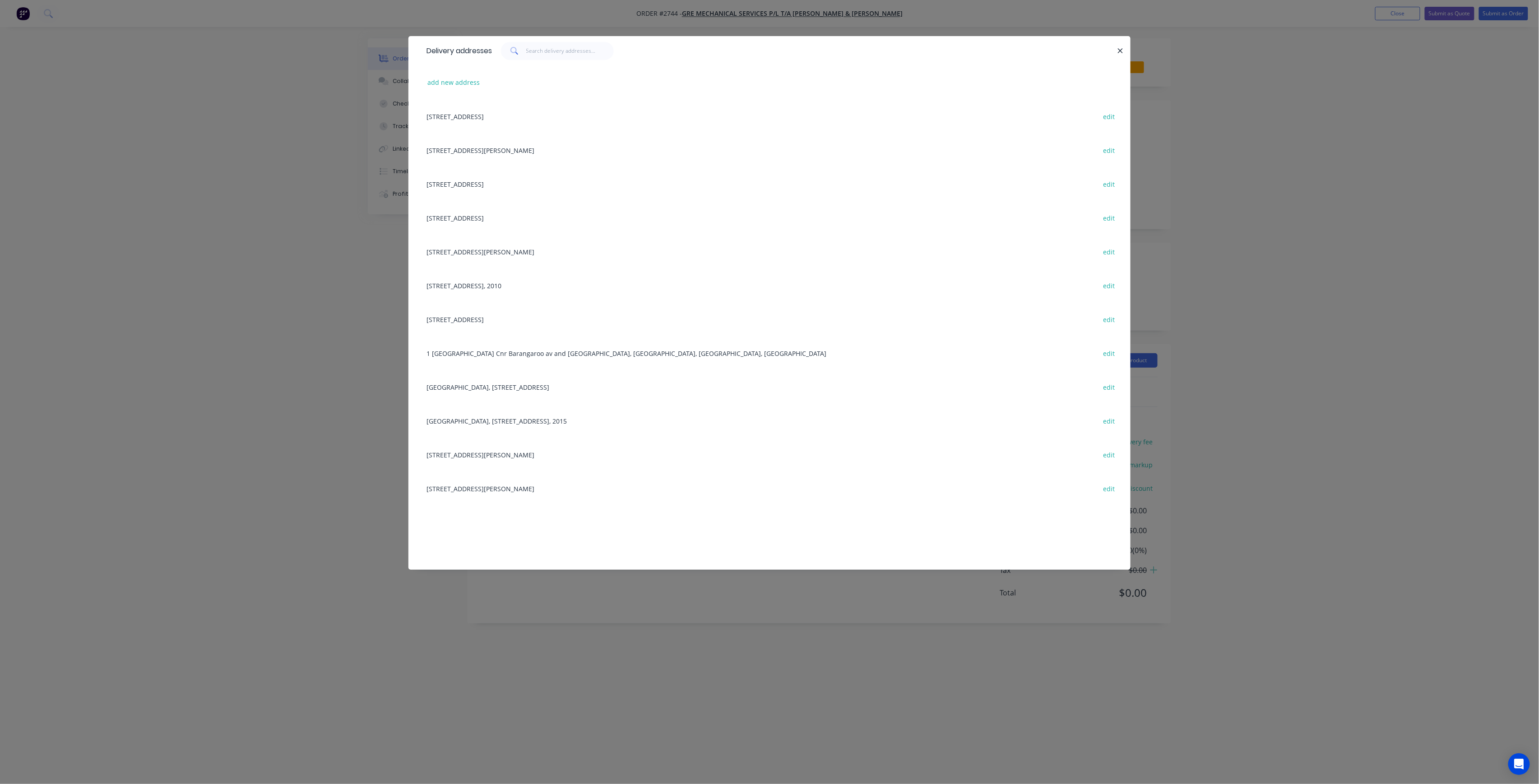
click at [519, 149] on div "88-94 Eleby ST, Bondi Junction, New South Wales, Australia, 2022 edit" at bounding box center [769, 150] width 695 height 34
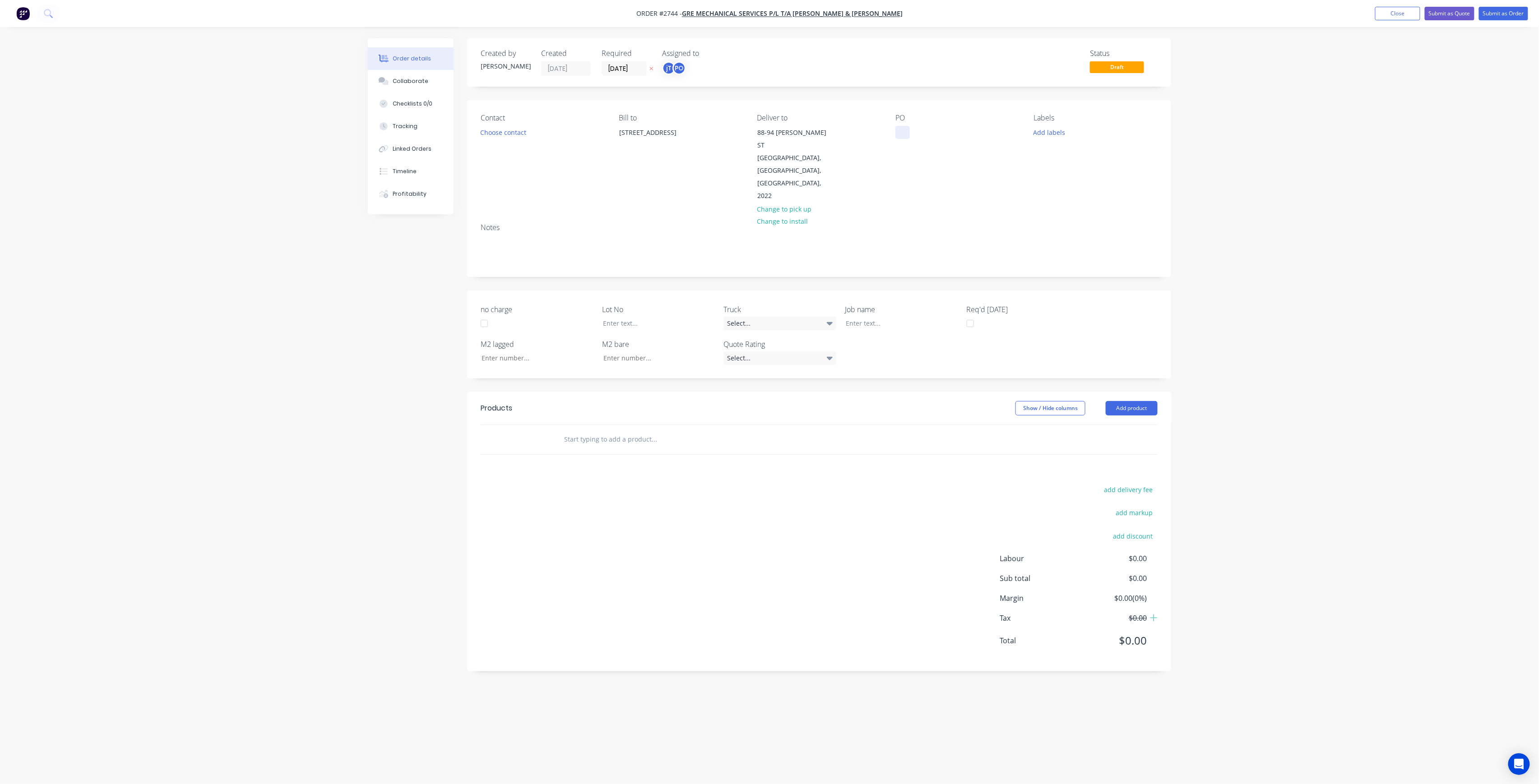
click at [897, 132] on div at bounding box center [903, 133] width 14 height 13
click at [922, 150] on div "SOAK BONDI B-H DWG-M100 REV-E RUN D01-09-25" at bounding box center [937, 142] width 84 height 32
click at [1058, 129] on button "Add labels" at bounding box center [1049, 132] width 41 height 12
click at [1090, 190] on button "Create new label" at bounding box center [1102, 186] width 117 height 14
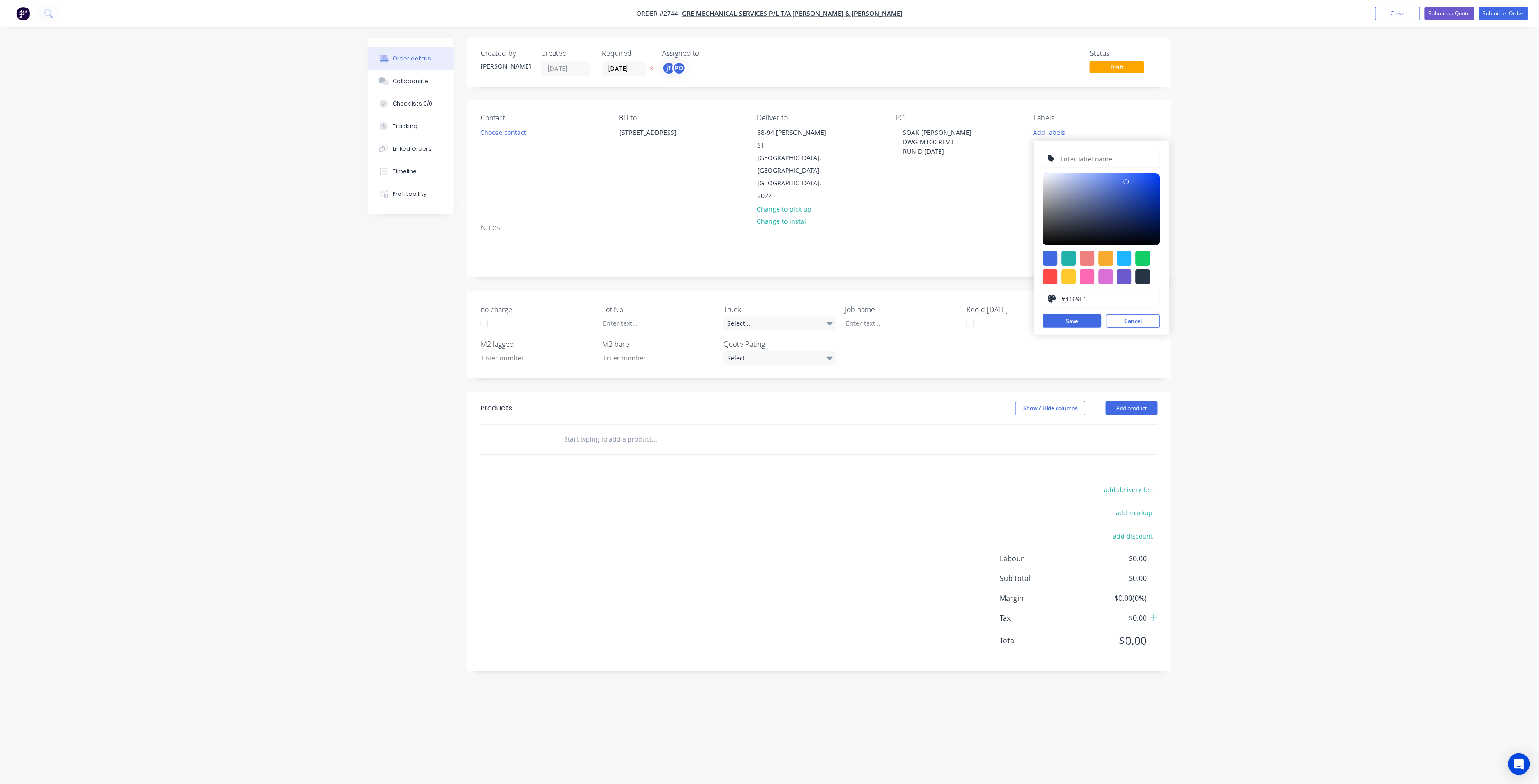
click at [1092, 163] on input "text" at bounding box center [1107, 159] width 96 height 17
type input "LOT-299"
click at [1078, 325] on button "Save" at bounding box center [1072, 321] width 59 height 14
click at [1138, 323] on button "Cancel" at bounding box center [1133, 321] width 54 height 14
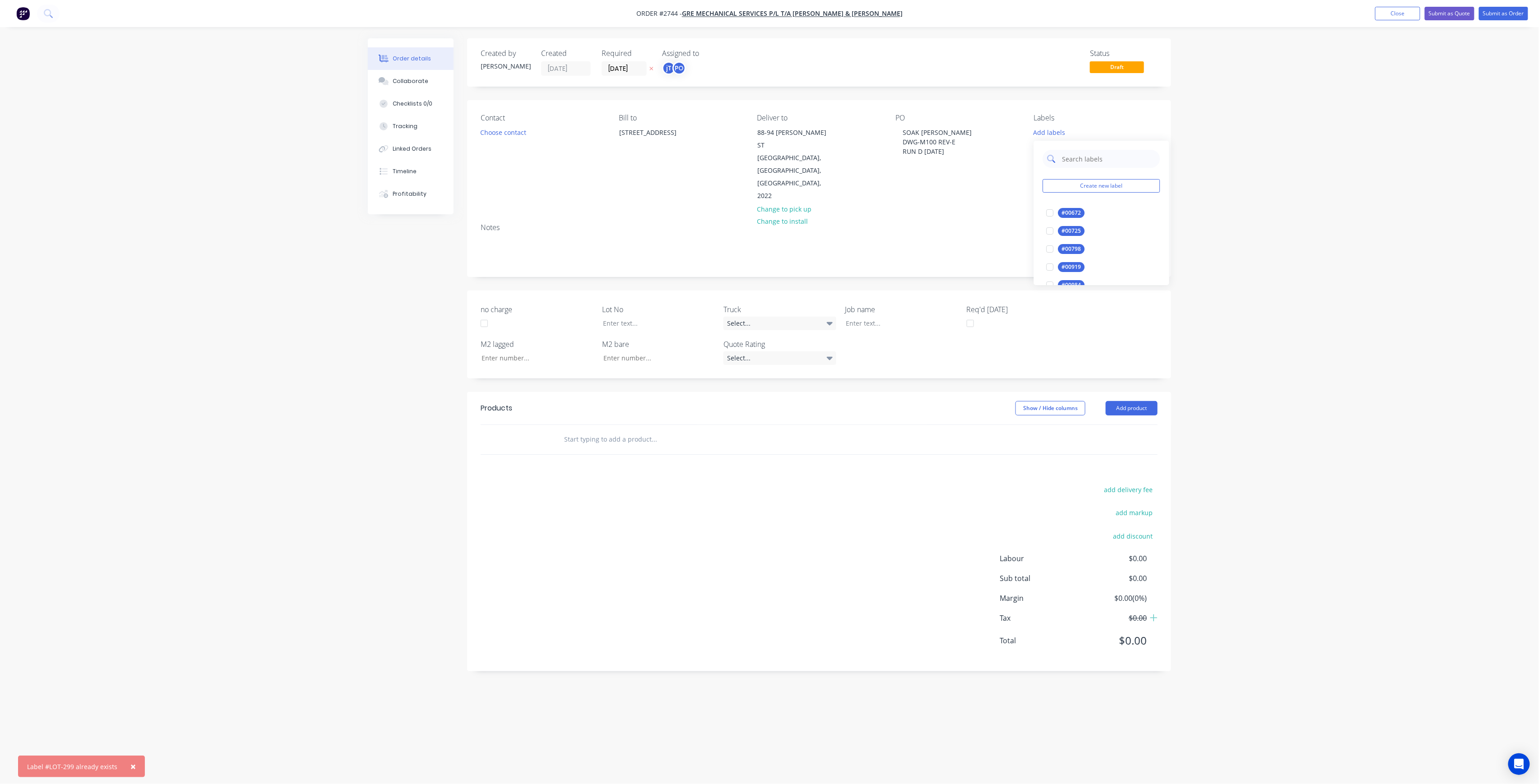
click at [1104, 150] on input "text" at bounding box center [1109, 159] width 94 height 18
type input "R"
click at [1071, 210] on div "LOT-299" at bounding box center [1072, 213] width 29 height 10
click at [1130, 139] on div "LOT-299 Create new label LOT-299 edit" at bounding box center [1102, 182] width 136 height 90
click at [1130, 150] on input "LOT-299" at bounding box center [1109, 155] width 94 height 18
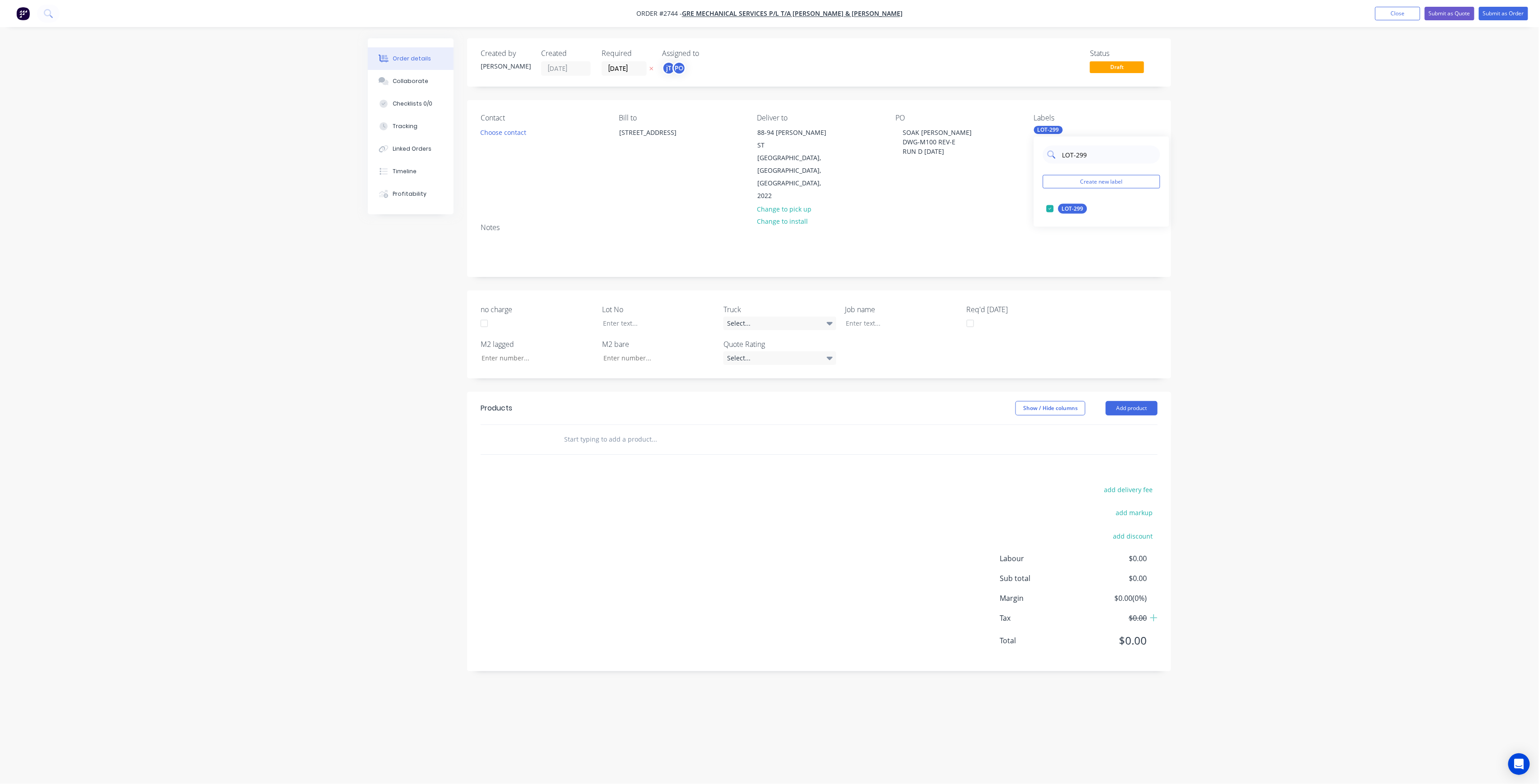
click at [1130, 150] on input "LOT-299" at bounding box center [1109, 155] width 94 height 18
click at [1064, 211] on div "Main Contract" at bounding box center [1080, 208] width 45 height 10
click at [1098, 147] on input "MAIN" at bounding box center [1109, 155] width 94 height 18
click at [1098, 149] on input "MAIN" at bounding box center [1109, 155] width 94 height 18
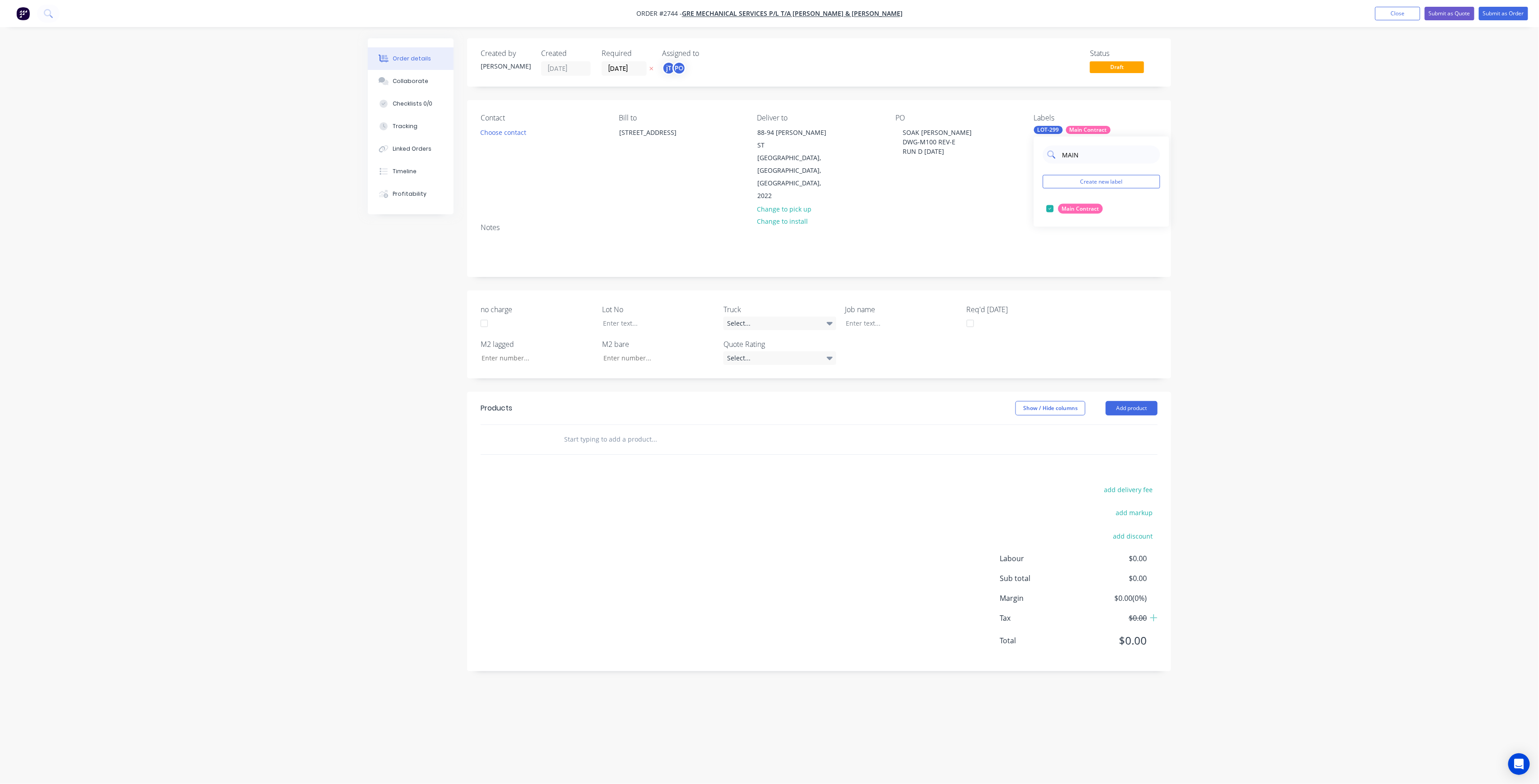
click at [1098, 149] on input "MAIN" at bounding box center [1109, 155] width 94 height 18
type input "50"
click at [1080, 210] on div "50 VAPASTOP" at bounding box center [1079, 208] width 42 height 10
click at [1232, 201] on div "Order details Collaborate Checklists 0/0 Tracking Linked Orders Timeline Profit…" at bounding box center [770, 392] width 1539 height 784
click at [857, 316] on div at bounding box center [895, 323] width 113 height 13
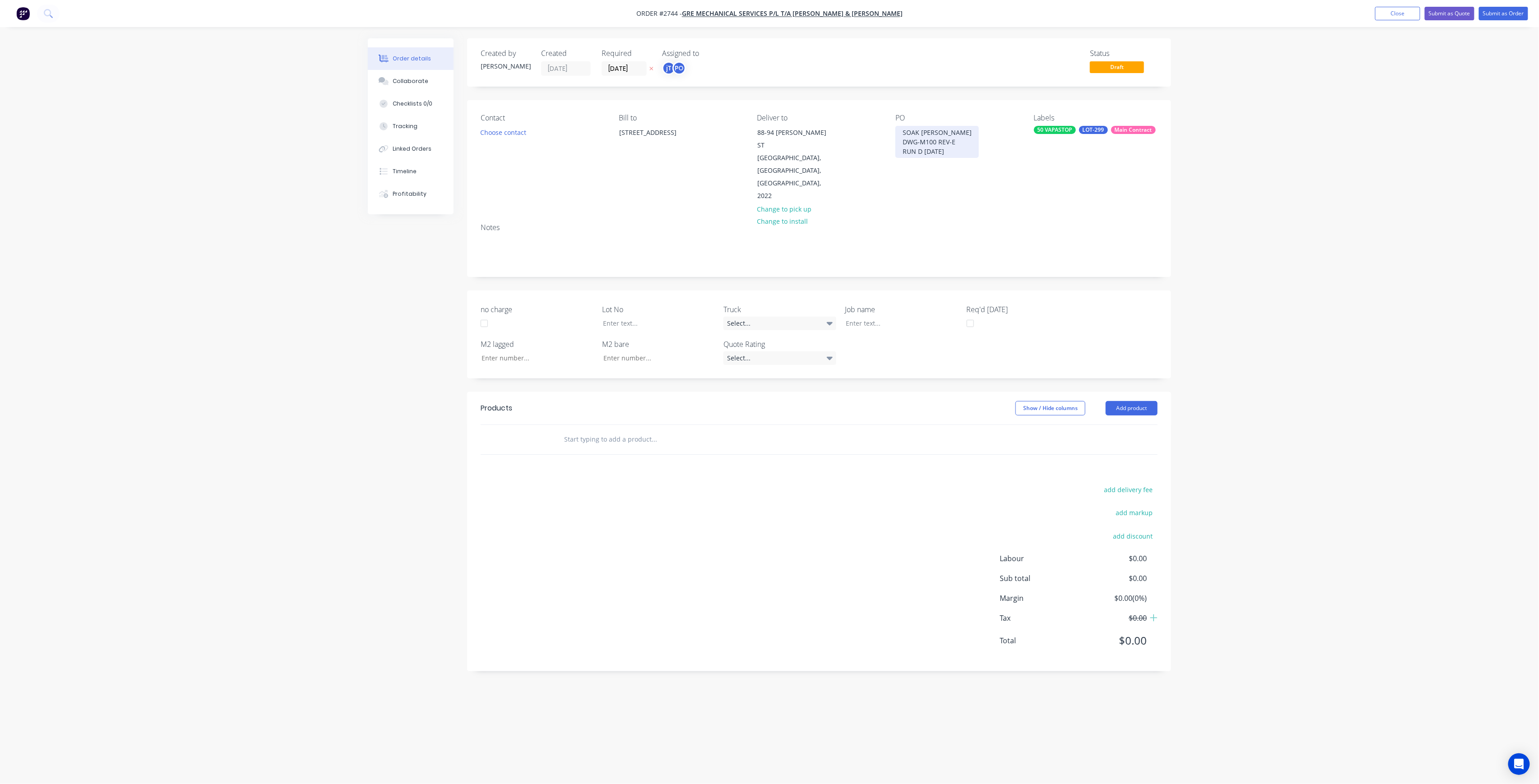
drag, startPoint x: 951, startPoint y: 150, endPoint x: 859, endPoint y: 113, distance: 99.2
click at [859, 113] on div "Contact Choose contact Bill to 5-6/16 Narabang Way Belrose NSW 2085 Deliver to …" at bounding box center [819, 158] width 704 height 116
copy div "SOAK BONDI B-H DWG-M100 REV-E RUN D 01-09-25"
click at [953, 132] on div "SOAK BONDI B-HDWG-M100 REV-E RUN D 01-09-25" at bounding box center [952, 137] width 113 height 23
click at [957, 141] on div "SOAK BONDI B-H DWG-M100 REV-E RUN D 01-09-25" at bounding box center [951, 137] width 111 height 23
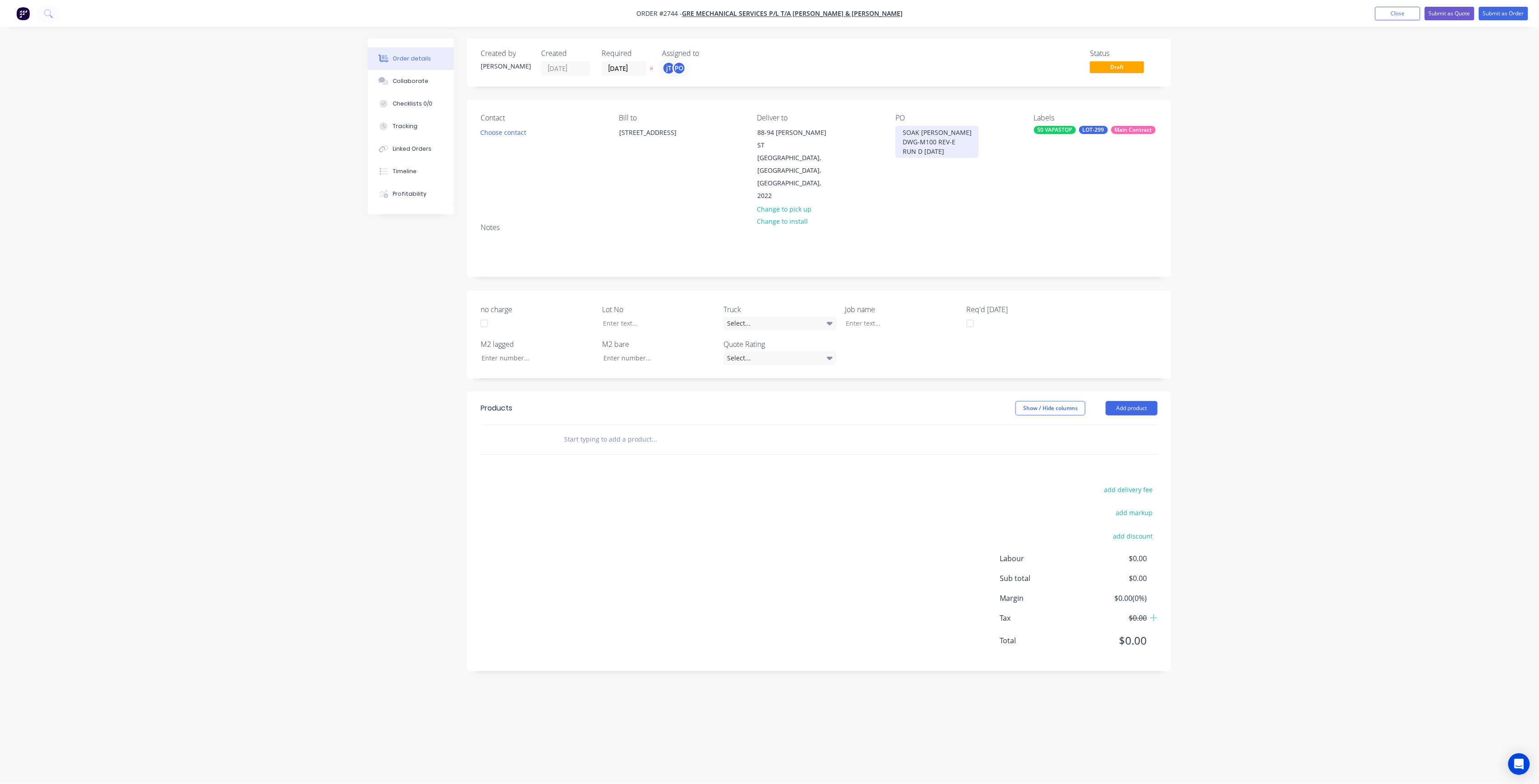
drag, startPoint x: 955, startPoint y: 150, endPoint x: 896, endPoint y: 121, distance: 65.7
click at [896, 121] on div "PO SOAK BONDI B-H DWG-M100 REV-E RUN D 01-09-25" at bounding box center [957, 158] width 124 height 89
copy div "SOAK BONDI B-H DWG-M100 REV-E RUN D 01-09-25"
click at [854, 316] on div at bounding box center [895, 323] width 113 height 13
paste div
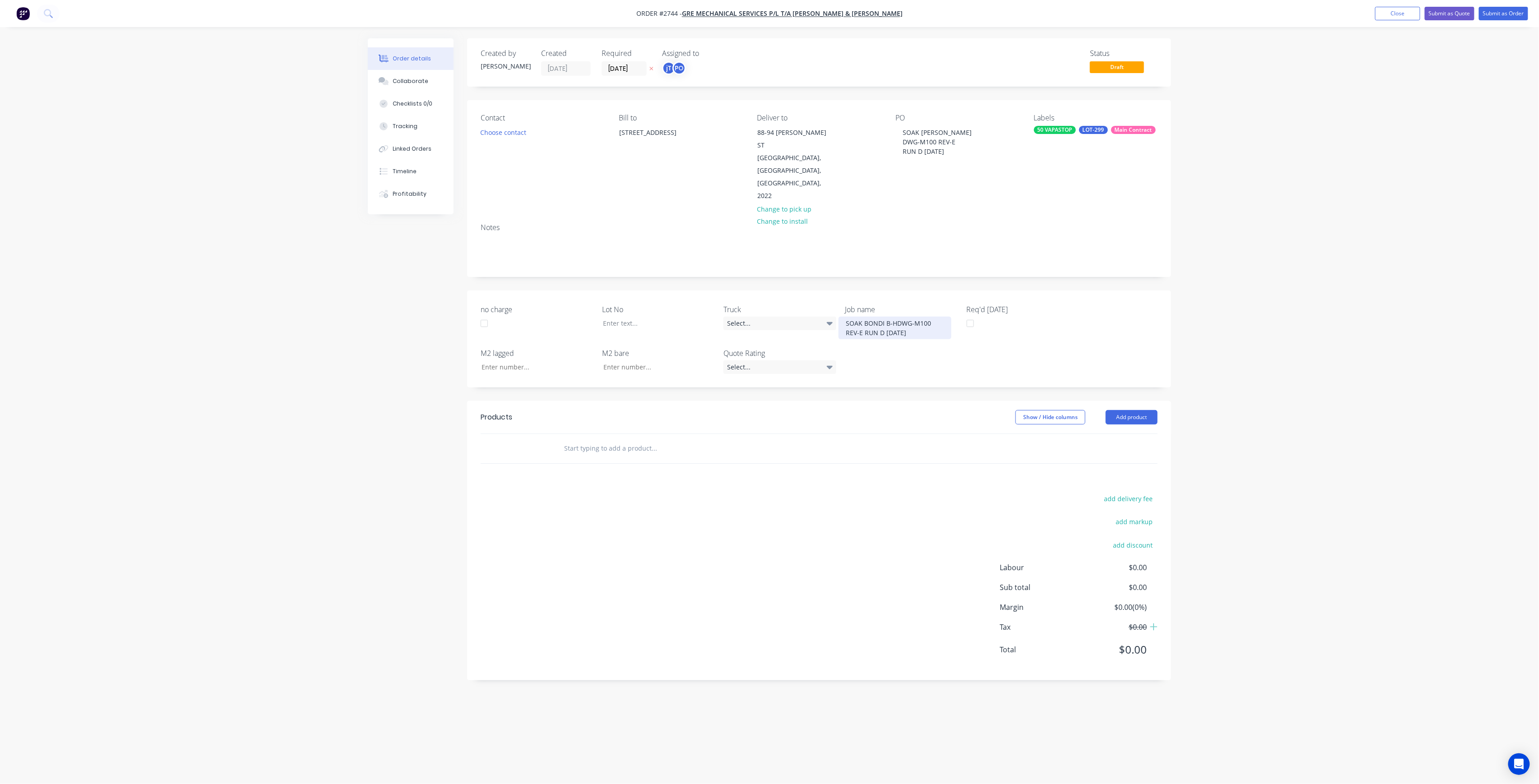
click at [896, 316] on div "SOAK BONDI B-HDWG-M100 REV-E RUN D 01-09-25" at bounding box center [895, 328] width 113 height 23
drag, startPoint x: 901, startPoint y: 306, endPoint x: 912, endPoint y: 305, distance: 11.0
click at [901, 316] on div "SOAK BONDI B-H DWG-M100 REV-E RUN D 01-09-25" at bounding box center [895, 328] width 113 height 23
click at [641, 304] on div "Lot No" at bounding box center [658, 326] width 113 height 45
click at [643, 316] on div at bounding box center [652, 323] width 113 height 13
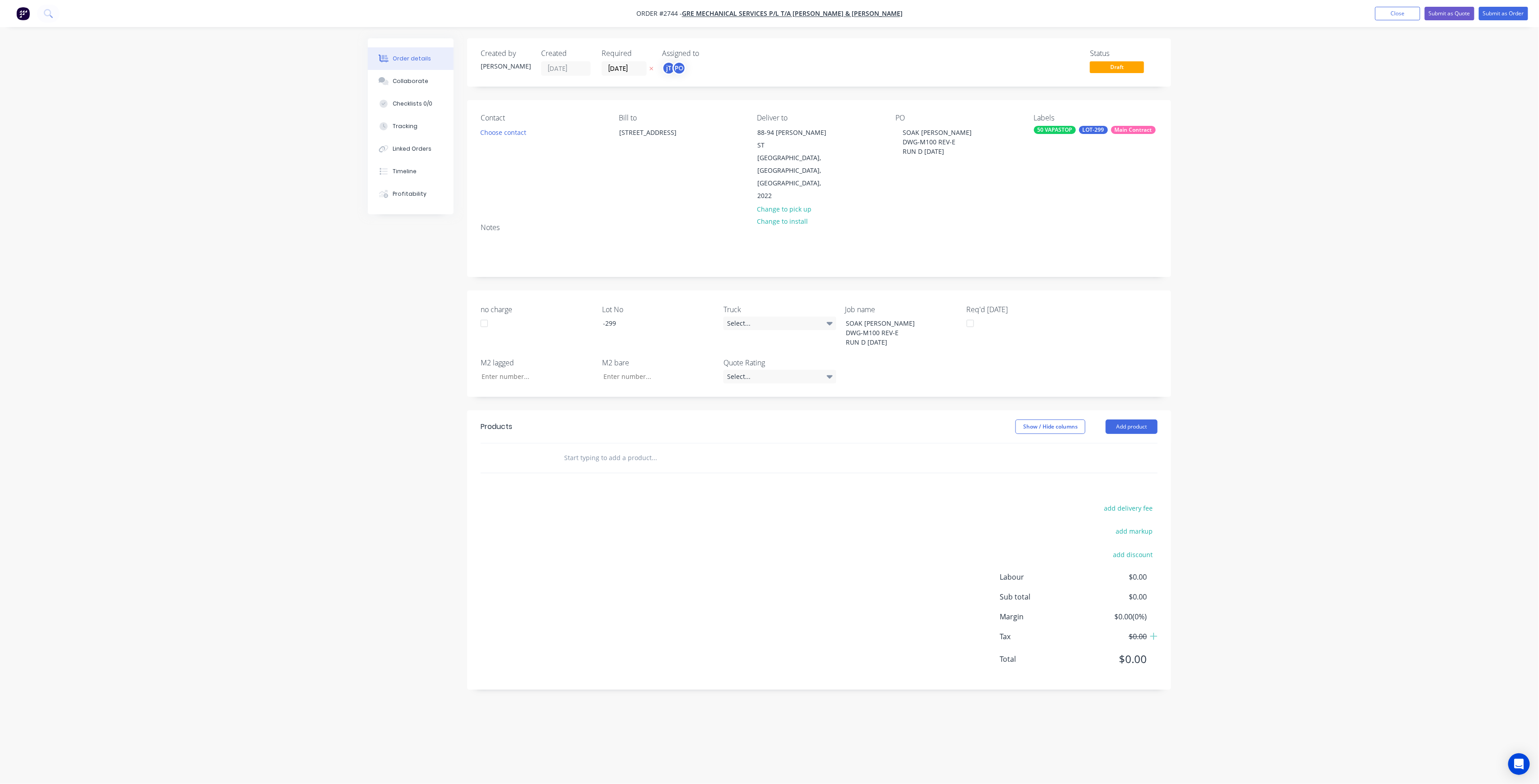
drag, startPoint x: 634, startPoint y: 426, endPoint x: 634, endPoint y: 421, distance: 5.0
click at [634, 449] on input "text" at bounding box center [654, 458] width 180 height 18
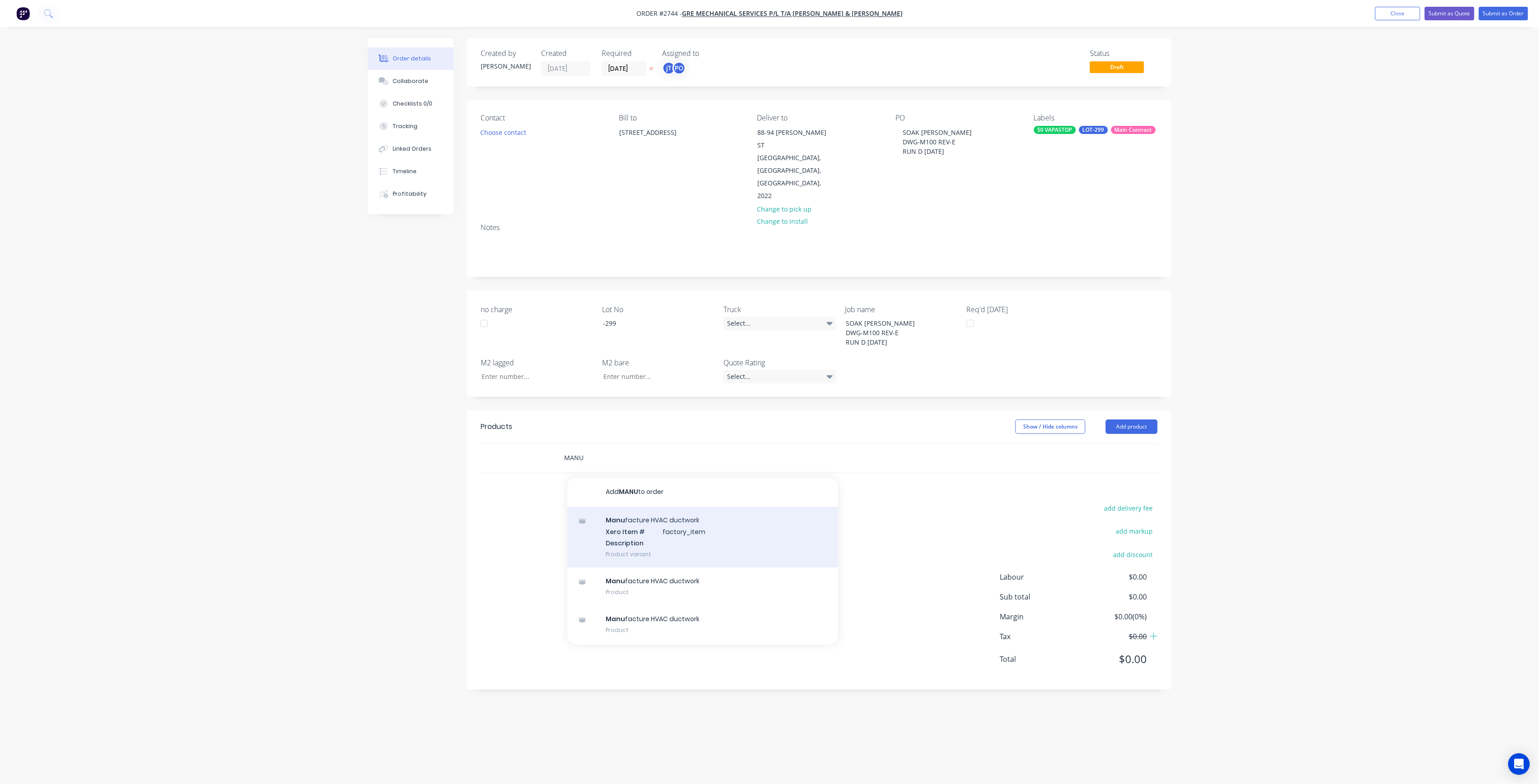
type input "MANU"
click at [636, 506] on div "Manu facture HVAC ductwork Xero Item # factory_item Description Product variant" at bounding box center [703, 537] width 271 height 61
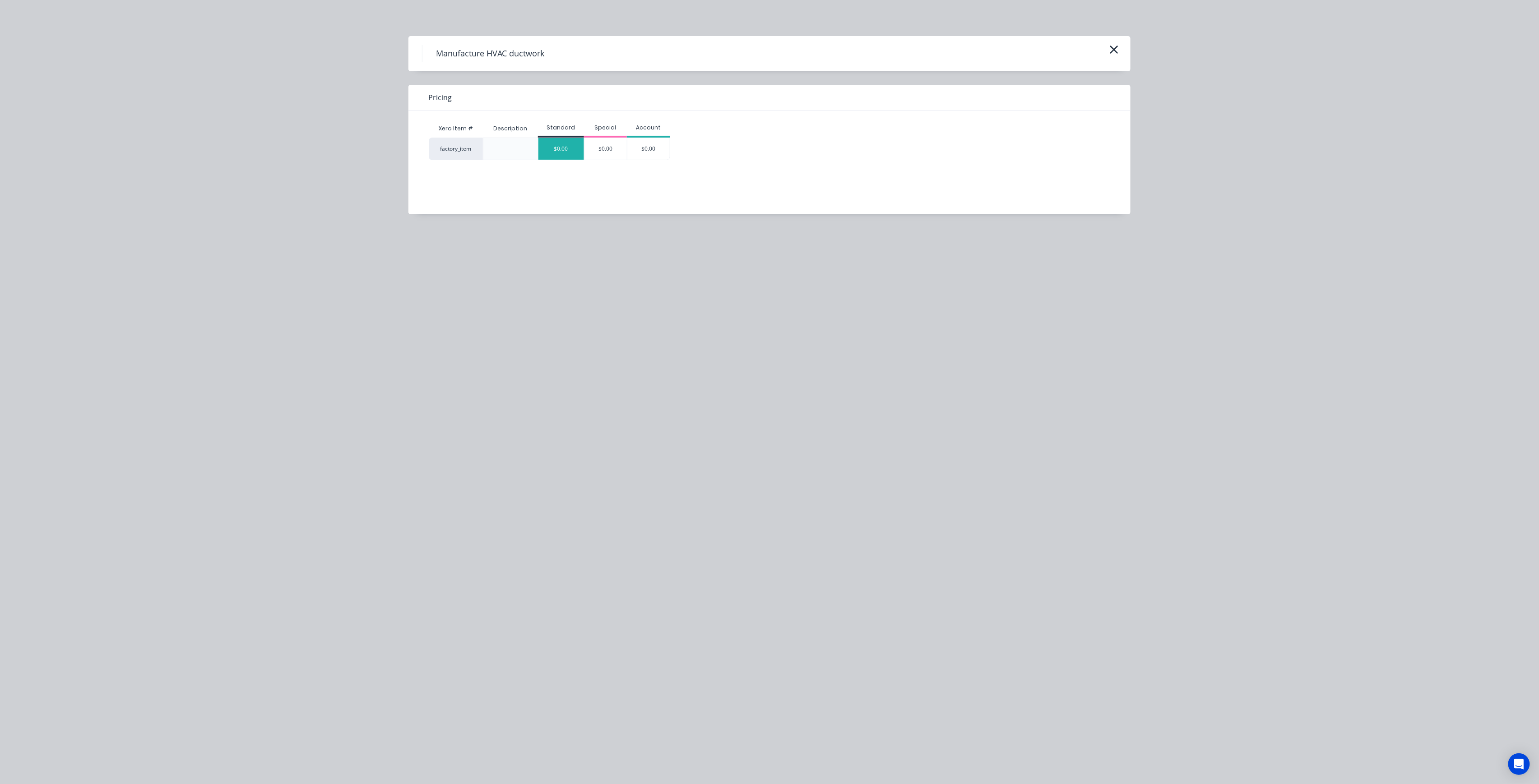
click at [564, 147] on div "$0.00" at bounding box center [561, 149] width 45 height 21
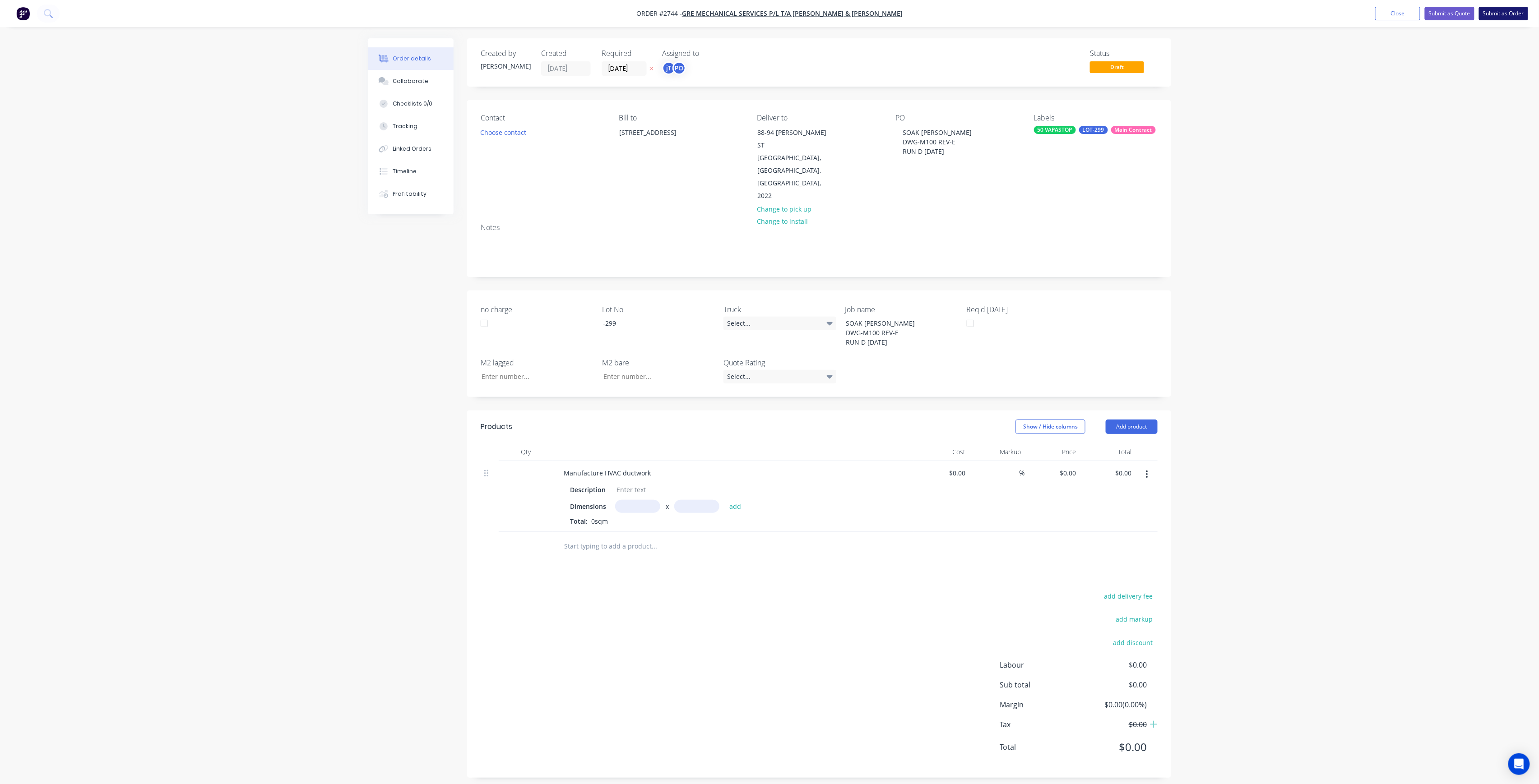
click at [1495, 13] on button "Submit as Order" at bounding box center [1504, 13] width 49 height 14
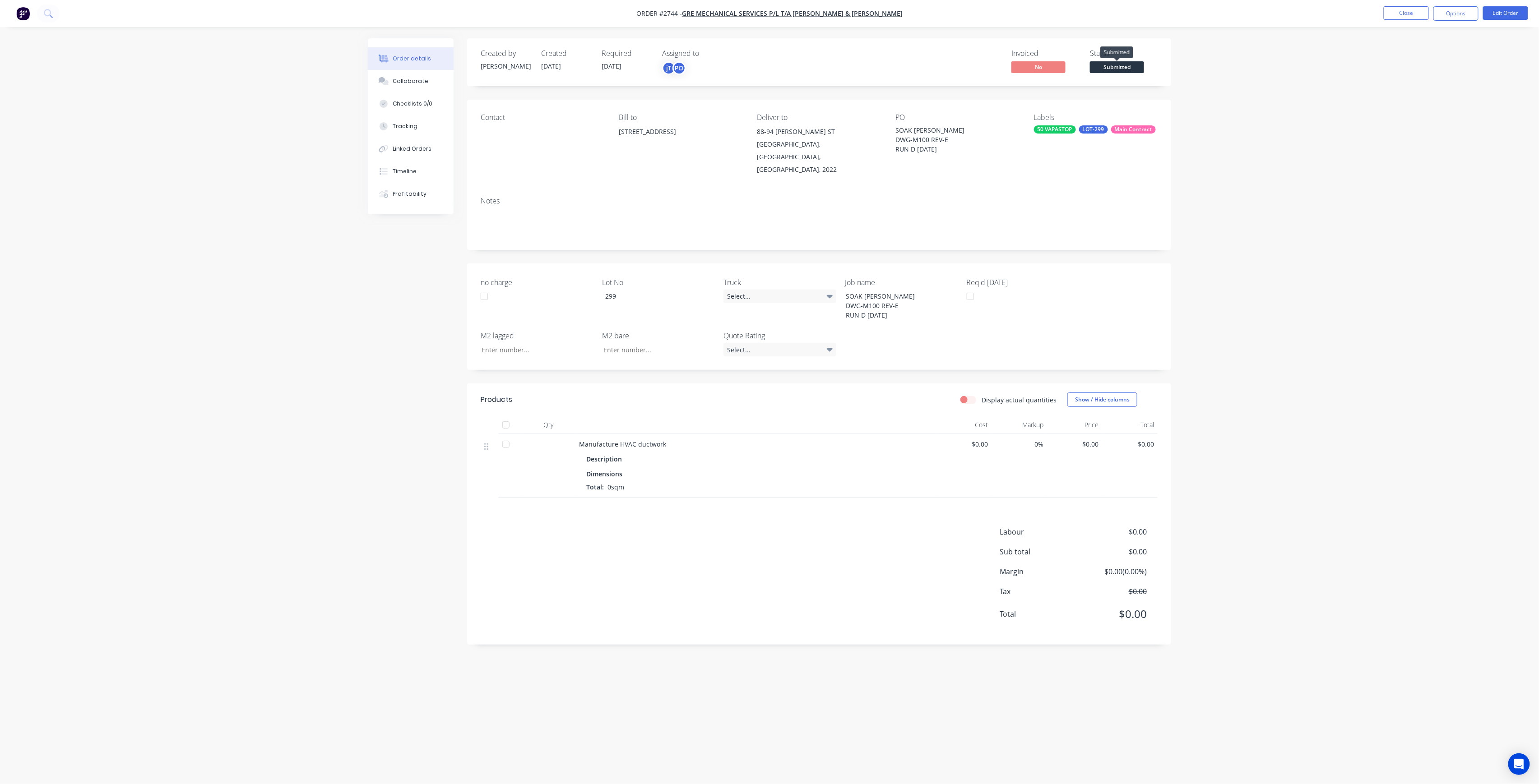
click at [1130, 71] on span "Submitted" at bounding box center [1117, 67] width 54 height 11
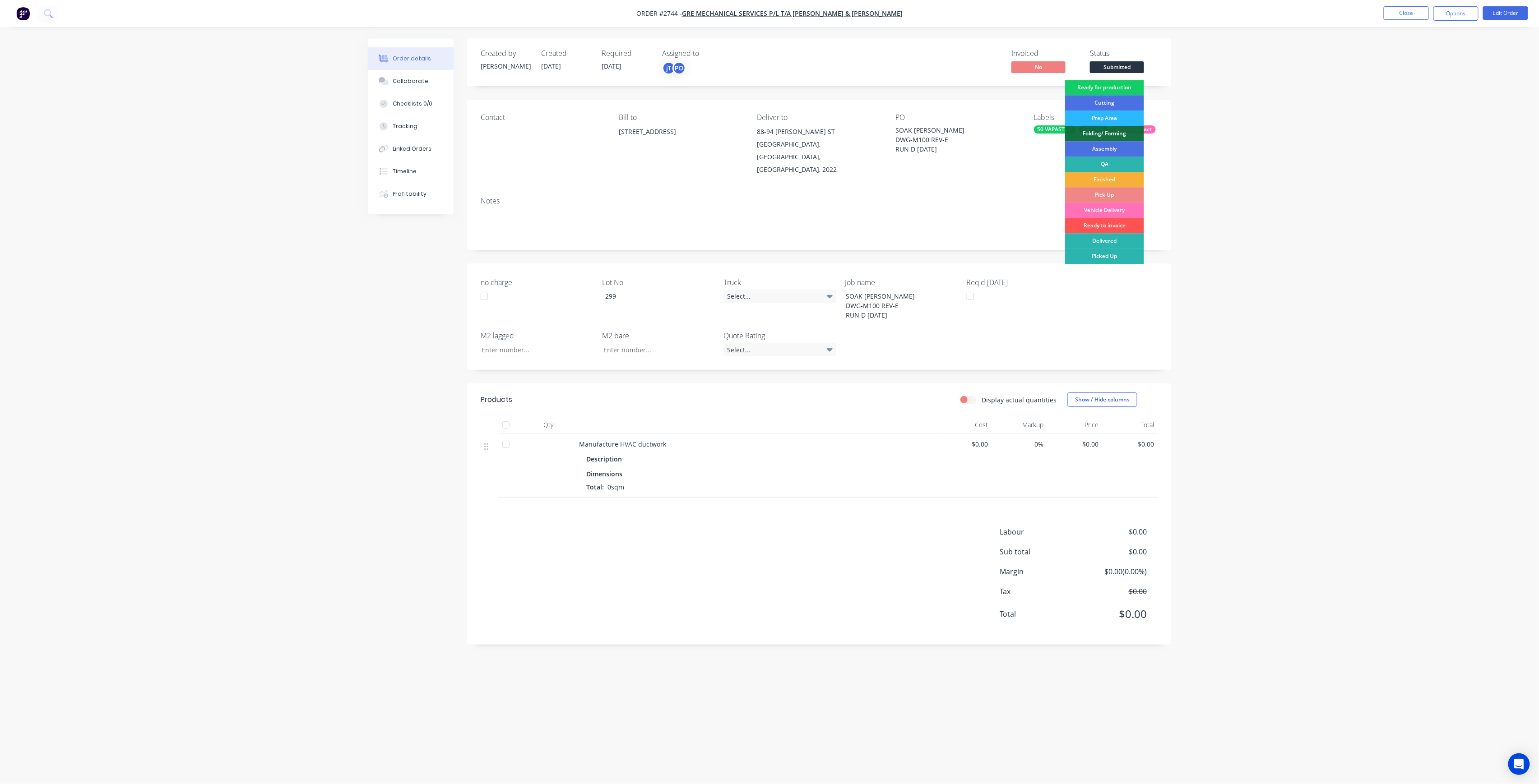
click at [1130, 85] on div "Ready for production" at bounding box center [1105, 88] width 79 height 16
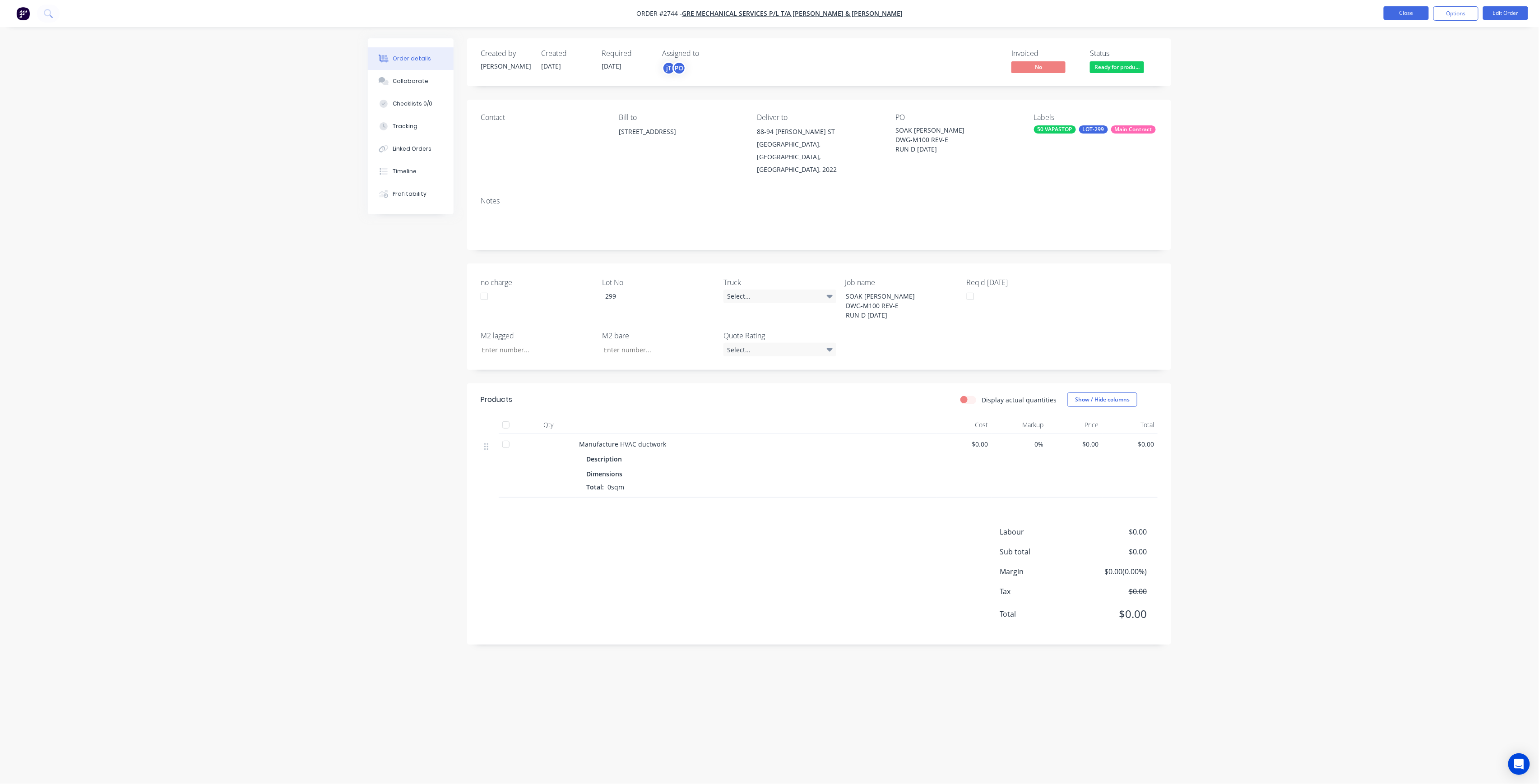
click at [1415, 14] on button "Close" at bounding box center [1406, 13] width 45 height 14
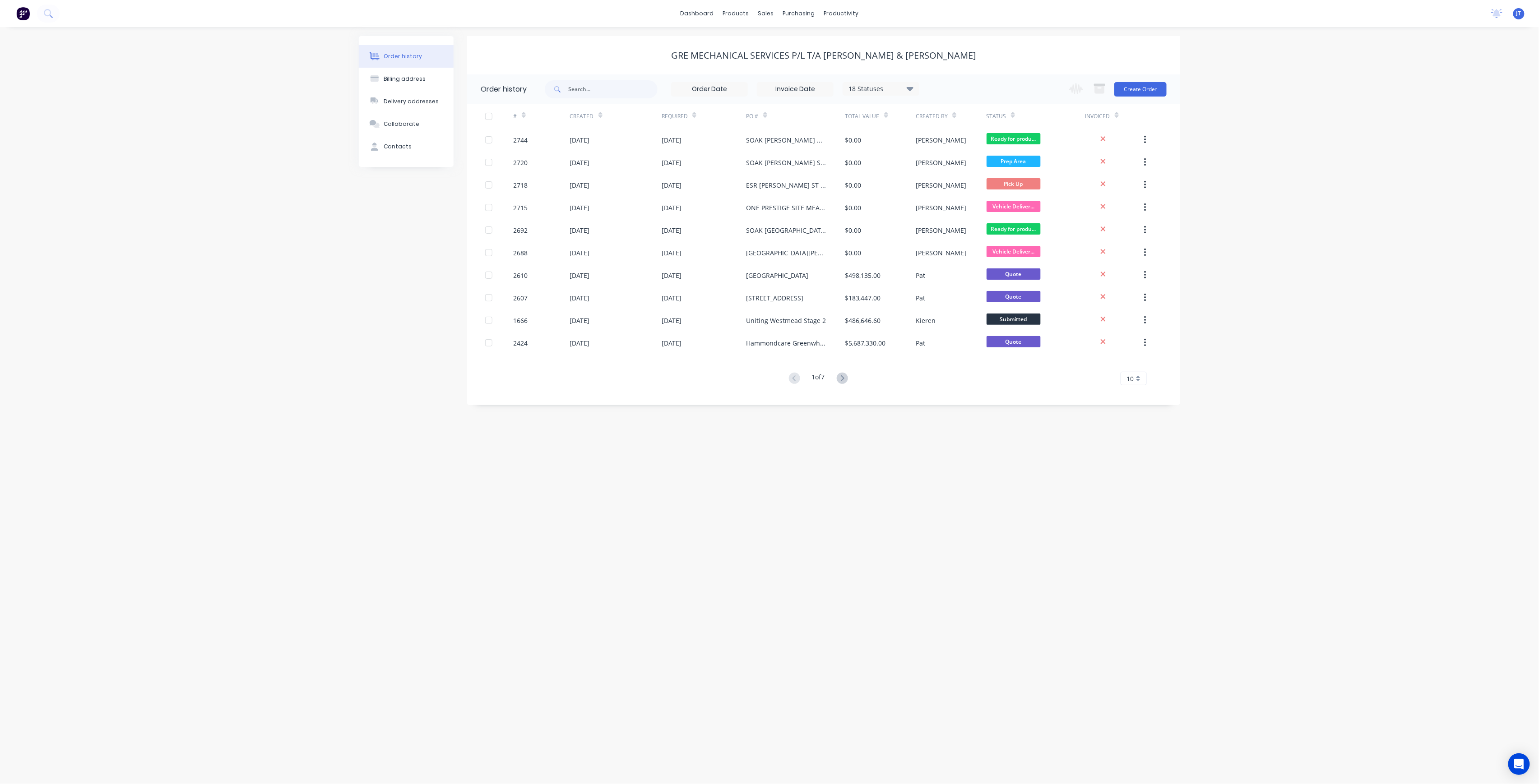
click at [1314, 179] on div "Order history Billing address Delivery addresses Collaborate Contacts GRE Mecha…" at bounding box center [770, 405] width 1539 height 757
click at [1150, 91] on button "Create Order" at bounding box center [1141, 89] width 53 height 14
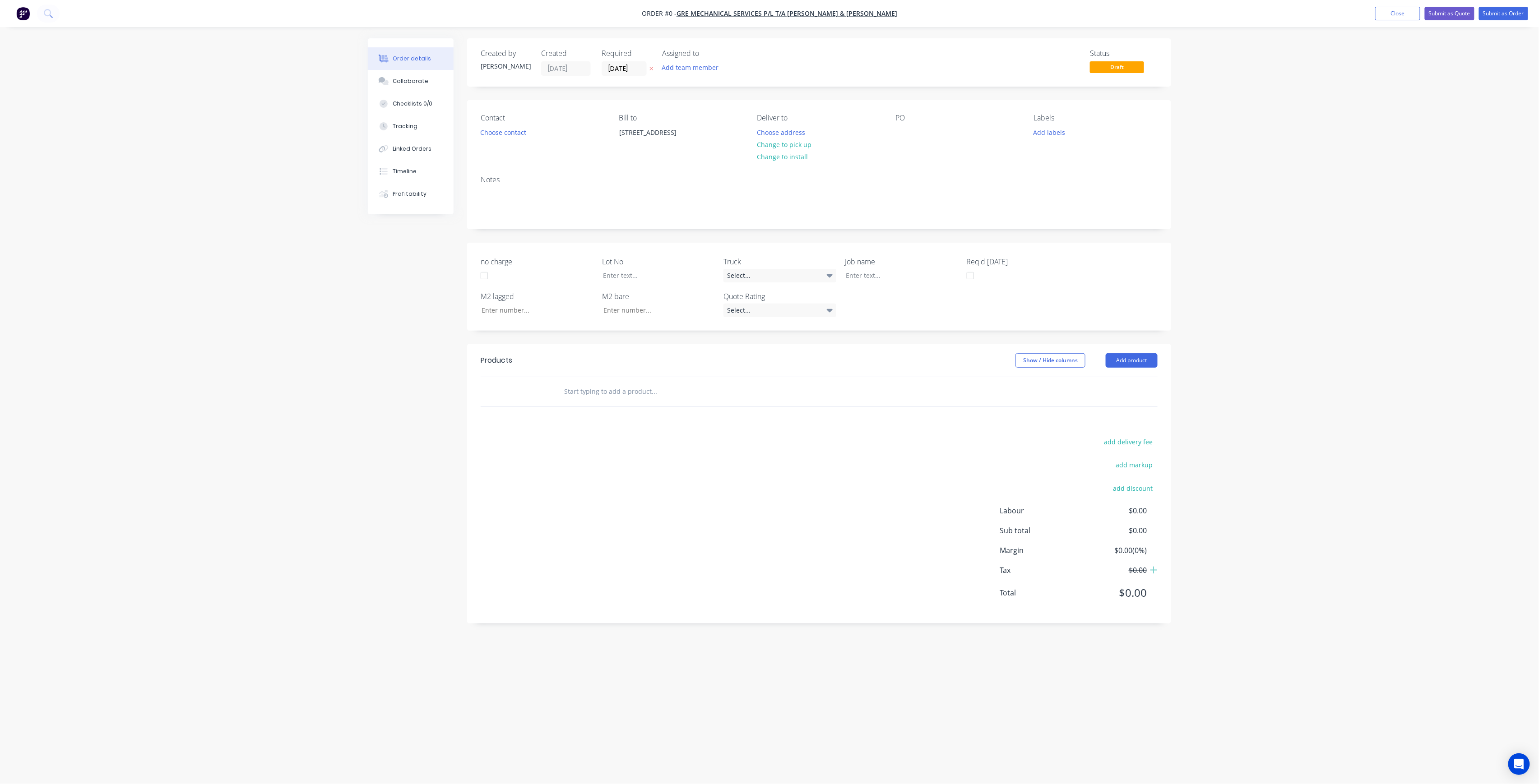
click at [688, 58] on div "Assigned to" at bounding box center [707, 53] width 90 height 8
click at [690, 67] on button "Add team member" at bounding box center [690, 67] width 66 height 12
click at [721, 125] on button "[PERSON_NAME] (You)" at bounding box center [730, 118] width 136 height 18
click at [737, 175] on button "[PERSON_NAME]" at bounding box center [730, 181] width 136 height 18
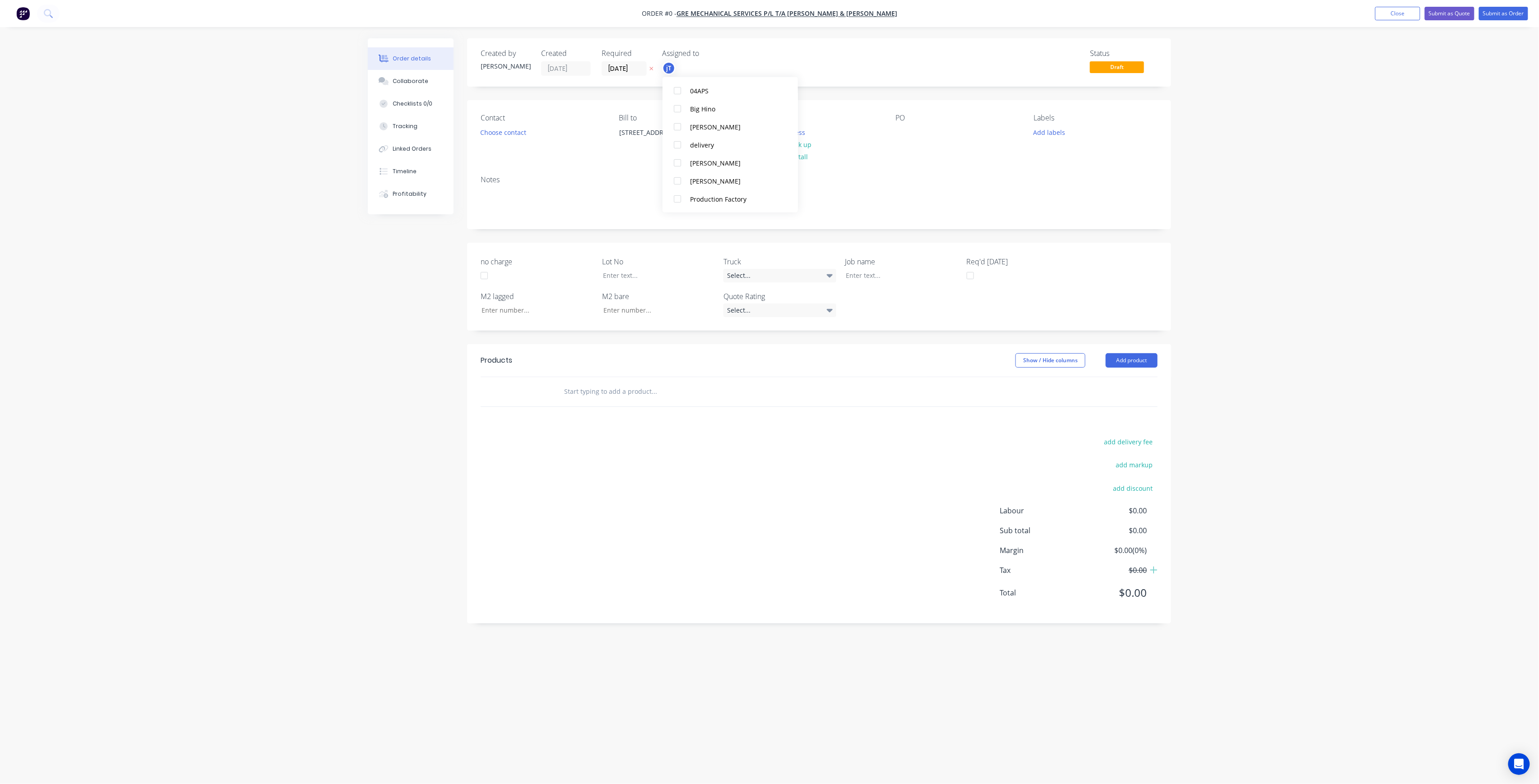
scroll to position [0, 0]
click at [831, 123] on div "Order details Collaborate Checklists 0/0 Tracking Linked Orders Timeline Profit…" at bounding box center [770, 374] width 821 height 673
click at [783, 129] on button "Choose address" at bounding box center [781, 132] width 58 height 12
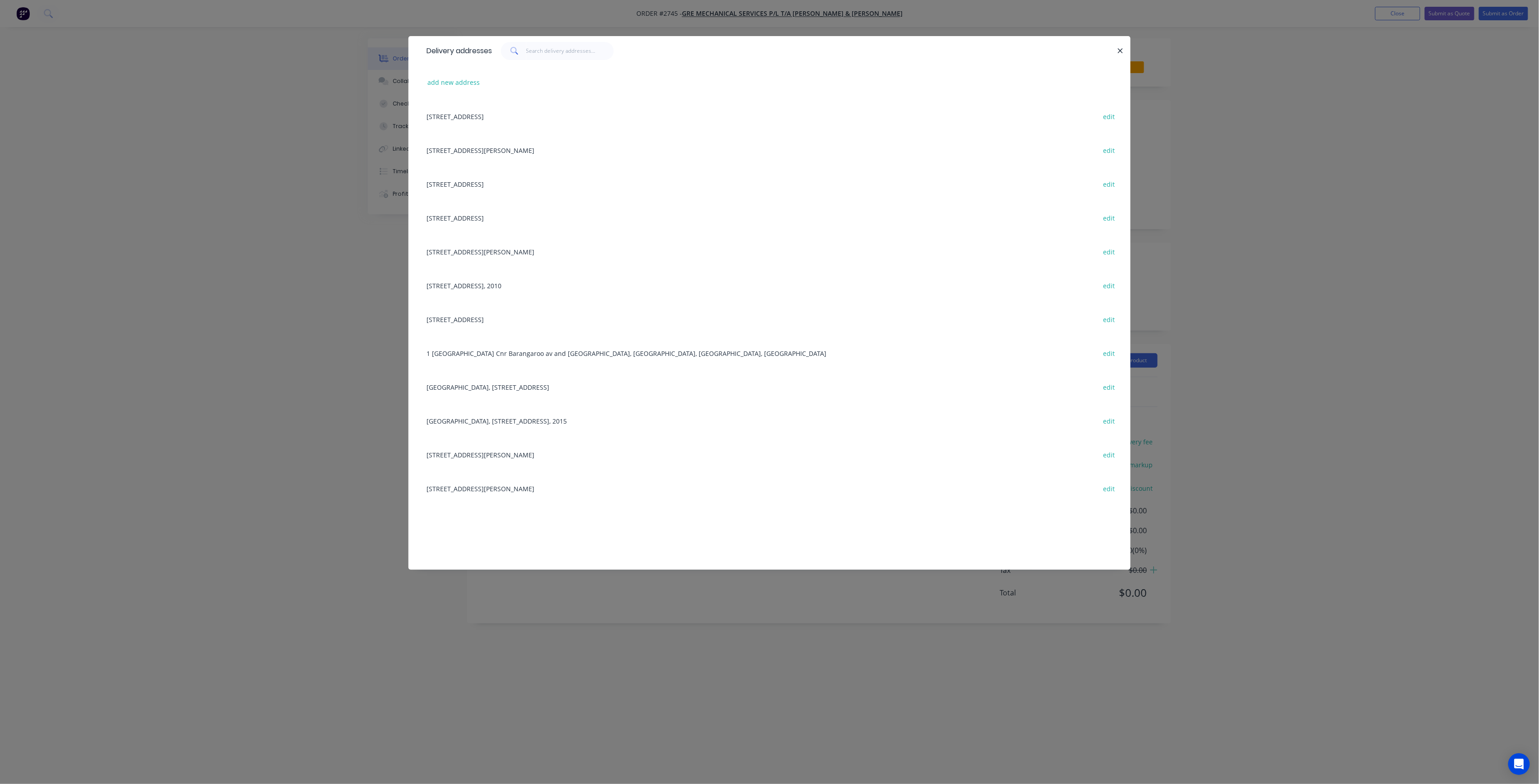
click at [531, 140] on div "88-94 Eleby ST, Bondi Junction, New South Wales, Australia, 2022 edit" at bounding box center [769, 150] width 695 height 34
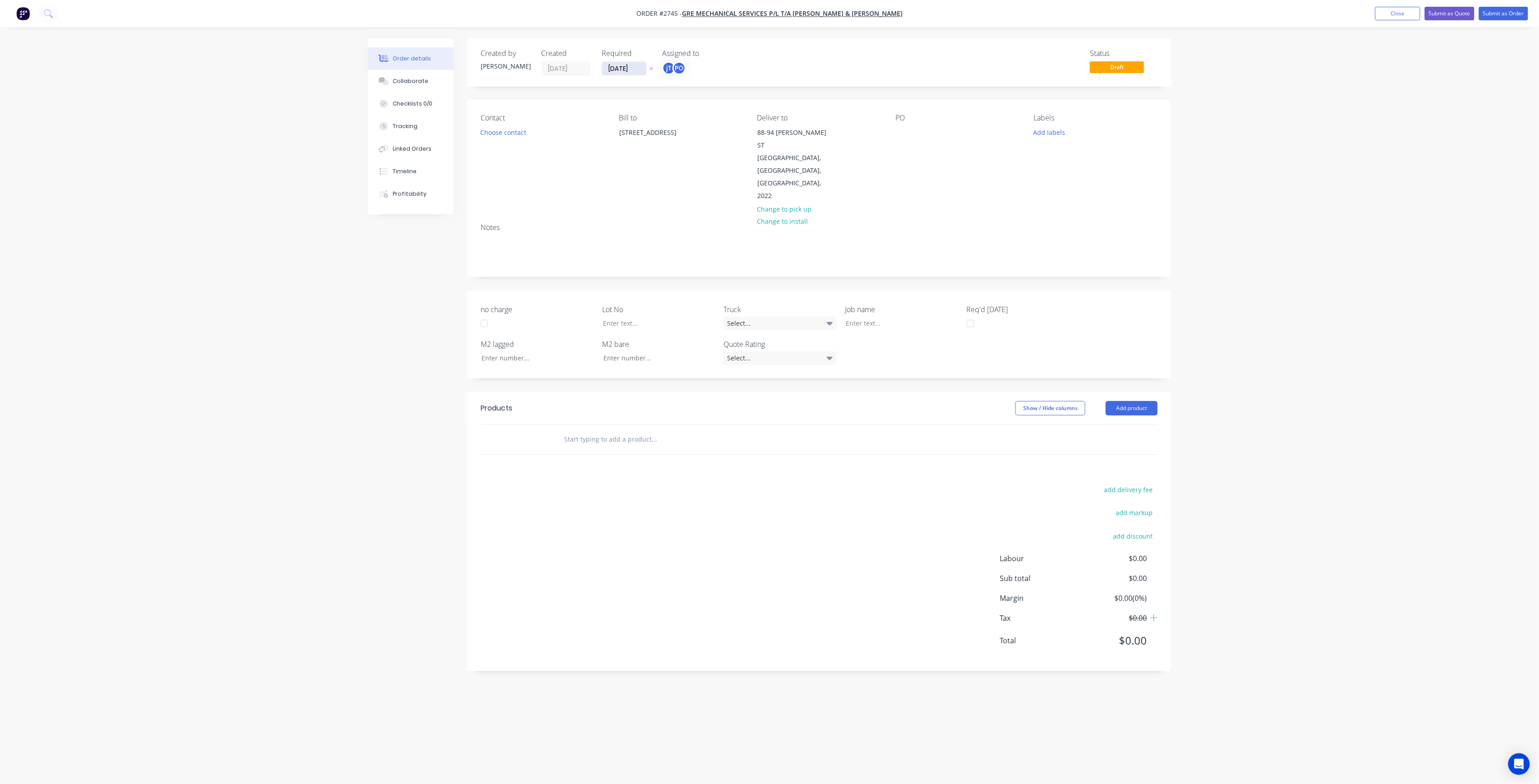
click at [621, 69] on input "[DATE]" at bounding box center [624, 68] width 44 height 14
click at [670, 118] on div "3" at bounding box center [669, 114] width 14 height 14
type input "[DATE]"
click at [907, 131] on div at bounding box center [903, 133] width 14 height 13
click at [1051, 128] on button "Add labels" at bounding box center [1049, 132] width 41 height 12
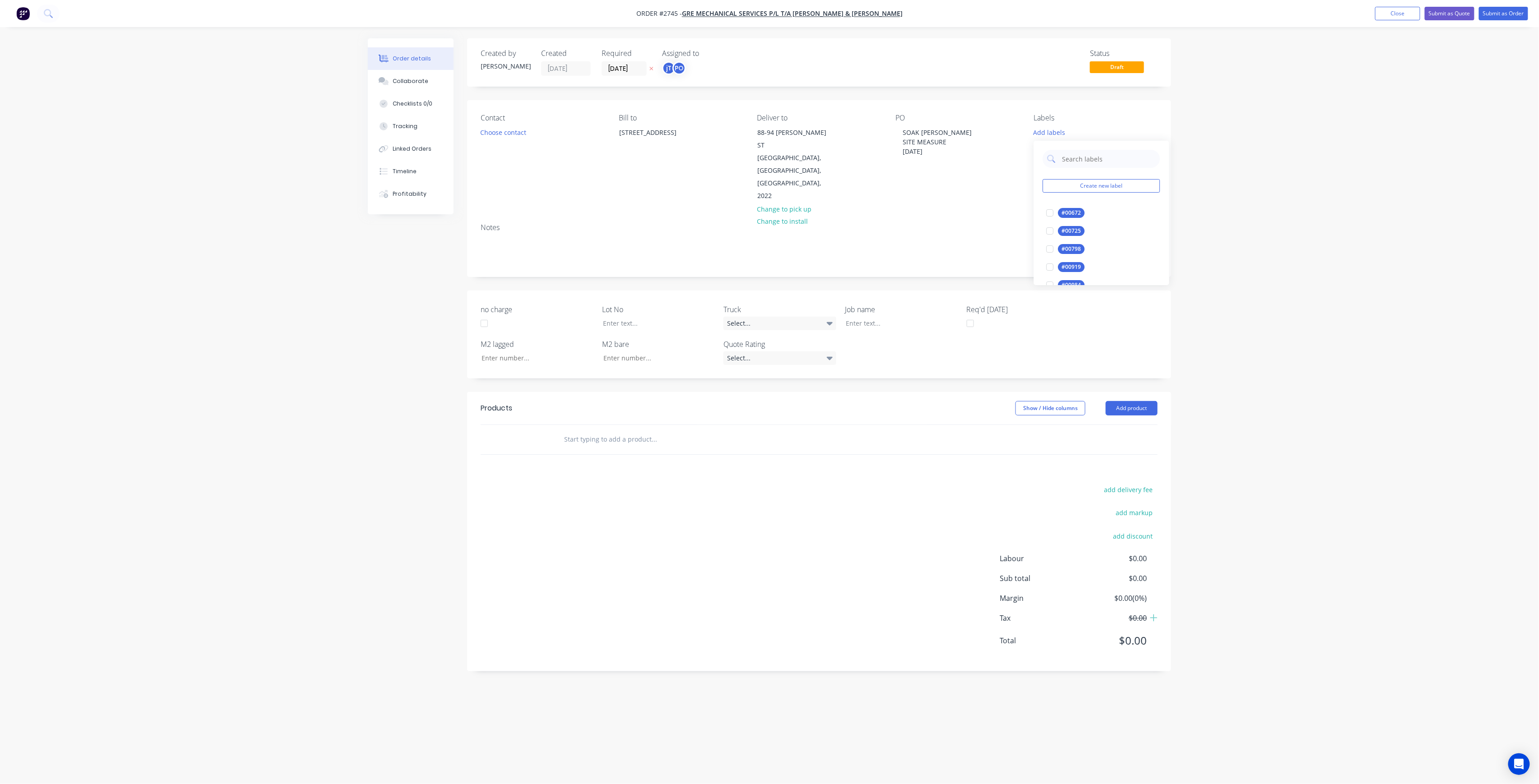
click at [1075, 149] on div "Create new label #00672 edit #00725 edit #00798 edit #00919 edit #00984 edit *L…" at bounding box center [1102, 213] width 136 height 144
click at [1074, 154] on input "text" at bounding box center [1109, 159] width 94 height 18
click at [1118, 164] on input "LOT-301" at bounding box center [1109, 159] width 94 height 18
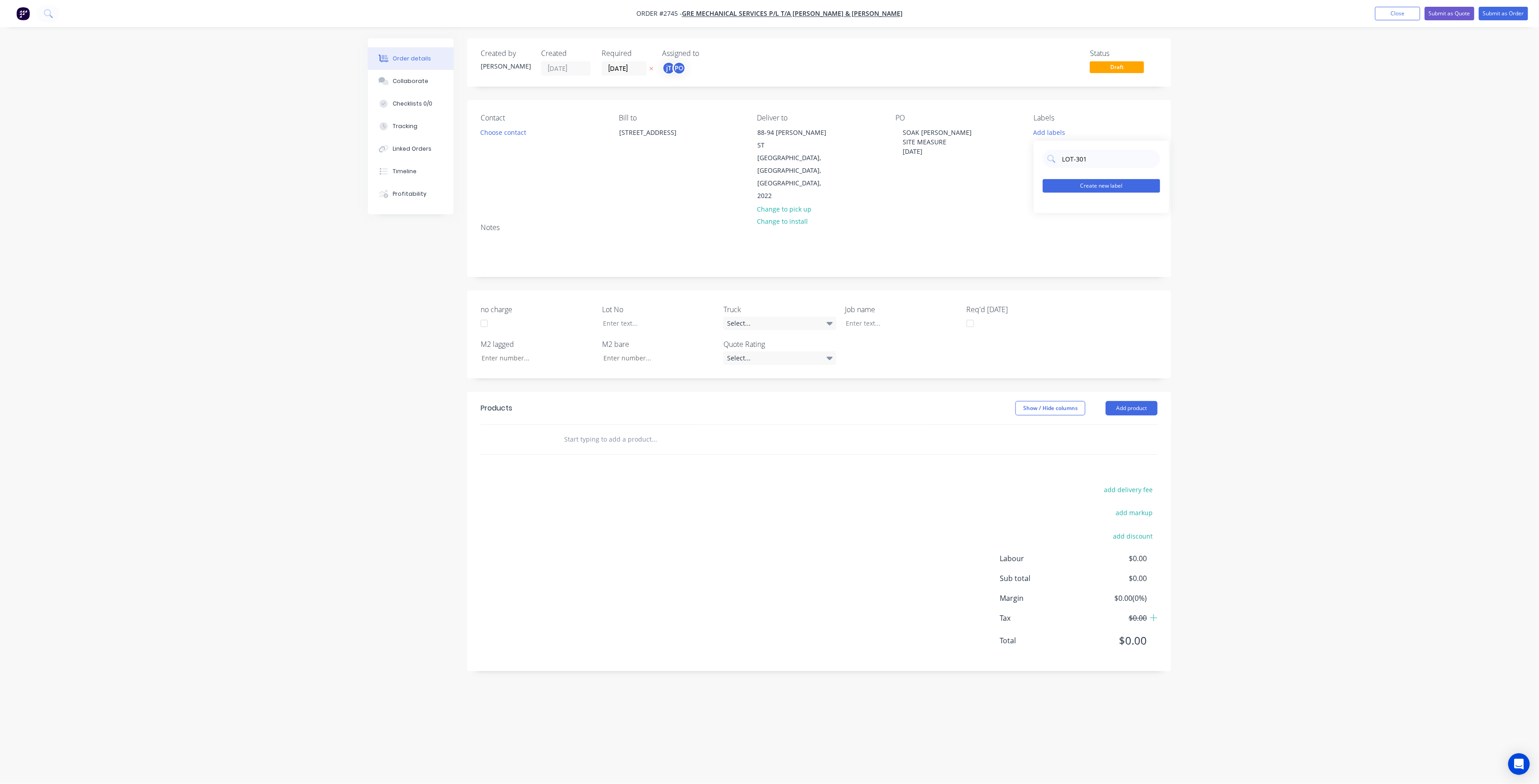
type input "LOT-301"
click at [1117, 182] on button "Create new label" at bounding box center [1102, 186] width 117 height 14
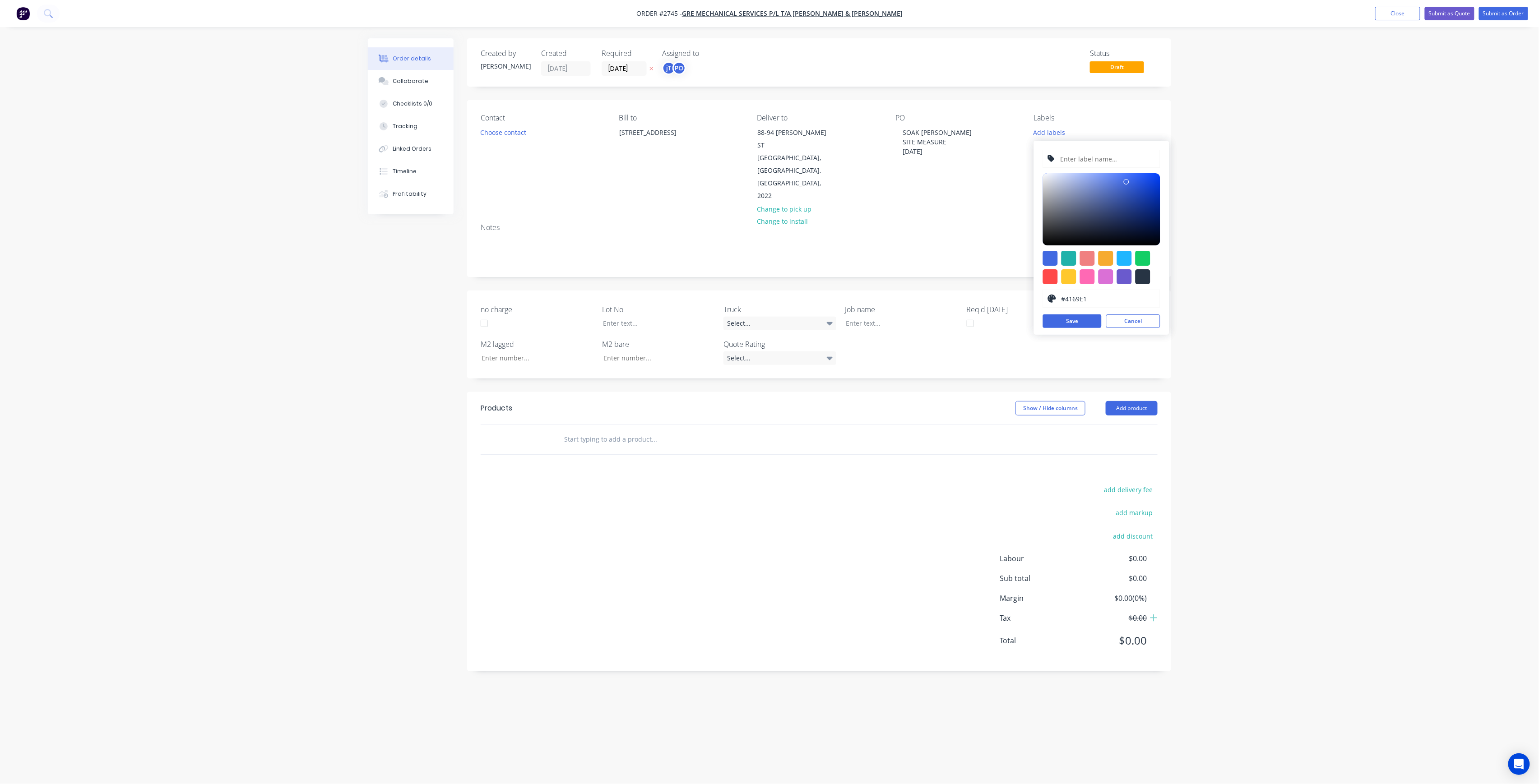
click at [1114, 159] on input "text" at bounding box center [1107, 159] width 96 height 17
paste input "LOT-301"
type input "LOT-301"
click at [1090, 318] on button "Save" at bounding box center [1072, 321] width 59 height 14
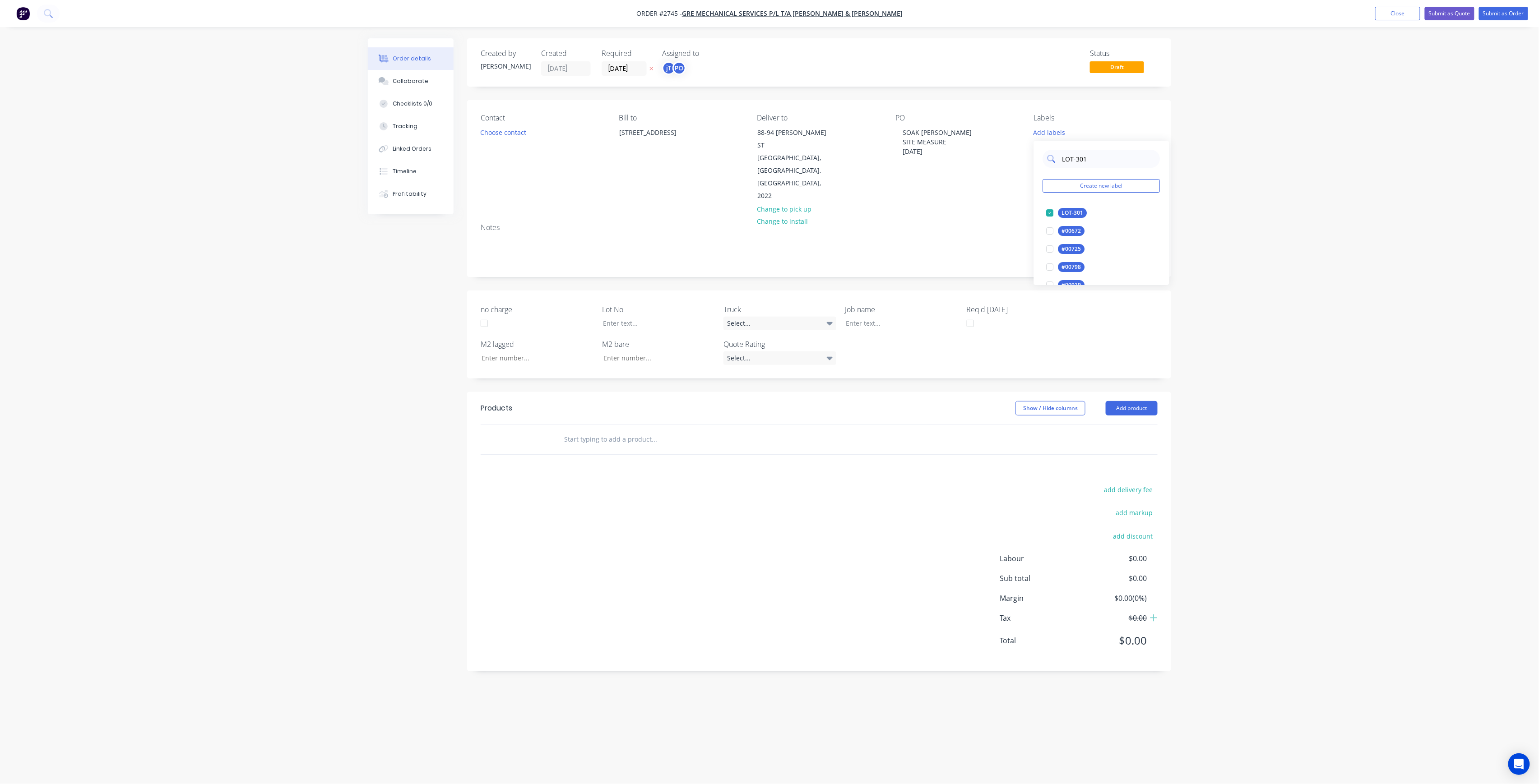
click at [1100, 159] on input "LOT-301" at bounding box center [1109, 159] width 94 height 18
click at [1100, 159] on input "LOT-301" at bounding box center [1109, 159] width 94 height 18
click at [1047, 213] on div at bounding box center [1050, 213] width 18 height 18
click at [1092, 158] on input "MAIN" at bounding box center [1109, 155] width 94 height 18
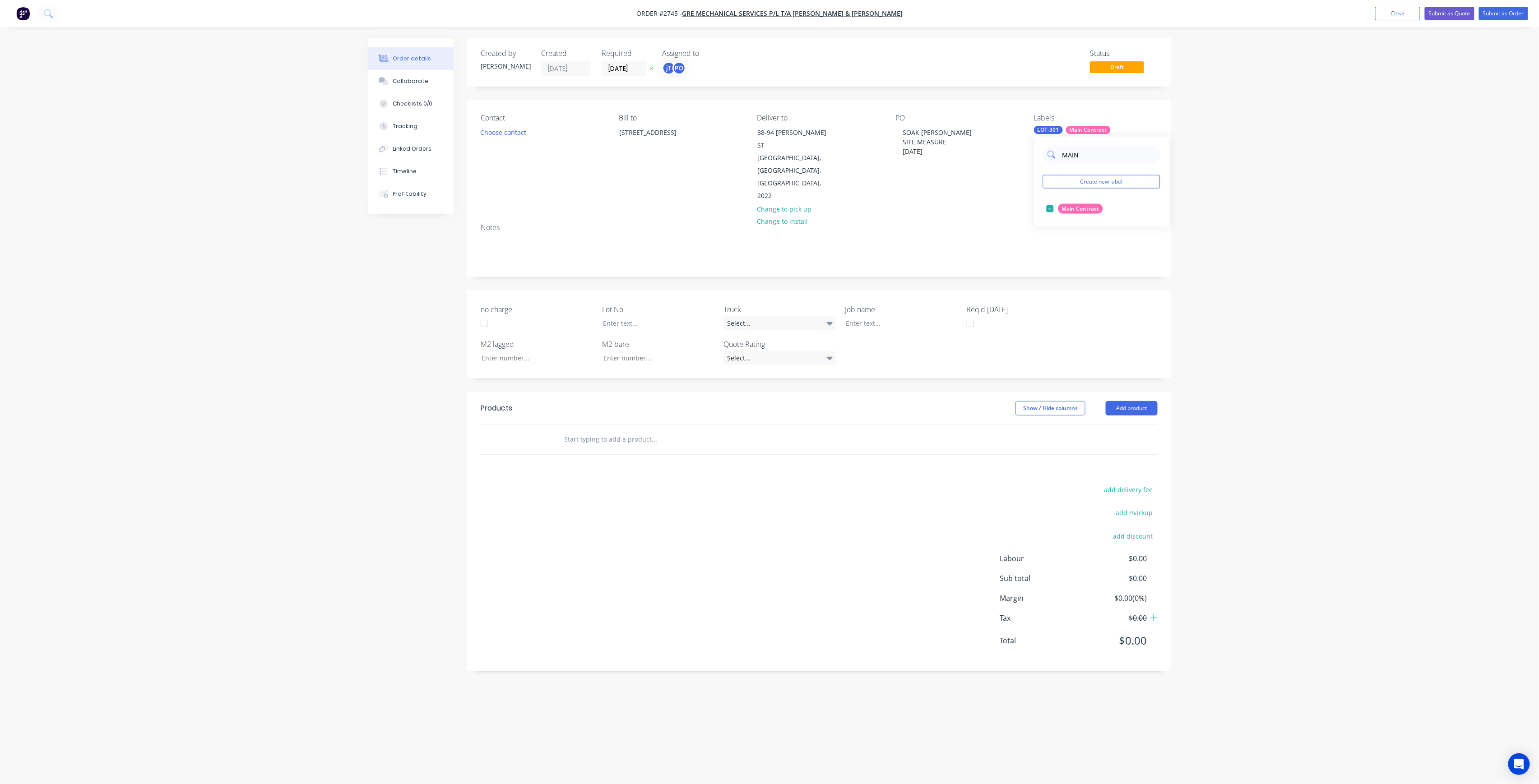
click at [1092, 158] on input "MAIN" at bounding box center [1109, 155] width 94 height 18
type input "50"
click at [1077, 208] on div "50 VAPASTOP" at bounding box center [1079, 208] width 42 height 10
drag, startPoint x: 948, startPoint y: 155, endPoint x: 845, endPoint y: 112, distance: 111.6
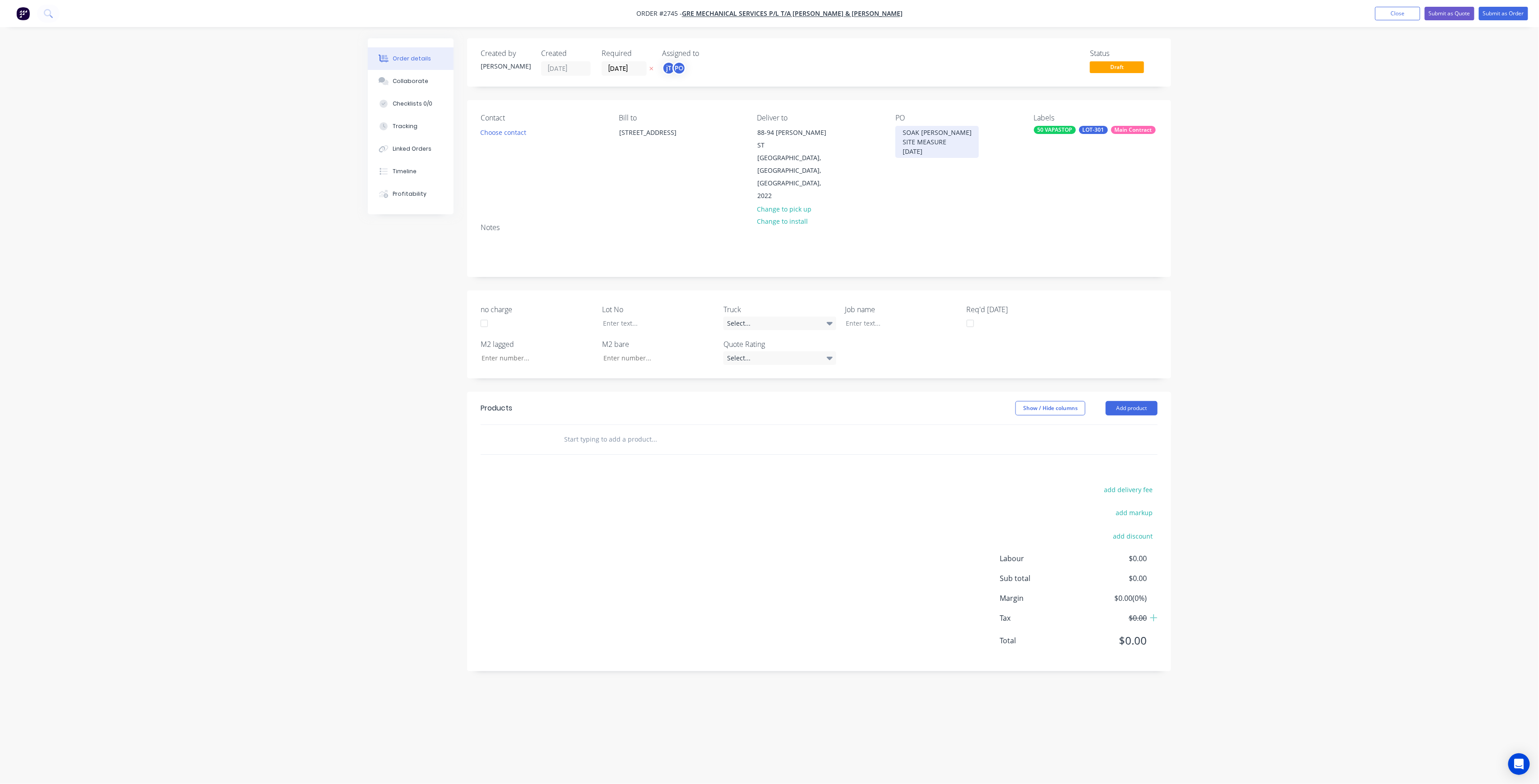
click at [845, 112] on div "Contact Choose contact Bill to 5-6/16 Narabang Way Belrose NSW 2085 Deliver to …" at bounding box center [819, 158] width 704 height 116
copy div "SOAK BONDI B-H SITE MEASURE 02-09-25"
click at [874, 316] on div at bounding box center [895, 323] width 113 height 13
paste div
click at [896, 316] on div "SOAK BONDI B-HSITE MEASURE 02-09-25" at bounding box center [895, 328] width 113 height 23
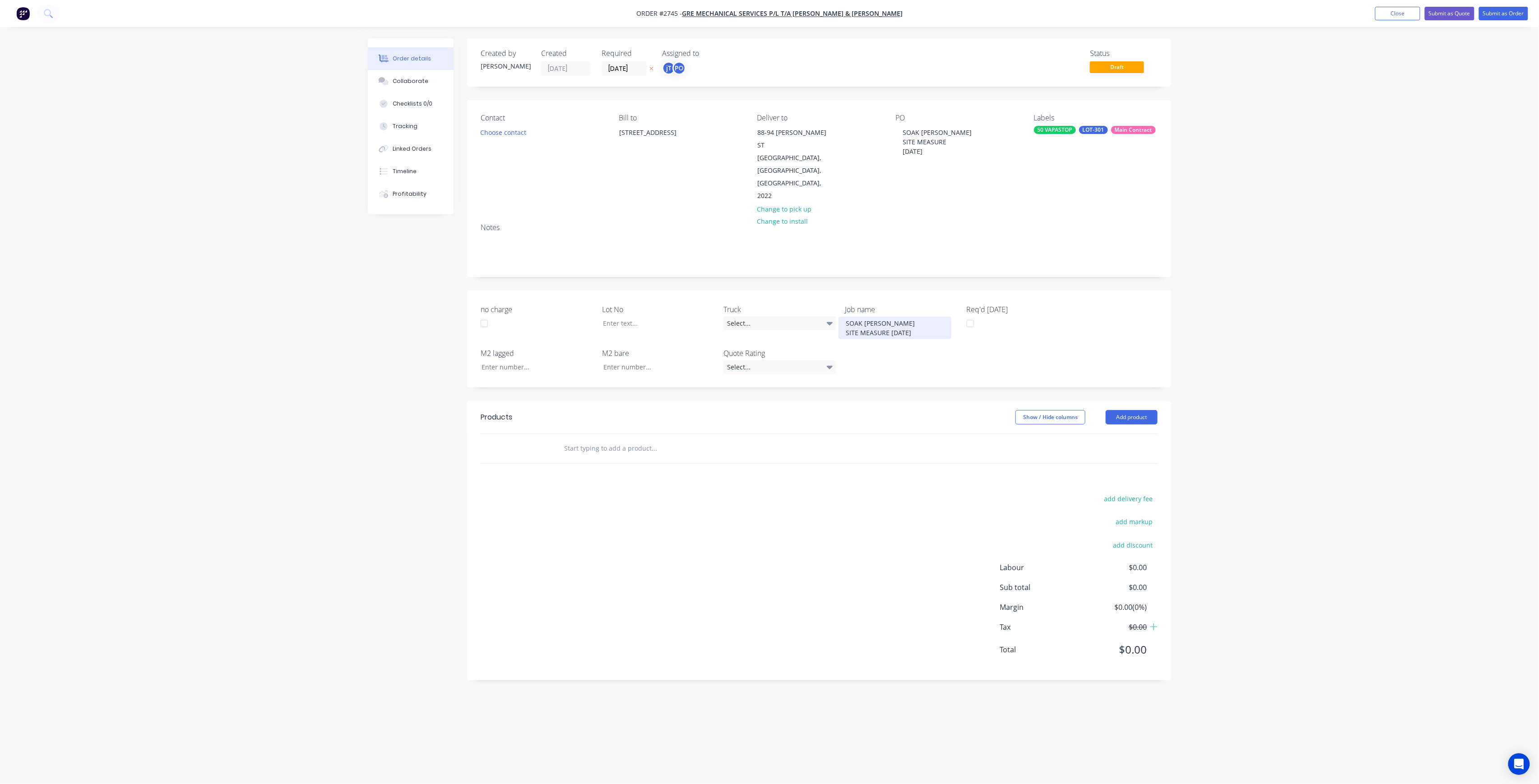
click at [889, 316] on div "SOAK BONDI B-H SITE MEASURE 02-09-25" at bounding box center [895, 328] width 113 height 23
drag, startPoint x: 664, startPoint y: 300, endPoint x: 671, endPoint y: 293, distance: 9.9
click at [664, 316] on div at bounding box center [652, 323] width 113 height 13
click at [665, 439] on input "text" at bounding box center [654, 448] width 180 height 18
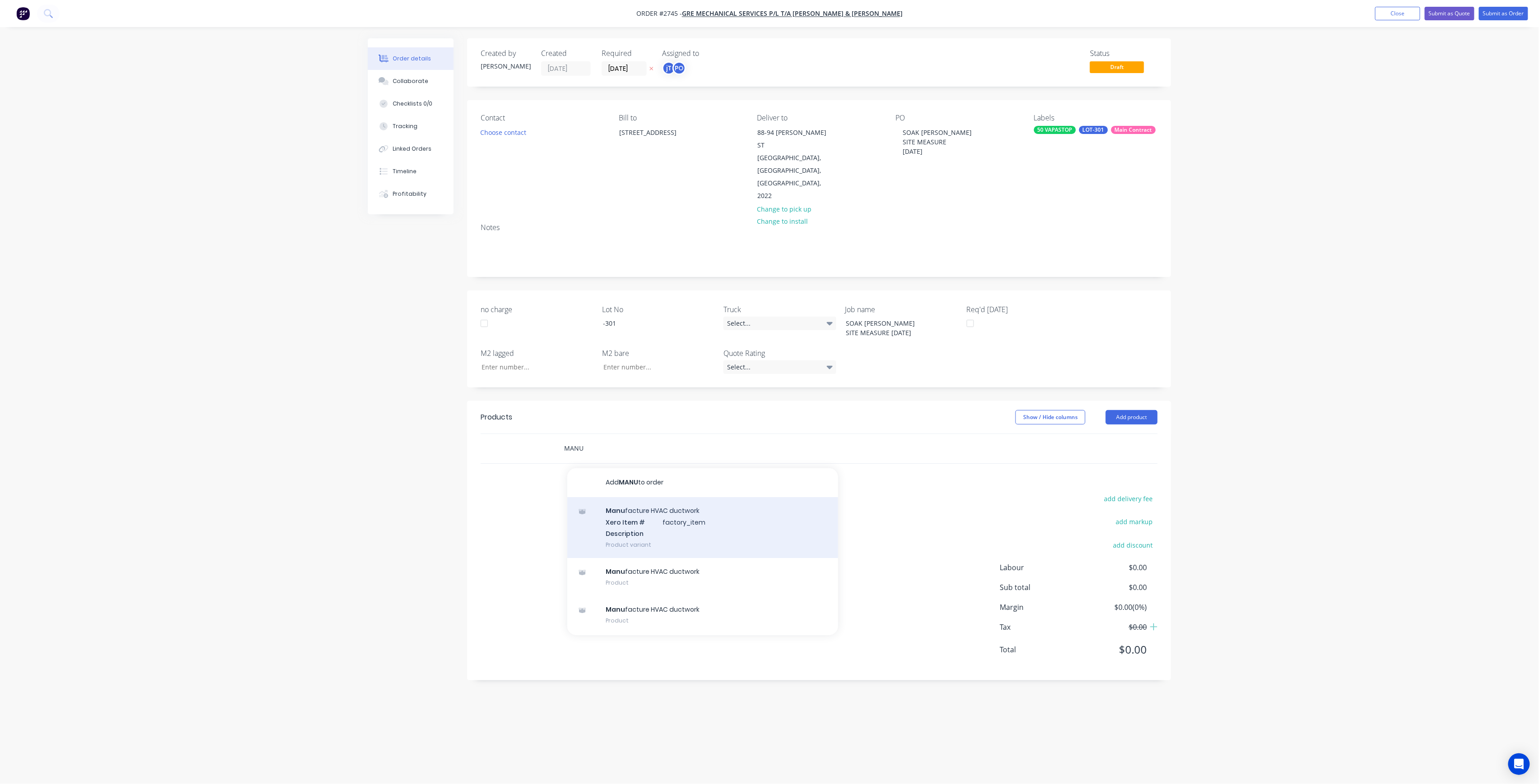
type input "MANU"
click at [665, 497] on div "Manu facture HVAC ductwork Xero Item # factory_item Description Product variant" at bounding box center [703, 527] width 271 height 61
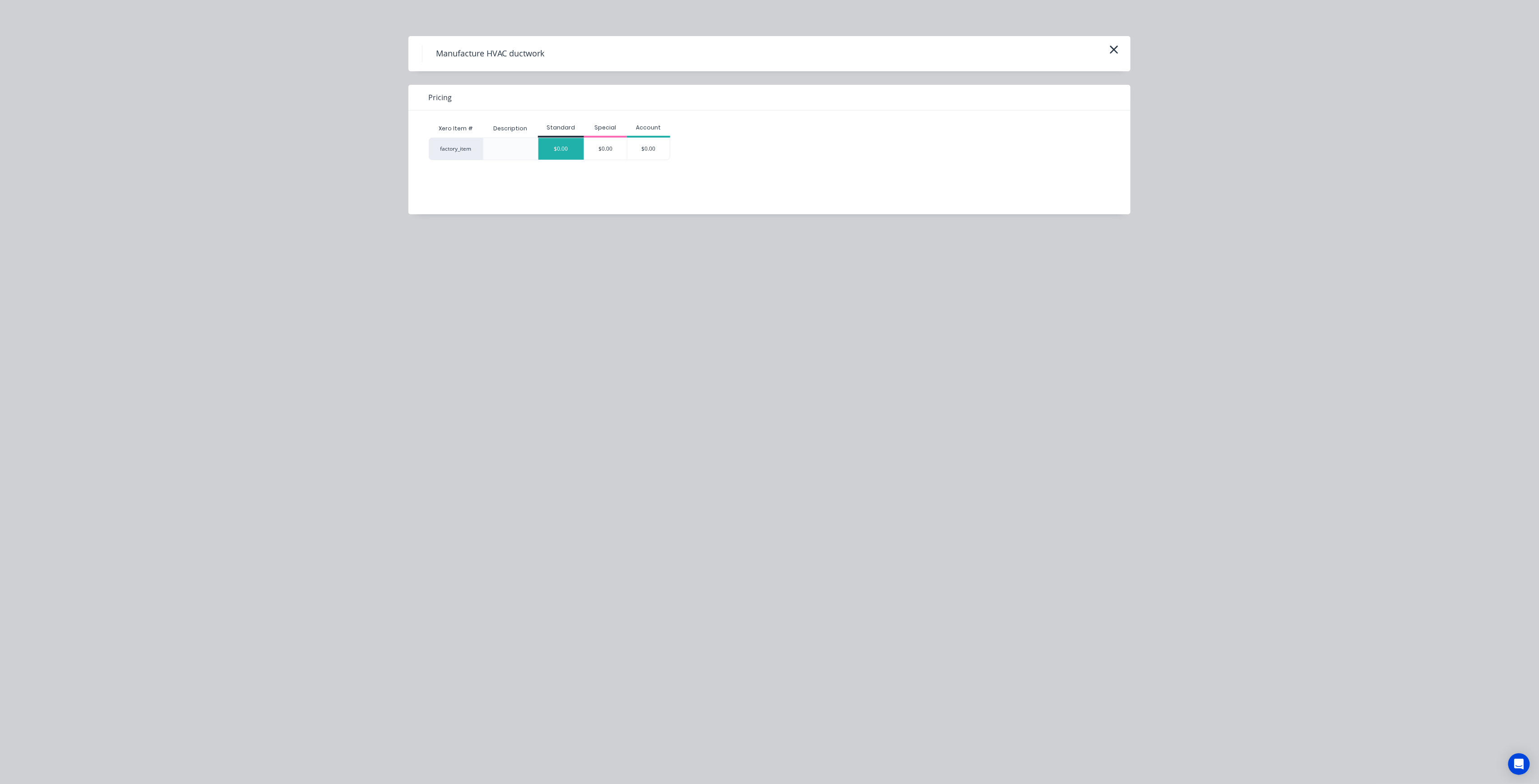
click at [554, 155] on div "$0.00" at bounding box center [561, 149] width 45 height 21
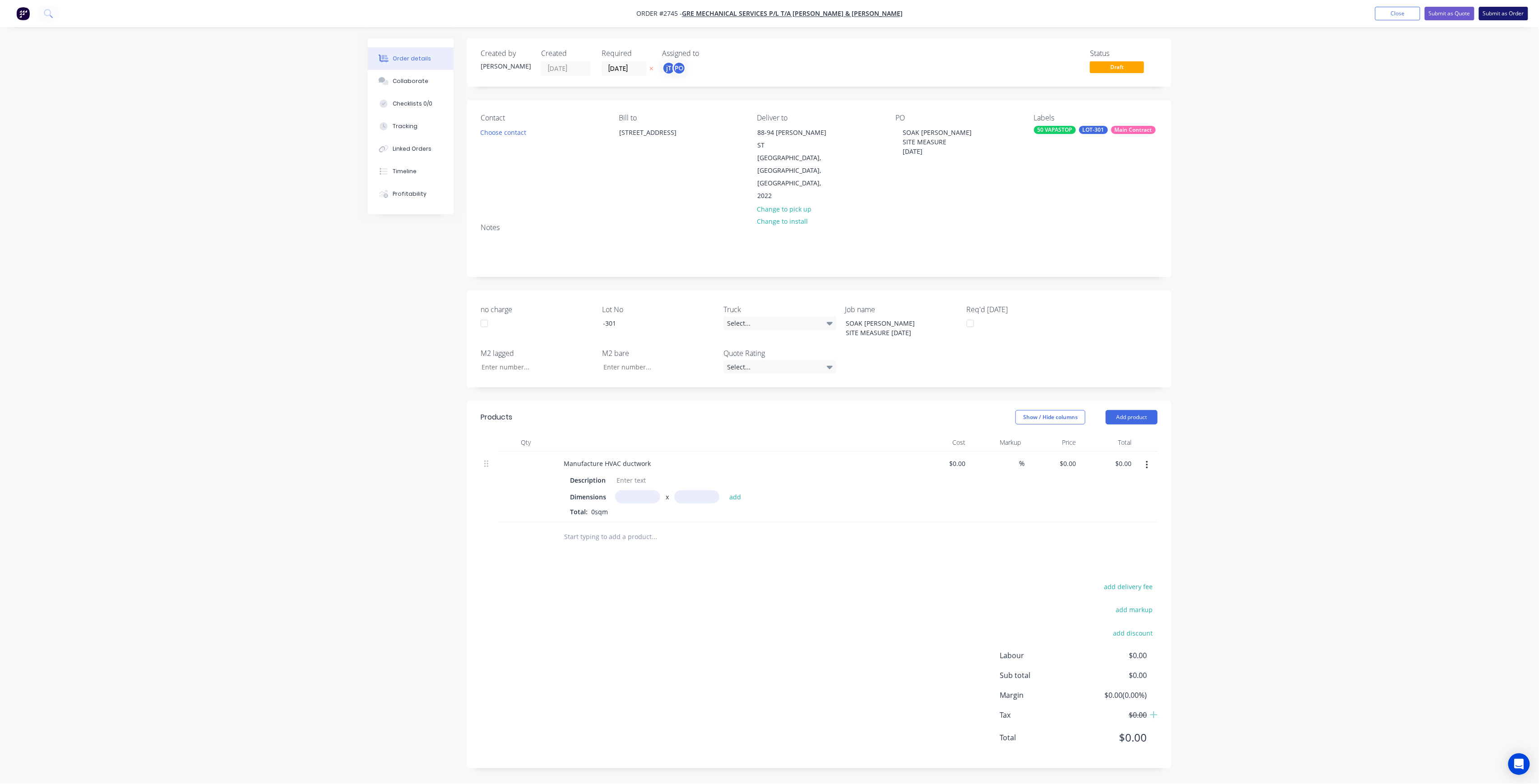
click at [1514, 14] on button "Submit as Order" at bounding box center [1504, 13] width 49 height 14
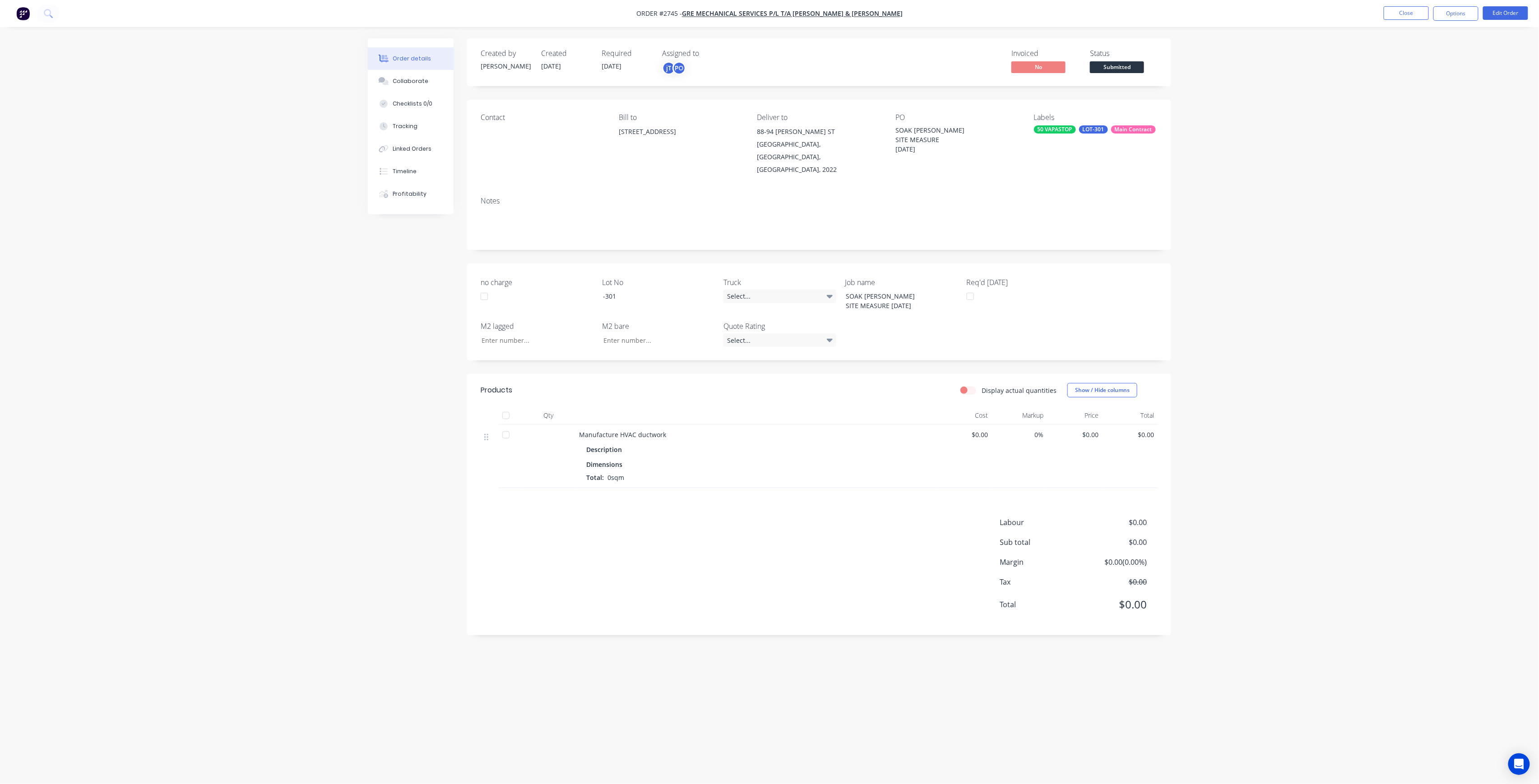
click at [1141, 67] on span "Submitted" at bounding box center [1117, 67] width 54 height 11
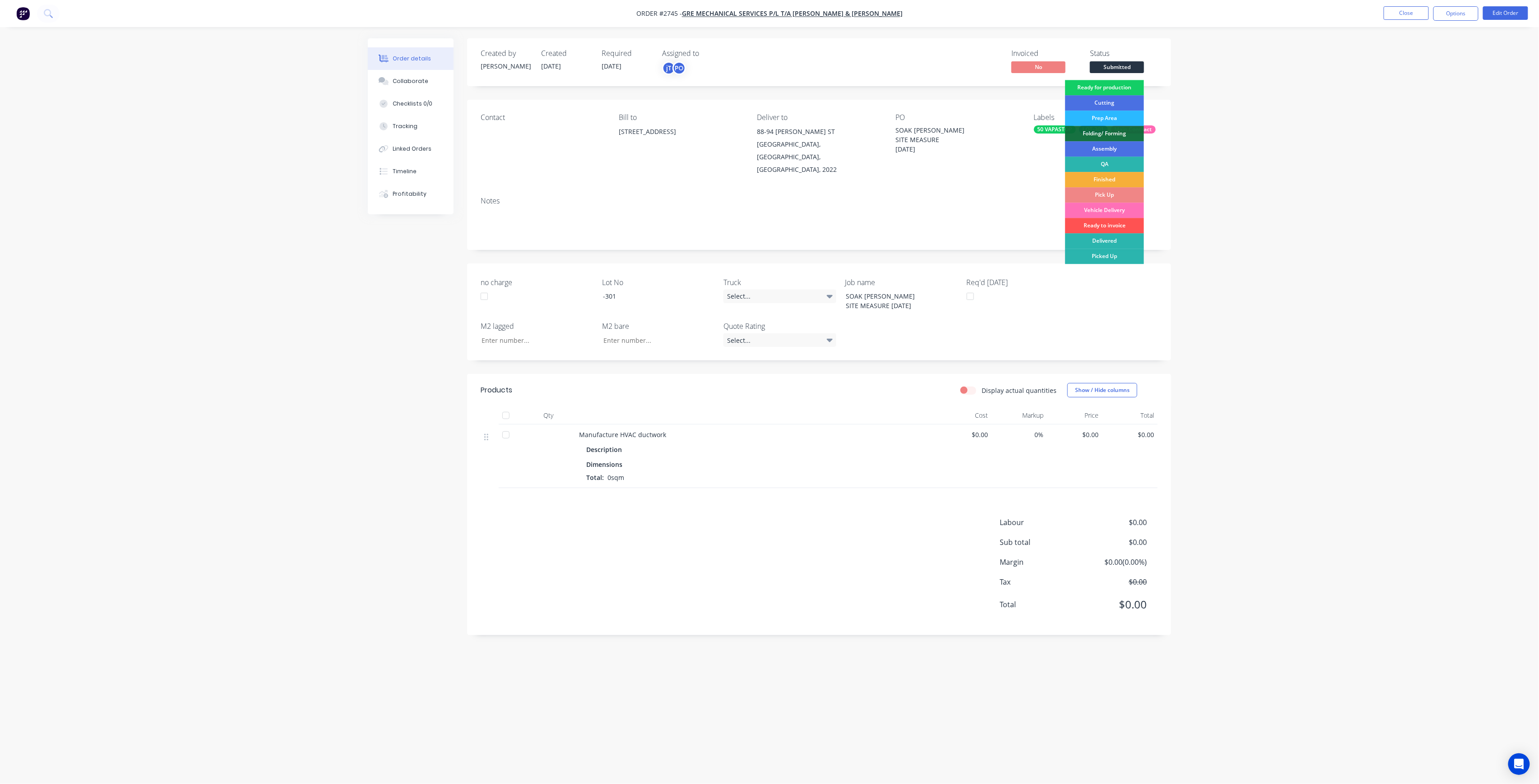
click at [1135, 82] on div "Ready for production" at bounding box center [1105, 88] width 79 height 16
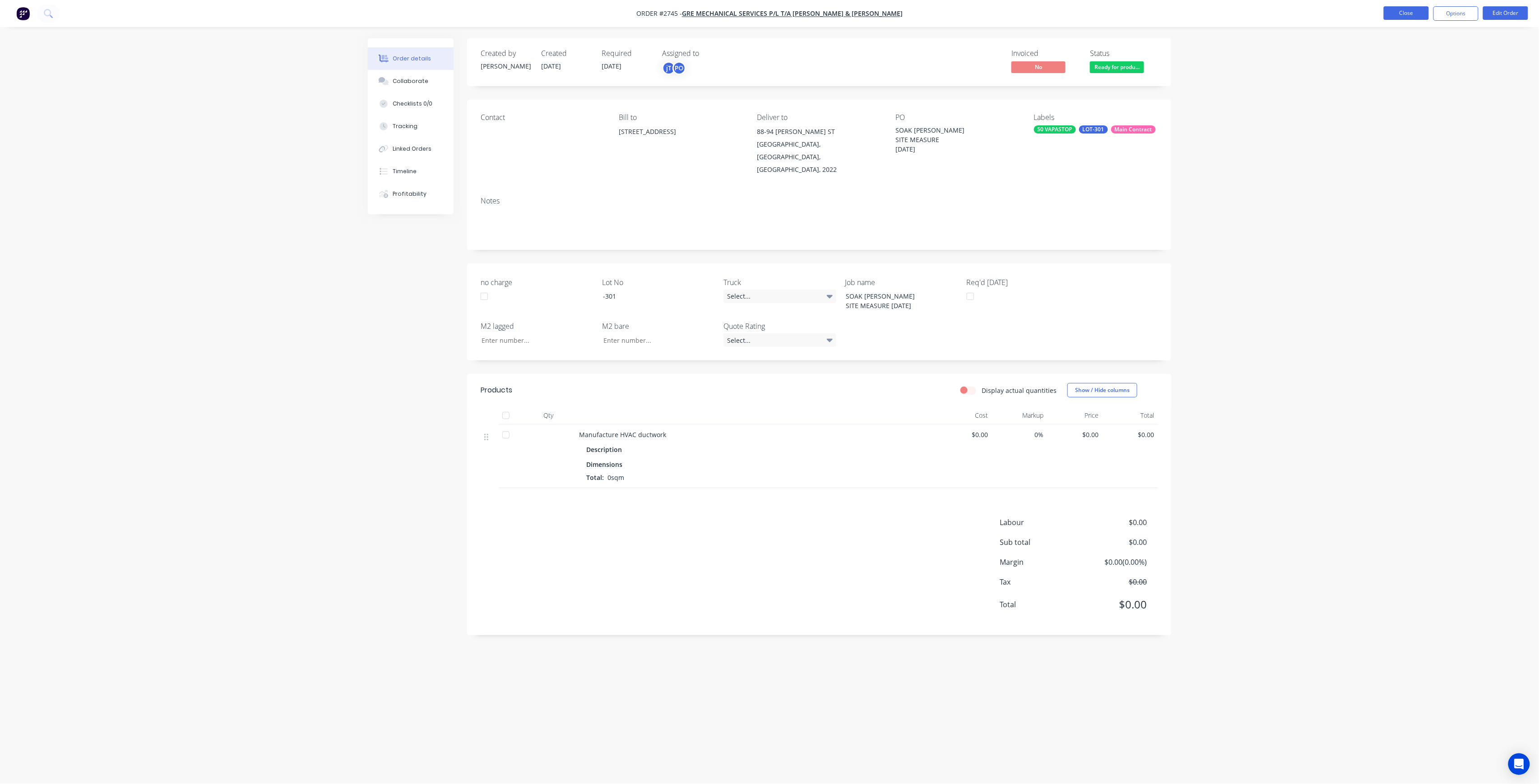
click at [1411, 11] on button "Close" at bounding box center [1406, 13] width 45 height 14
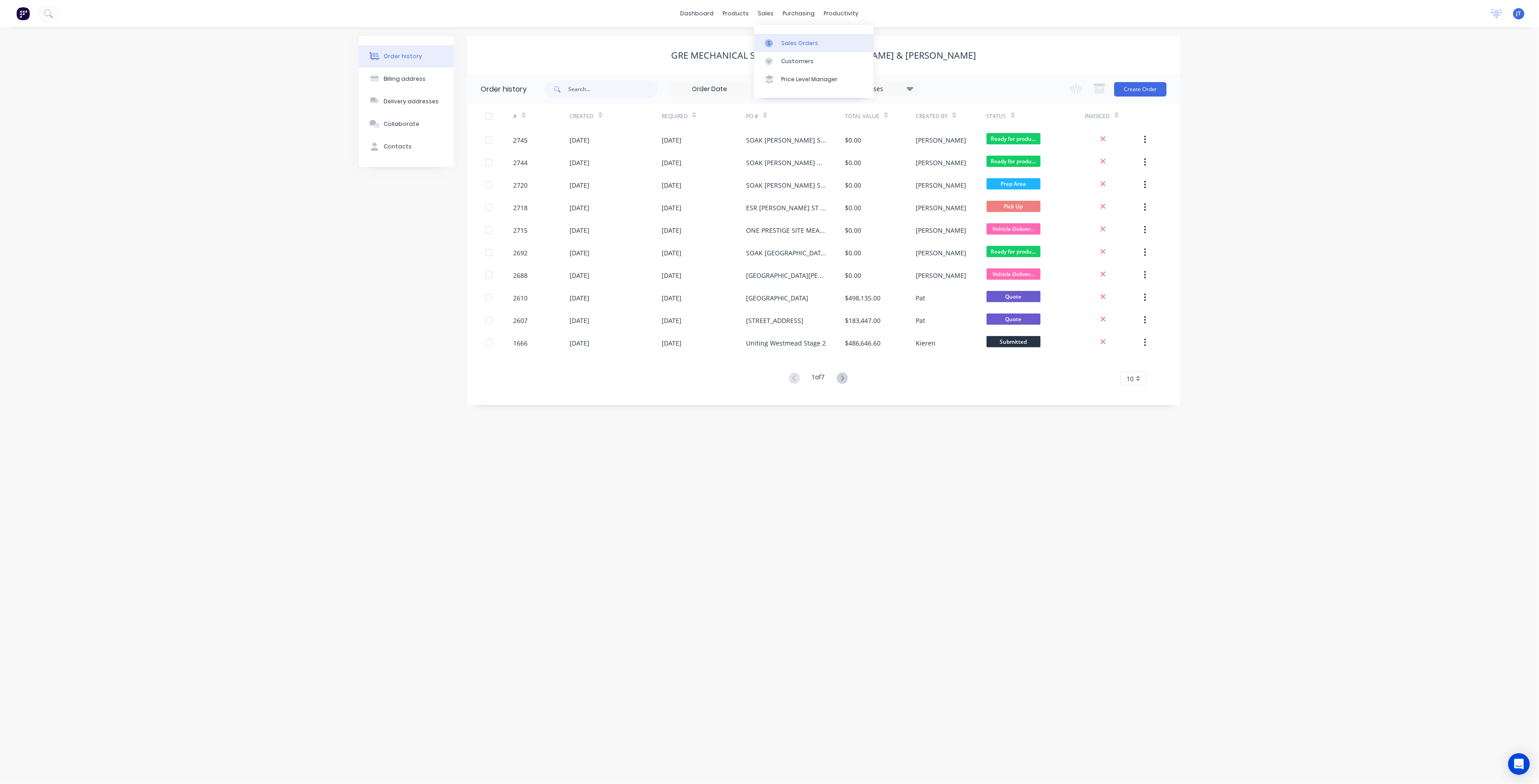
click at [781, 45] on div "Sales Orders" at bounding box center [800, 44] width 37 height 8
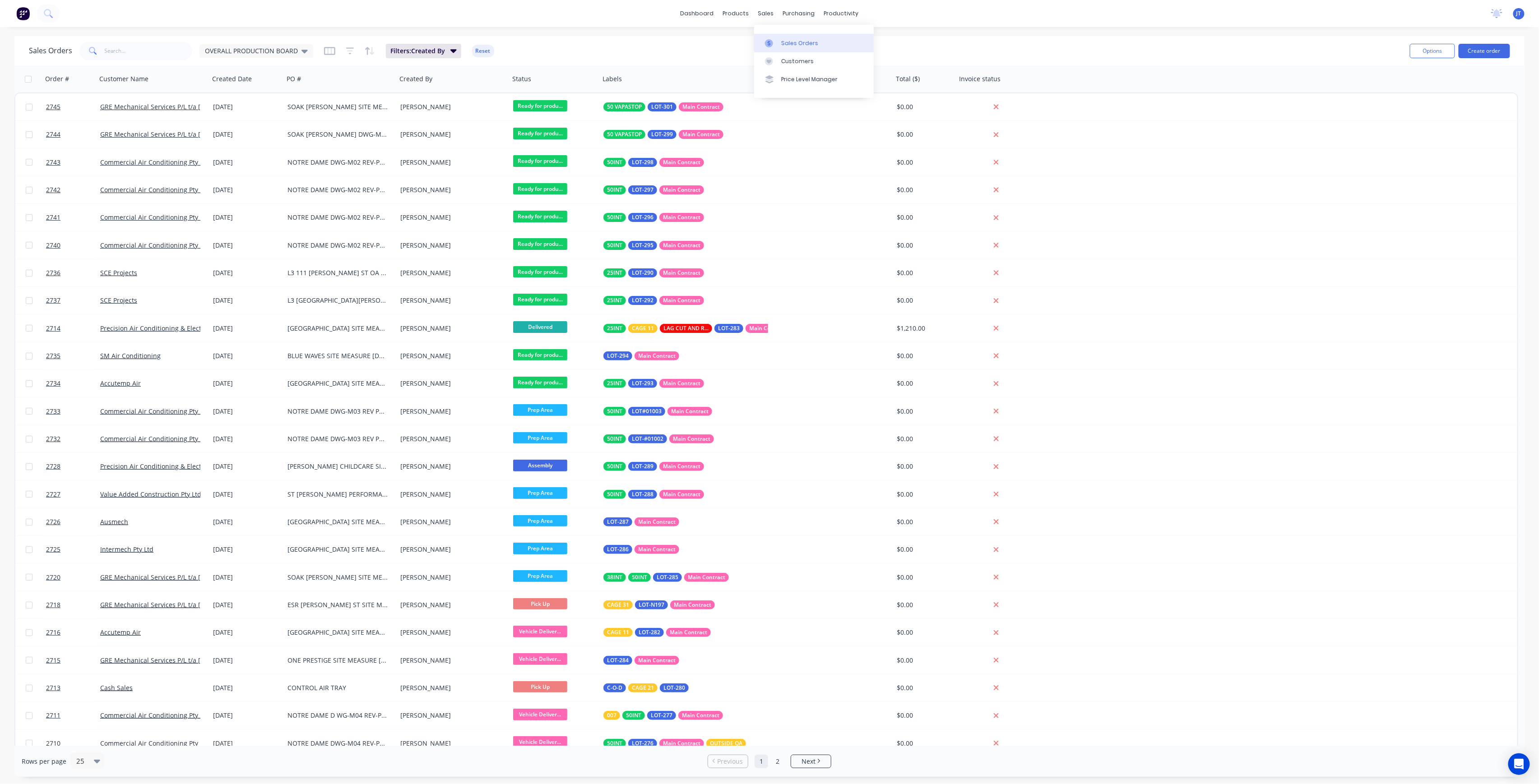
click at [769, 44] on icon at bounding box center [769, 43] width 3 height 5
click at [1488, 51] on button "Create order" at bounding box center [1485, 51] width 51 height 14
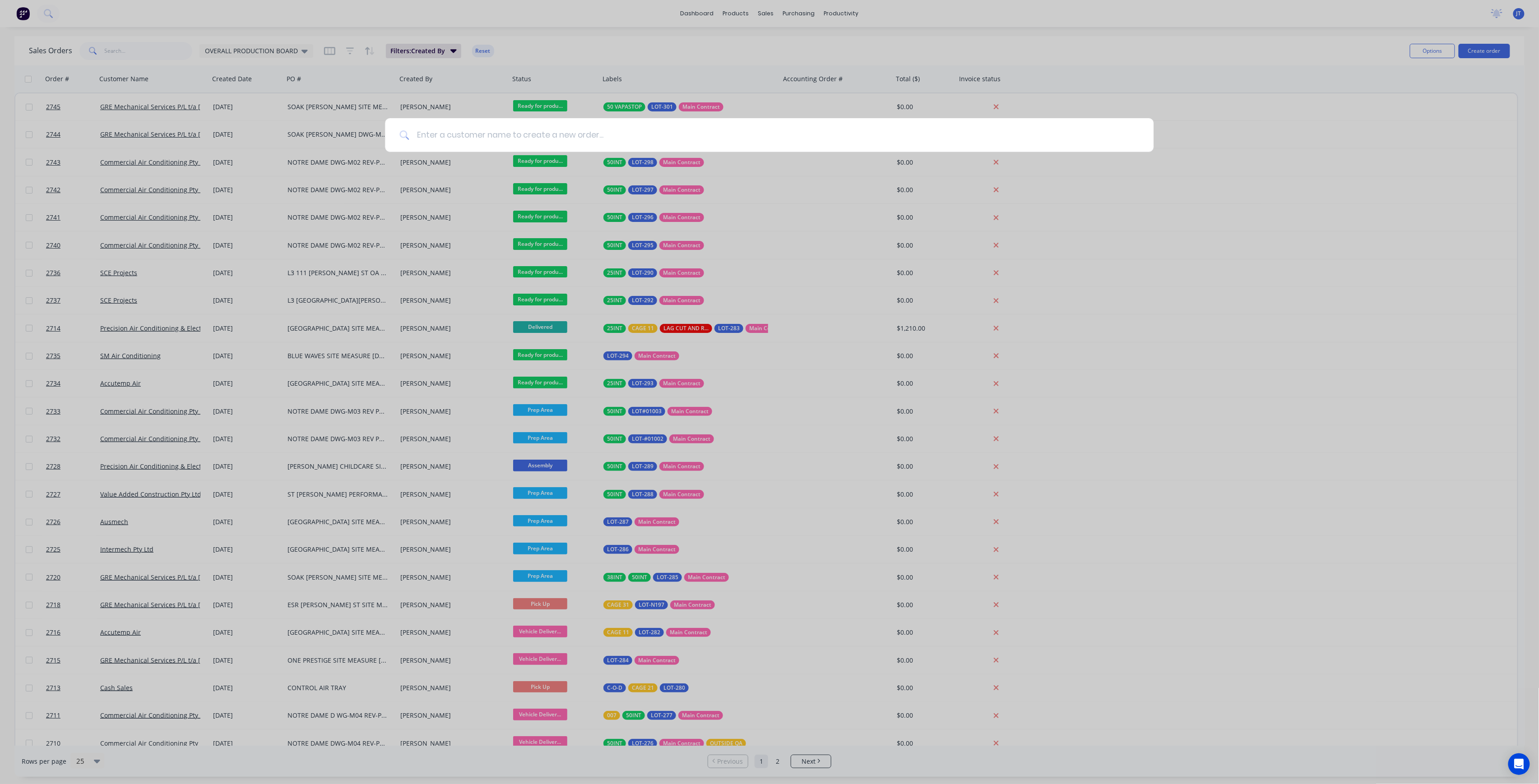
click at [615, 129] on input at bounding box center [774, 135] width 730 height 34
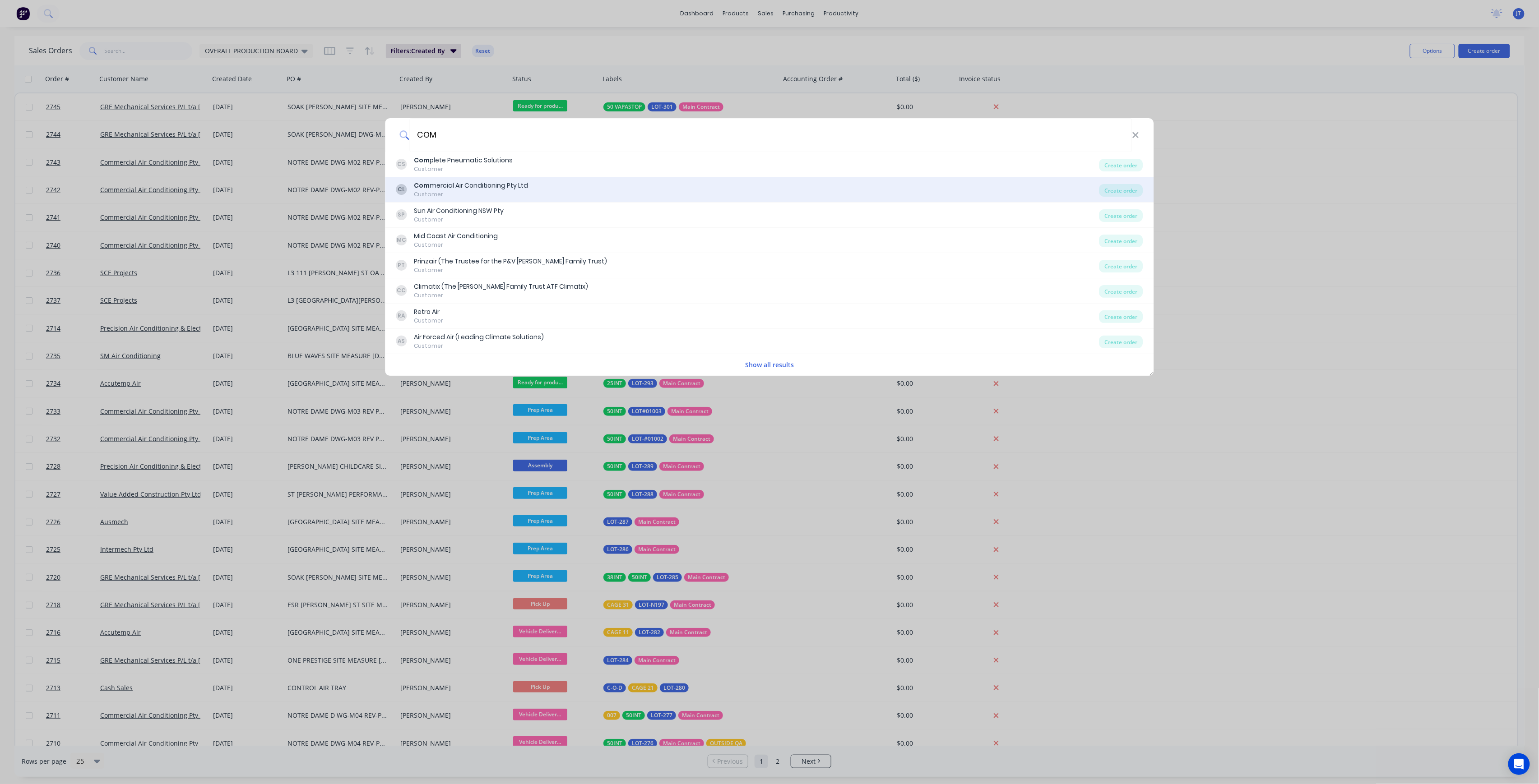
type input "COM"
click at [515, 189] on div "Com mercial Air Conditioning Pty Ltd" at bounding box center [471, 186] width 114 height 10
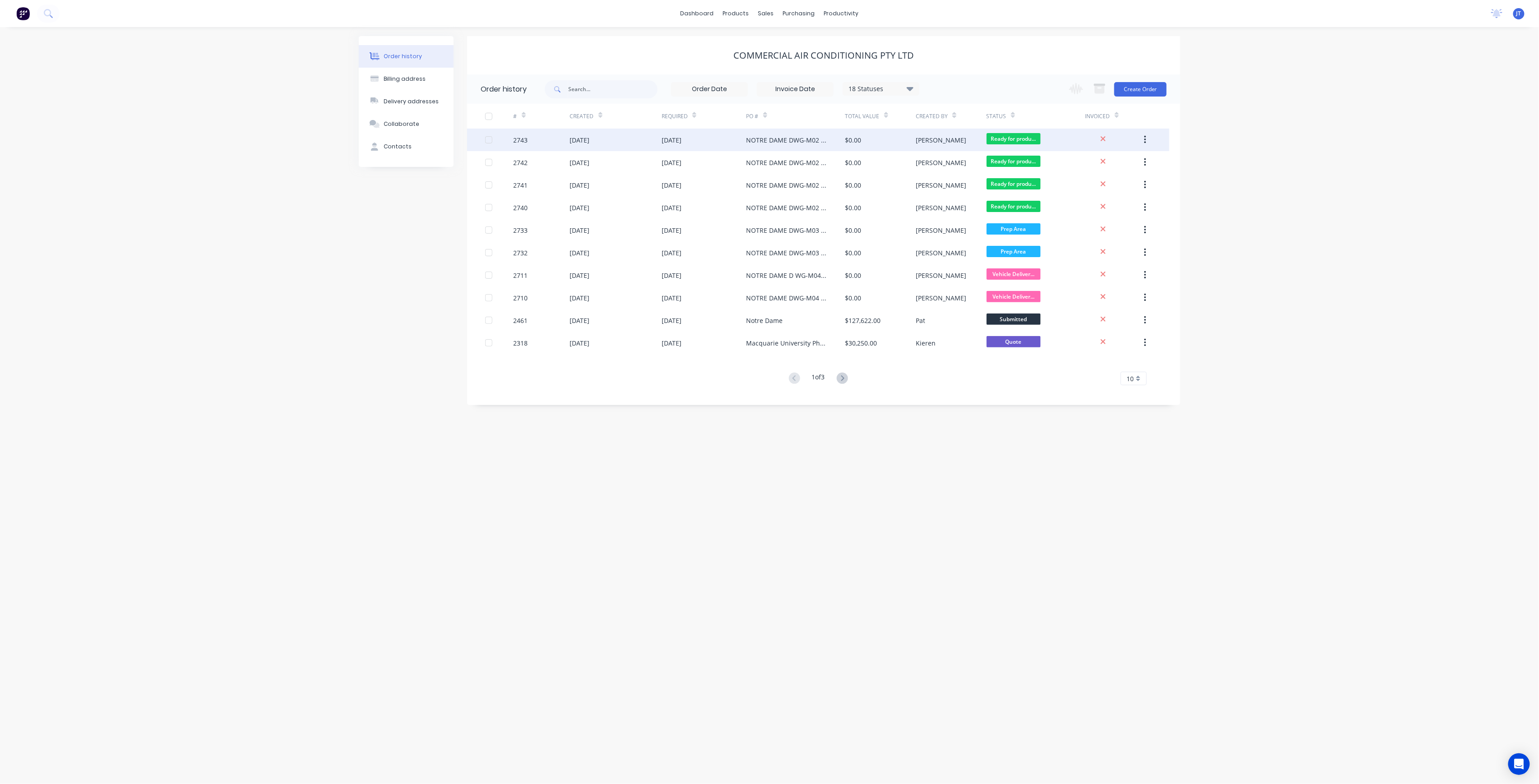
click at [1053, 146] on div "Ready for produ..." at bounding box center [1035, 140] width 99 height 23
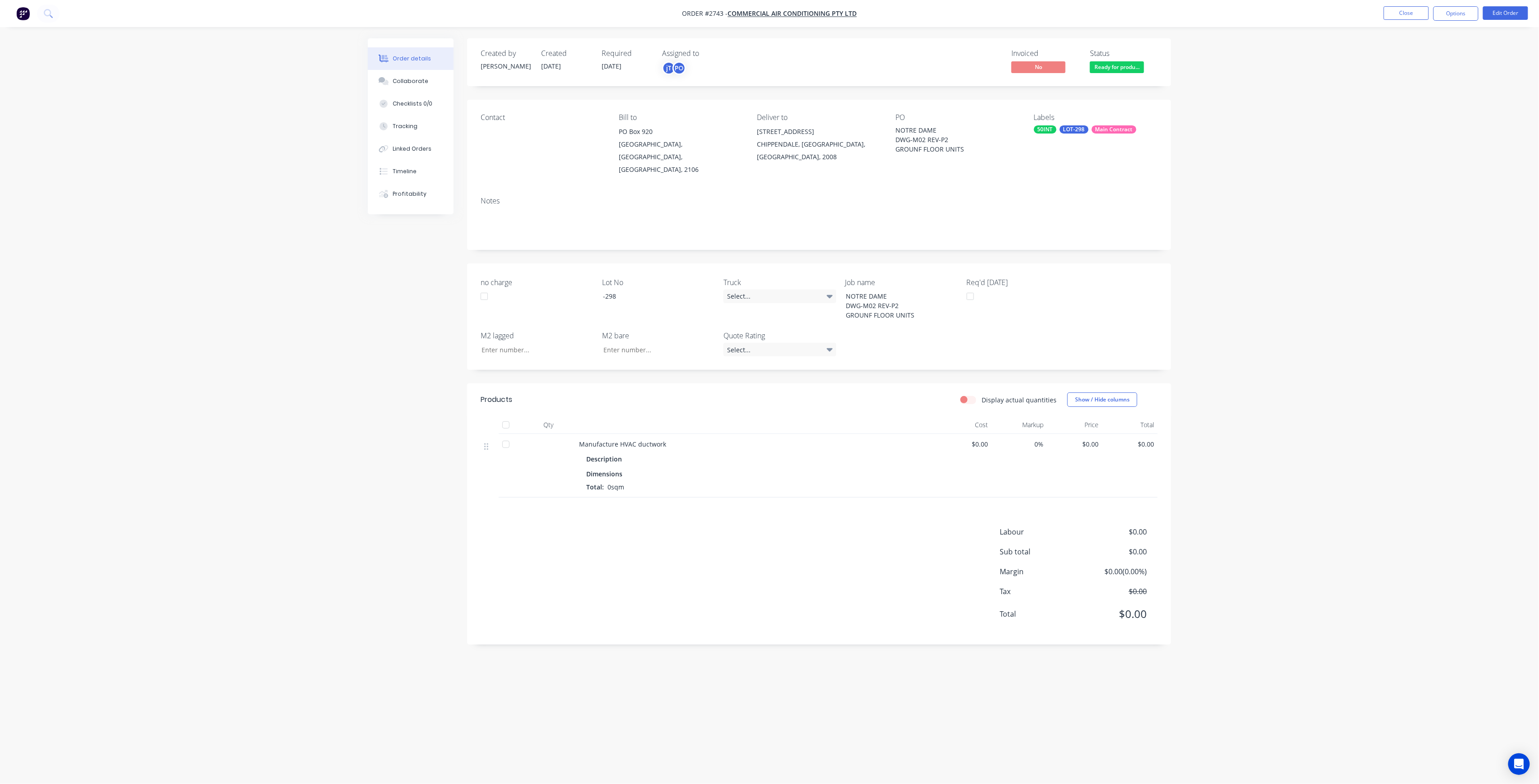
click at [939, 130] on div "NOTRE DAME DWG-M02 REV-P2 GROUNF FLOOR UNITS" at bounding box center [952, 140] width 113 height 29
click at [934, 131] on div "NOTRE DAME DWG-M02 REV-P2 GROUNF FLOOR UNITS" at bounding box center [952, 140] width 113 height 29
click at [962, 147] on div "NOTRE DAME DWG-M02 REV-P2 GROUNF FLOOR UNITS" at bounding box center [952, 140] width 113 height 29
drag, startPoint x: 958, startPoint y: 150, endPoint x: 957, endPoint y: 159, distance: 9.1
click at [961, 159] on div "PO NOTRE DAME DWG-M02 REV-P2 GROUNF FLOOR UNITS" at bounding box center [957, 144] width 124 height 63
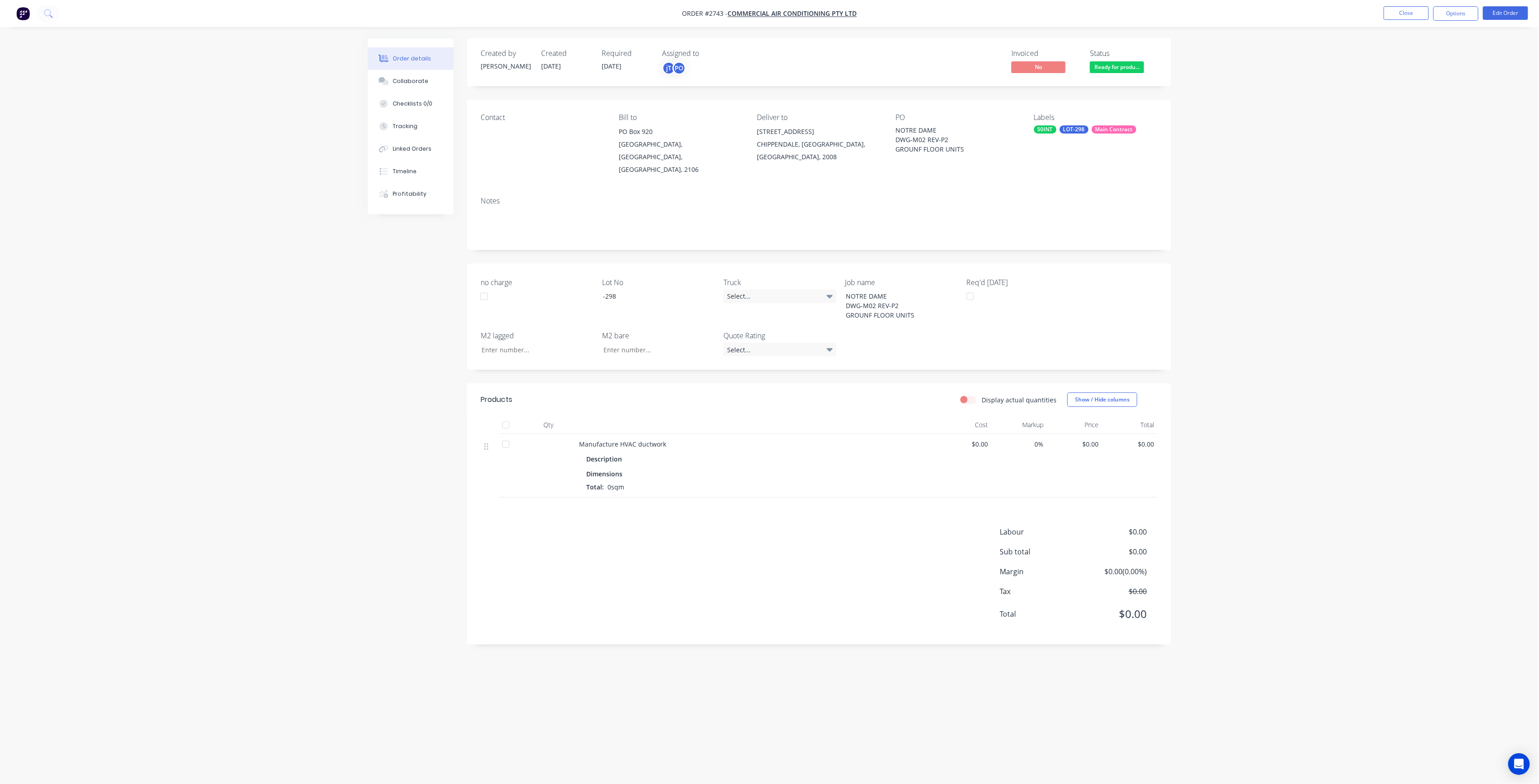
click at [802, 131] on div "140 MYRTLE ST" at bounding box center [819, 131] width 124 height 13
click at [1408, 14] on button "Close" at bounding box center [1406, 13] width 45 height 14
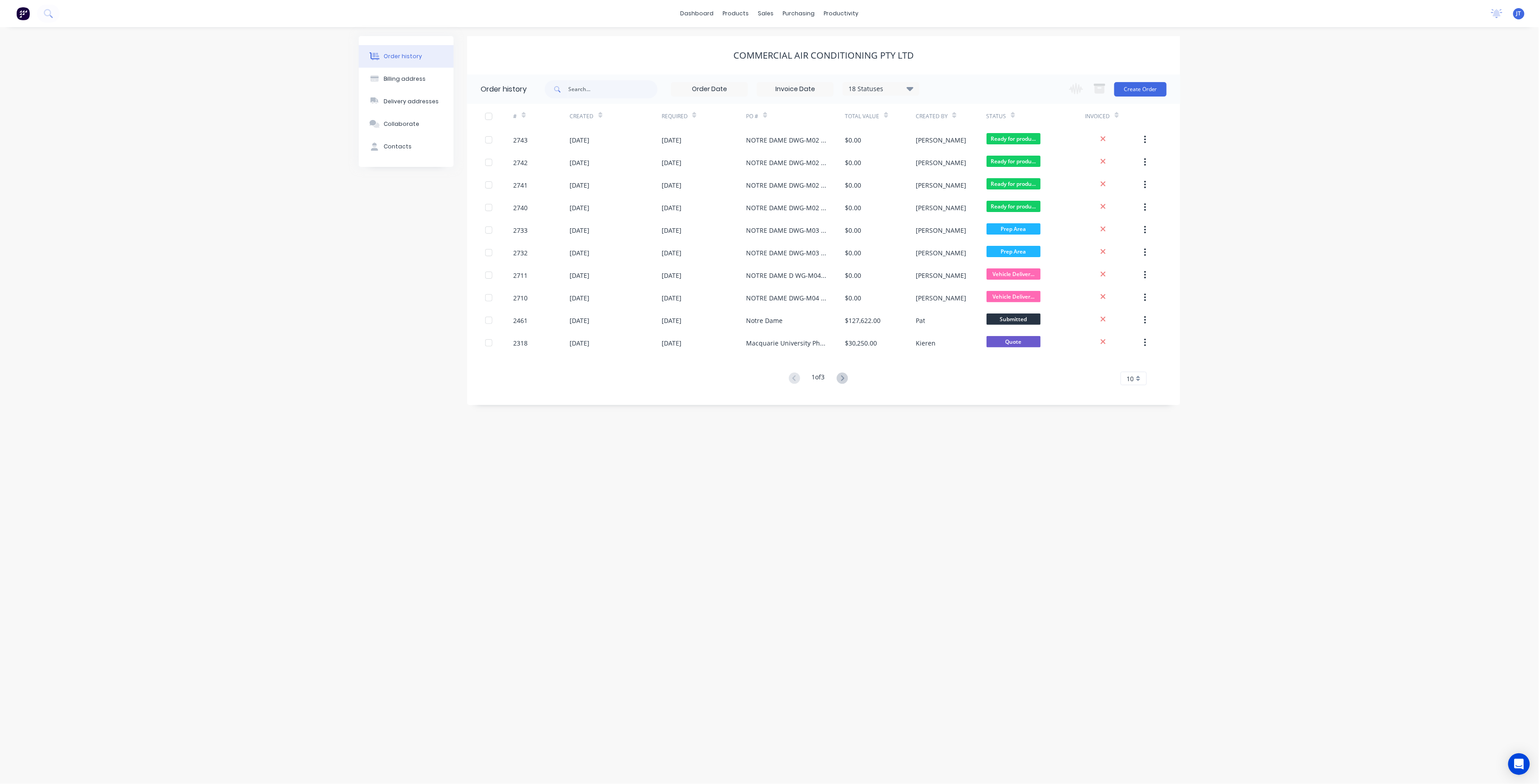
click at [1161, 98] on div "Change order status Submitted Ready for production Cutting Prep Area Folding/ F…" at bounding box center [1115, 89] width 103 height 29
click at [1151, 91] on button "Create Order" at bounding box center [1141, 89] width 53 height 14
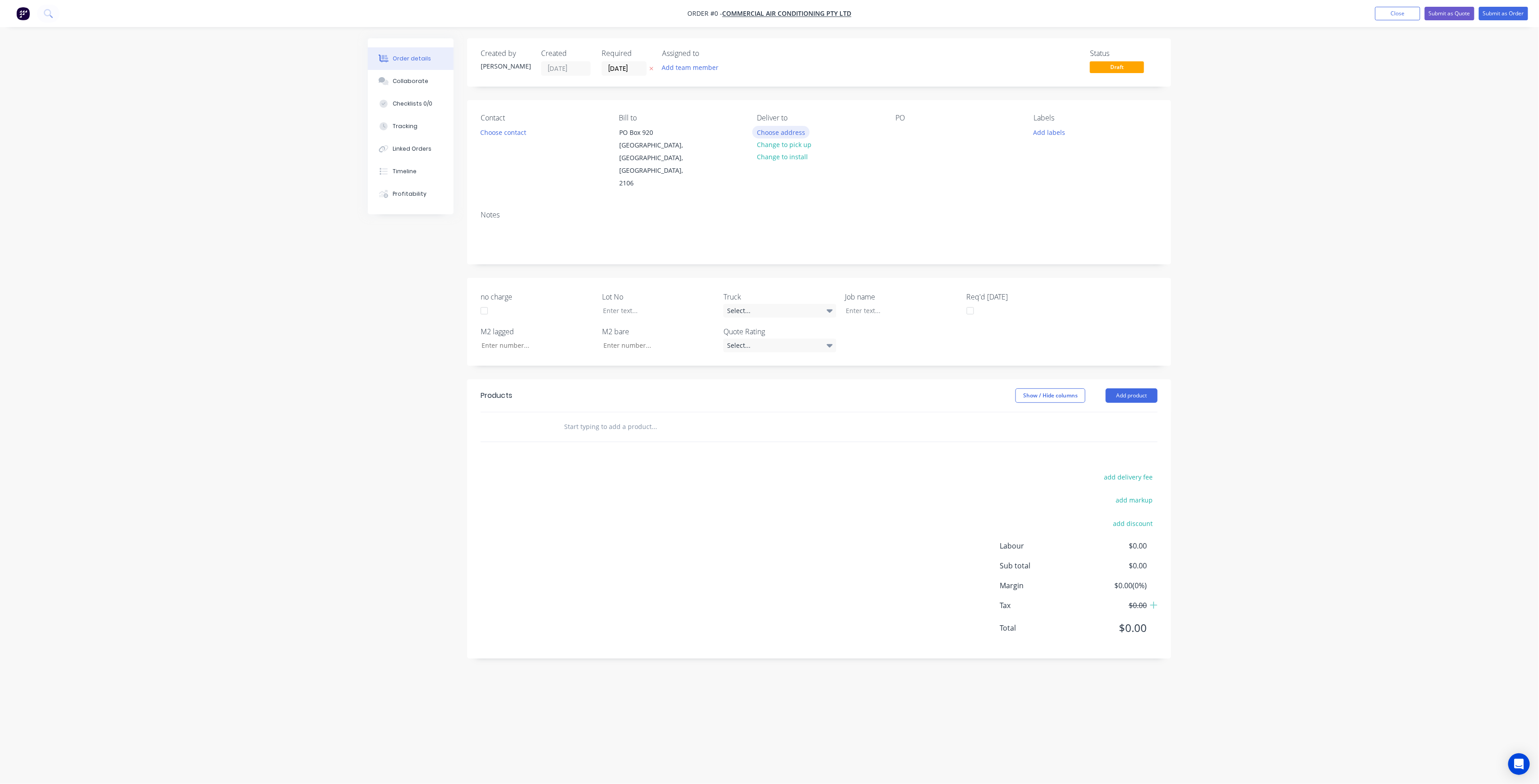
click at [798, 134] on button "Choose address" at bounding box center [781, 132] width 58 height 12
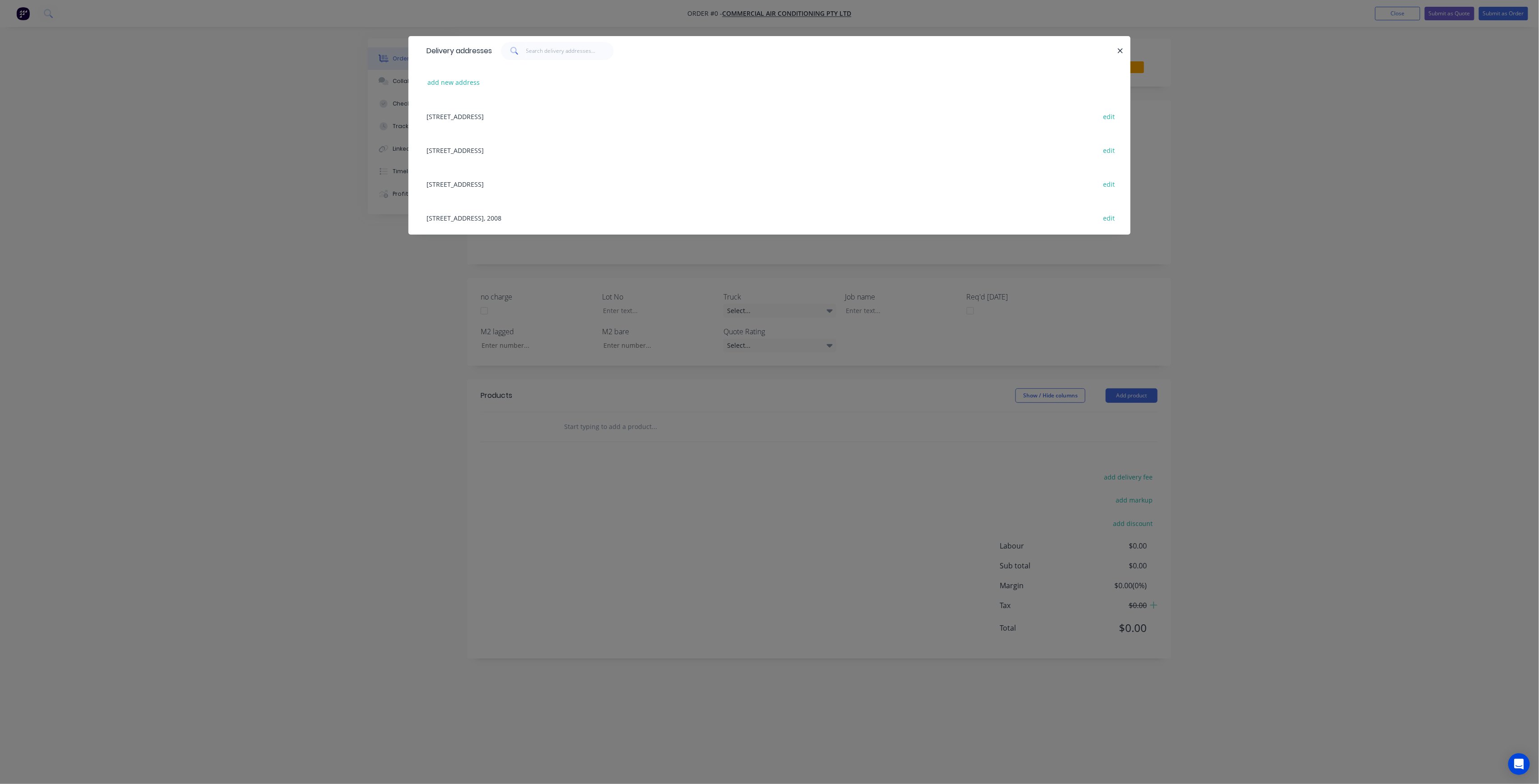
click at [554, 217] on div "140 MYRTLE ST, CHIPPENDALE, New South Wales, Australia, 2008 edit" at bounding box center [769, 217] width 695 height 34
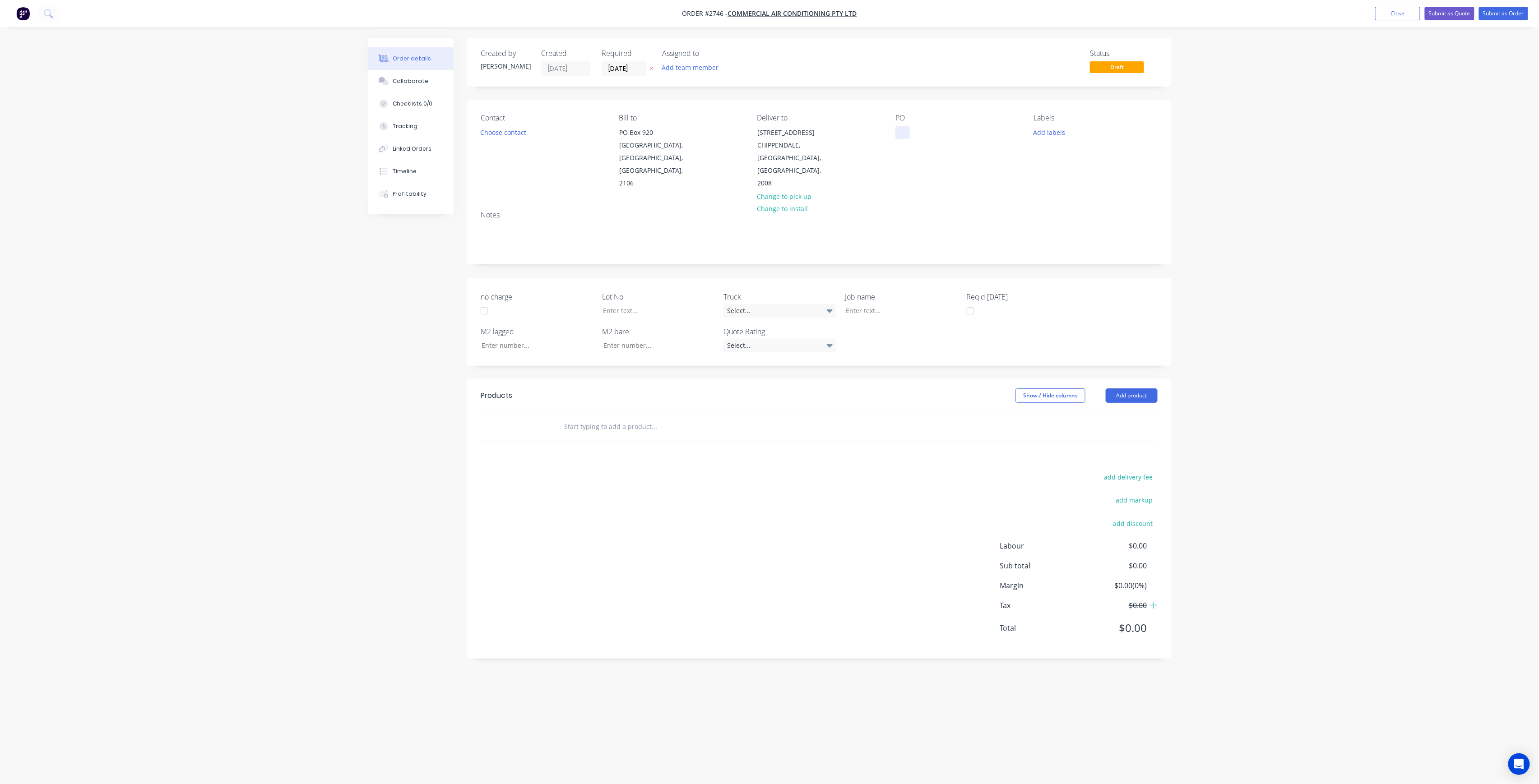
click at [906, 130] on div at bounding box center [903, 133] width 14 height 13
drag, startPoint x: 914, startPoint y: 183, endPoint x: 833, endPoint y: 66, distance: 142.3
click at [833, 66] on div "Created by joshua Created 02/09/25 Required 02/09/25 Assigned to Add team membe…" at bounding box center [819, 351] width 704 height 626
click at [905, 147] on div at bounding box center [903, 137] width 14 height 23
click at [1046, 128] on button "Add labels" at bounding box center [1049, 132] width 41 height 12
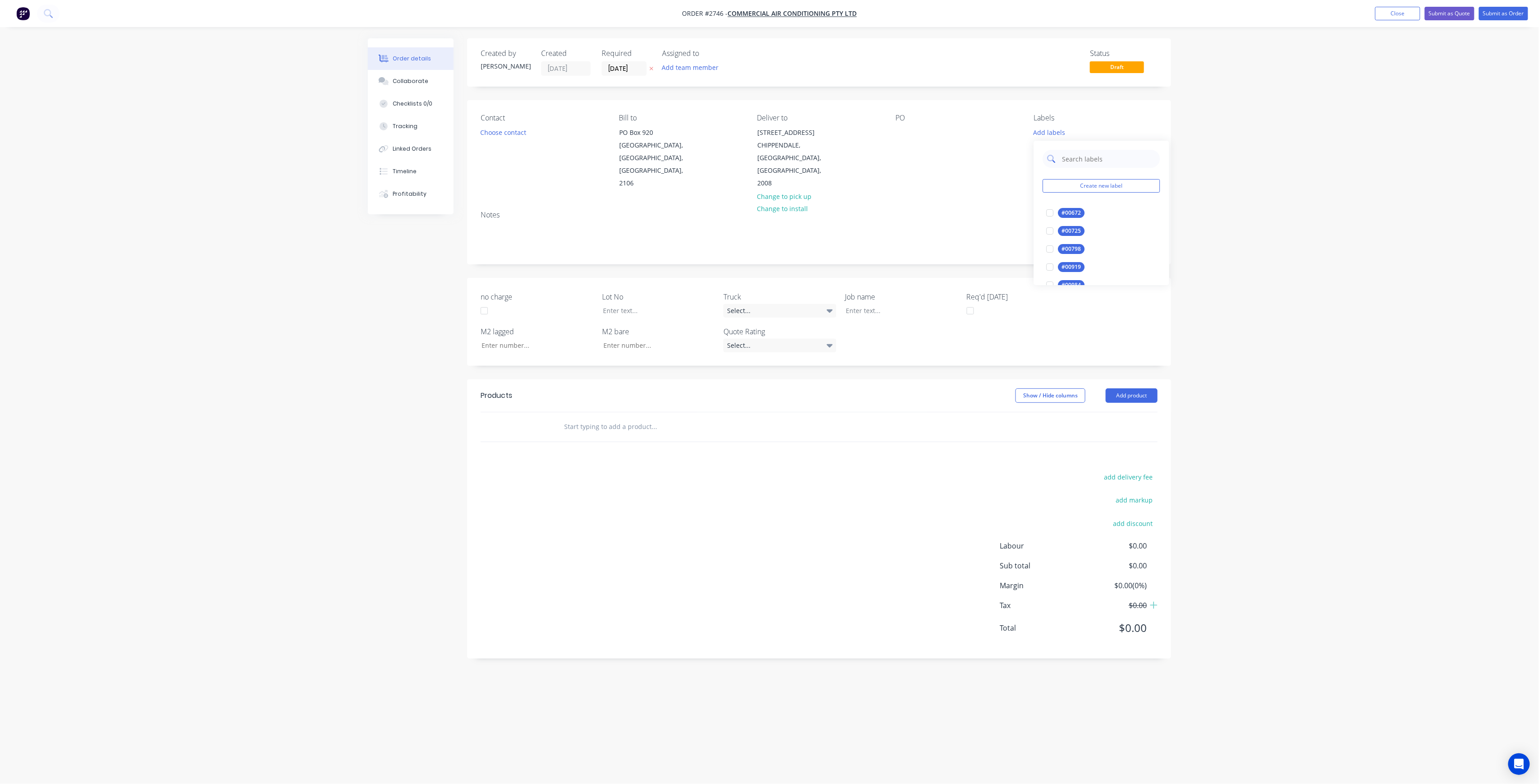
click at [1093, 165] on input "text" at bounding box center [1109, 159] width 94 height 18
type input "5"
click at [1239, 165] on div "Order details Collaborate Checklists 0/0 Tracking Linked Orders Timeline Profit…" at bounding box center [770, 392] width 1539 height 784
click at [881, 304] on div at bounding box center [895, 310] width 113 height 13
click at [901, 128] on div at bounding box center [903, 133] width 14 height 13
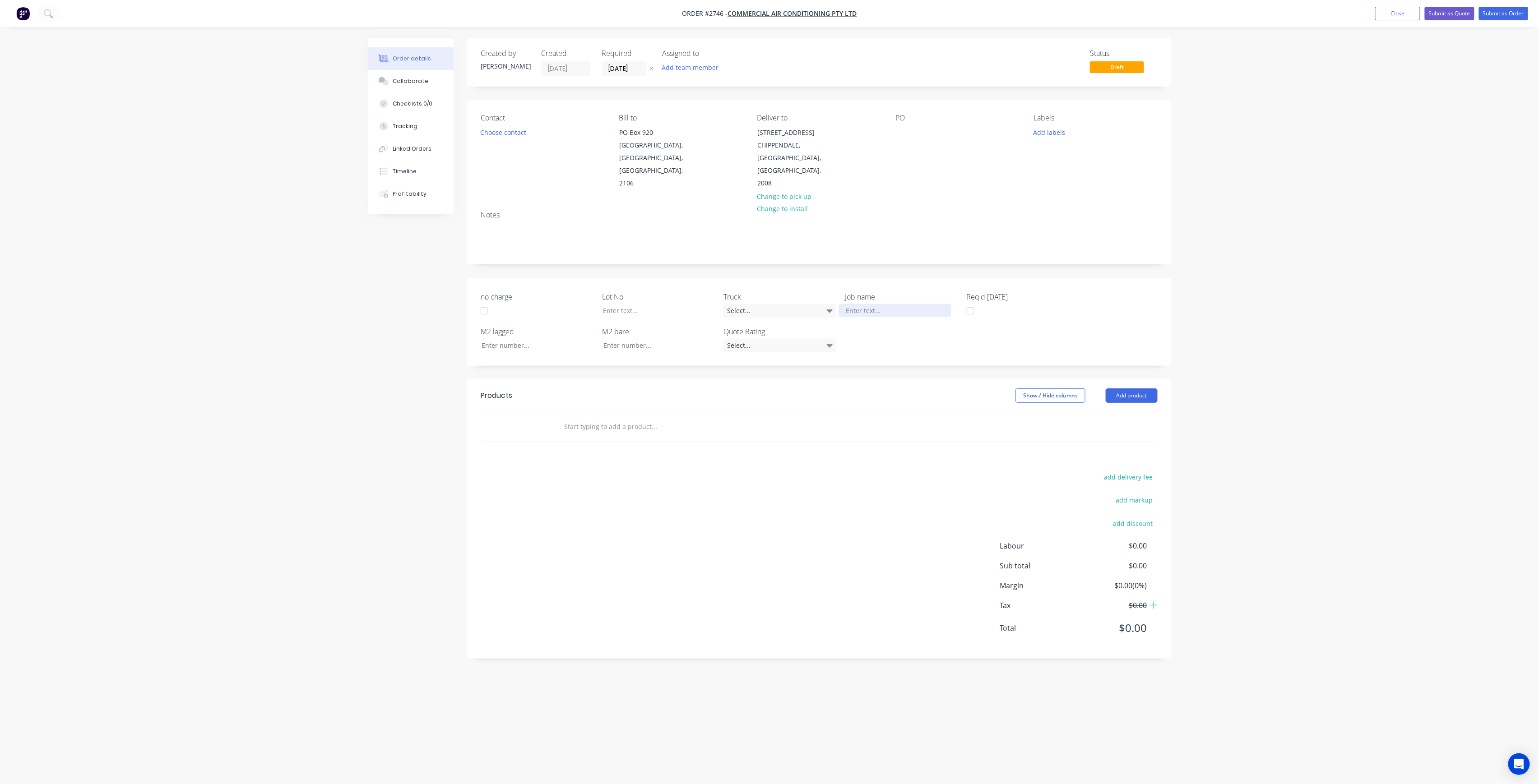
click at [892, 304] on div at bounding box center [895, 310] width 113 height 13
click at [898, 125] on div "PO" at bounding box center [957, 152] width 124 height 76
click at [900, 133] on div at bounding box center [903, 133] width 14 height 13
click at [876, 304] on div at bounding box center [895, 310] width 113 height 13
drag, startPoint x: 903, startPoint y: 132, endPoint x: 884, endPoint y: 166, distance: 38.9
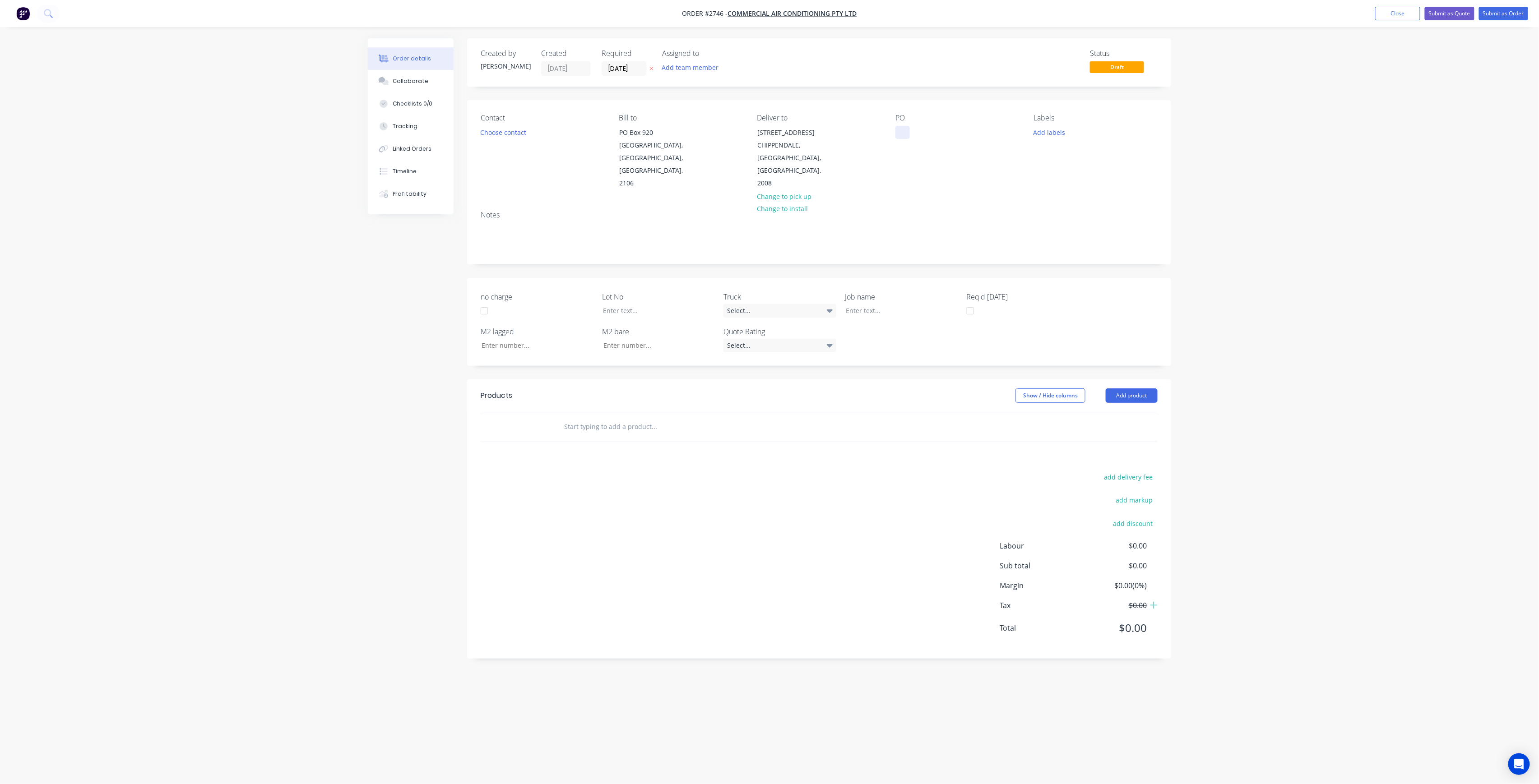
click at [903, 133] on div at bounding box center [903, 133] width 14 height 13
click at [654, 304] on div at bounding box center [652, 310] width 113 height 13
click at [670, 418] on input "text" at bounding box center [654, 427] width 180 height 18
click at [712, 62] on button "Add team member" at bounding box center [690, 67] width 66 height 12
click at [691, 125] on button "[PERSON_NAME] (You)" at bounding box center [730, 118] width 136 height 18
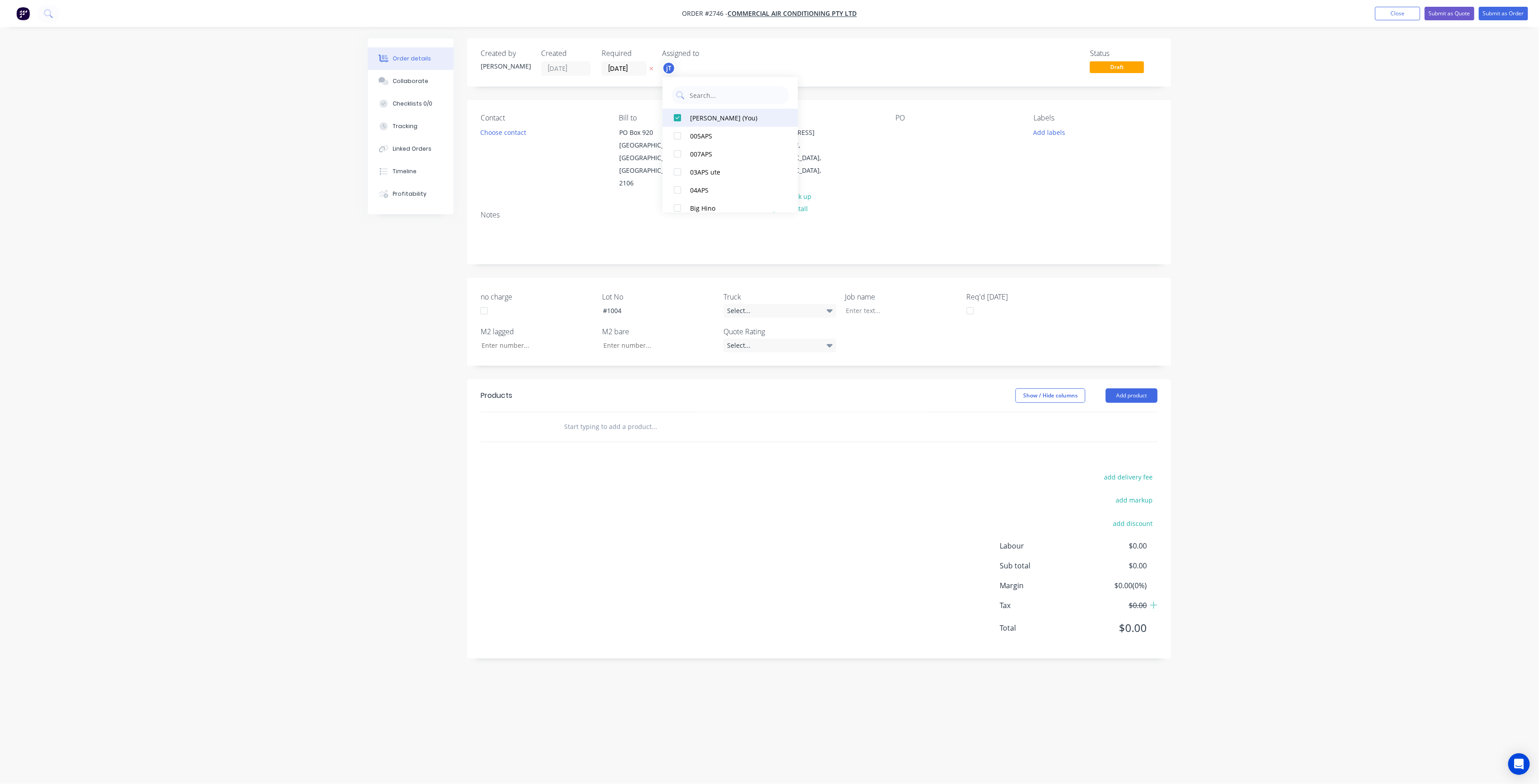
click at [707, 118] on div "[PERSON_NAME] (You)" at bounding box center [735, 118] width 90 height 10
click at [679, 418] on input "text" at bounding box center [654, 427] width 180 height 18
click at [629, 304] on div "#1004" at bounding box center [652, 310] width 113 height 13
click at [627, 304] on div "#1004" at bounding box center [652, 310] width 113 height 13
click at [1403, 16] on button "Close" at bounding box center [1398, 13] width 45 height 14
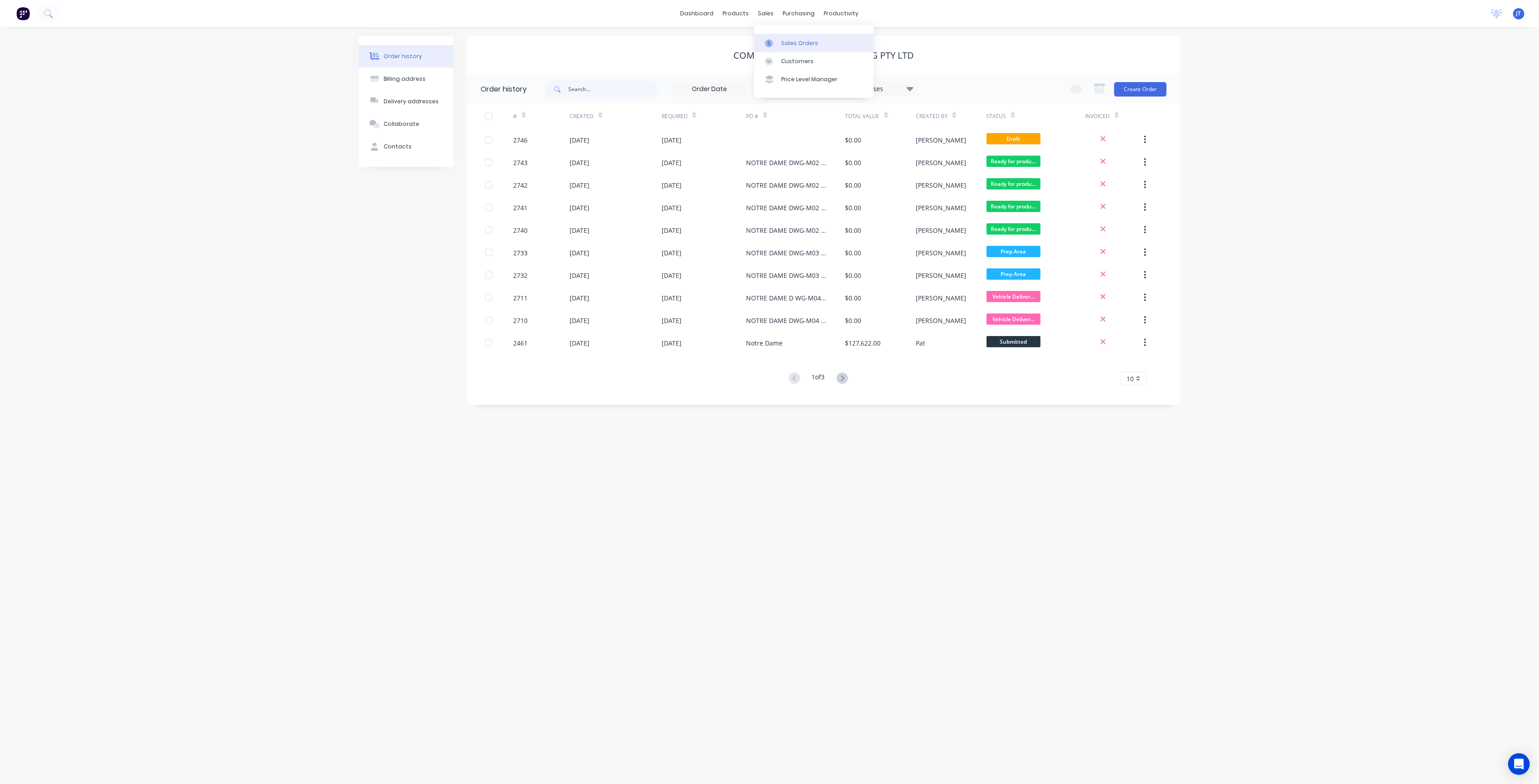
click at [787, 49] on link "Sales Orders" at bounding box center [814, 43] width 119 height 18
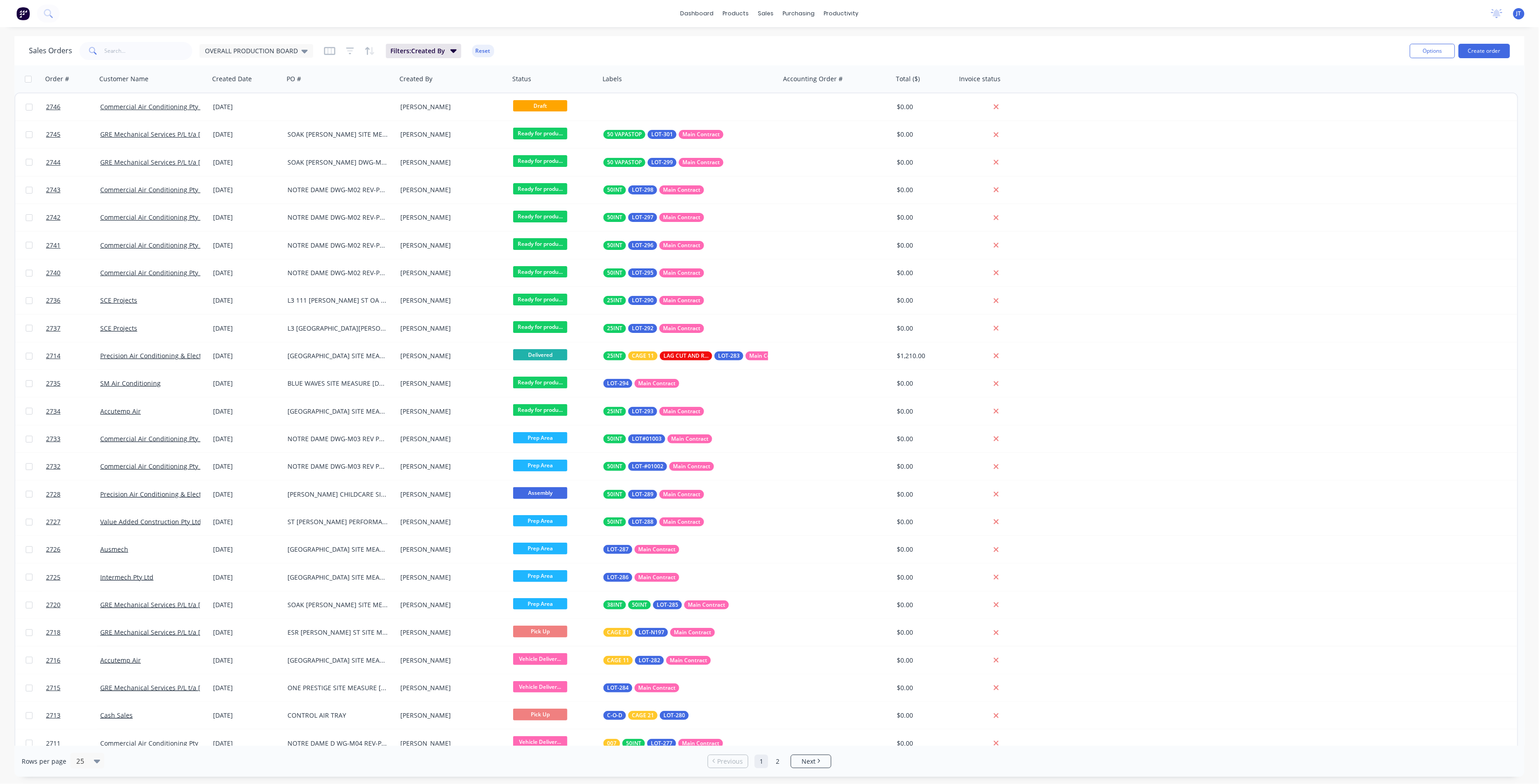
click at [1488, 53] on button "Create order" at bounding box center [1485, 51] width 51 height 14
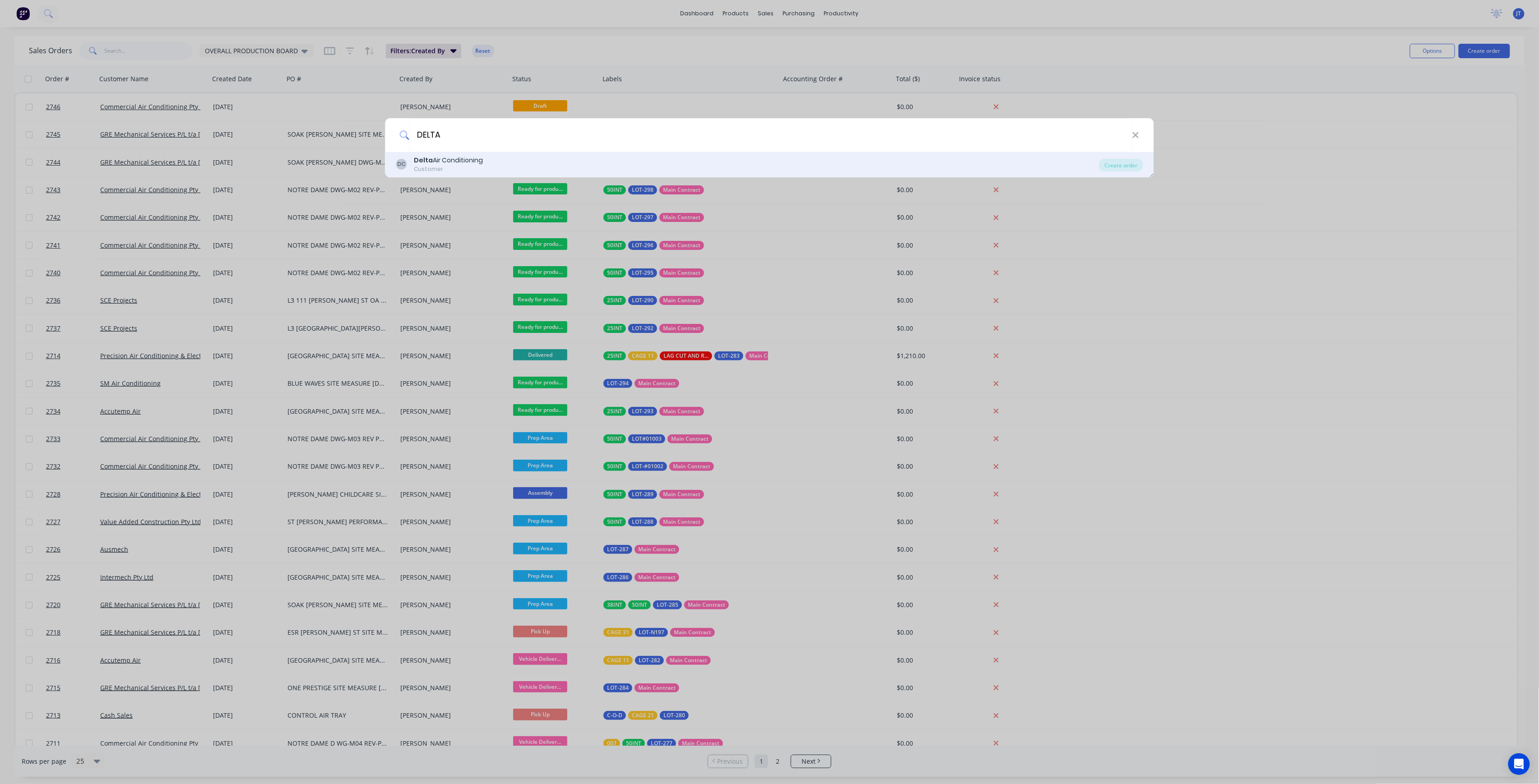
type input "DELTA"
click at [490, 167] on div "DC Delta Air Conditioning Customer" at bounding box center [747, 164] width 703 height 17
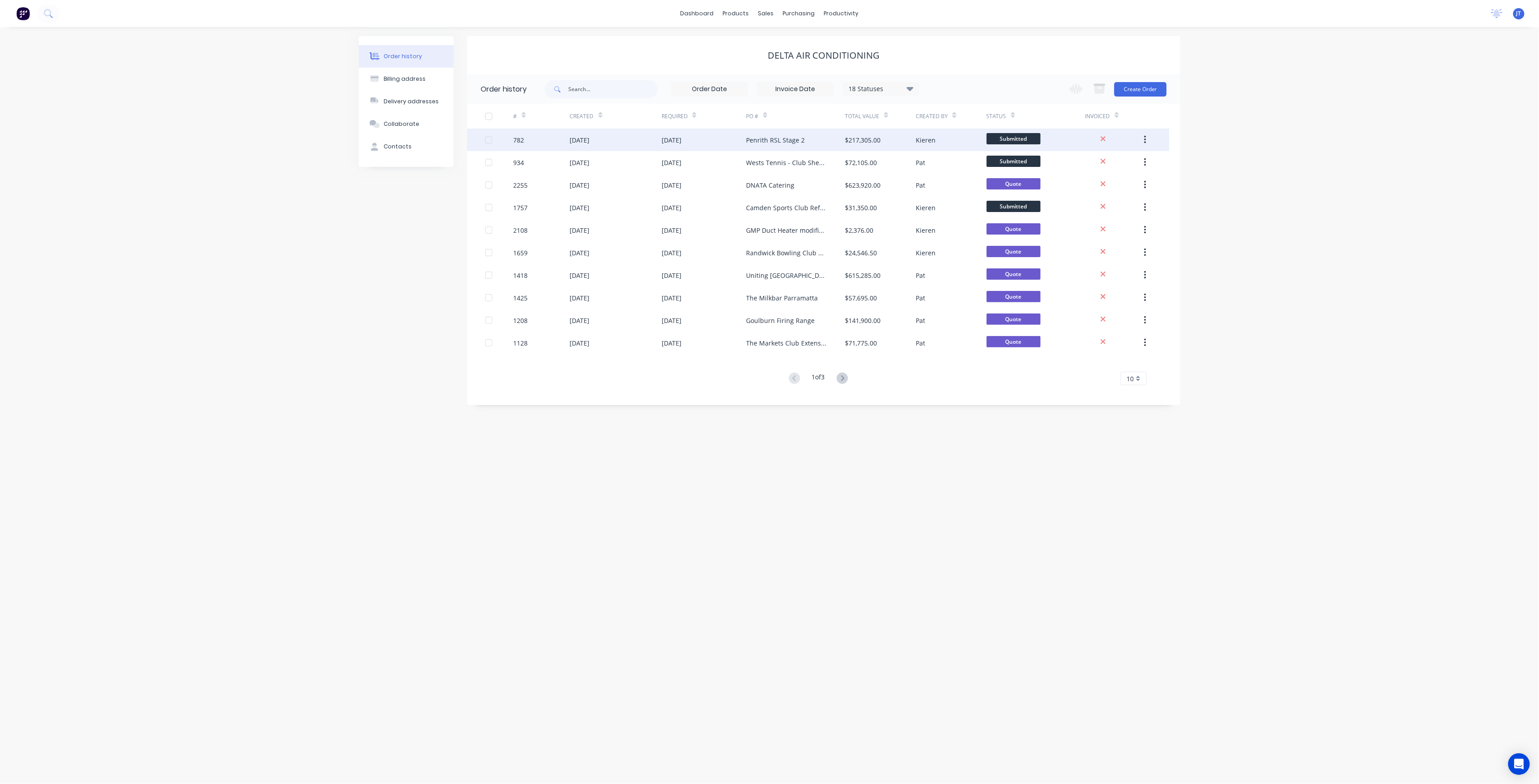
click at [916, 141] on div "Kieren" at bounding box center [925, 140] width 20 height 10
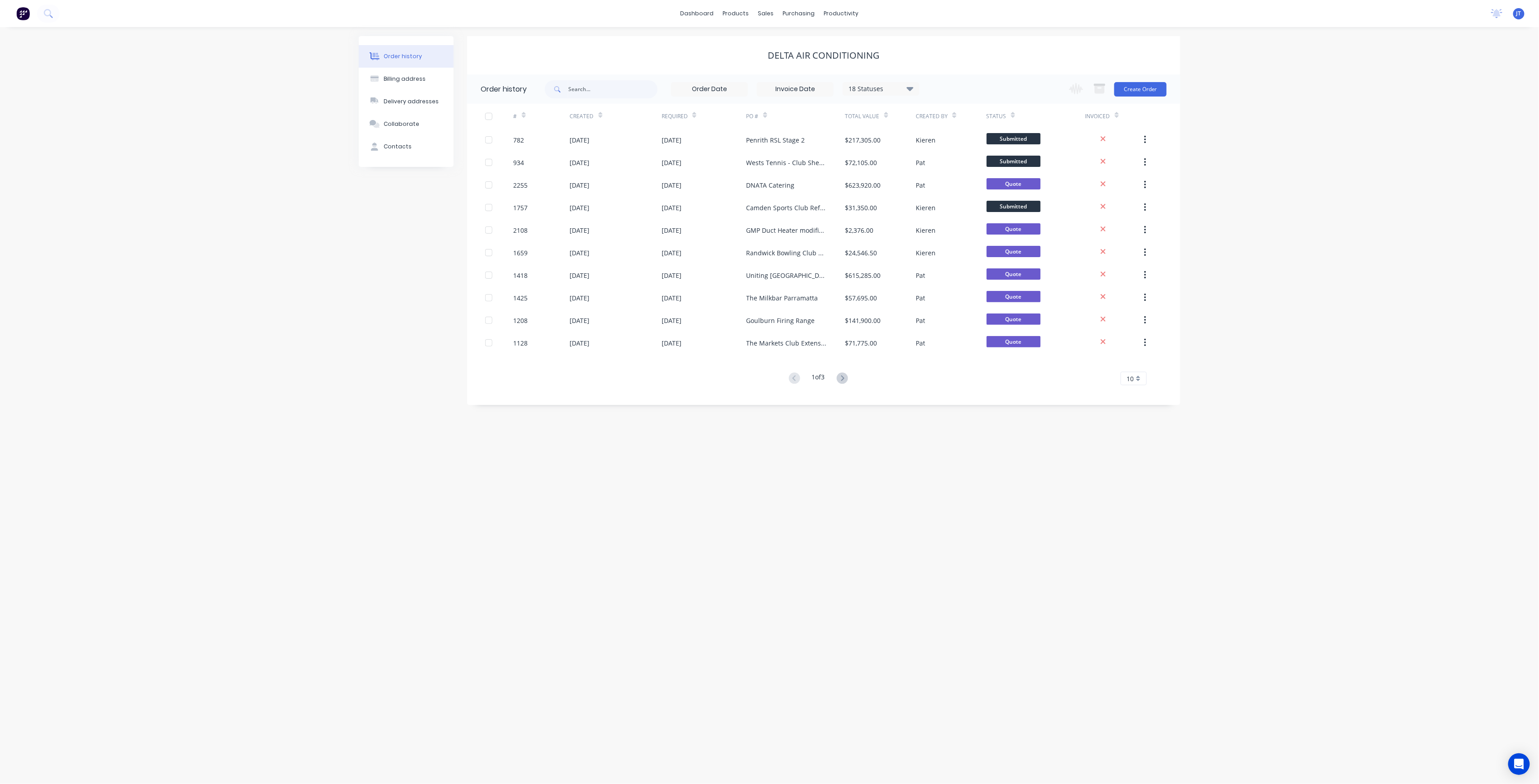
click at [1134, 105] on div "Invoiced" at bounding box center [1114, 116] width 56 height 25
click at [1134, 99] on div "Change order status Submitted Ready for production Cutting Prep Area Folding/ F…" at bounding box center [1115, 89] width 103 height 29
click at [1132, 94] on button "Create Order" at bounding box center [1141, 89] width 53 height 14
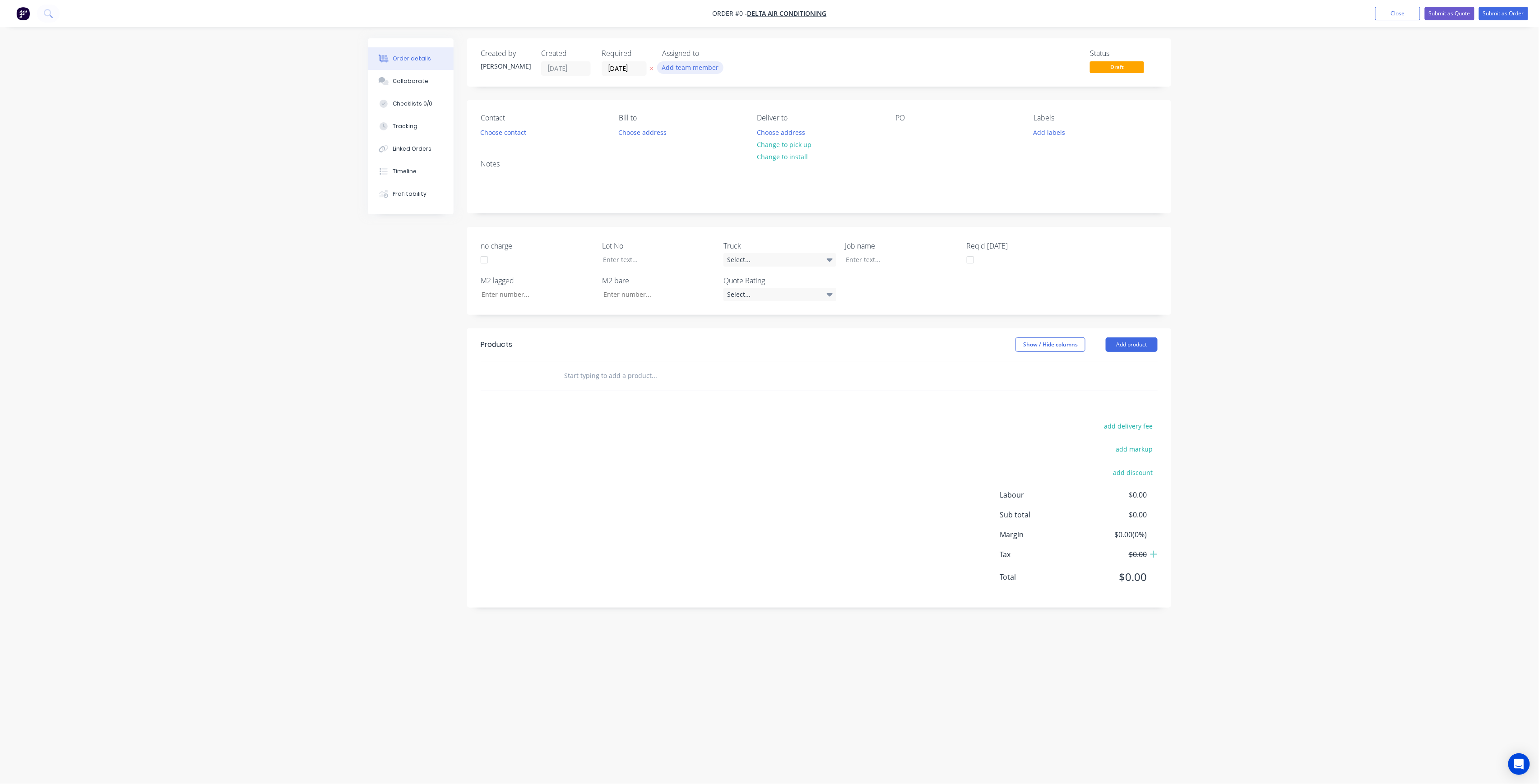
click at [683, 69] on button "Add team member" at bounding box center [690, 67] width 66 height 12
click at [715, 114] on div "[PERSON_NAME] (You)" at bounding box center [735, 118] width 90 height 10
click at [737, 177] on div "[PERSON_NAME]" at bounding box center [735, 181] width 90 height 10
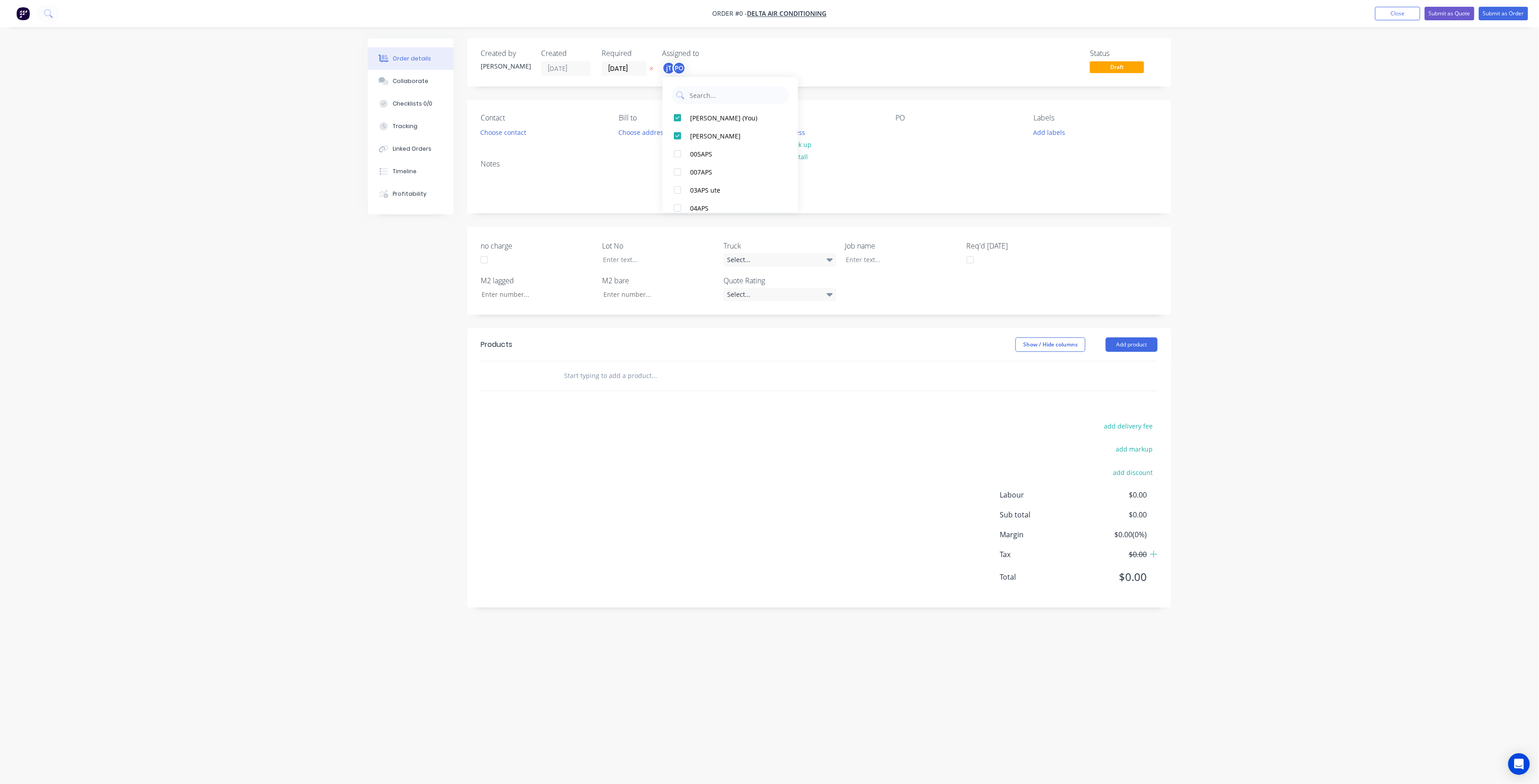
click at [604, 154] on div "Order details Collaborate Checklists 0/0 Tracking Linked Orders Timeline Profit…" at bounding box center [770, 374] width 821 height 673
click at [765, 122] on div "Deliver to" at bounding box center [819, 118] width 124 height 8
click at [770, 128] on button "Choose address" at bounding box center [781, 132] width 58 height 12
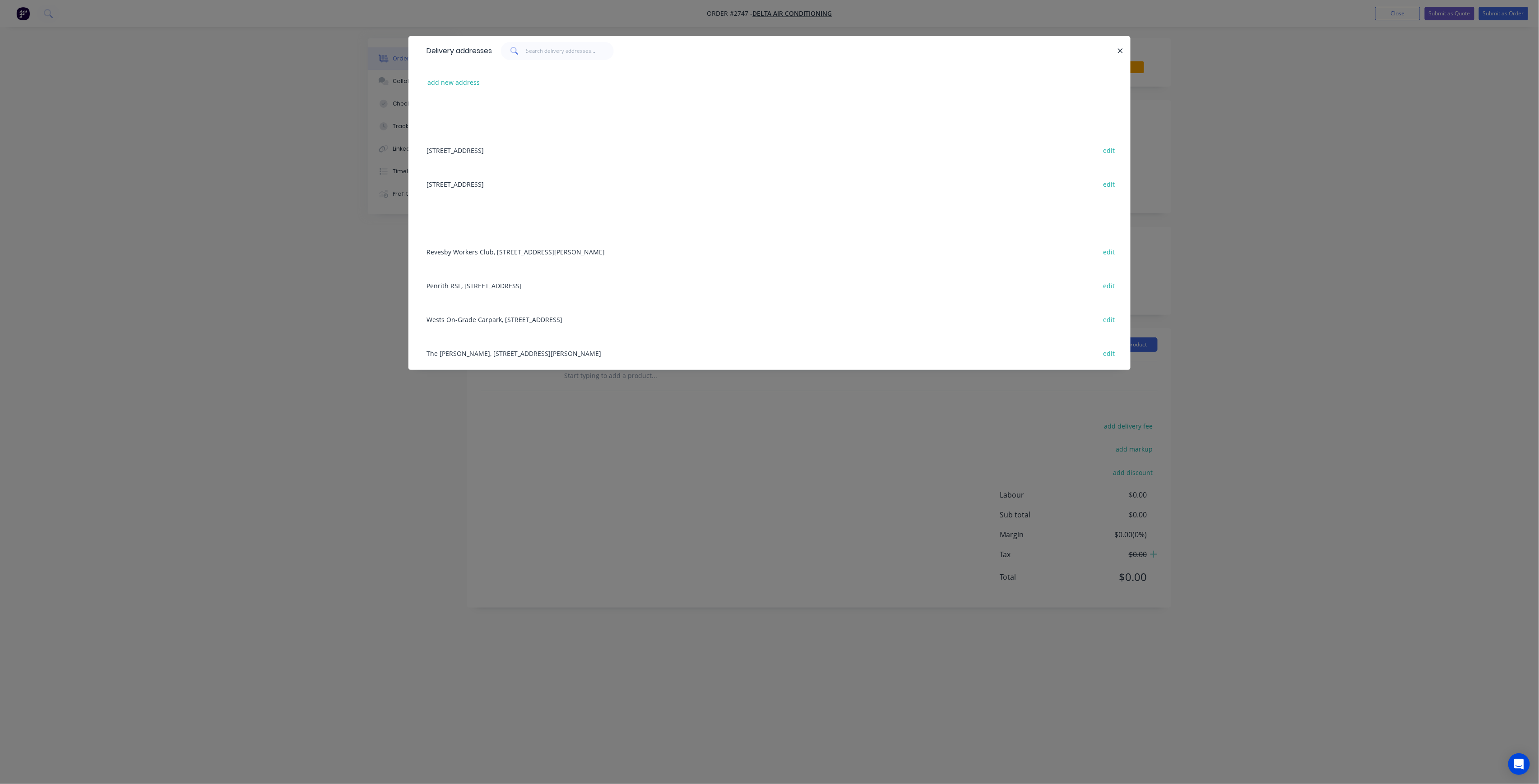
click at [559, 282] on div "Penrith RSL, [STREET_ADDRESS] edit" at bounding box center [769, 285] width 695 height 34
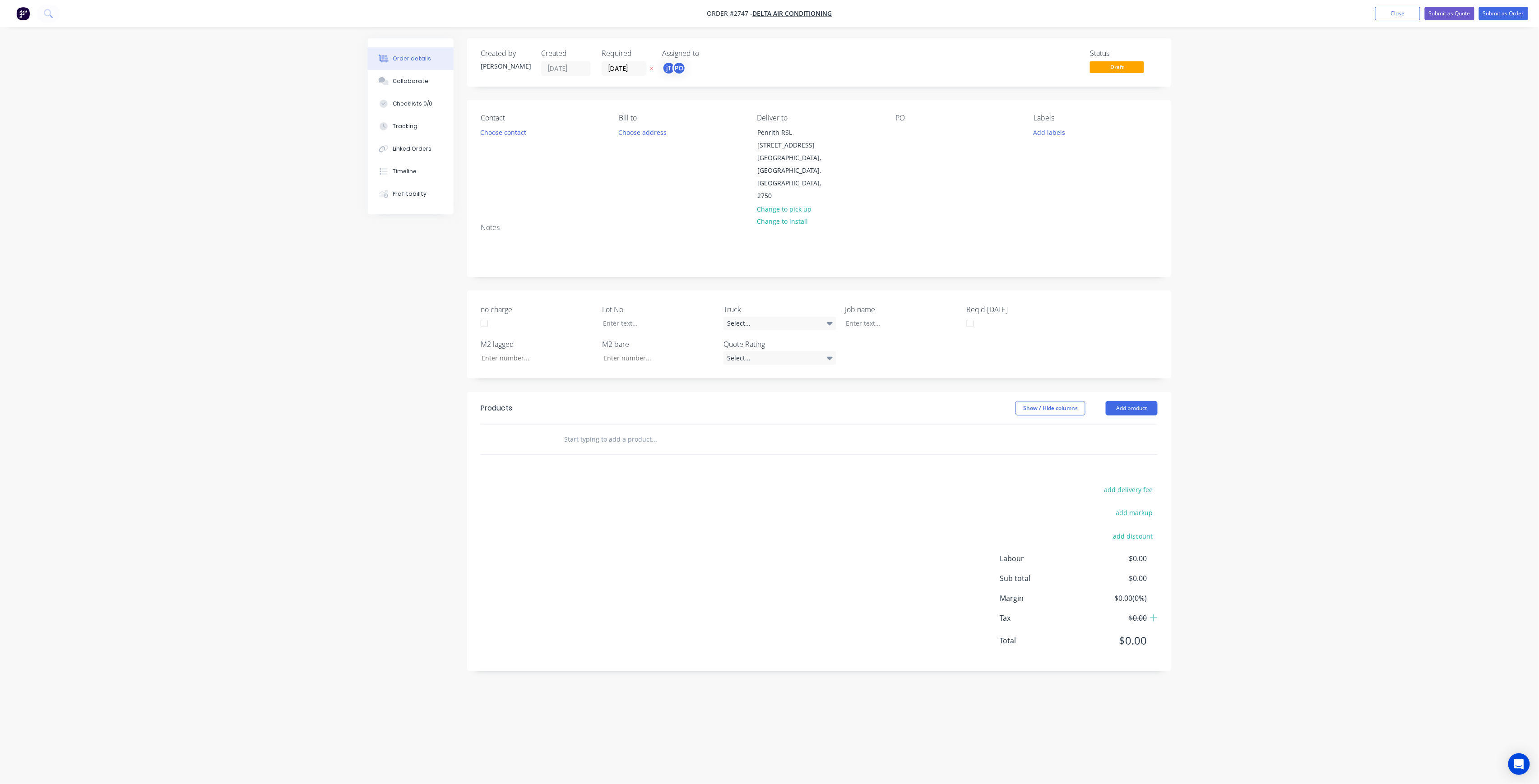
click at [906, 122] on div "PO" at bounding box center [957, 118] width 124 height 8
click at [901, 130] on div at bounding box center [903, 133] width 14 height 13
click at [1058, 130] on button "Add labels" at bounding box center [1049, 132] width 41 height 12
click at [1096, 182] on button "Create new label" at bounding box center [1102, 186] width 117 height 14
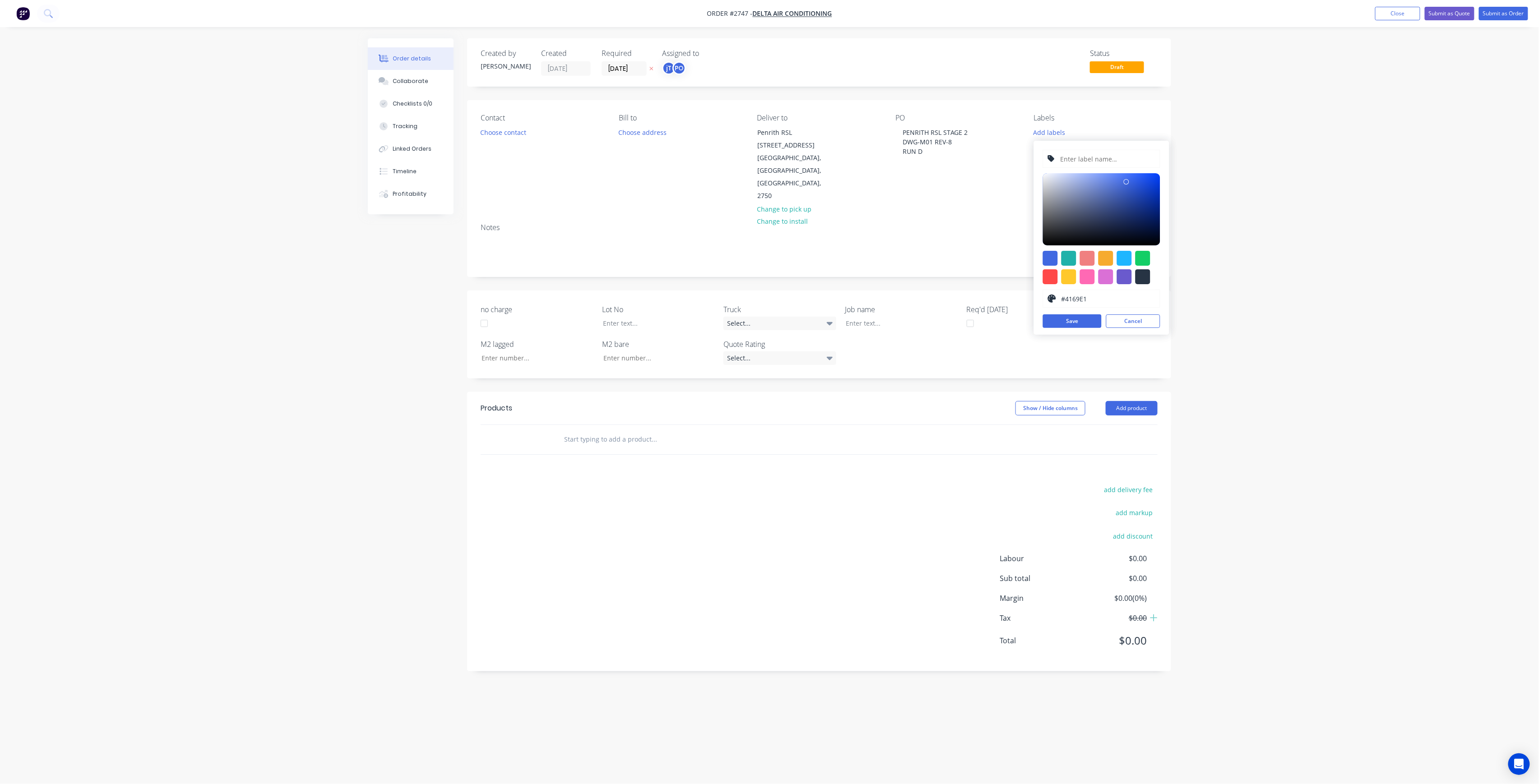
click at [1097, 162] on input "text" at bounding box center [1107, 159] width 96 height 17
type input "LOT-302"
click at [1089, 318] on button "Save" at bounding box center [1072, 321] width 59 height 14
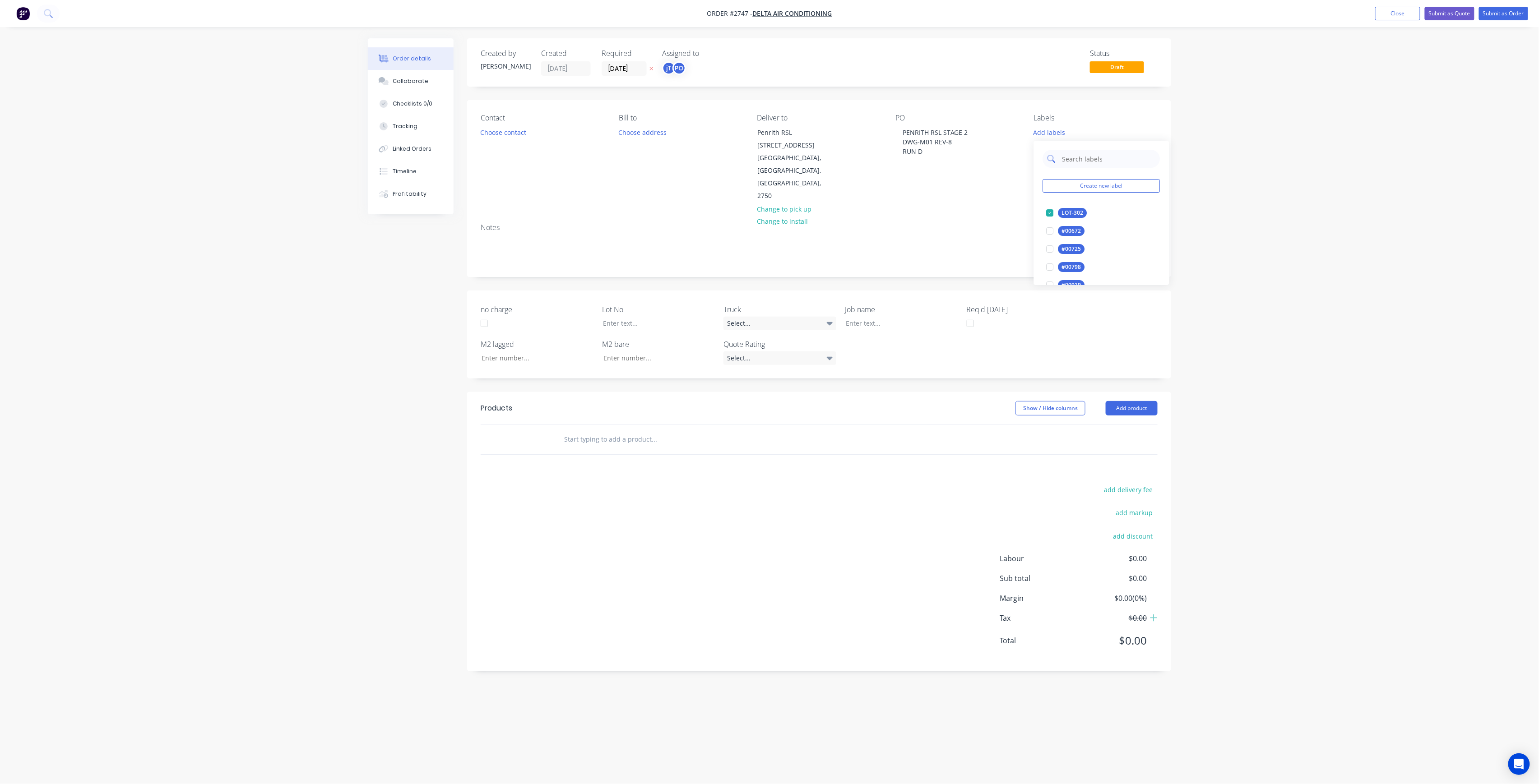
click at [1107, 162] on input "text" at bounding box center [1109, 159] width 94 height 18
type input "5"
type input "MAIN"
click at [1090, 214] on div "Main Contract" at bounding box center [1080, 213] width 45 height 10
click at [1203, 206] on div "Order details Collaborate Checklists 0/0 Tracking Linked Orders Timeline Profit…" at bounding box center [770, 392] width 1539 height 784
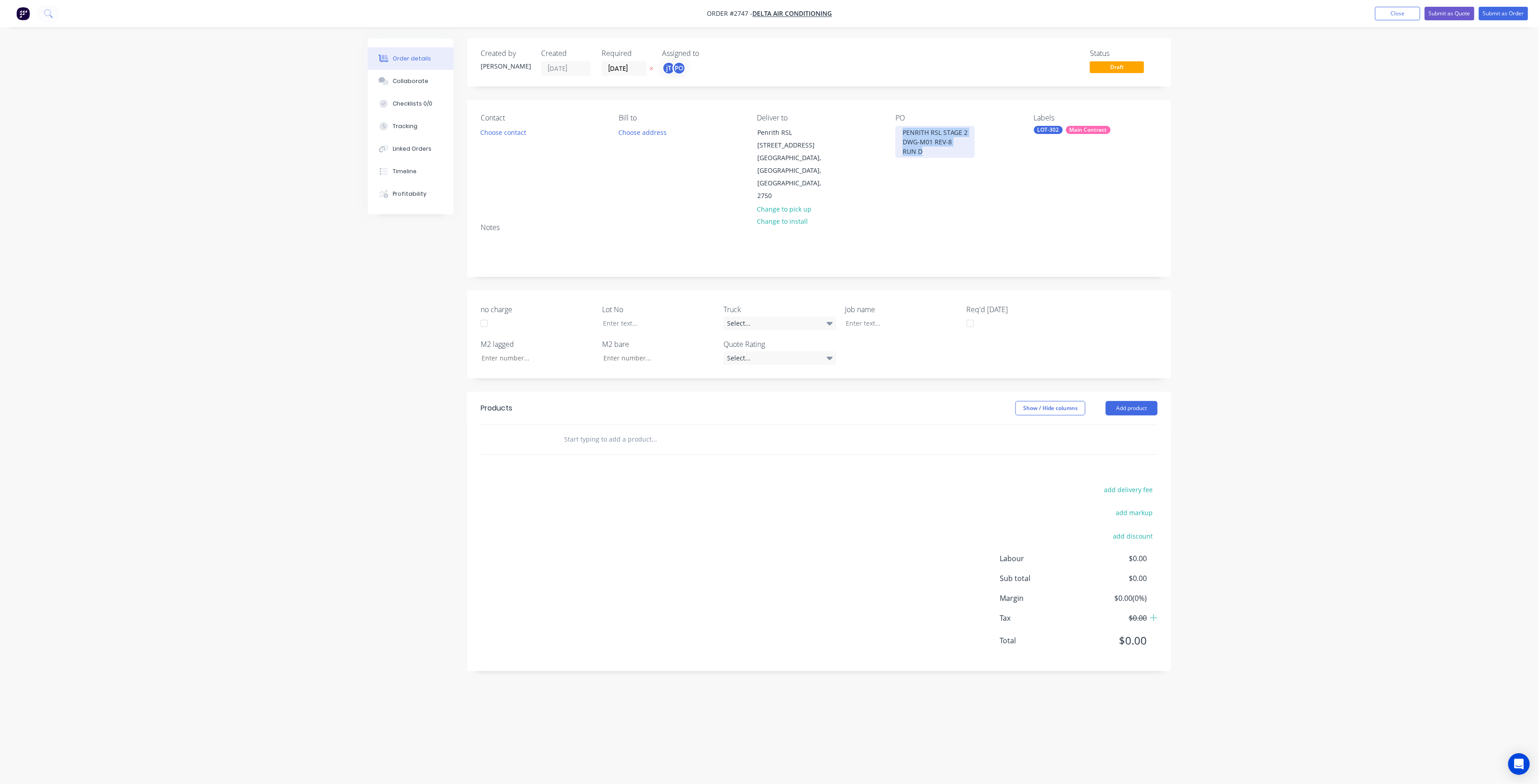
drag, startPoint x: 932, startPoint y: 154, endPoint x: 888, endPoint y: 128, distance: 51.1
click at [888, 128] on div "Contact Choose contact [PERSON_NAME] to Choose address Deliver to [GEOGRAPHIC_D…" at bounding box center [819, 158] width 704 height 116
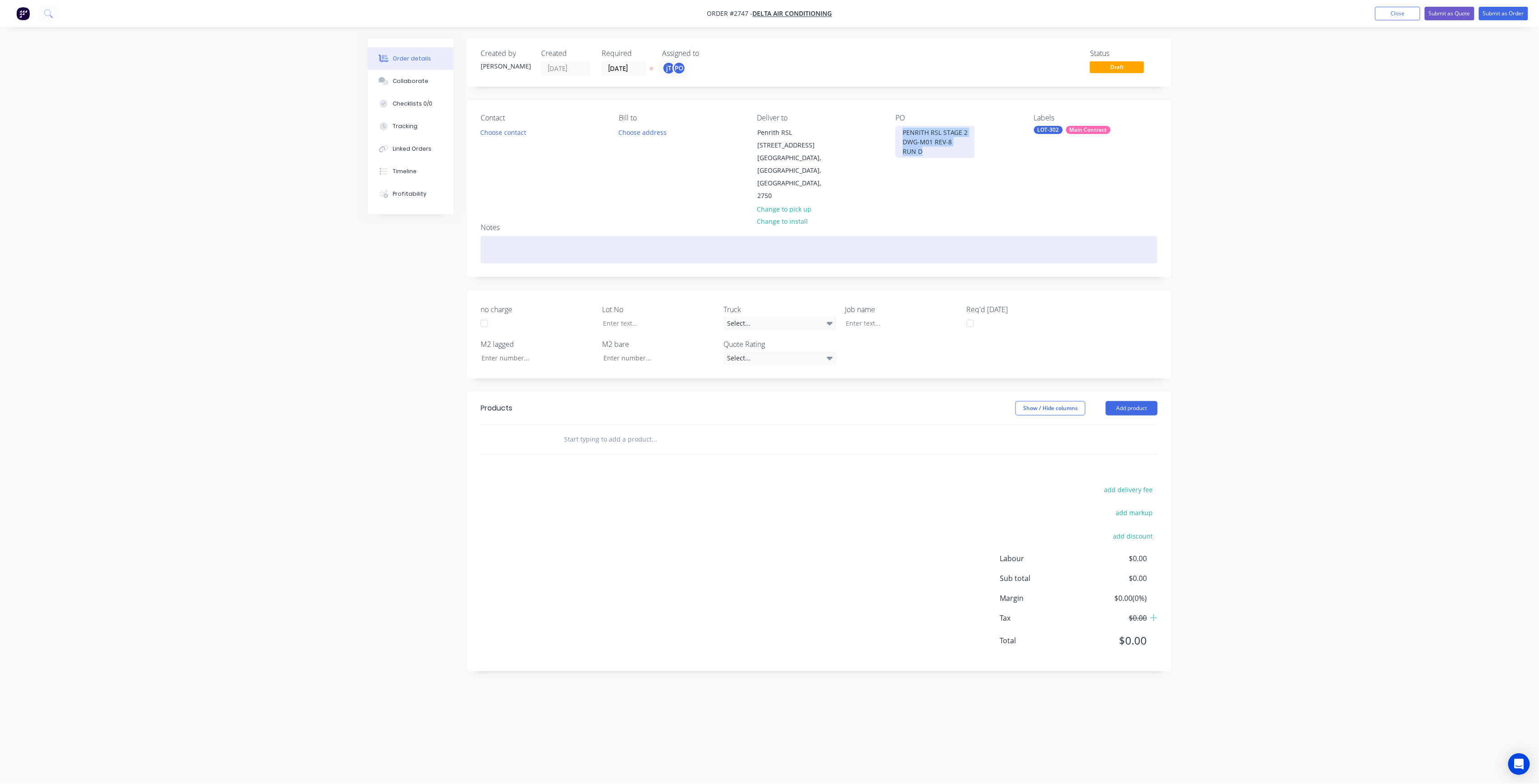
copy div "PENRITH RSL STAGE 2 DWG-M01 REV-8 RUN D"
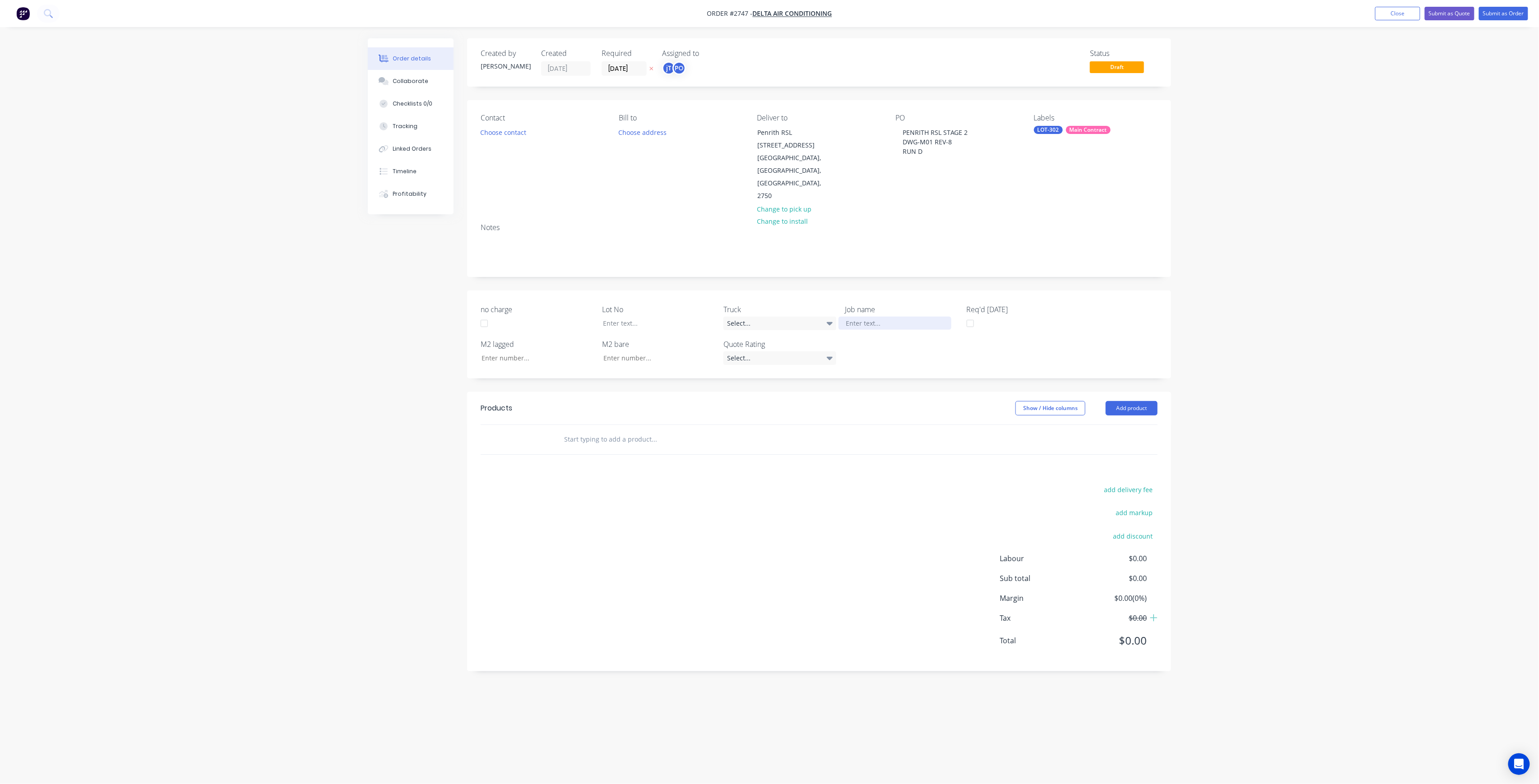
click at [903, 316] on div at bounding box center [895, 323] width 113 height 13
paste div
drag, startPoint x: 905, startPoint y: 284, endPoint x: 928, endPoint y: 286, distance: 23.1
click at [905, 316] on div "PENRITH RSL STAGE 2DWG-M01 REV-8RUN D" at bounding box center [895, 328] width 113 height 23
click at [910, 316] on div "PENRITH RSL STAGE 2DWG-M01 REV-8RUN D" at bounding box center [895, 328] width 113 height 23
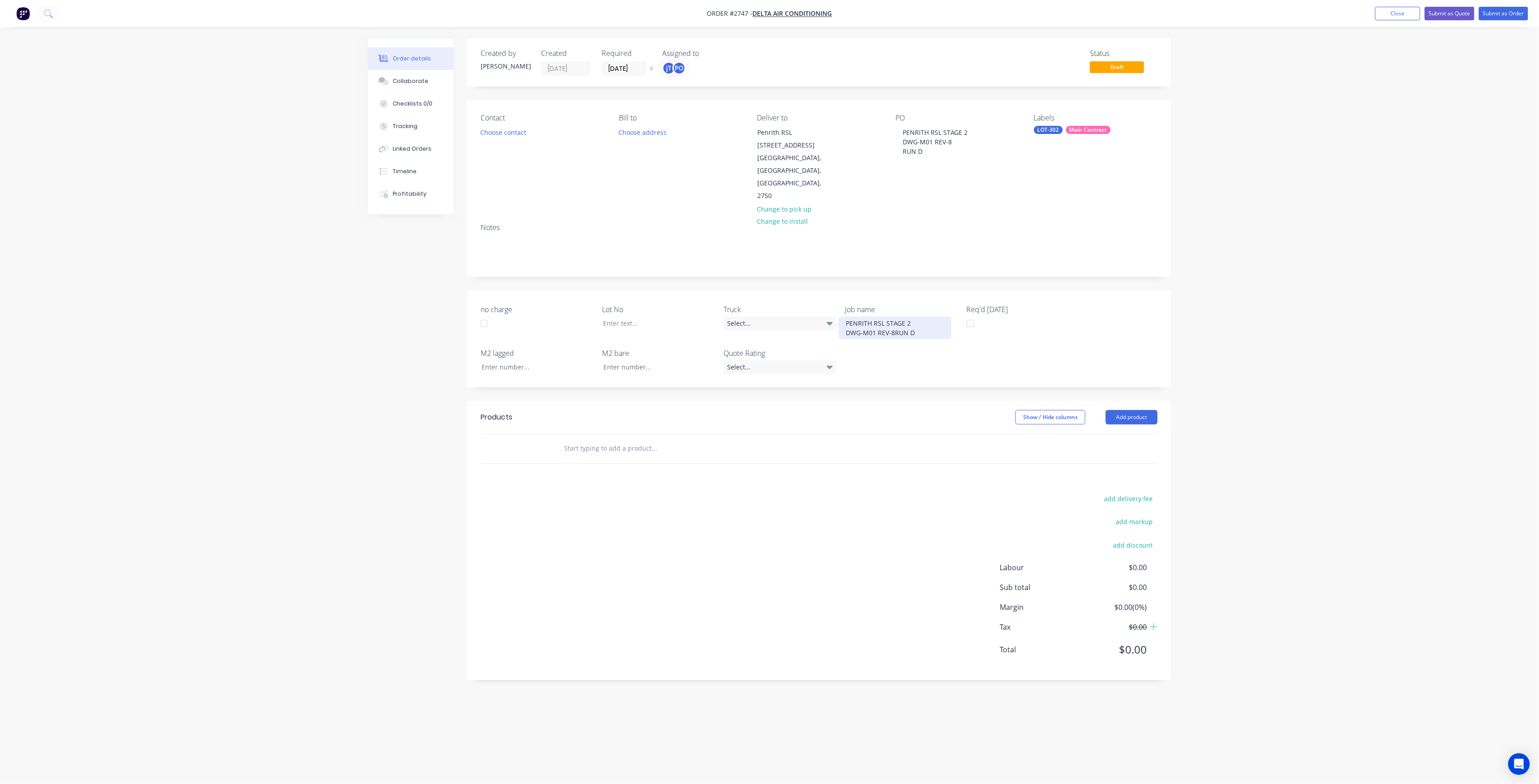
drag, startPoint x: 894, startPoint y: 293, endPoint x: 905, endPoint y: 293, distance: 11.0
click at [894, 316] on div "PENRITH RSL STAGE 2 DWG-M01 REV-8RUN D" at bounding box center [895, 328] width 113 height 23
click at [669, 316] on div at bounding box center [652, 323] width 113 height 13
drag, startPoint x: 726, startPoint y: 451, endPoint x: 716, endPoint y: 433, distance: 20.6
click at [726, 451] on div "Products Show / Hide columns Add product add delivery fee add markup add discou…" at bounding box center [819, 550] width 704 height 279
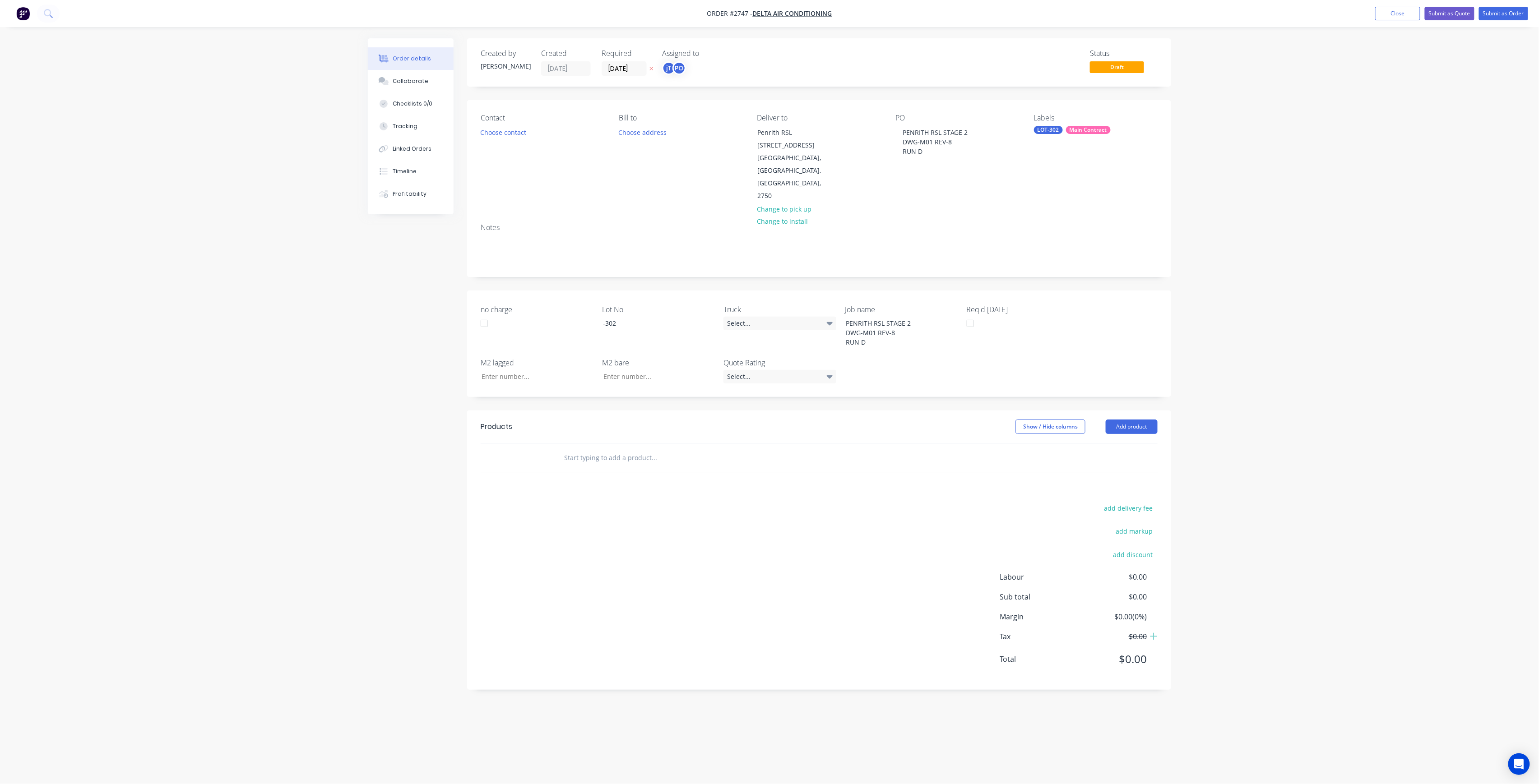
click at [715, 444] on div at bounding box center [715, 458] width 325 height 29
click at [710, 449] on input "text" at bounding box center [654, 458] width 180 height 18
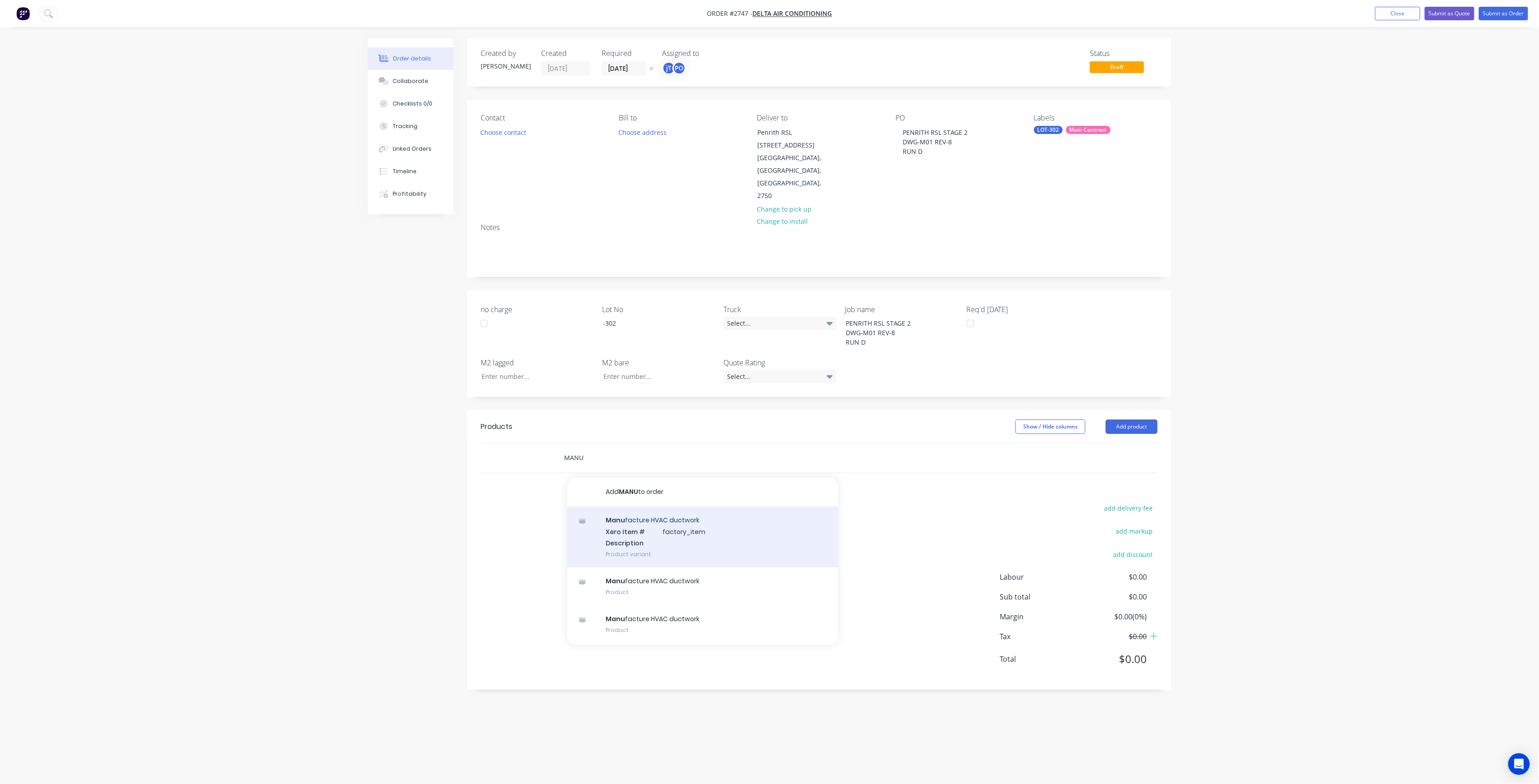
type input "MANU"
click at [640, 506] on div "Manu facture HVAC ductwork Xero Item # factory_item Description Product variant" at bounding box center [703, 537] width 271 height 61
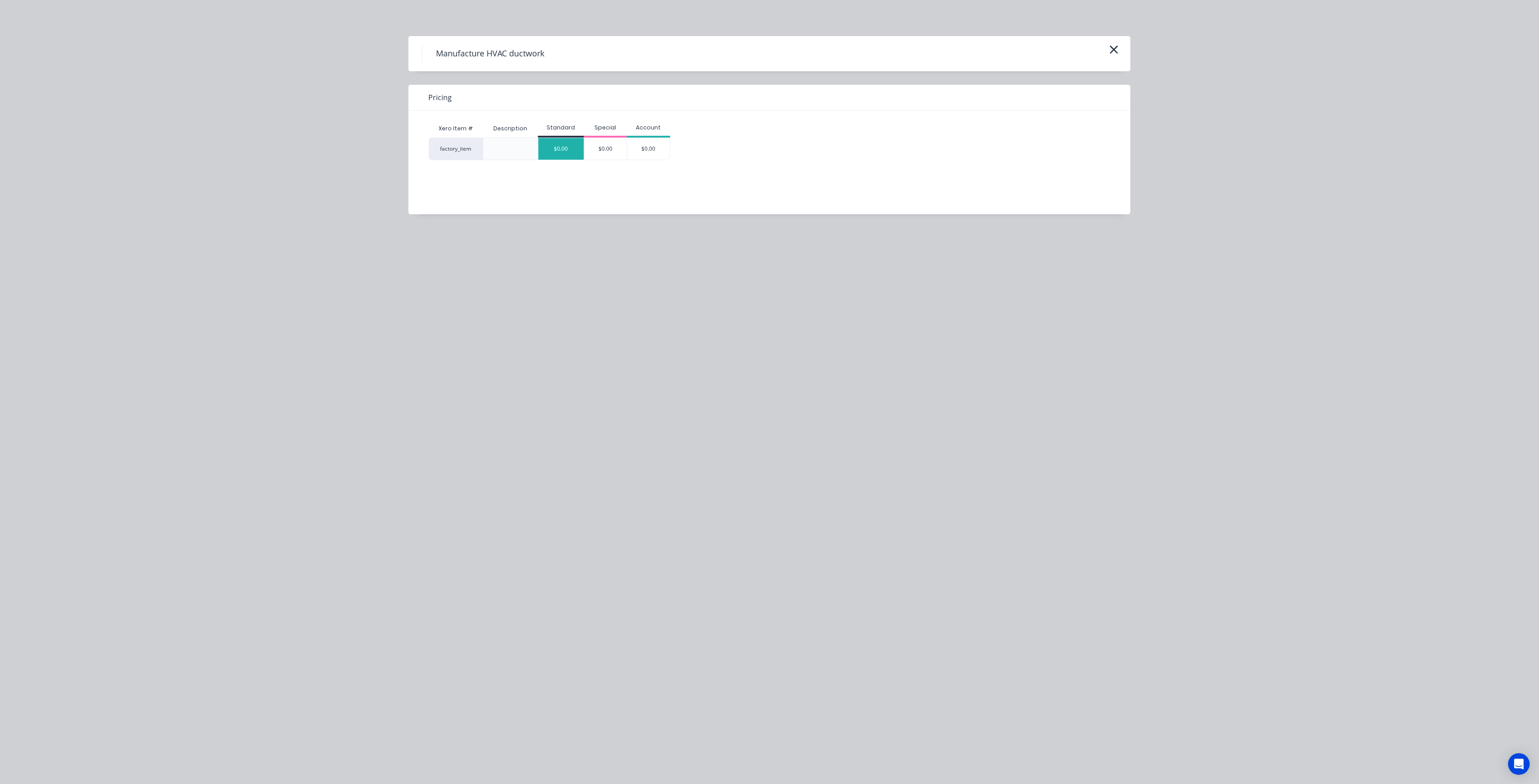
click at [560, 155] on div "$0.00" at bounding box center [561, 149] width 45 height 21
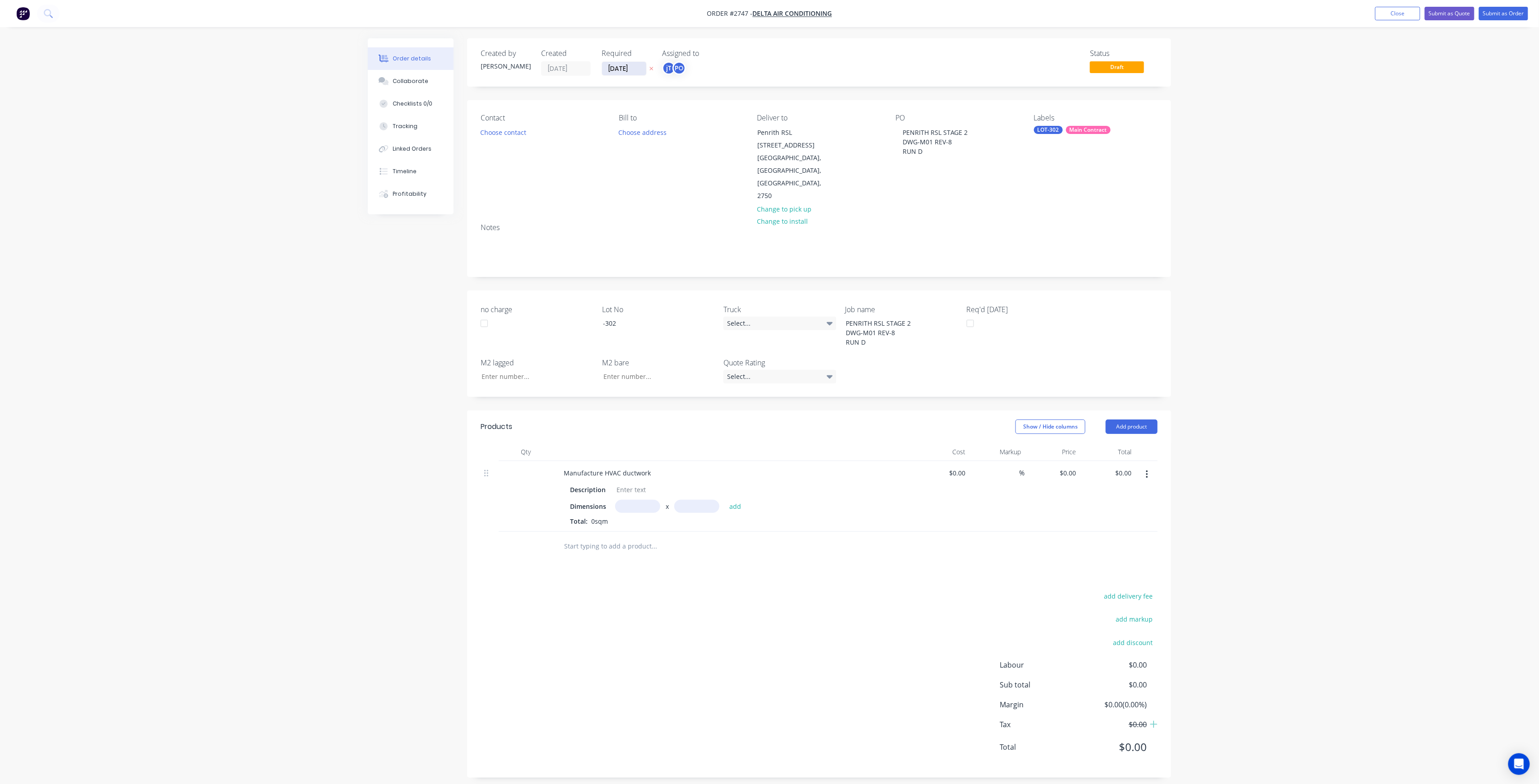
click at [620, 73] on input "[DATE]" at bounding box center [624, 68] width 44 height 14
click at [670, 111] on div "3" at bounding box center [669, 114] width 14 height 14
type input "[DATE]"
click at [651, 134] on button "Choose address" at bounding box center [642, 132] width 58 height 12
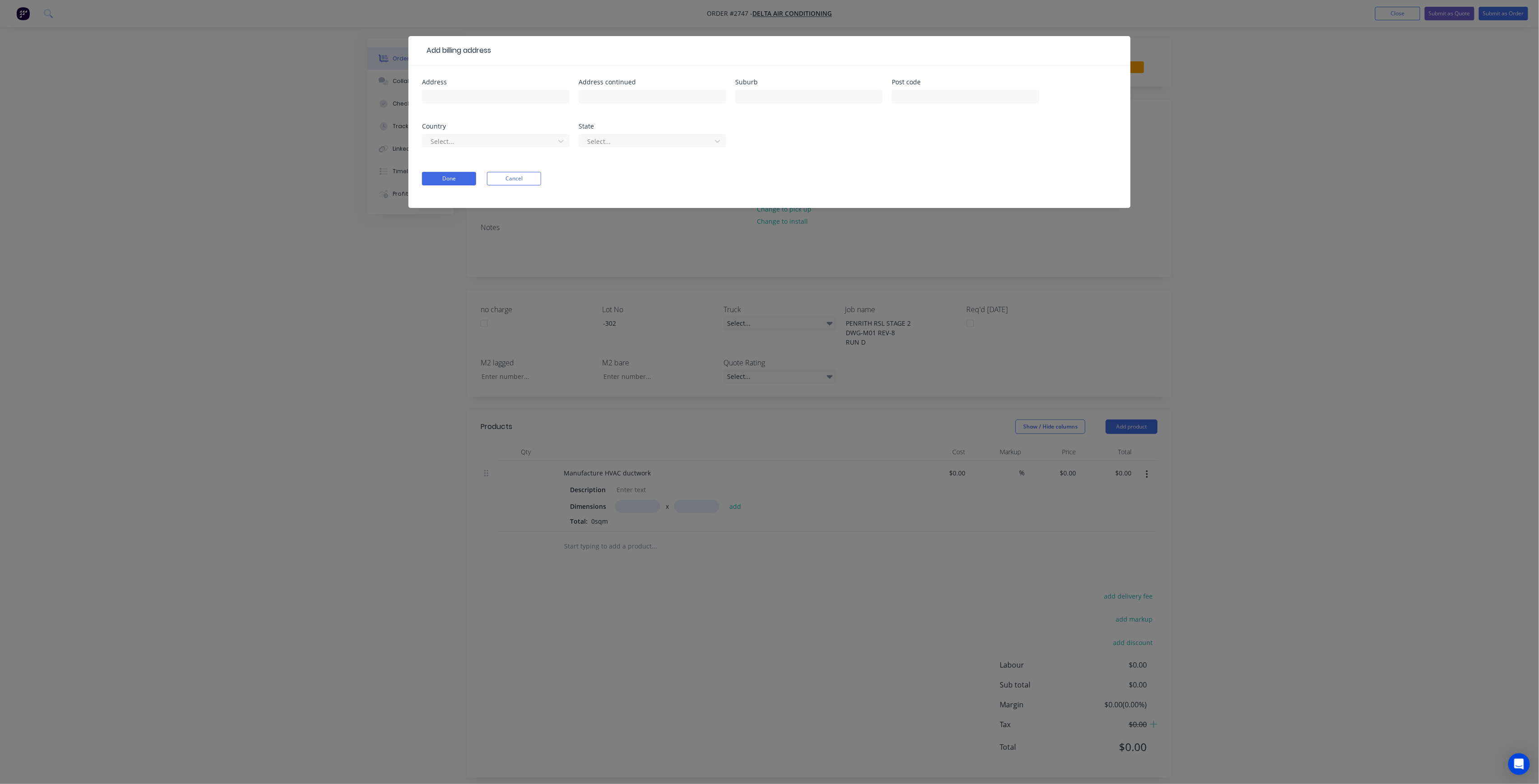
click at [531, 244] on div "Add billing address Address Address continued Suburb Post code Country Select..…" at bounding box center [770, 392] width 1539 height 784
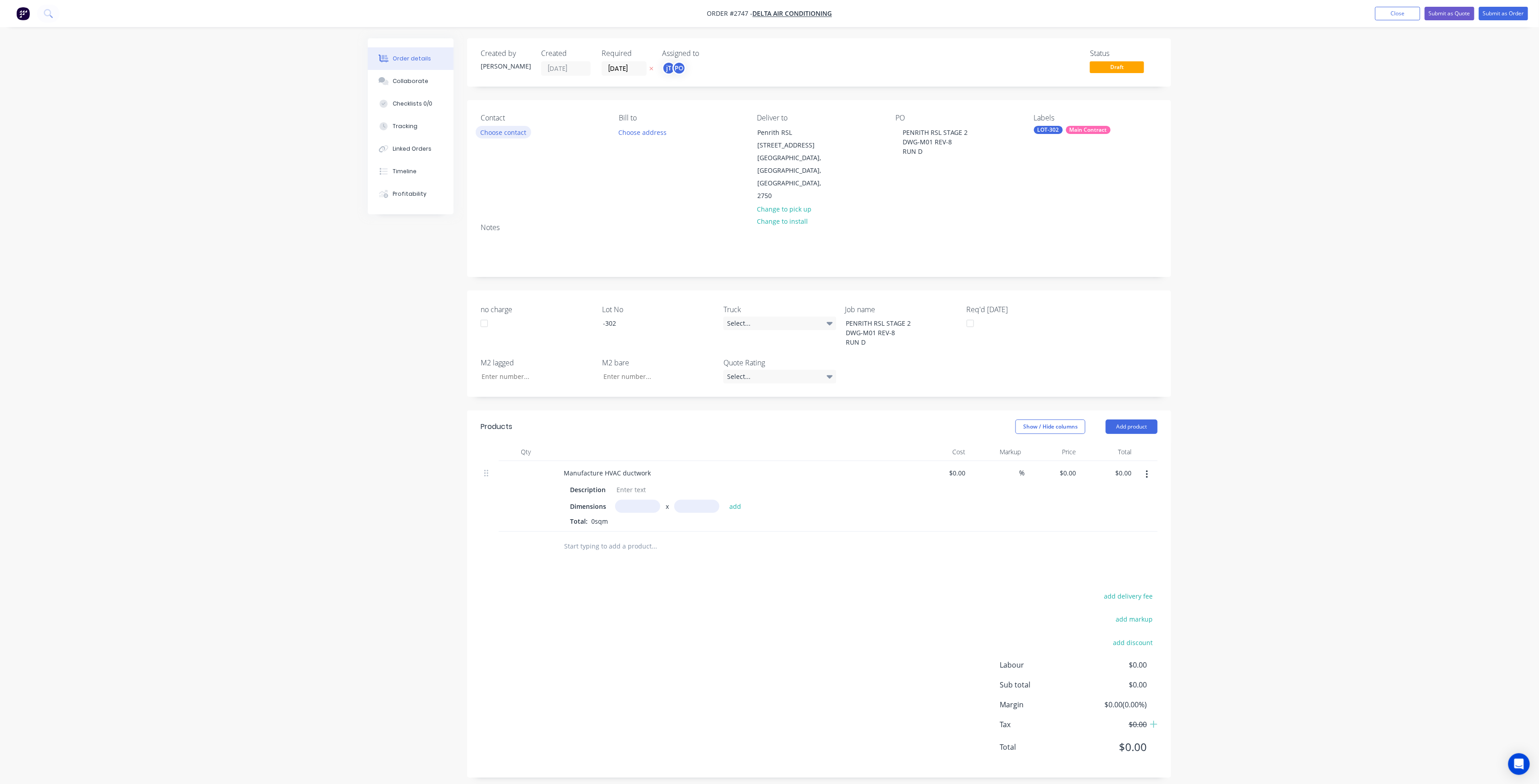
click at [517, 136] on button "Choose contact" at bounding box center [503, 132] width 56 height 12
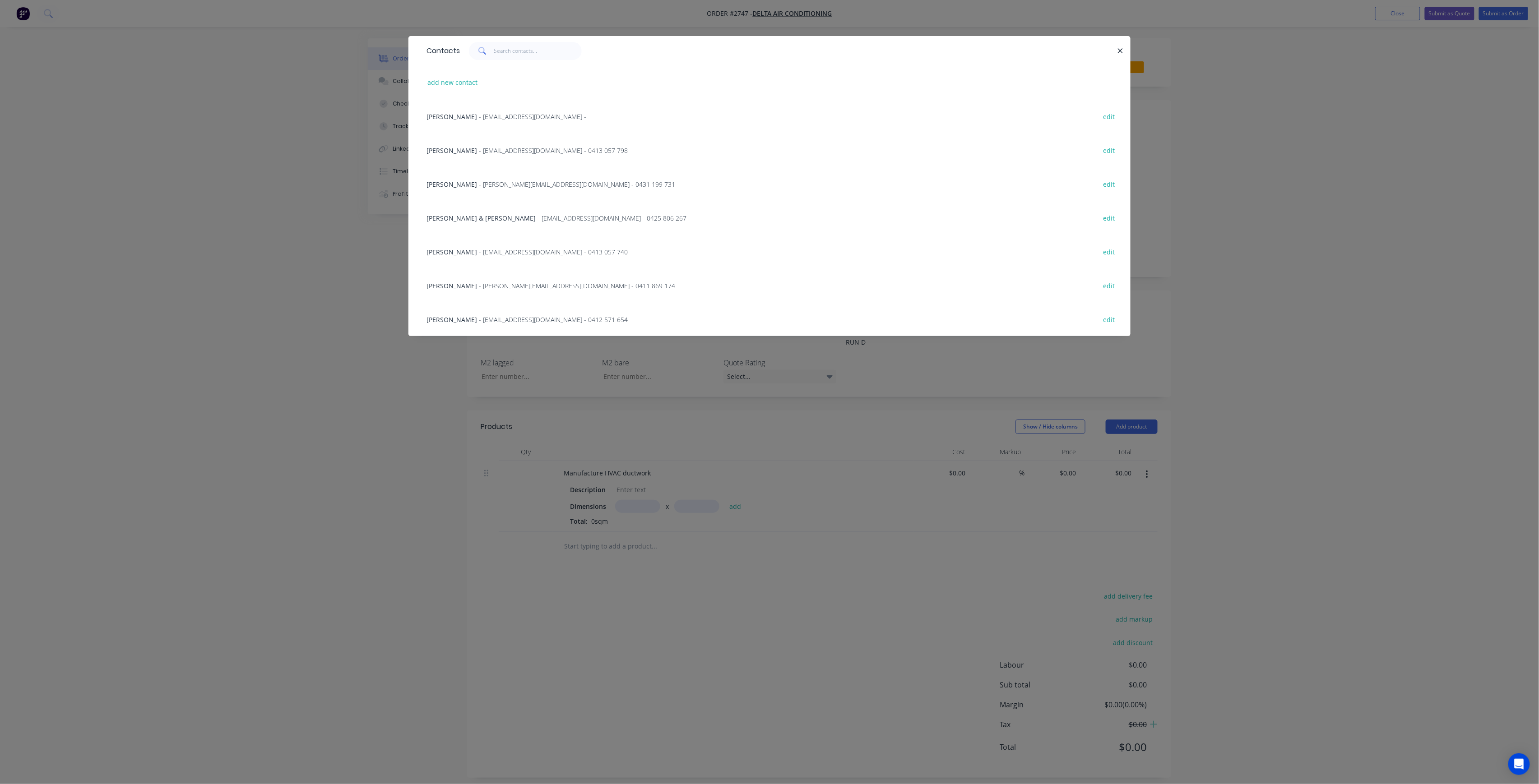
click at [206, 232] on div "Contacts add new contact [PERSON_NAME] - [EMAIL_ADDRESS][DOMAIN_NAME] - edit [P…" at bounding box center [770, 392] width 1539 height 784
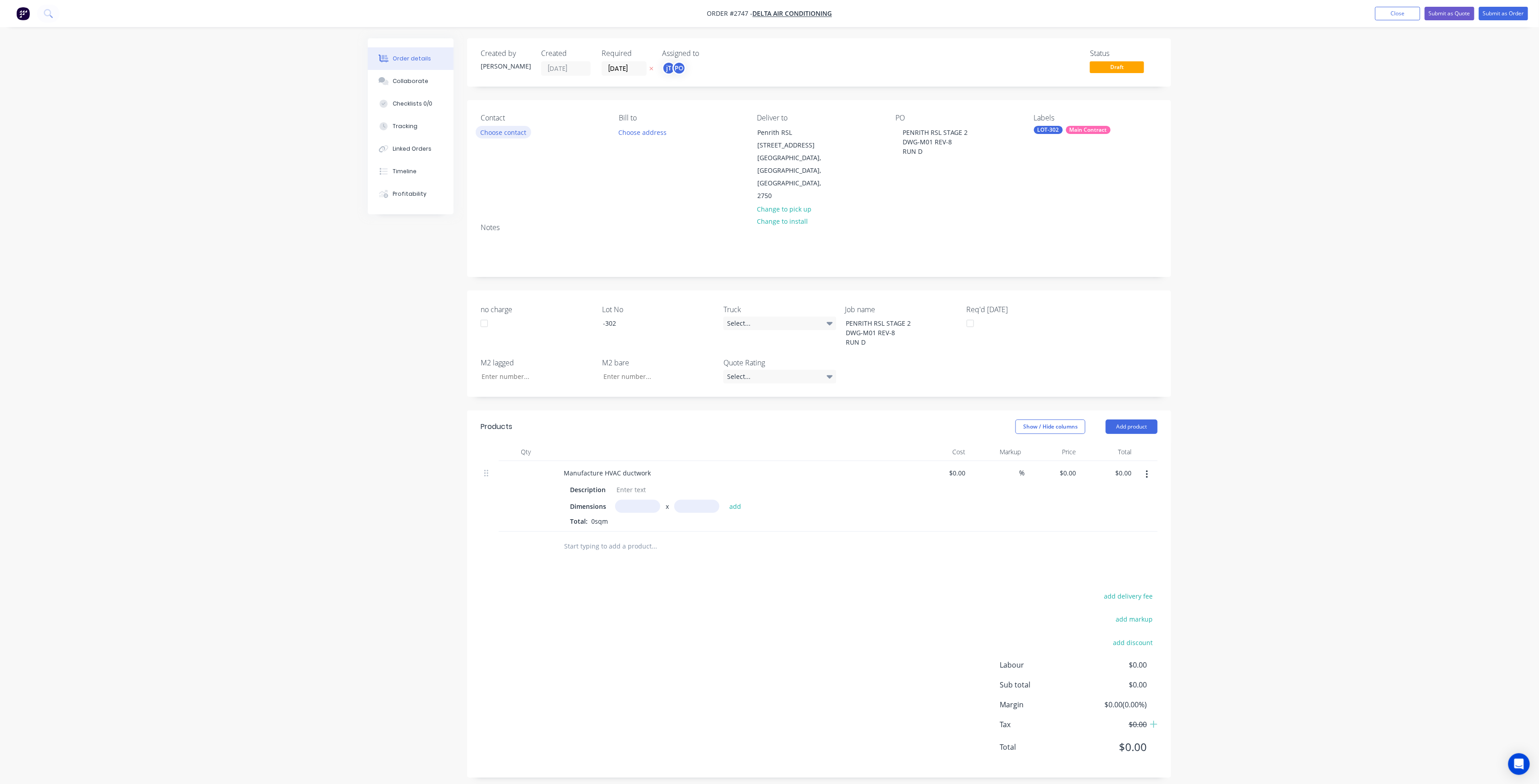
click at [515, 130] on button "Choose contact" at bounding box center [503, 132] width 56 height 12
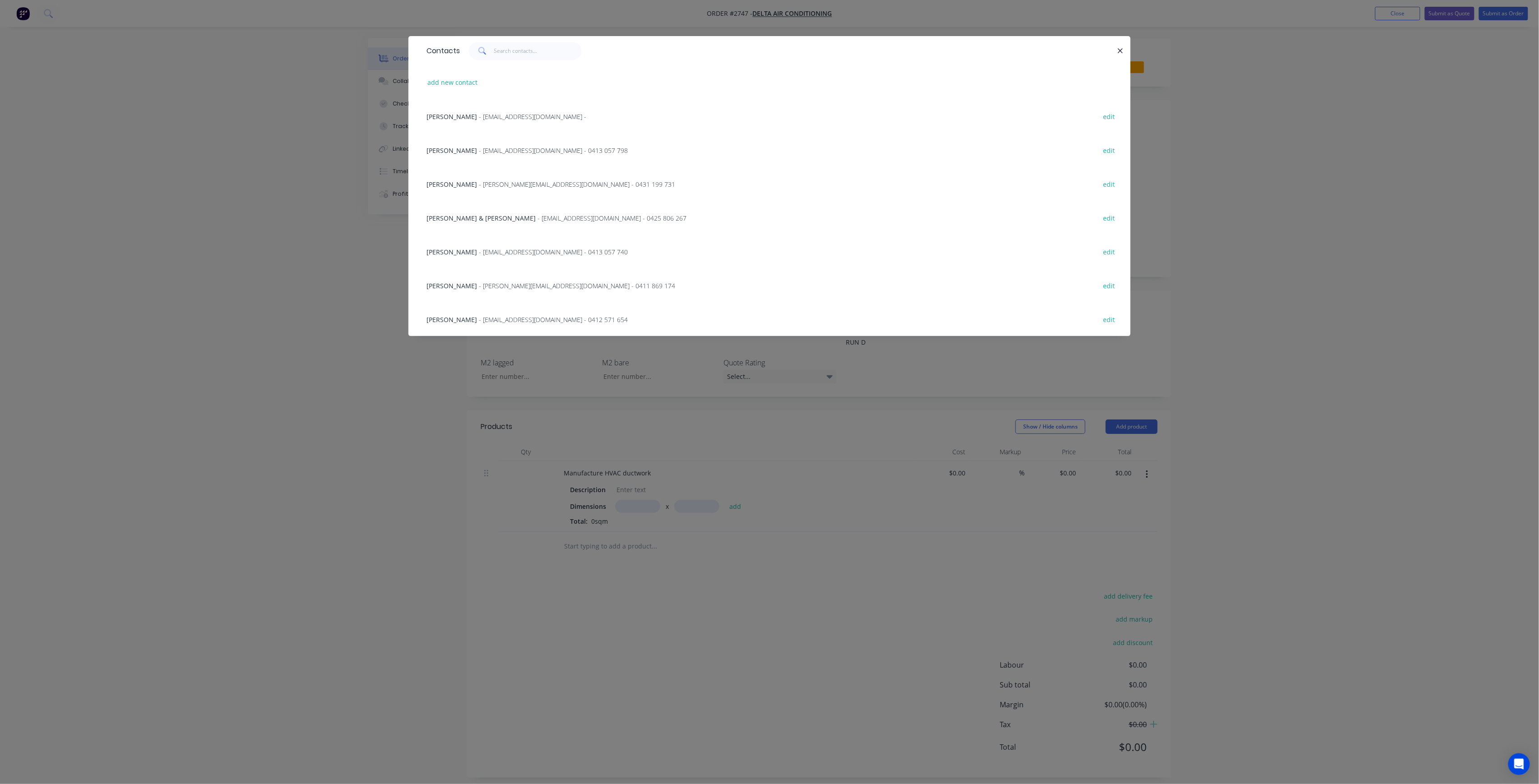
click at [204, 246] on div "Contacts add new contact [PERSON_NAME] - [EMAIL_ADDRESS][DOMAIN_NAME] - edit [P…" at bounding box center [770, 392] width 1539 height 784
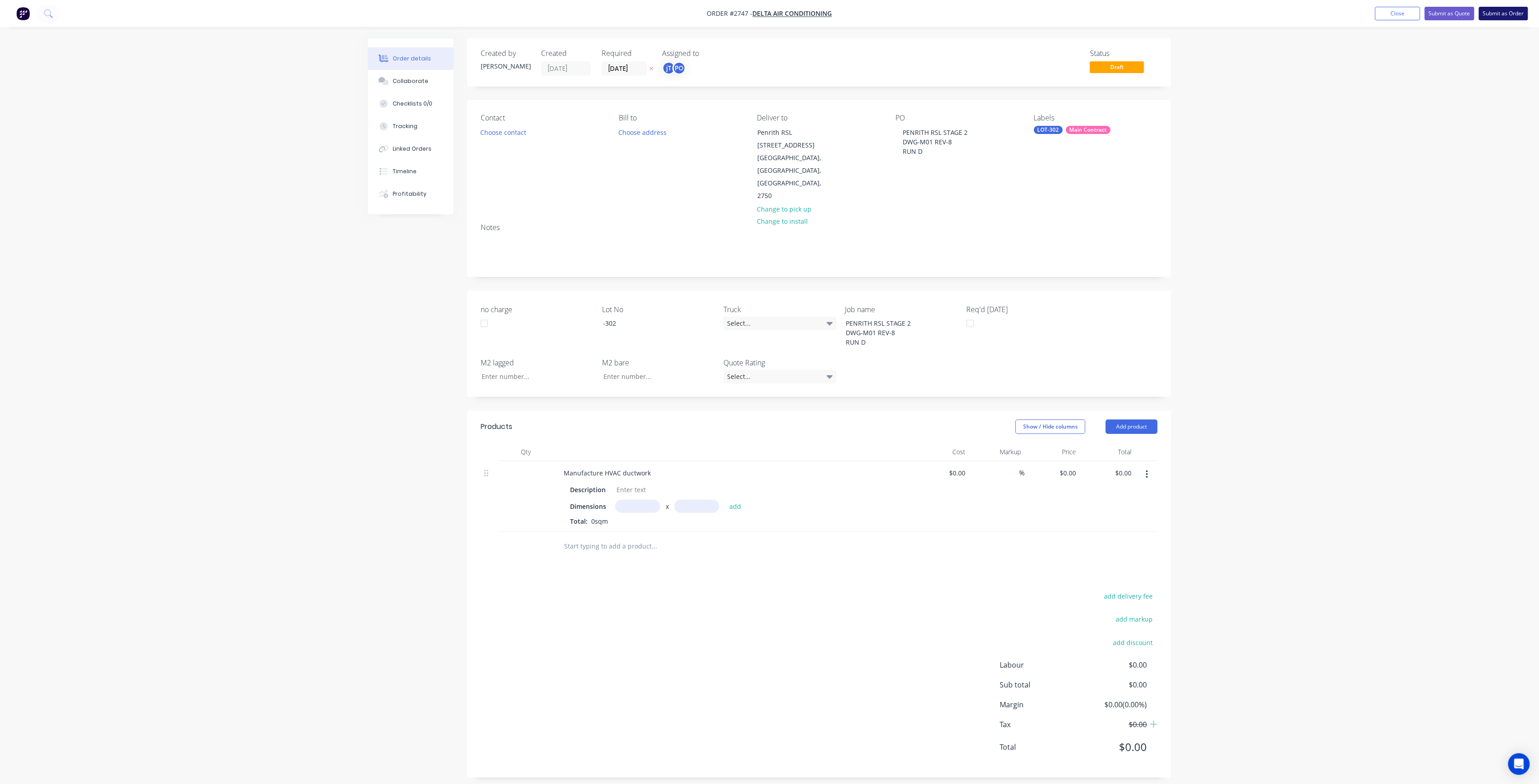
click at [1513, 14] on button "Submit as Order" at bounding box center [1504, 13] width 49 height 14
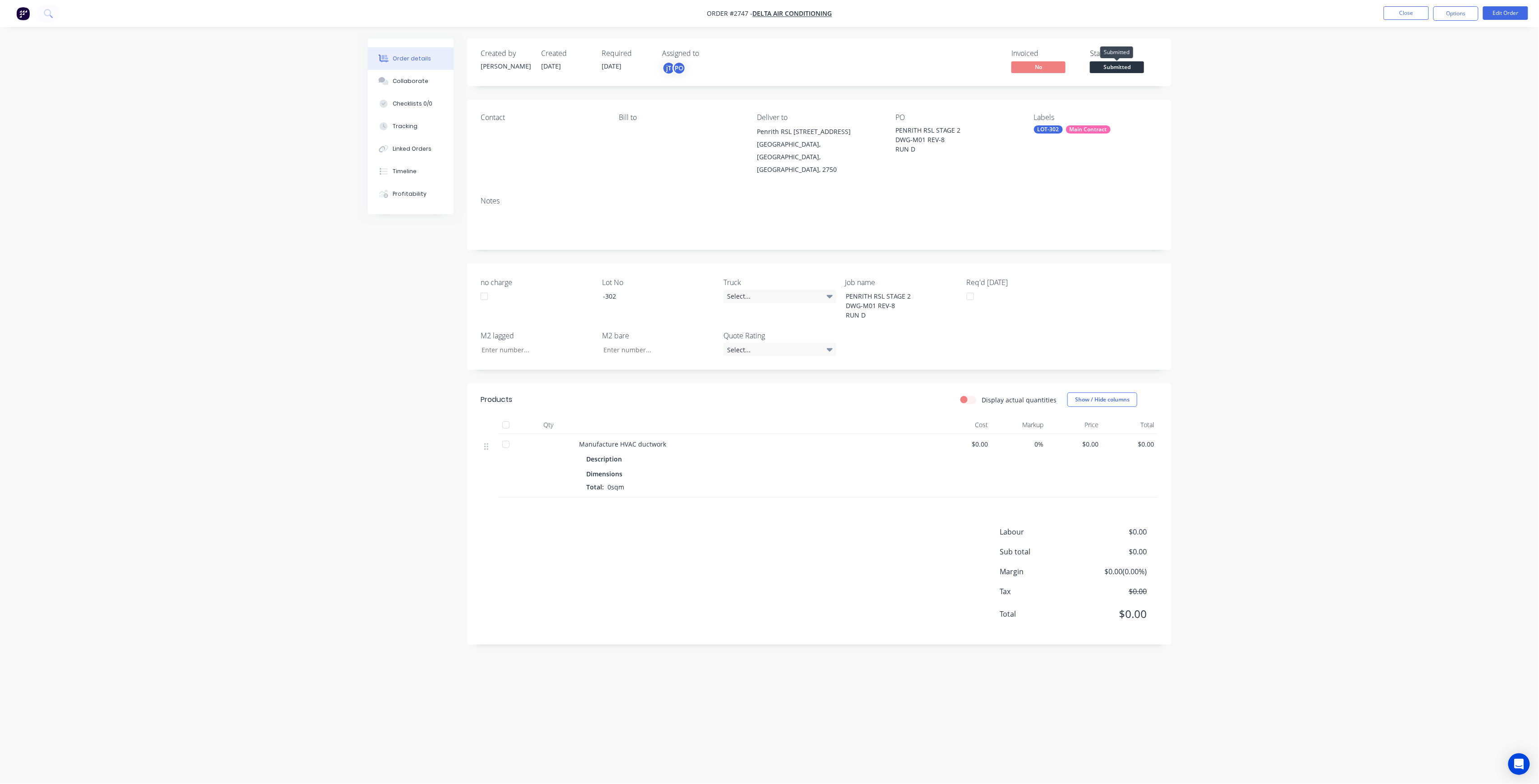
click at [1106, 67] on span "Submitted" at bounding box center [1117, 67] width 54 height 11
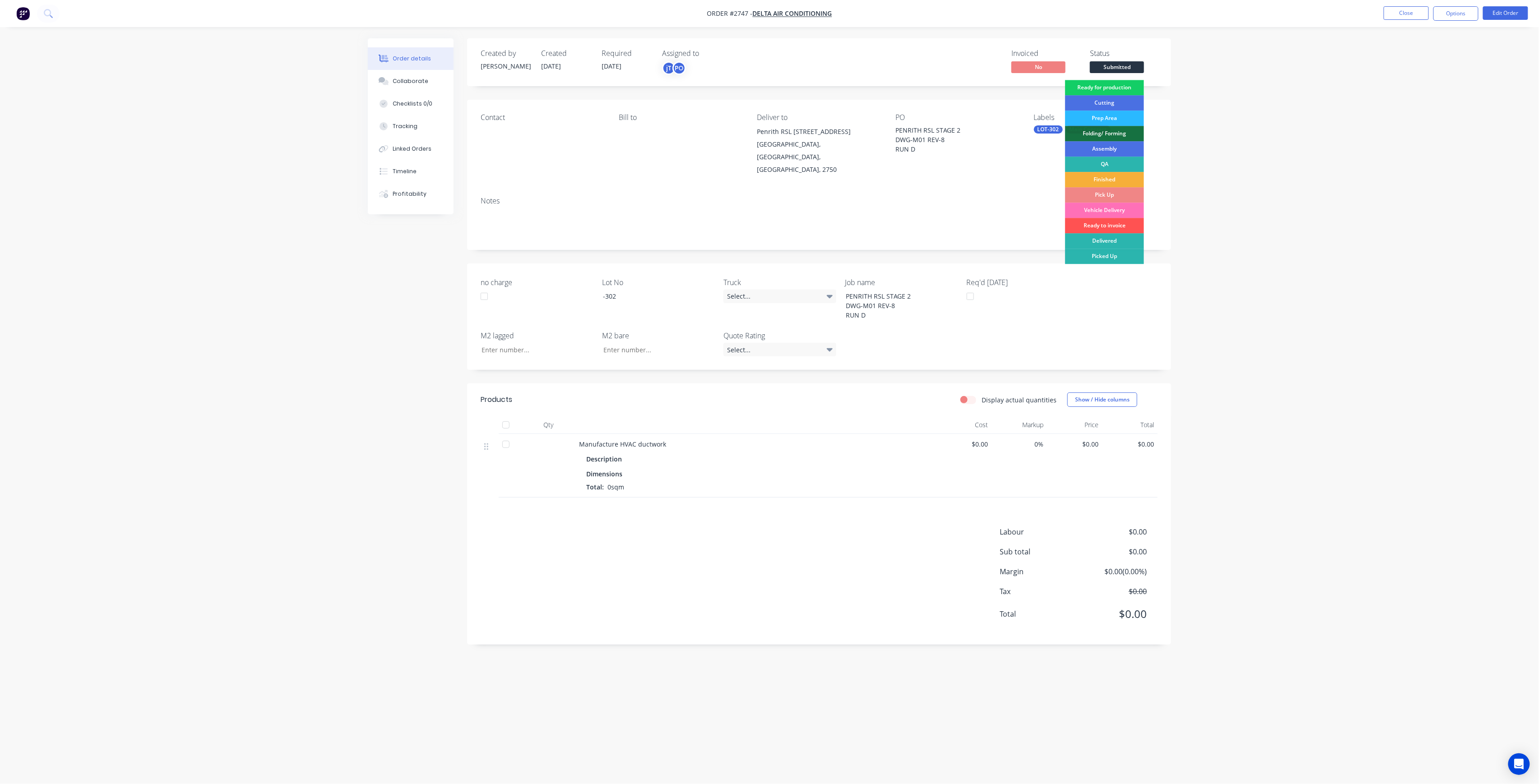
click at [1095, 91] on div "Ready for production" at bounding box center [1105, 88] width 79 height 16
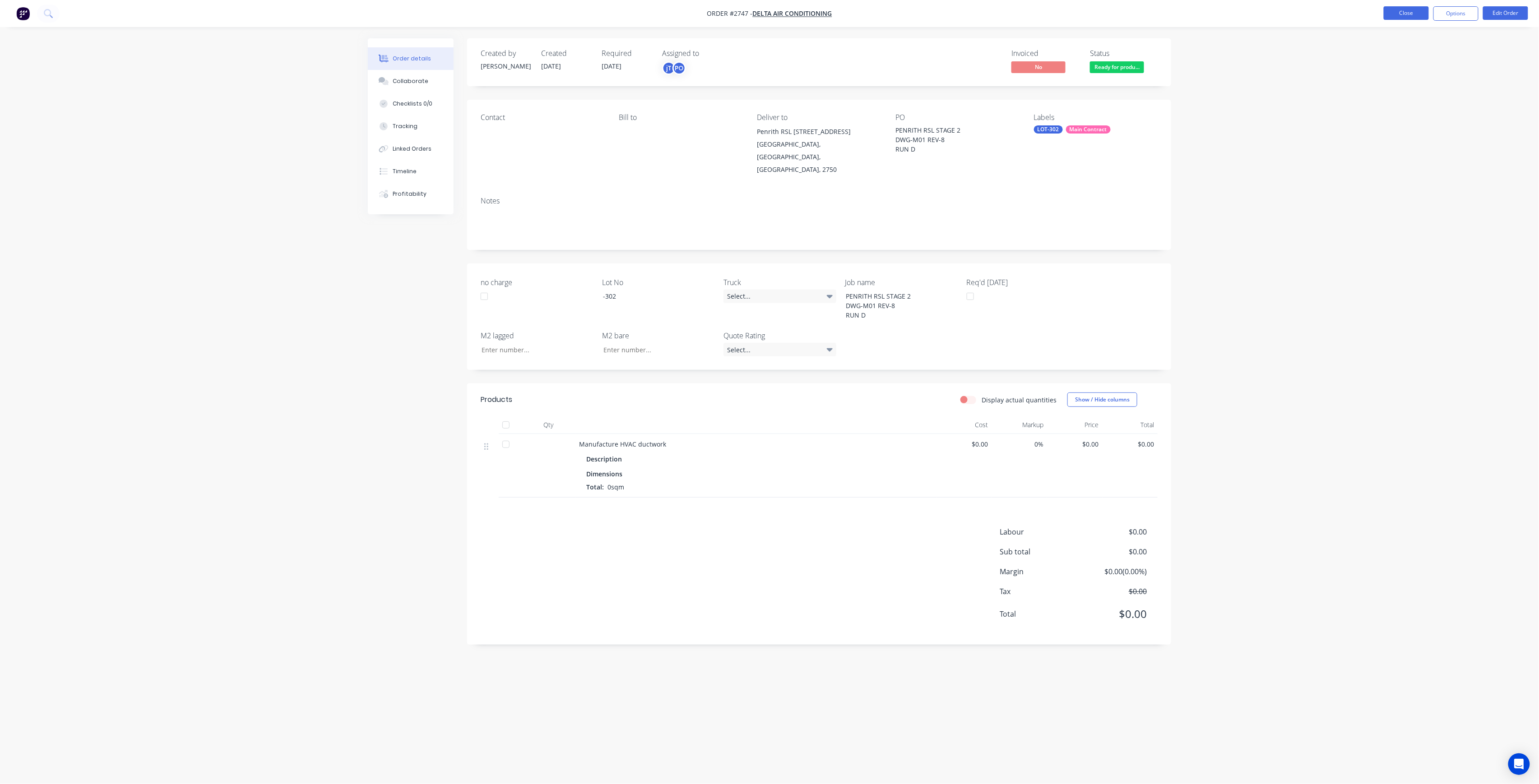
click at [1409, 13] on button "Close" at bounding box center [1406, 13] width 45 height 14
